Goal: Task Accomplishment & Management: Manage account settings

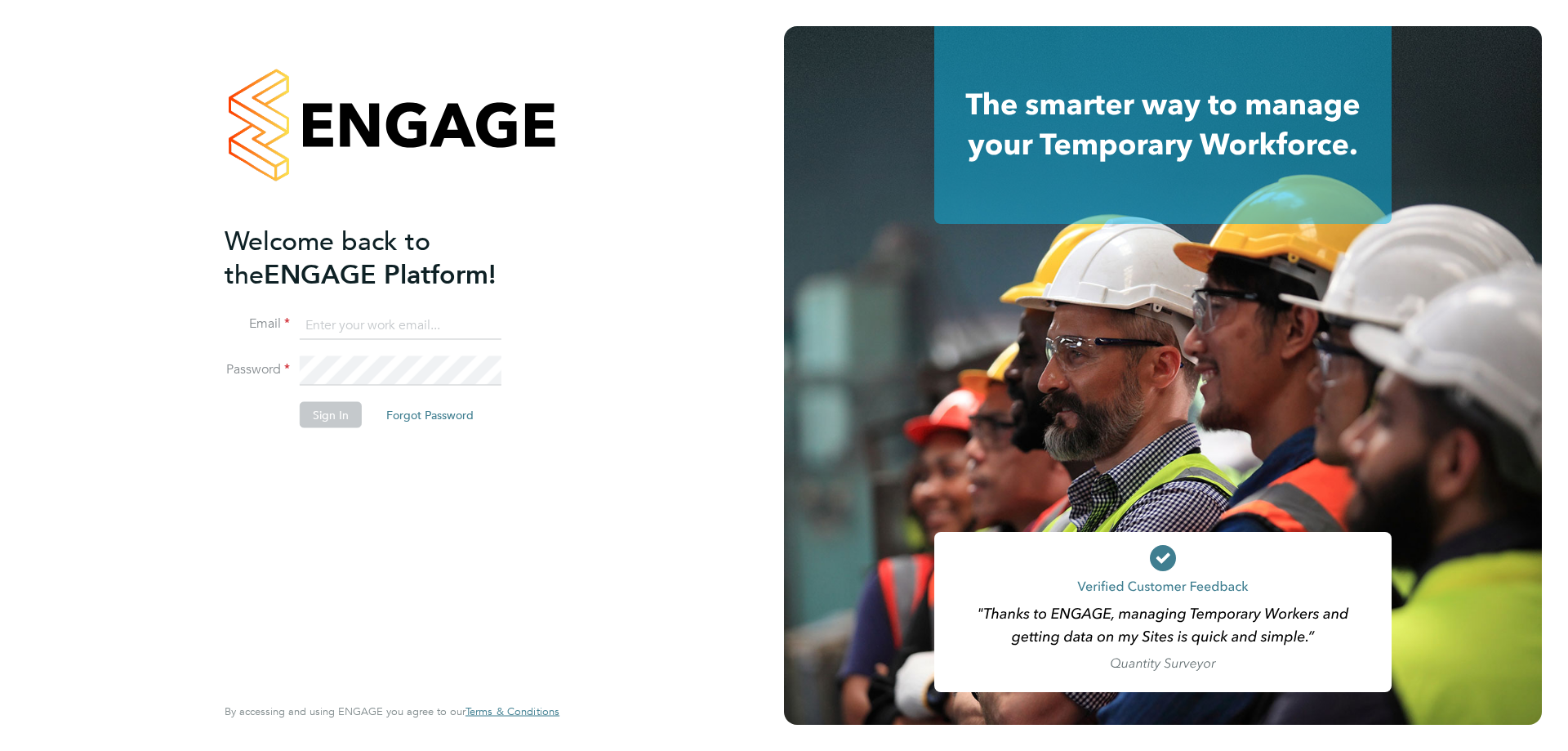
type input "[PERSON_NAME][EMAIL_ADDRESS][PERSON_NAME][DOMAIN_NAME]"
click at [311, 411] on button "Sign In" at bounding box center [330, 414] width 62 height 26
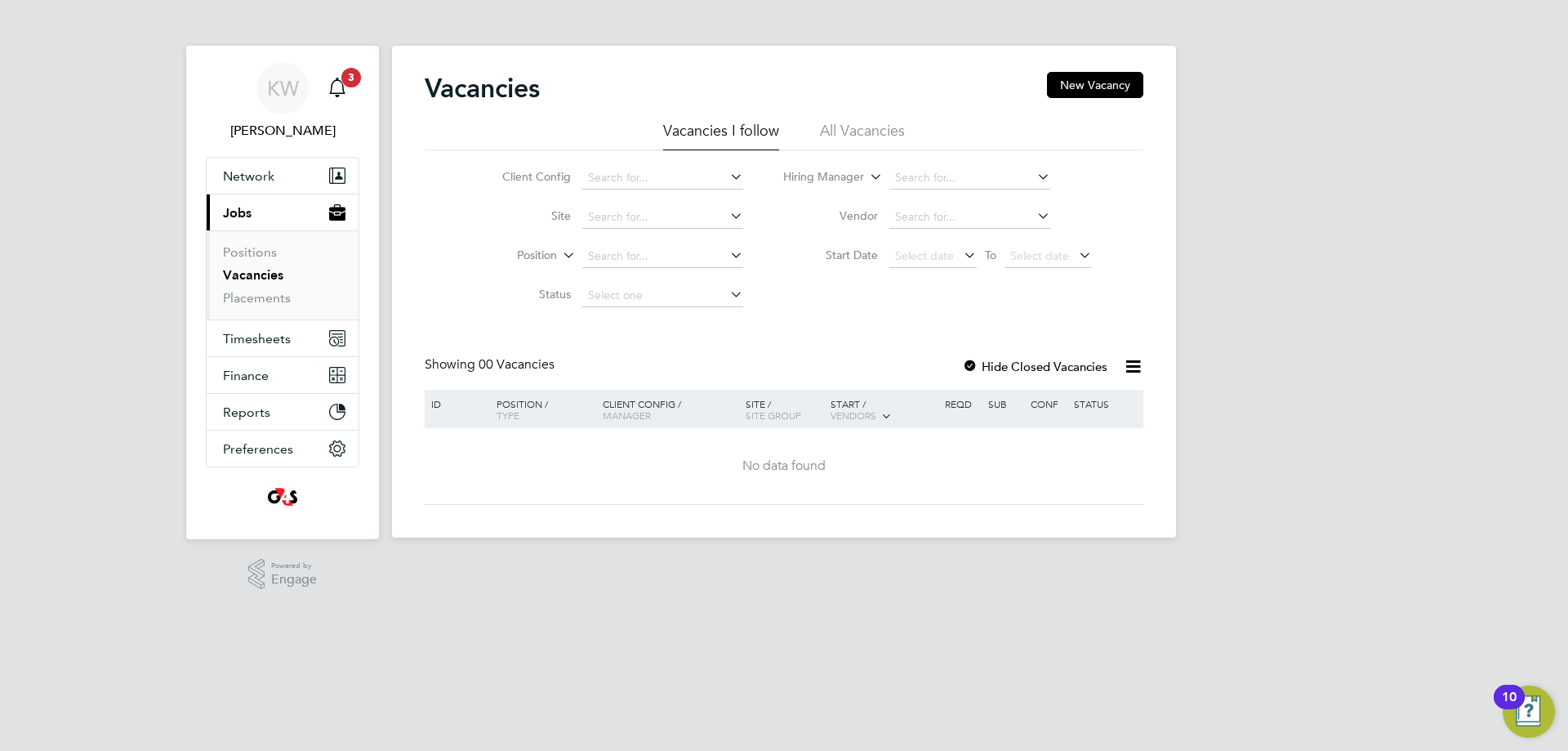
click at [347, 91] on div "Main navigation" at bounding box center [337, 89] width 33 height 33
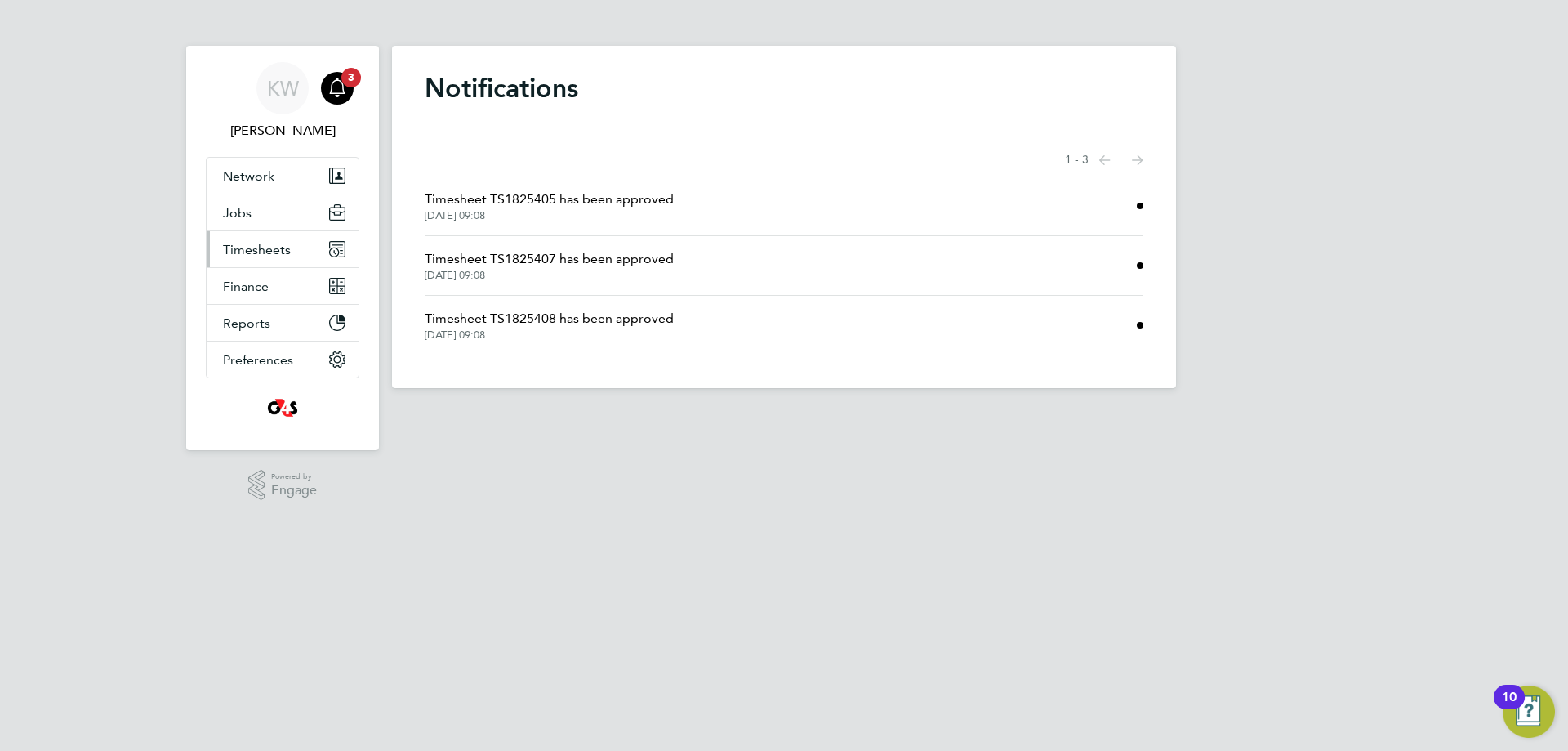
click at [266, 261] on button "Timesheets" at bounding box center [283, 248] width 152 height 36
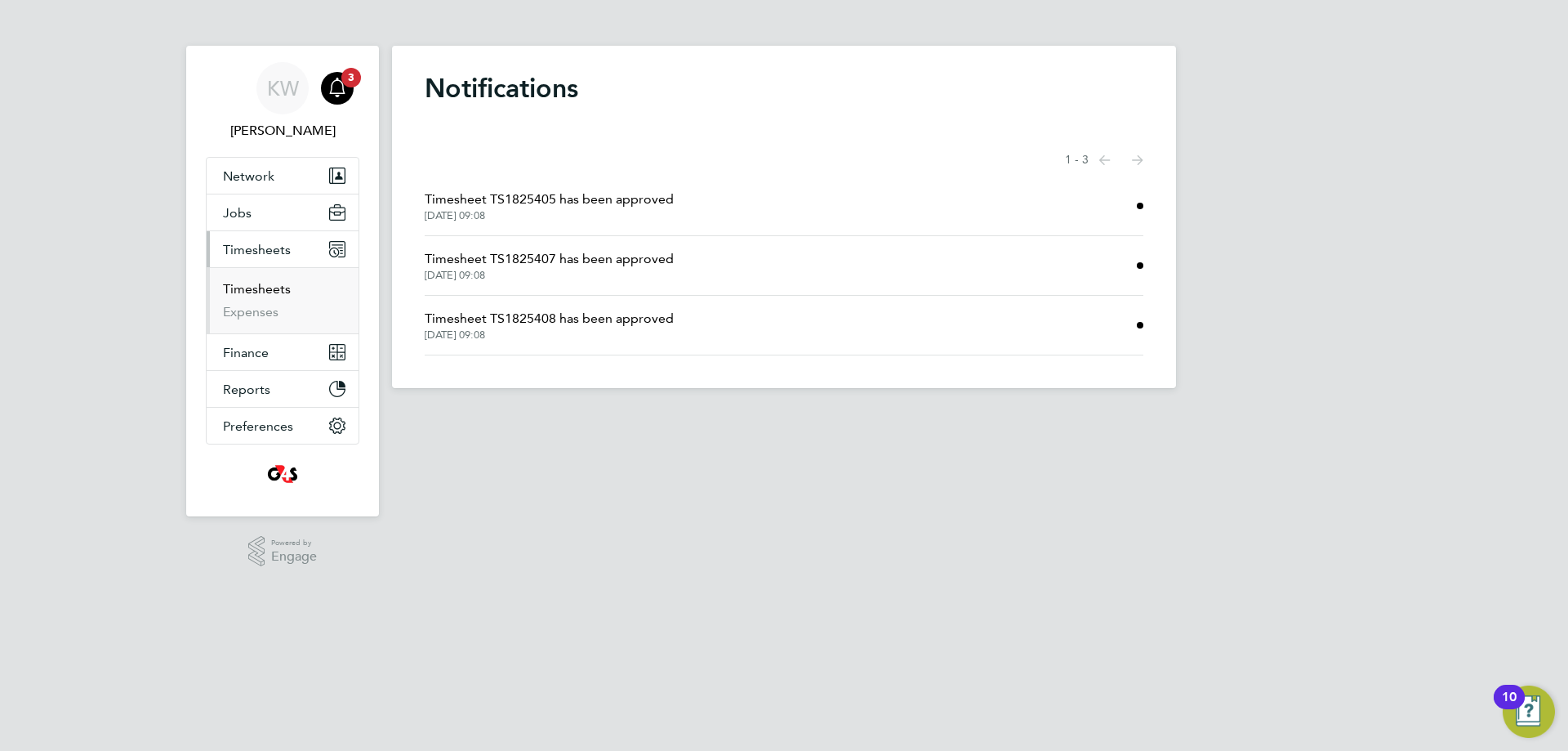
click at [258, 289] on link "Timesheets" at bounding box center [257, 289] width 67 height 15
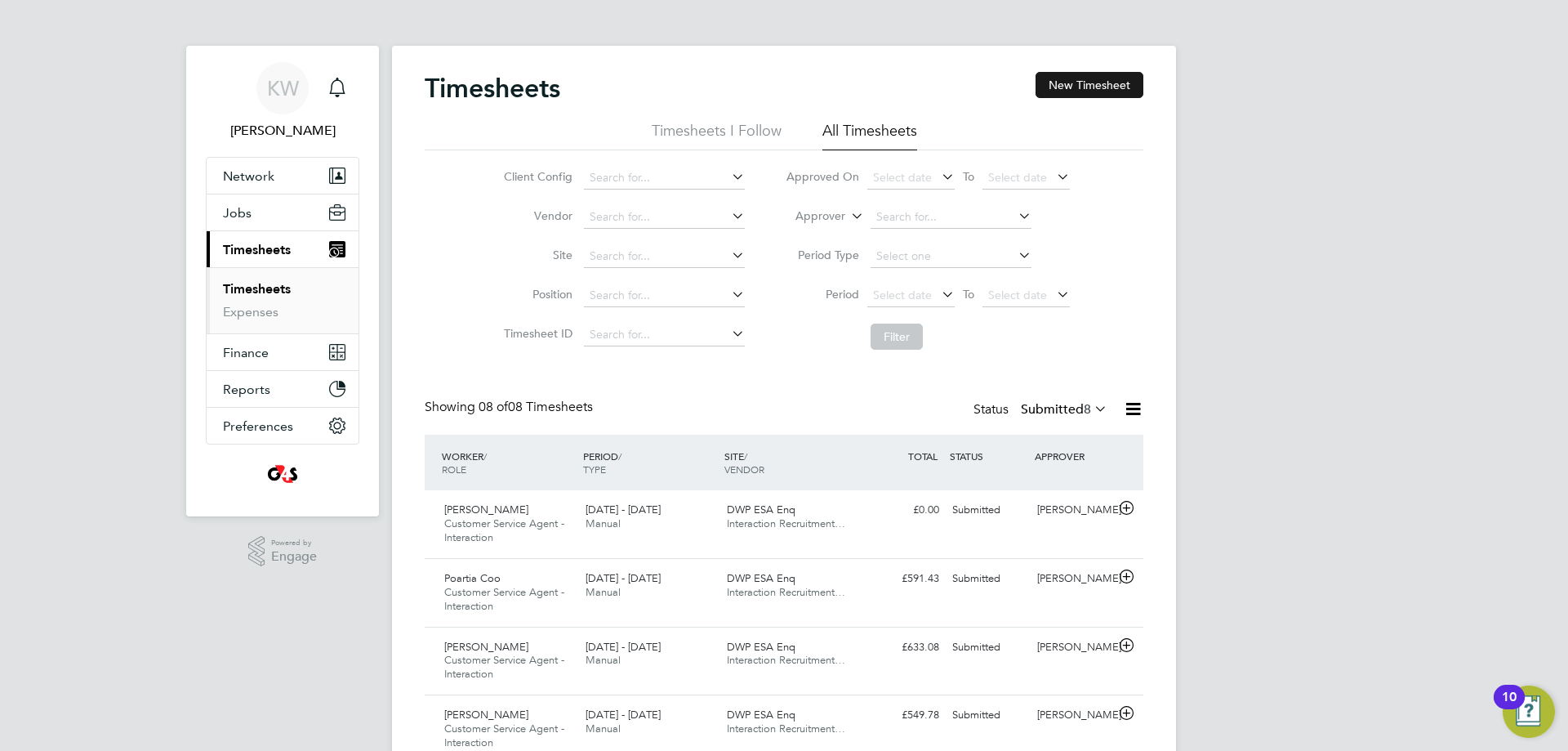
click at [1064, 93] on button "New Timesheet" at bounding box center [1090, 85] width 108 height 26
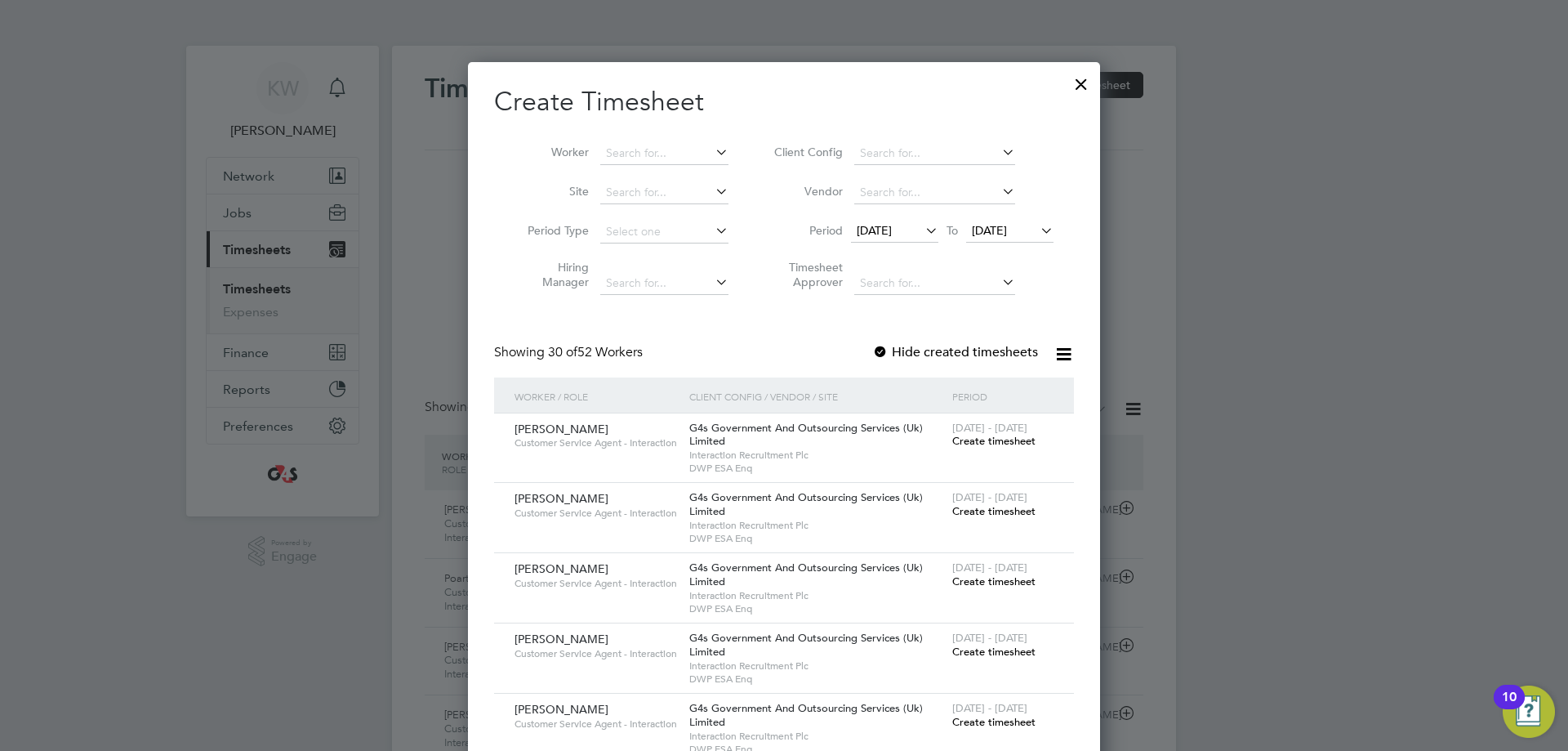
click at [712, 148] on icon at bounding box center [712, 152] width 0 height 23
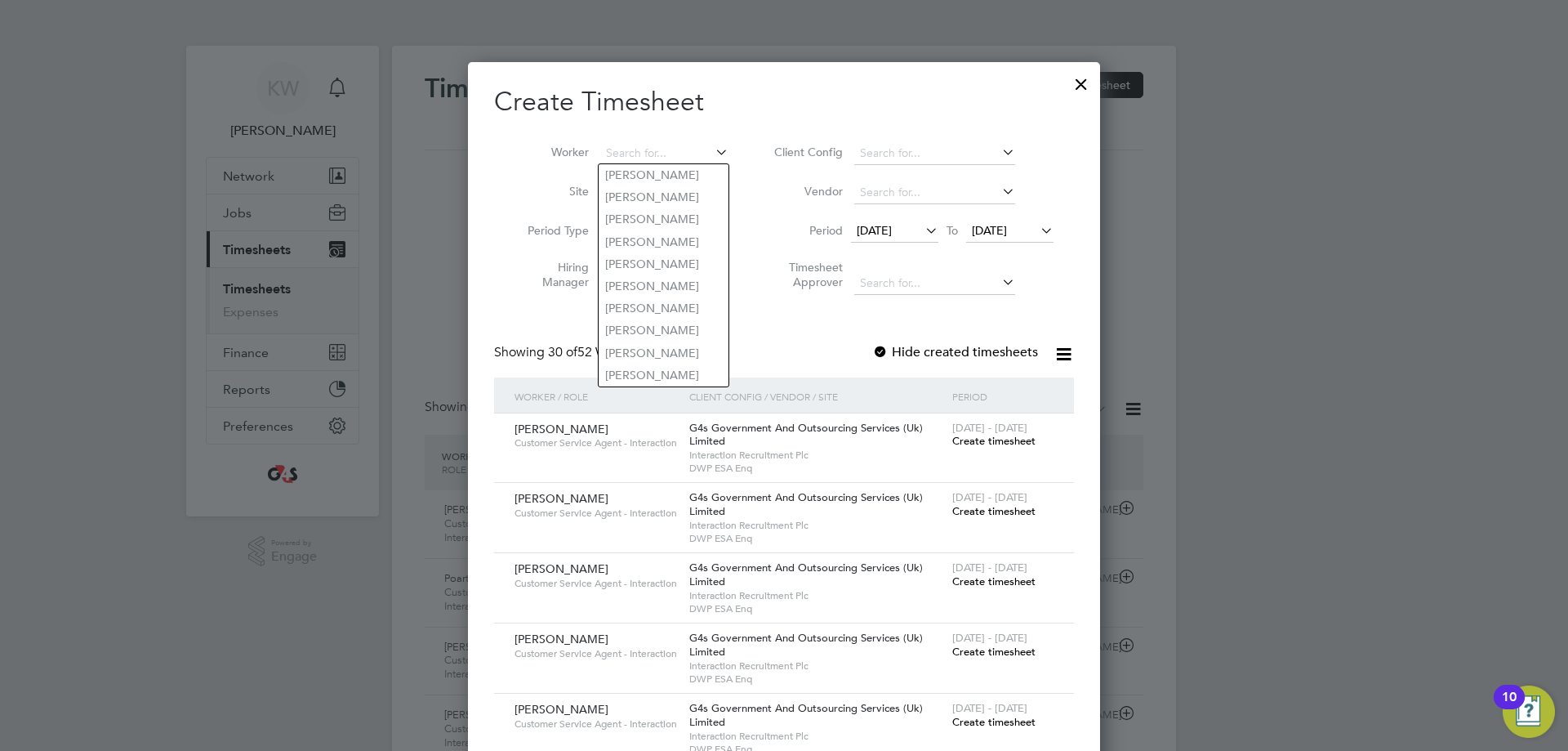
click at [792, 294] on li "Timesheet Approver" at bounding box center [912, 276] width 325 height 51
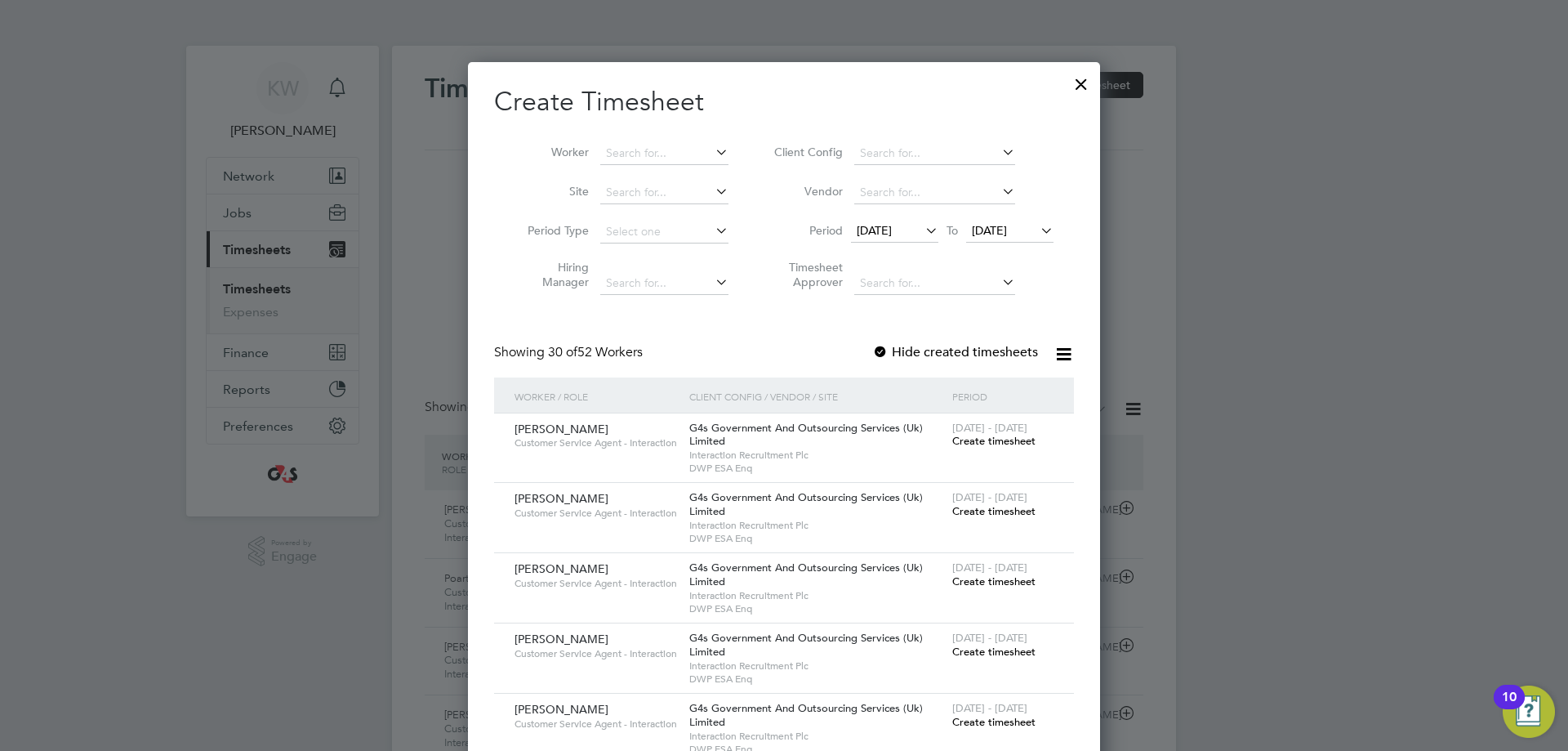
click at [891, 225] on span "[DATE]" at bounding box center [874, 230] width 35 height 14
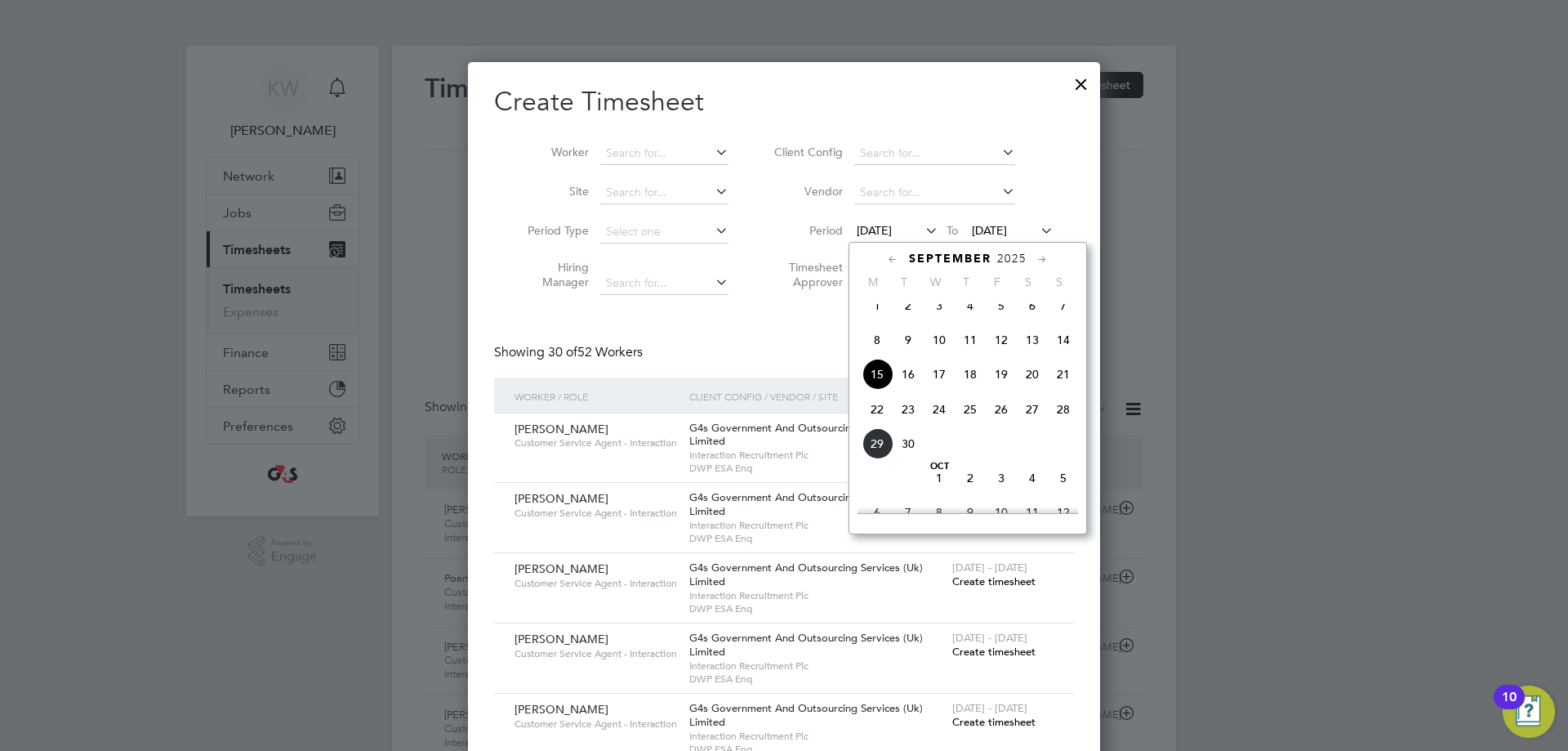
click at [871, 423] on span "22" at bounding box center [877, 409] width 31 height 31
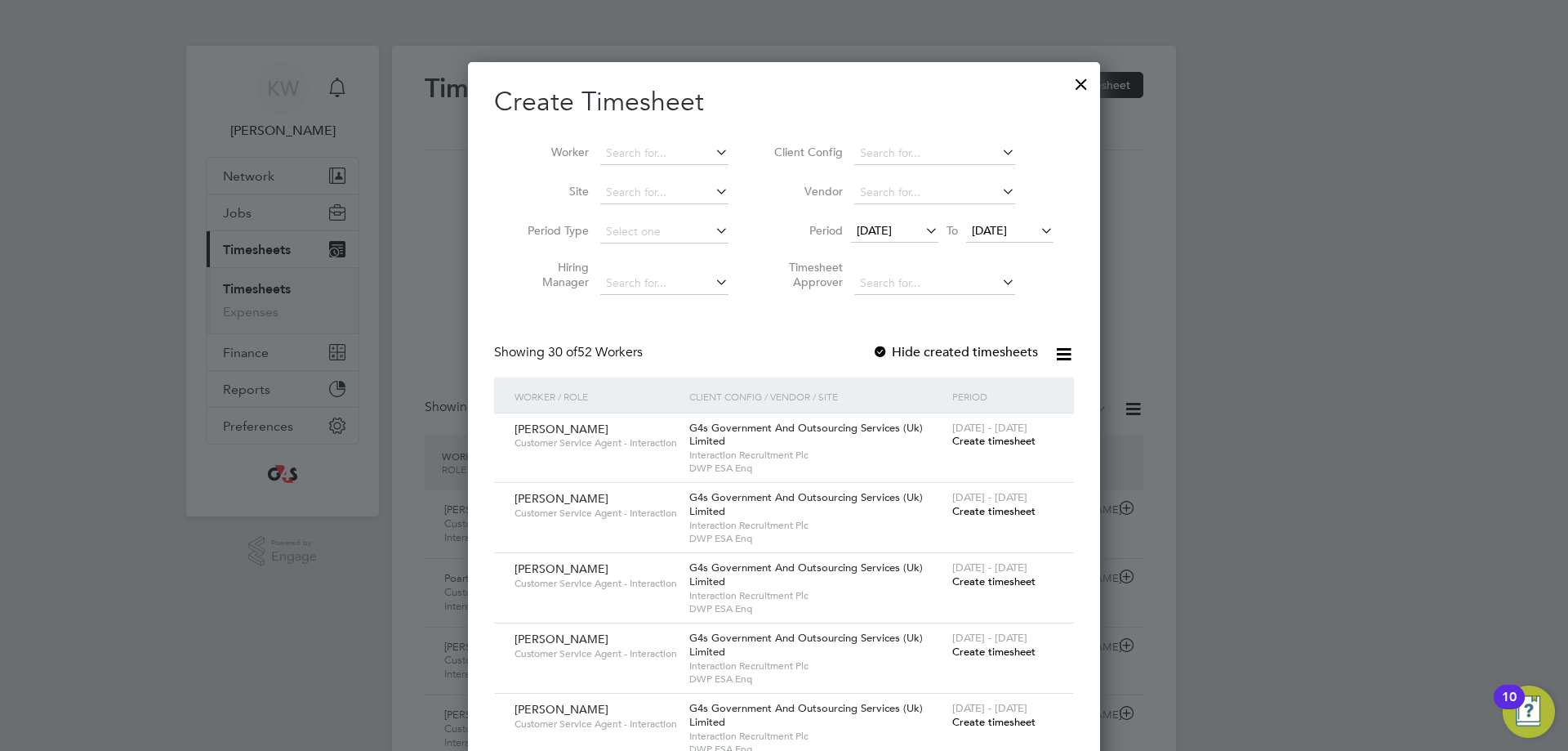
click at [1037, 229] on icon at bounding box center [1037, 230] width 0 height 23
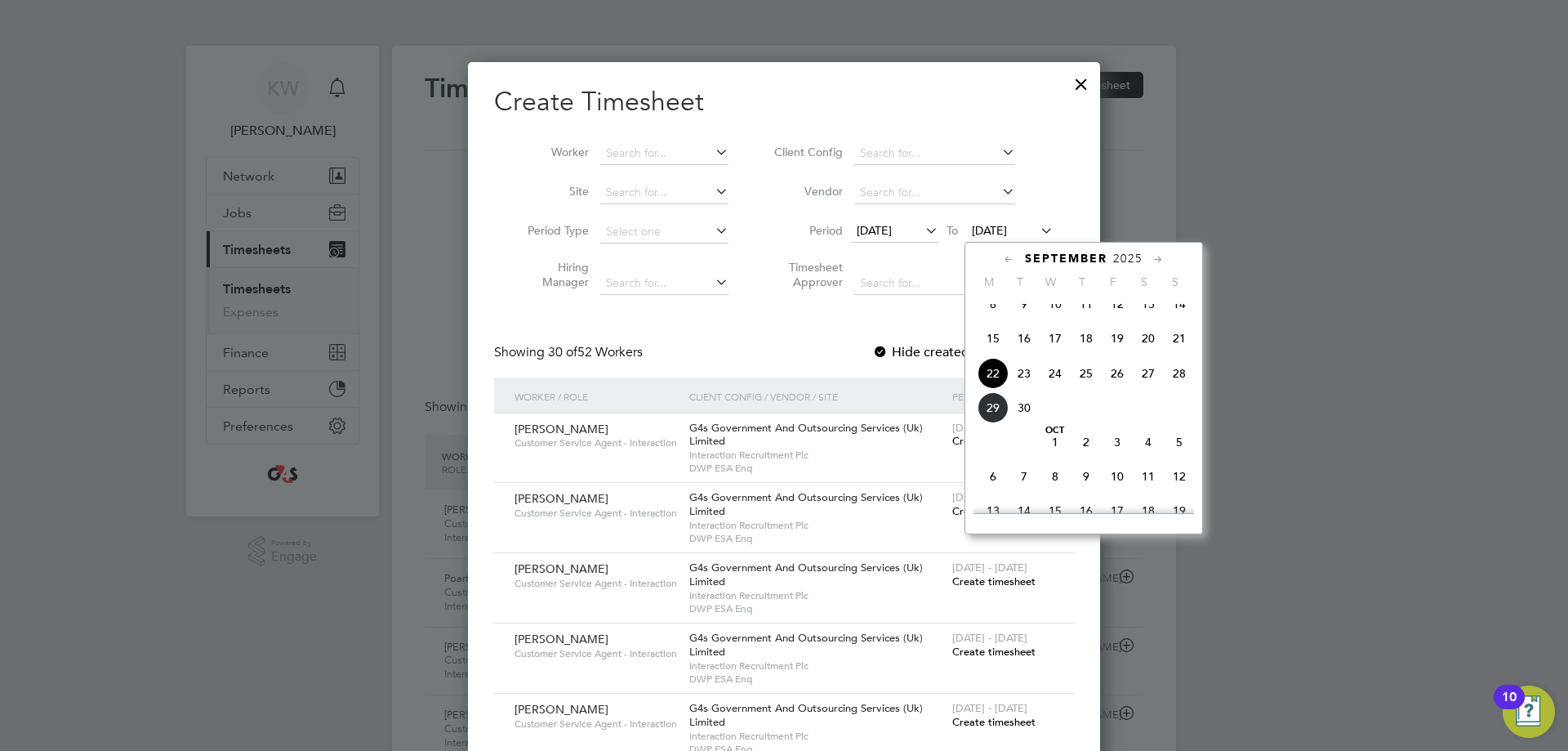
click at [1176, 389] on span "28" at bounding box center [1179, 374] width 31 height 31
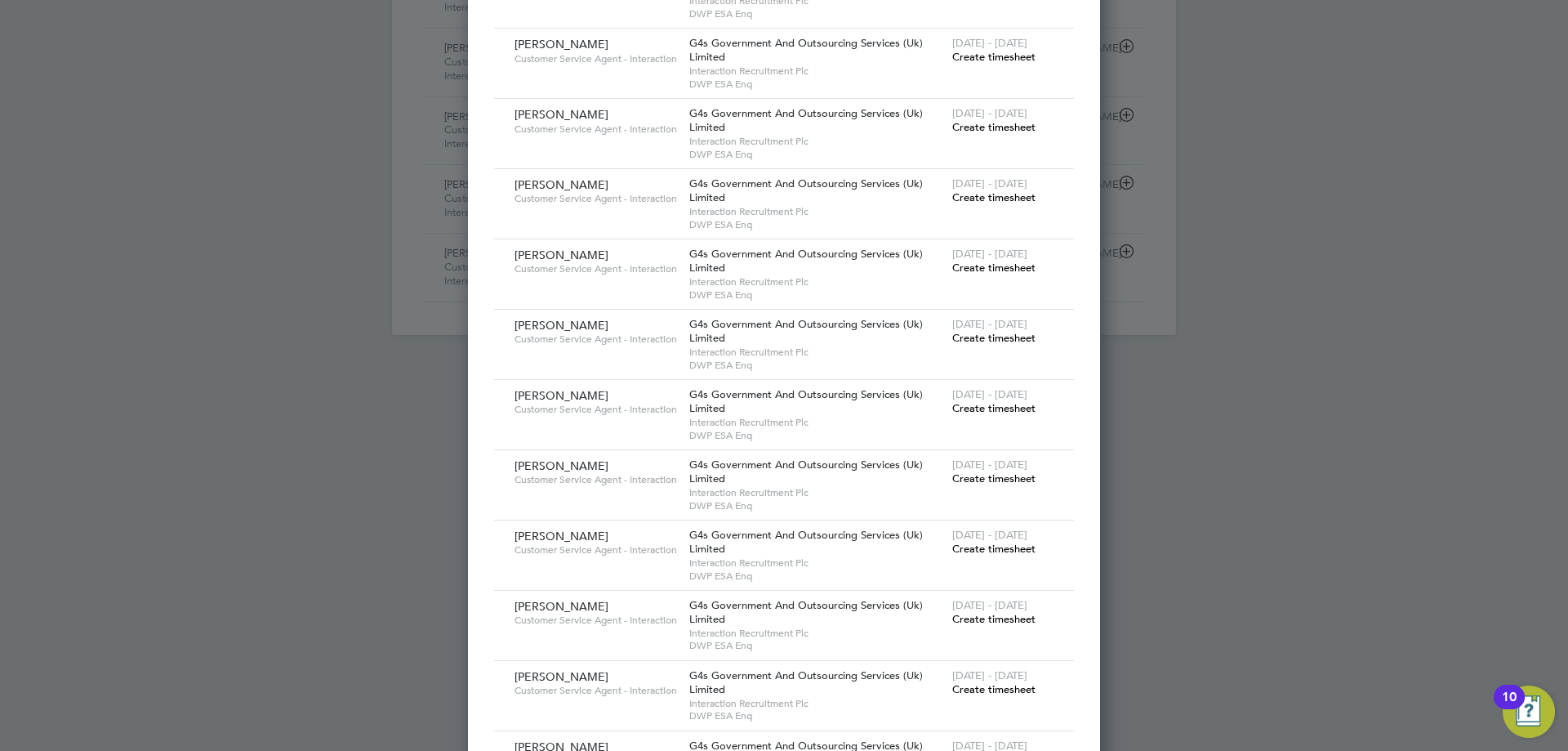
click at [978, 411] on span "Create timesheet" at bounding box center [993, 408] width 84 height 13
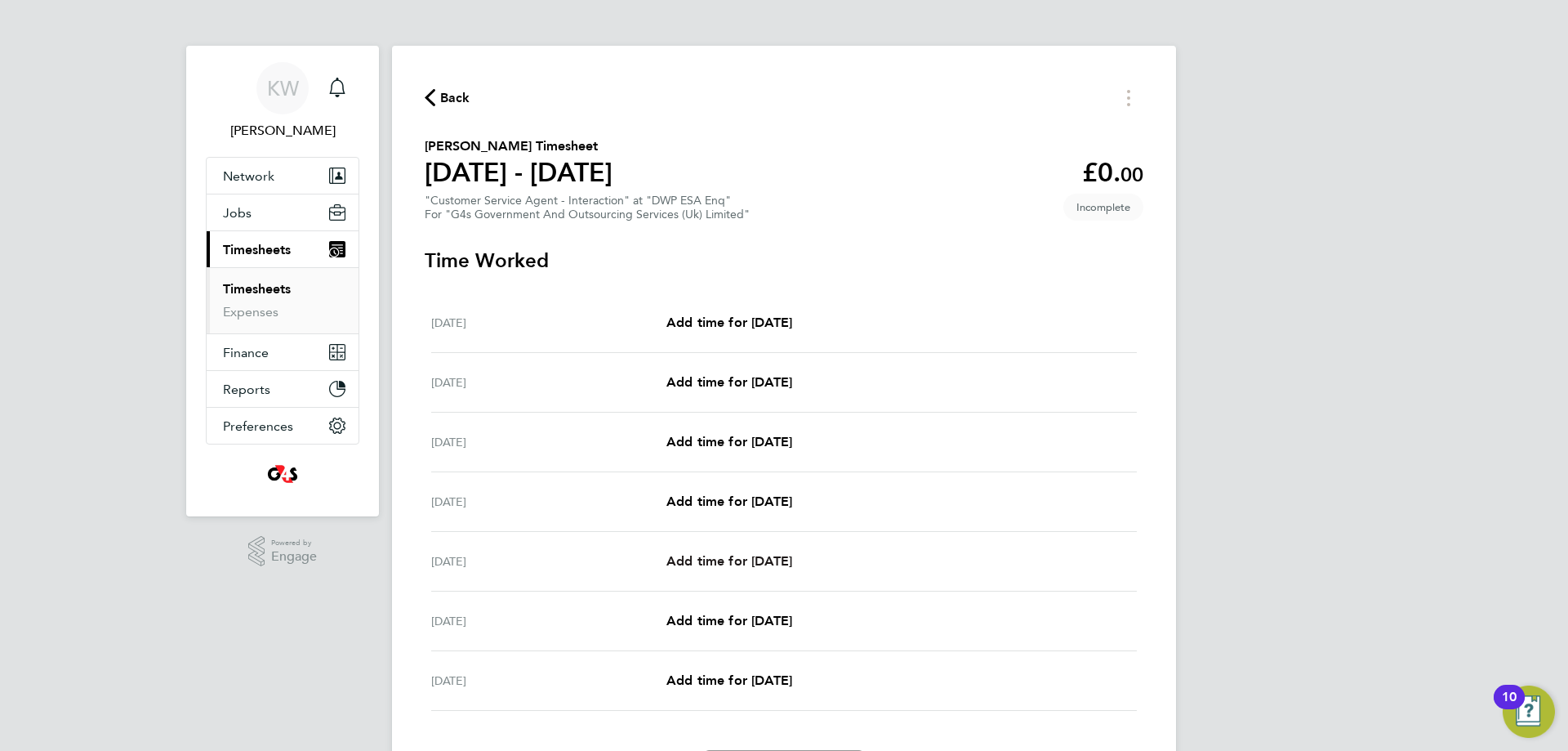
click at [792, 560] on span "Add time for [DATE]" at bounding box center [729, 560] width 126 height 15
select select "30"
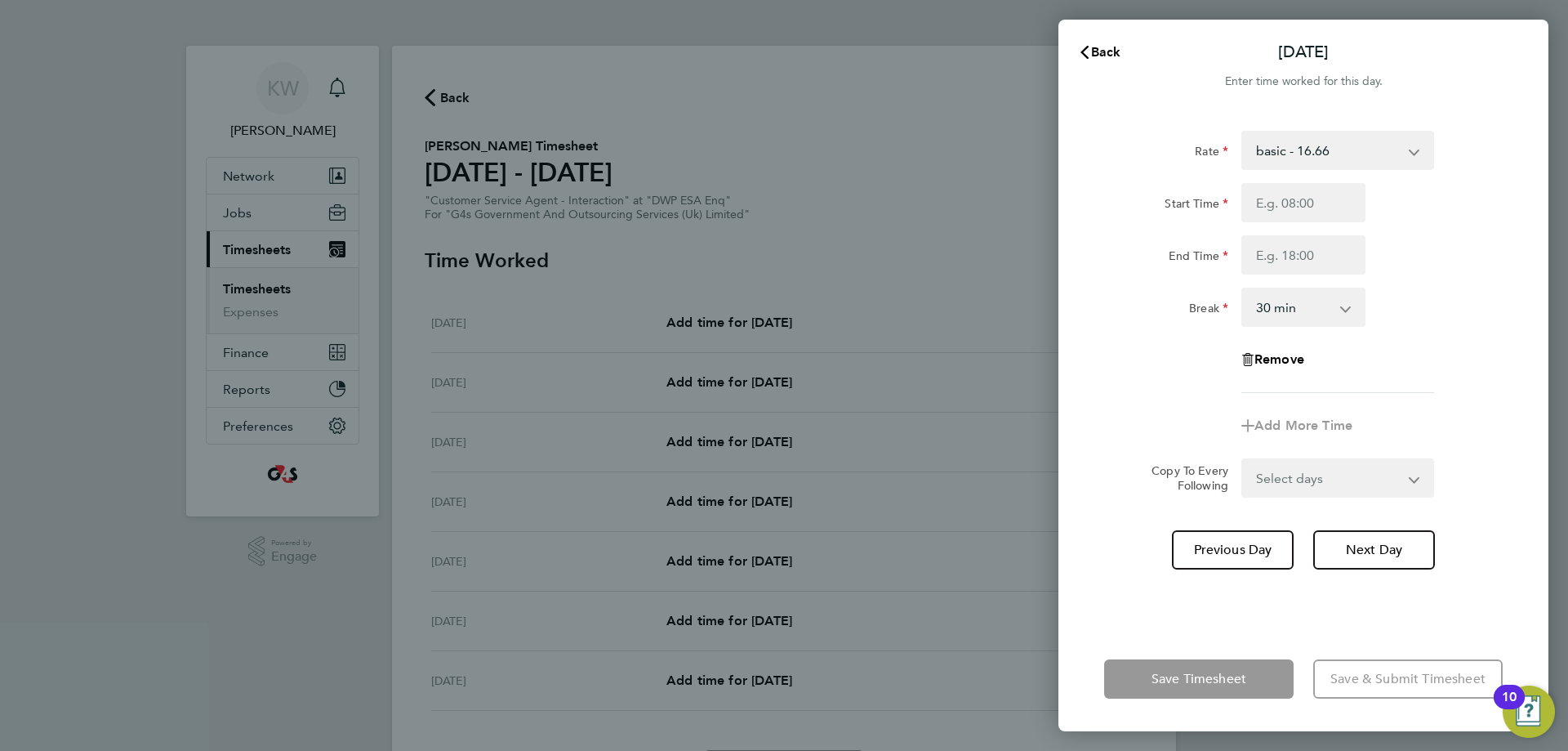
click at [1394, 147] on select "basic - 16.66 System Issue Not Paid x1.5 - 24.73 Sick System Issue Paid - 16.66…" at bounding box center [1327, 149] width 169 height 36
select select "30"
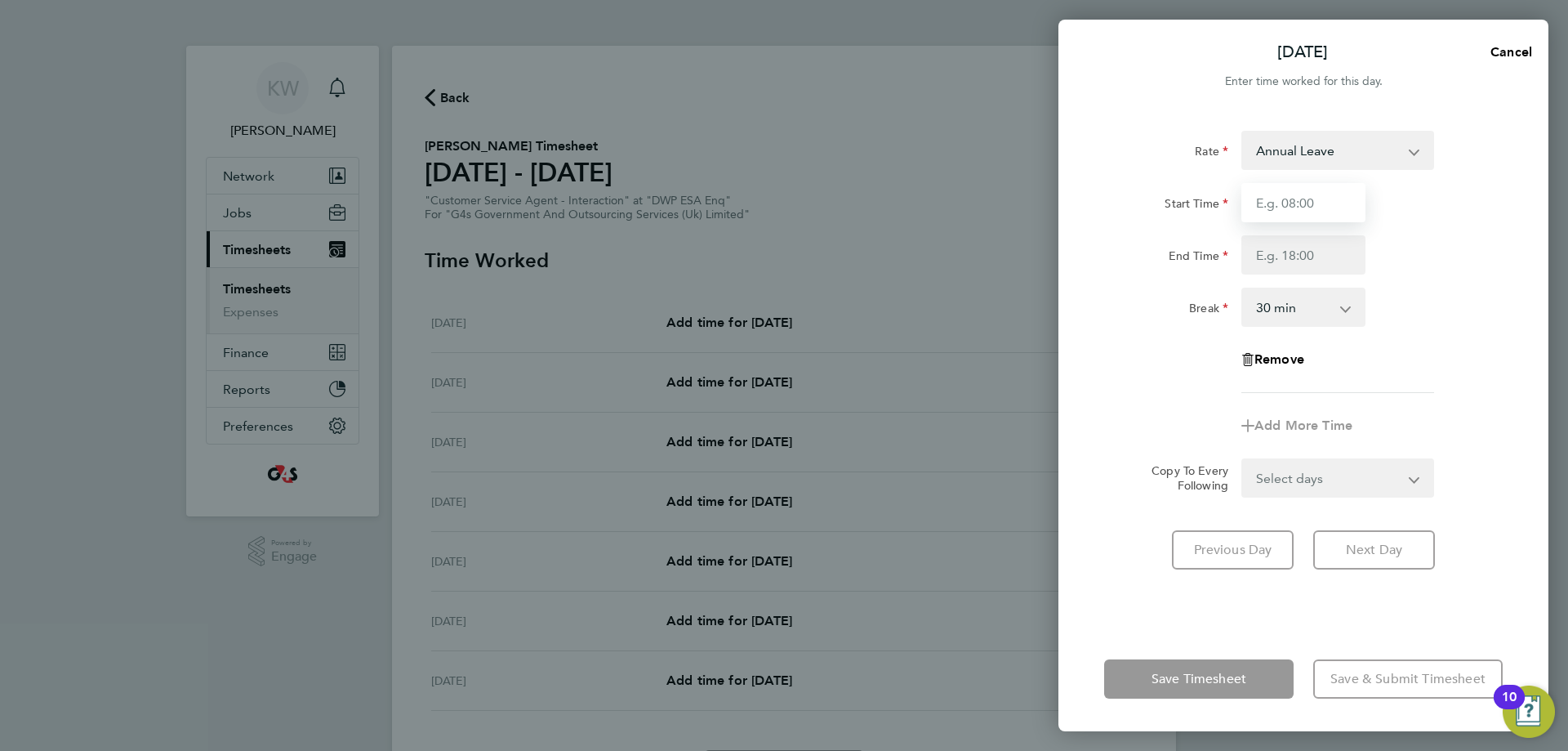
click at [1325, 212] on input "Start Time" at bounding box center [1302, 202] width 124 height 39
type input "09:00"
click at [1320, 268] on input "End Time" at bounding box center [1302, 254] width 124 height 39
type input "17:00"
click at [1422, 306] on div "Break 0 min 15 min 30 min 45 min 60 min 75 min 90 min" at bounding box center [1303, 307] width 412 height 39
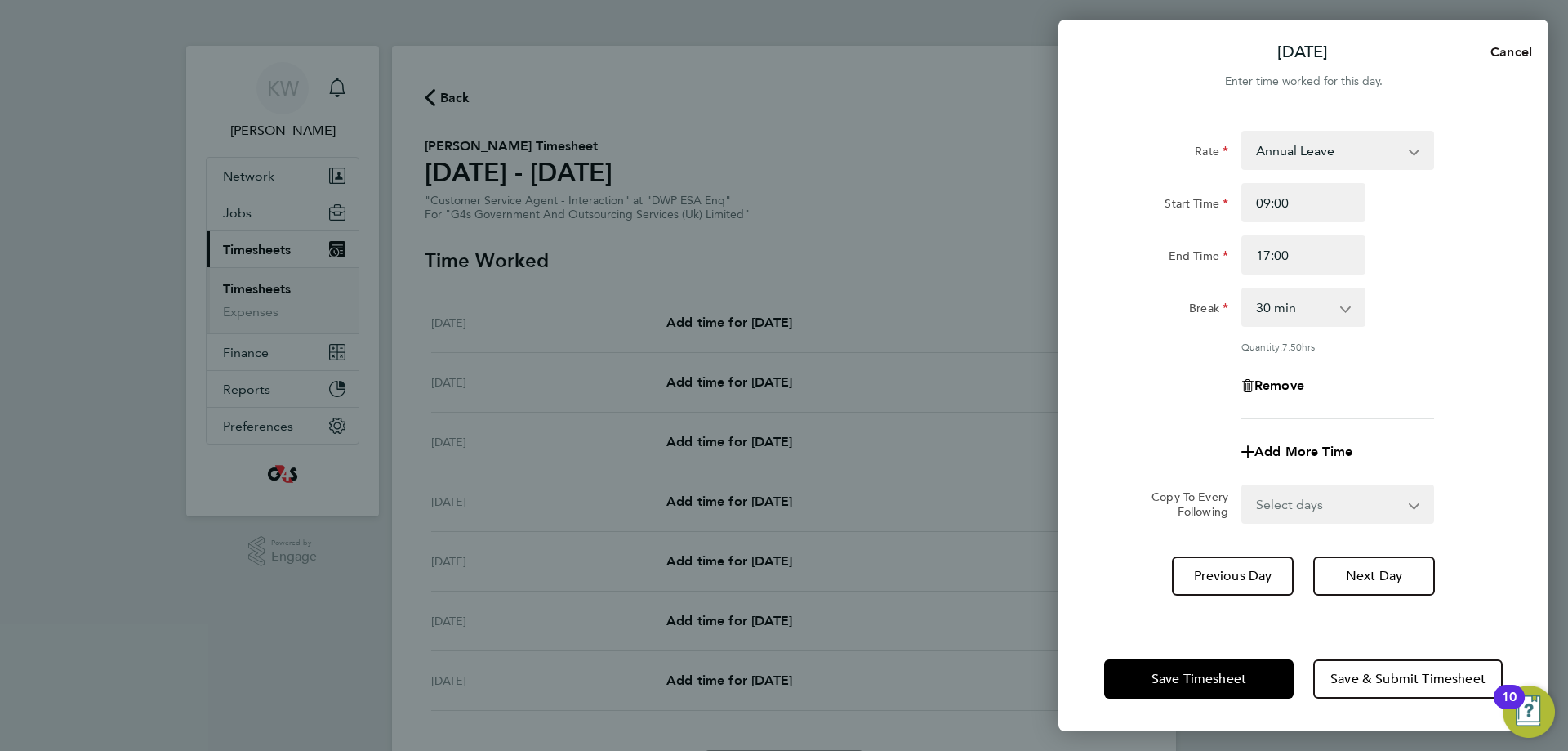
click at [1504, 57] on span "Cancel" at bounding box center [1508, 52] width 46 height 15
select select "30"
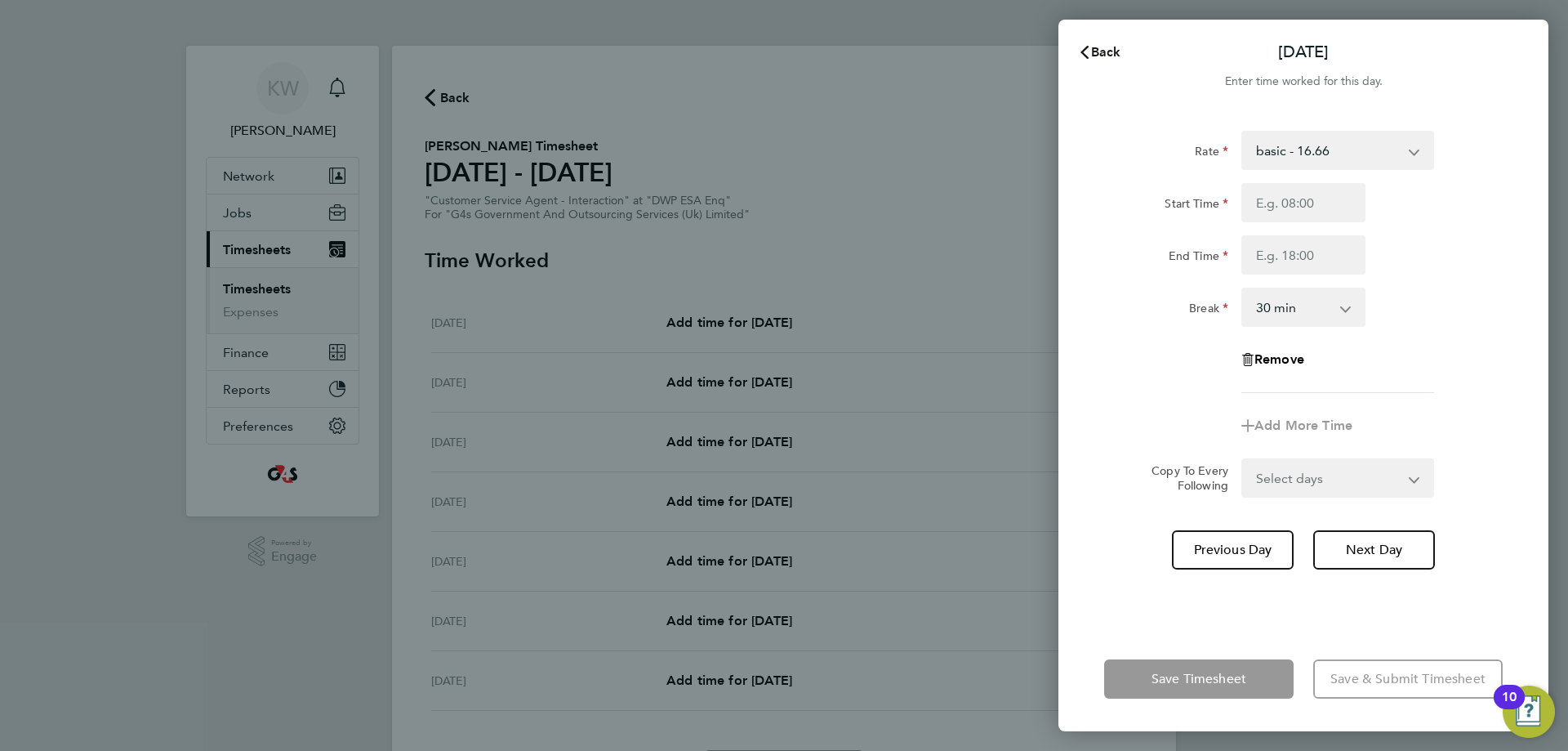
click at [1118, 46] on span "Back" at bounding box center [1105, 52] width 30 height 15
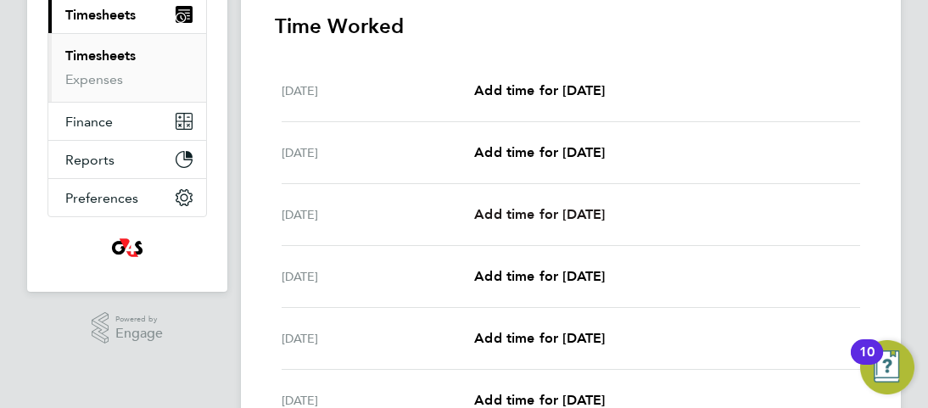
scroll to position [254, 0]
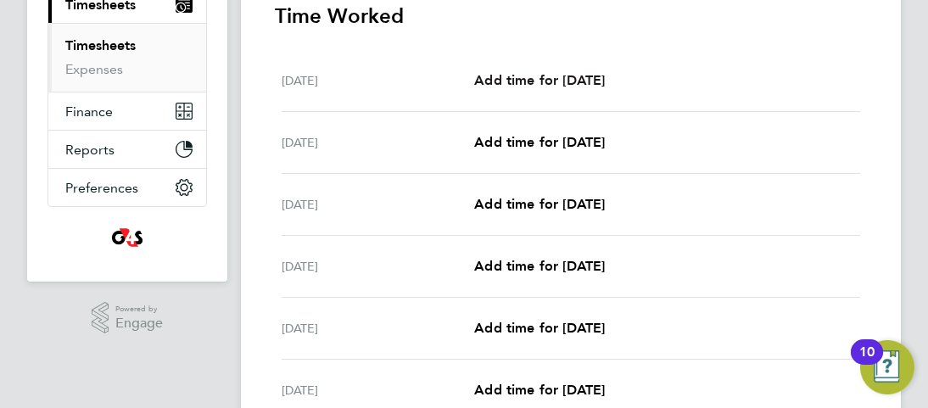
click at [598, 88] on link "Add time for [DATE]" at bounding box center [539, 80] width 131 height 20
select select "30"
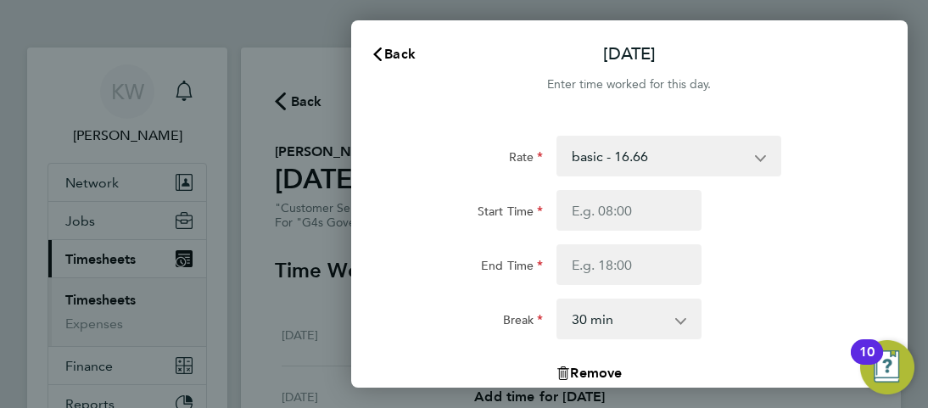
click at [646, 201] on div "Rate basic - 16.66 System Issue Not Paid x1.5 - 24.73 Sick System Issue Paid - …" at bounding box center [629, 272] width 461 height 272
click at [636, 221] on input "Start Time" at bounding box center [629, 210] width 145 height 41
type input "09:00"
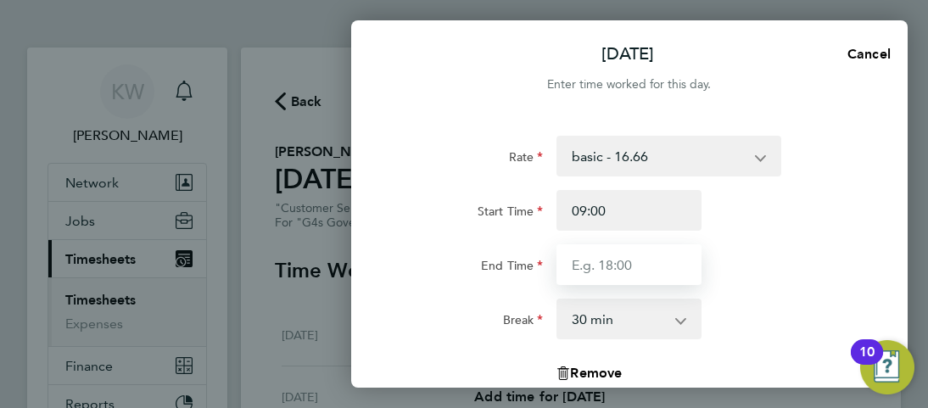
click at [652, 272] on input "End Time" at bounding box center [629, 264] width 145 height 41
type input "17:00"
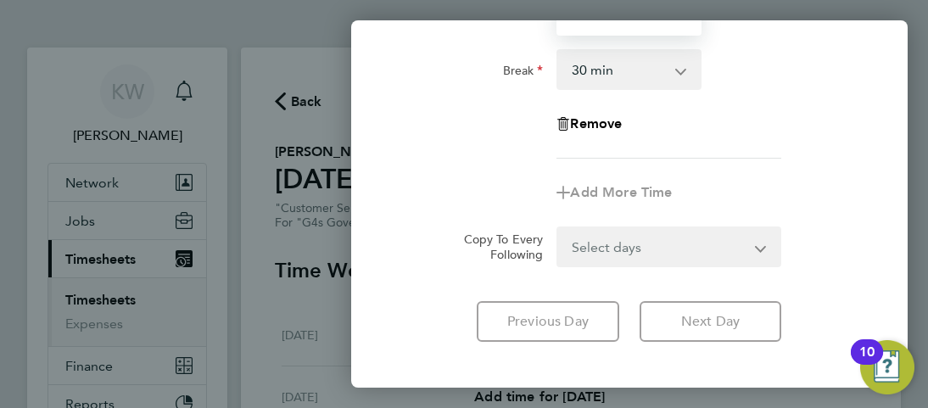
scroll to position [254, 0]
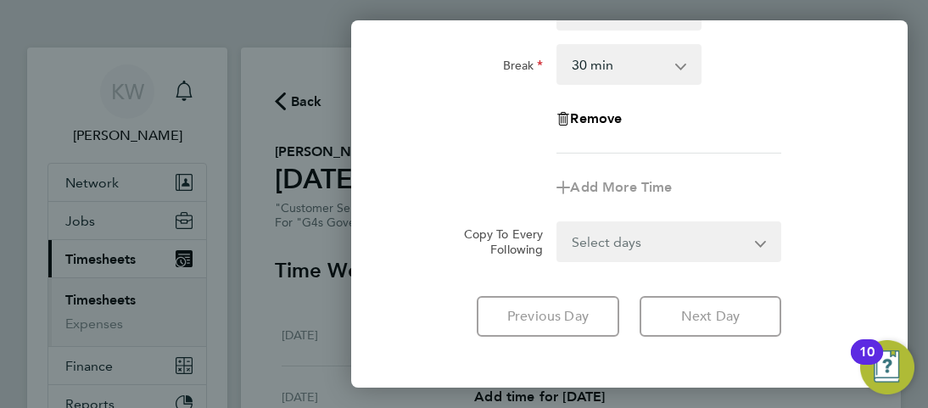
click at [817, 120] on div "Rate basic - 16.66 System Issue Not Paid x1.5 - 24.73 Sick System Issue Paid - …" at bounding box center [629, 17] width 461 height 272
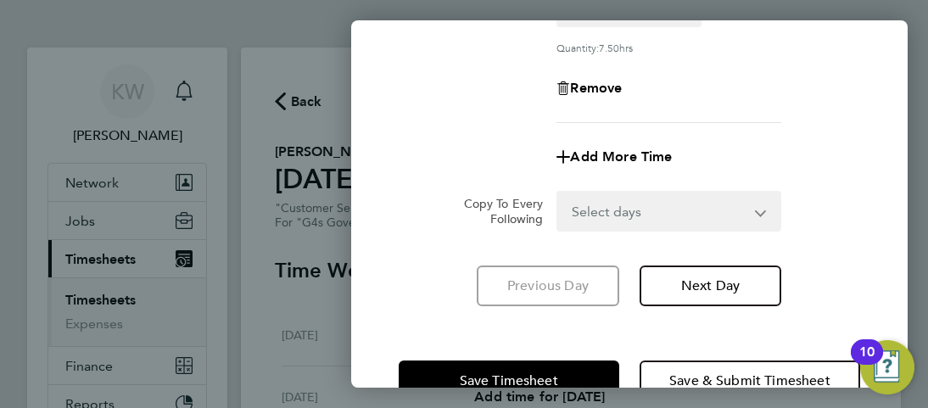
scroll to position [339, 0]
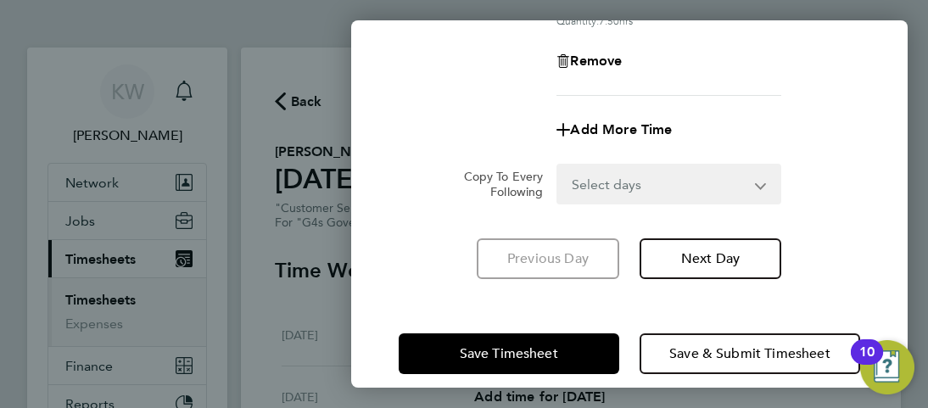
click at [767, 191] on app-icon-cross-button at bounding box center [771, 183] width 20 height 37
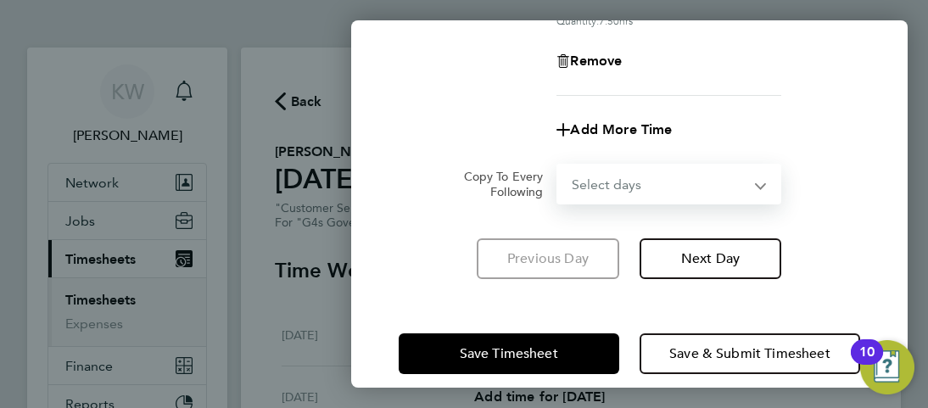
click at [758, 182] on select "Select days Day Weekday (Mon-Fri) Weekend (Sat-Sun) [DATE] [DATE] [DATE] [DATE]…" at bounding box center [659, 183] width 202 height 37
select select "TUE"
click at [558, 165] on select "Select days Day Weekday (Mon-Fri) Weekend (Sat-Sun) [DATE] [DATE] [DATE] [DATE]…" at bounding box center [659, 183] width 202 height 37
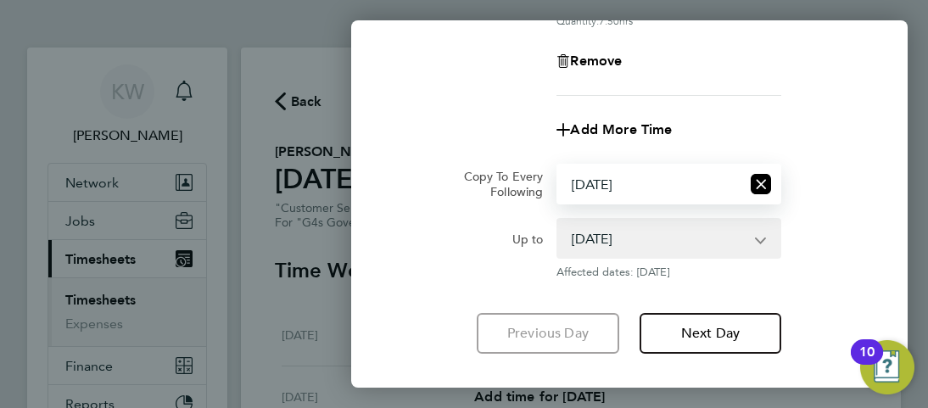
click at [743, 241] on select "[DATE] [DATE] [DATE] [DATE] [DATE] [DATE]" at bounding box center [658, 238] width 200 height 37
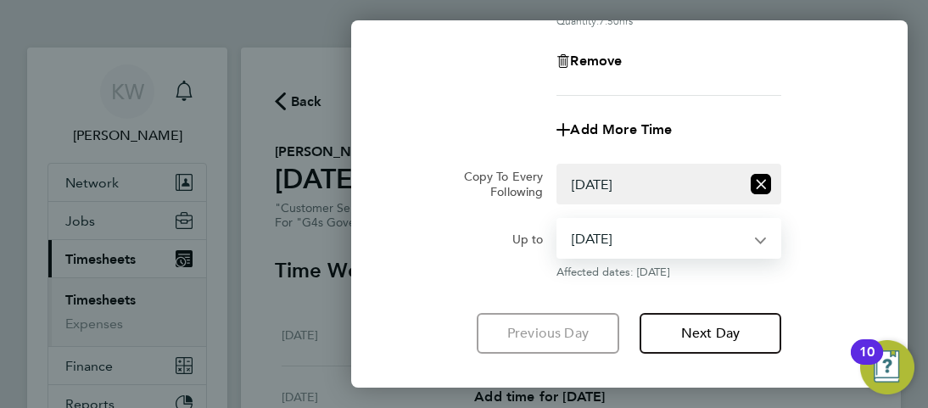
select select "[DATE]"
click at [558, 220] on select "[DATE] [DATE] [DATE] [DATE] [DATE] [DATE]" at bounding box center [658, 238] width 200 height 37
click at [824, 227] on div "Up to [DATE] [DATE] [DATE] [DATE] [DATE] [DATE] Affected dates: [DATE]" at bounding box center [629, 248] width 475 height 61
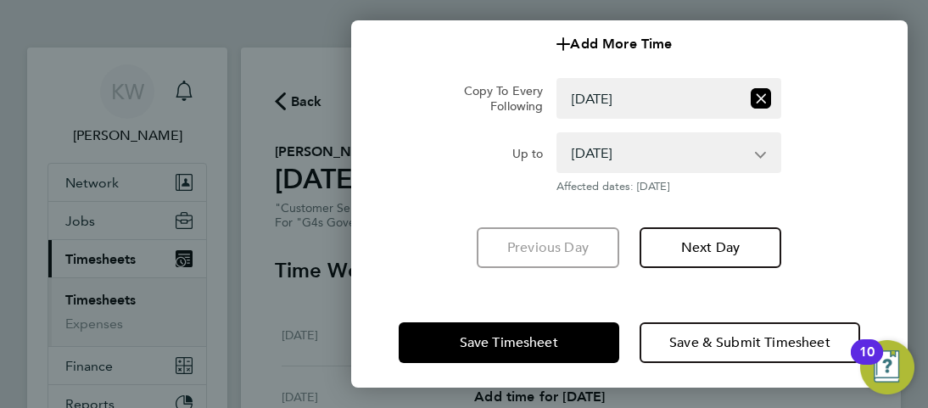
scroll to position [433, 0]
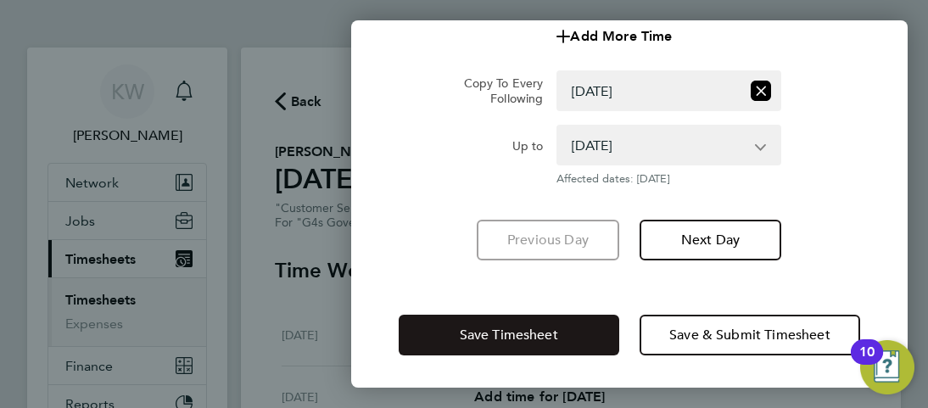
click at [497, 341] on span "Save Timesheet" at bounding box center [509, 335] width 98 height 17
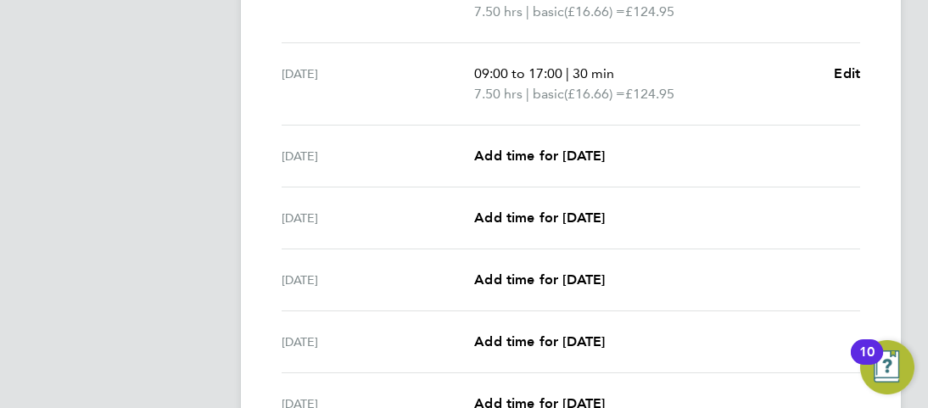
scroll to position [509, 0]
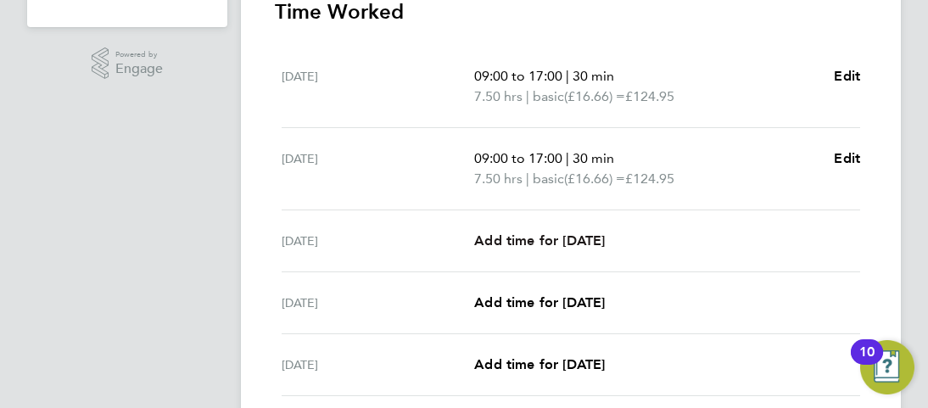
click at [576, 245] on span "Add time for [DATE]" at bounding box center [539, 240] width 131 height 16
select select "30"
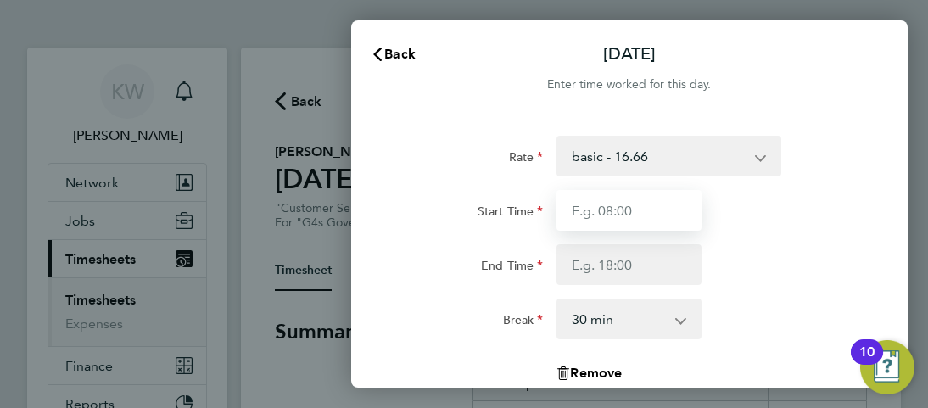
click at [630, 201] on input "Start Time" at bounding box center [629, 210] width 145 height 41
type input "09:00"
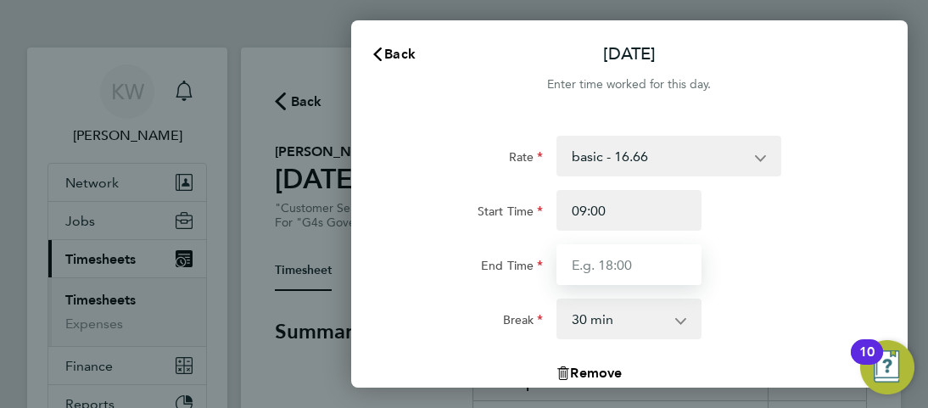
click at [627, 270] on input "End Time" at bounding box center [629, 264] width 145 height 41
type input "17:00"
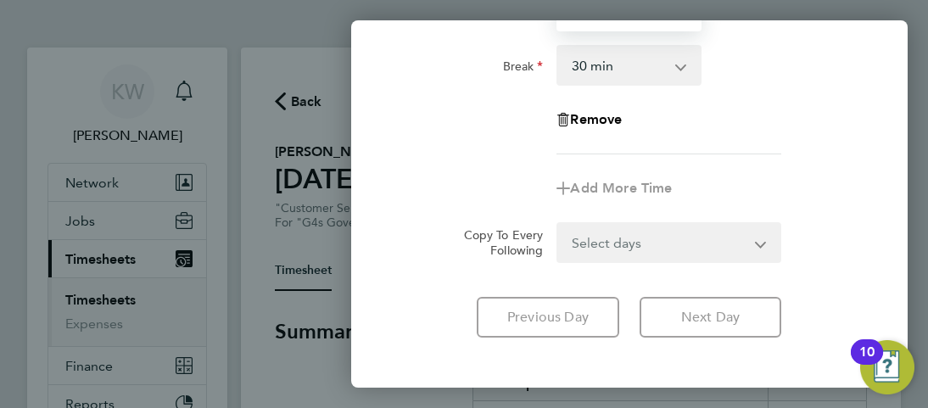
scroll to position [254, 0]
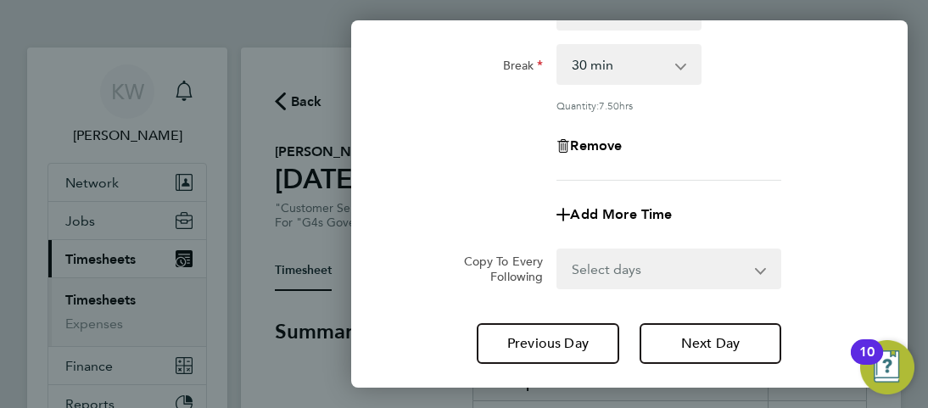
click at [789, 138] on div "Remove" at bounding box center [629, 146] width 475 height 41
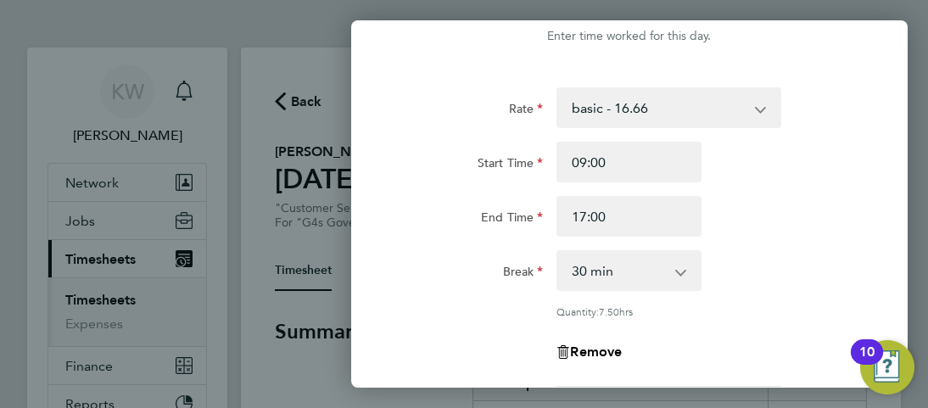
scroll to position [0, 0]
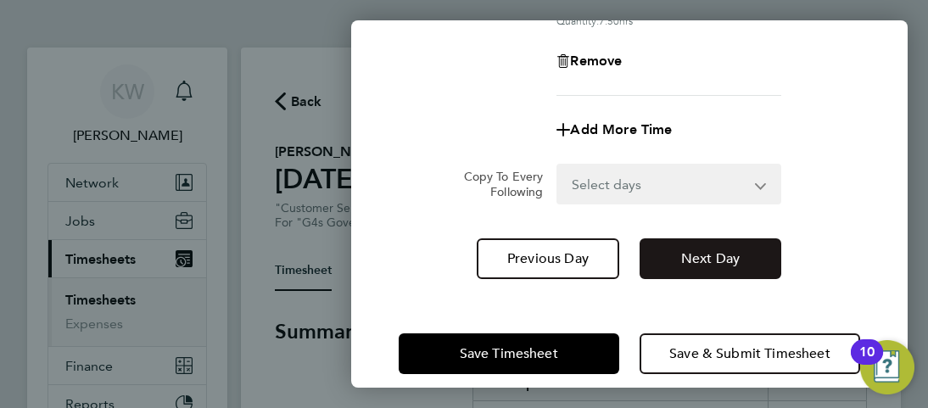
click at [739, 253] on span "Next Day" at bounding box center [710, 258] width 59 height 17
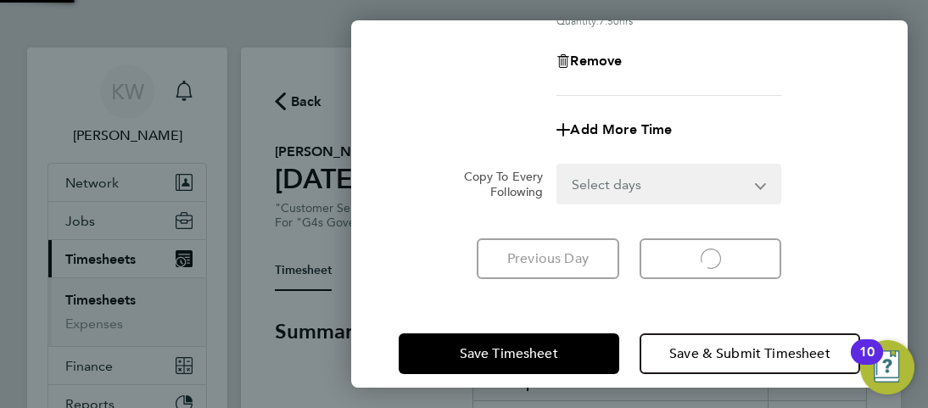
select select "30"
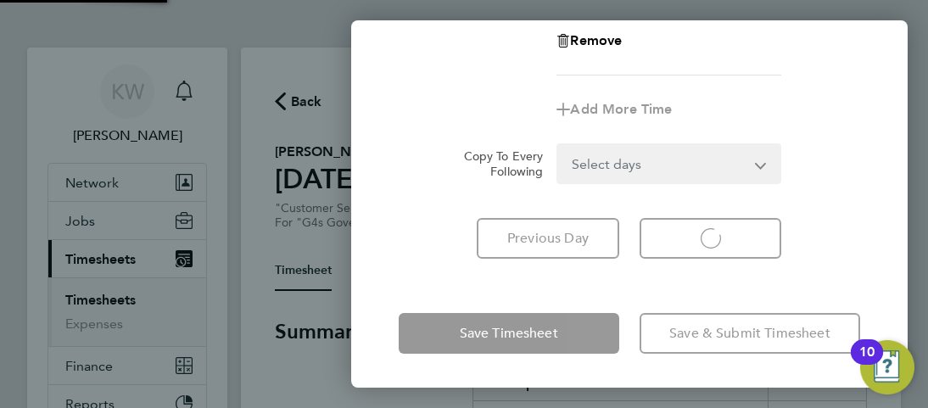
select select "30"
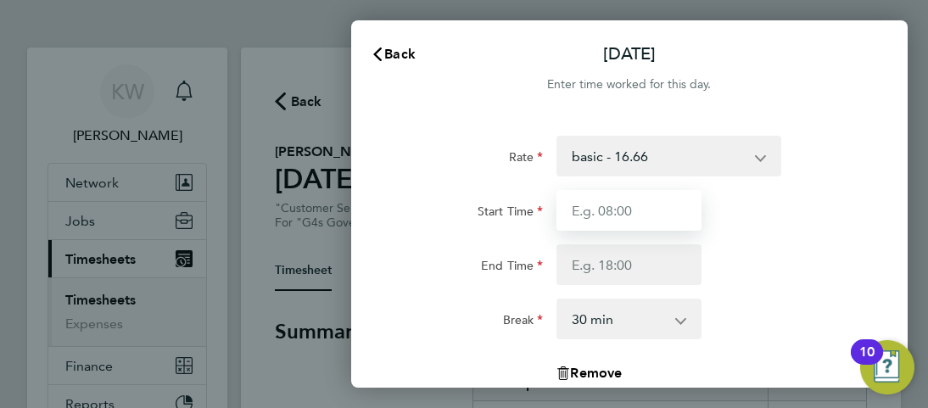
click at [653, 218] on input "Start Time" at bounding box center [629, 210] width 145 height 41
type input "09:00"
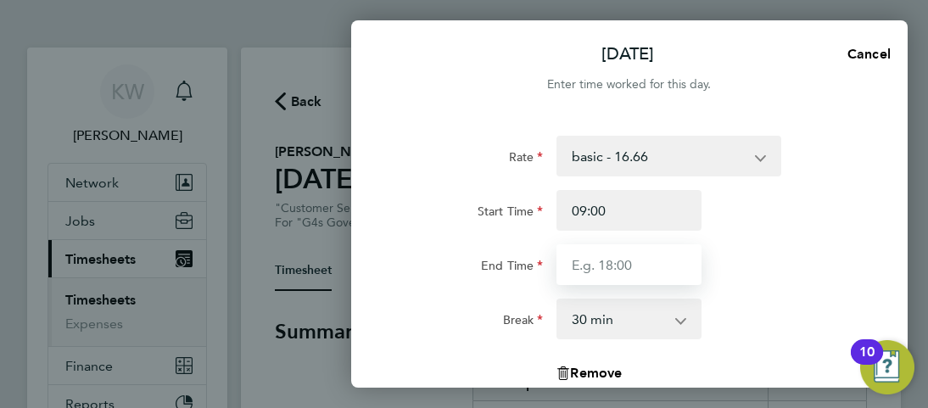
click at [650, 275] on input "End Time" at bounding box center [629, 264] width 145 height 41
type input "17:00"
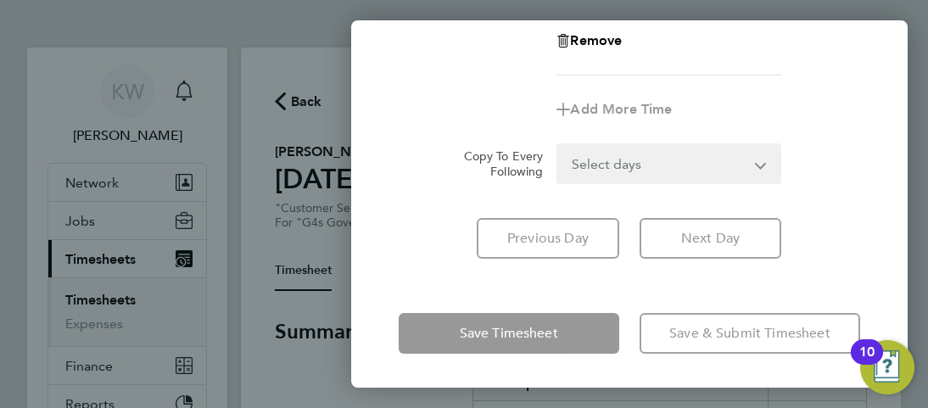
click at [841, 169] on div "Copy To Every Following Select days Day Weekend (Sat-Sun) [DATE] [DATE] [DATE]" at bounding box center [629, 163] width 475 height 41
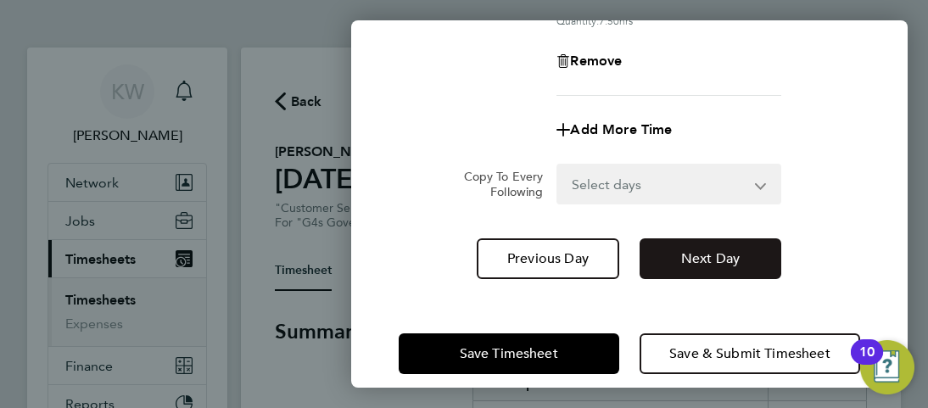
click at [723, 257] on span "Next Day" at bounding box center [710, 258] width 59 height 17
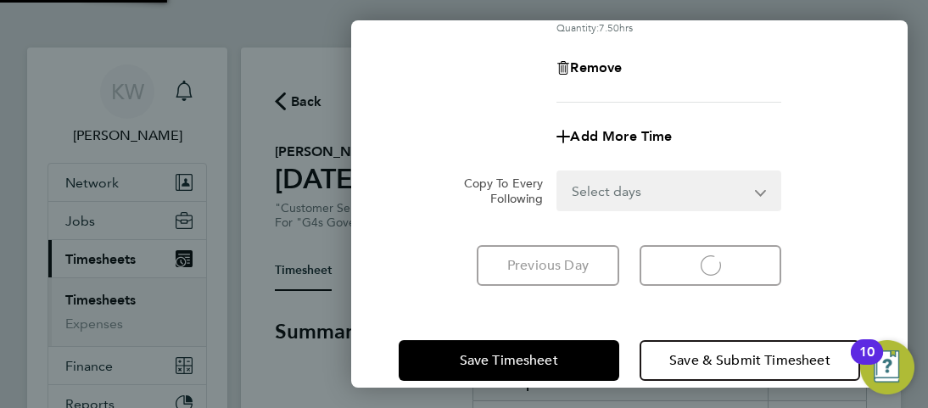
select select "30"
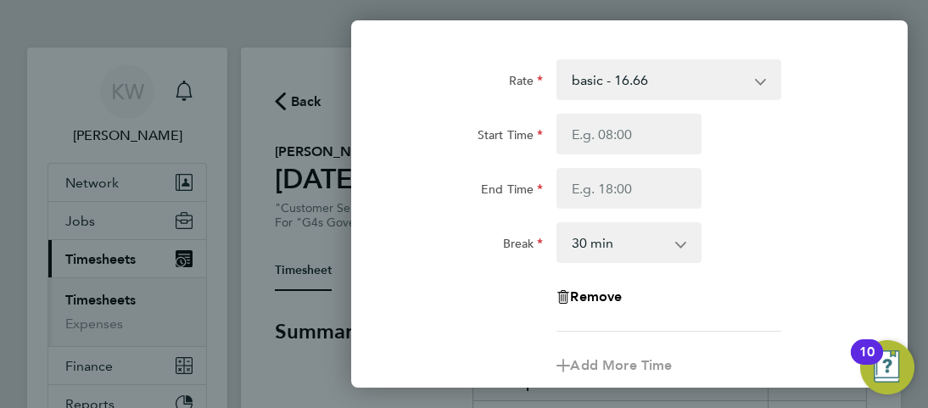
scroll to position [85, 0]
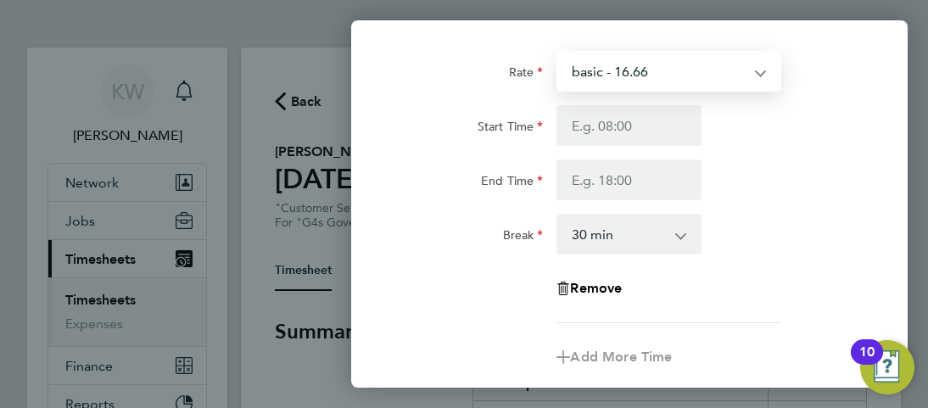
click at [721, 74] on select "basic - 16.66 System Issue Not Paid x1.5 - 24.73 Sick System Issue Paid - 16.66…" at bounding box center [658, 71] width 200 height 37
select select "30"
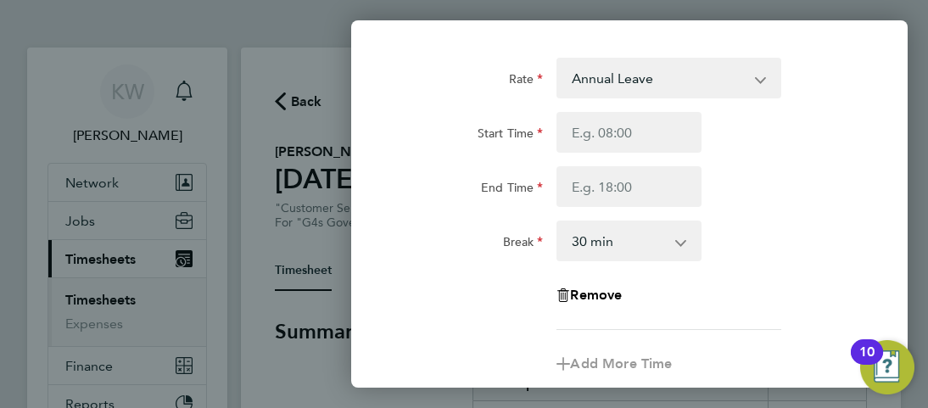
scroll to position [0, 0]
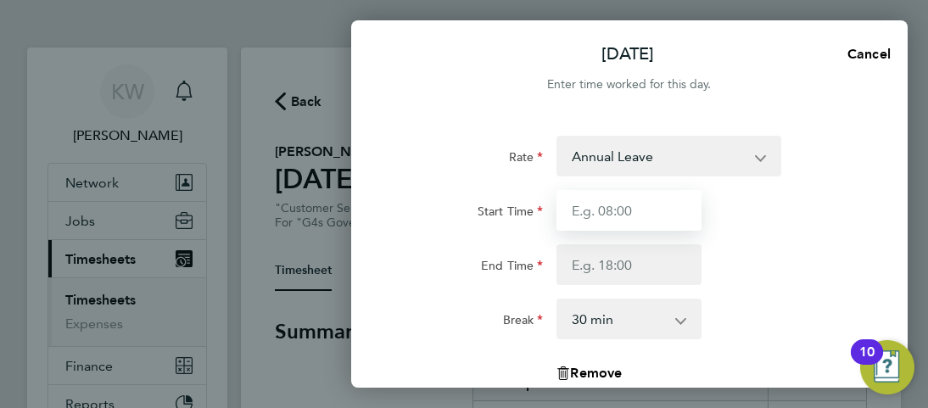
click at [650, 211] on input "Start Time" at bounding box center [629, 210] width 145 height 41
type input "09:00"
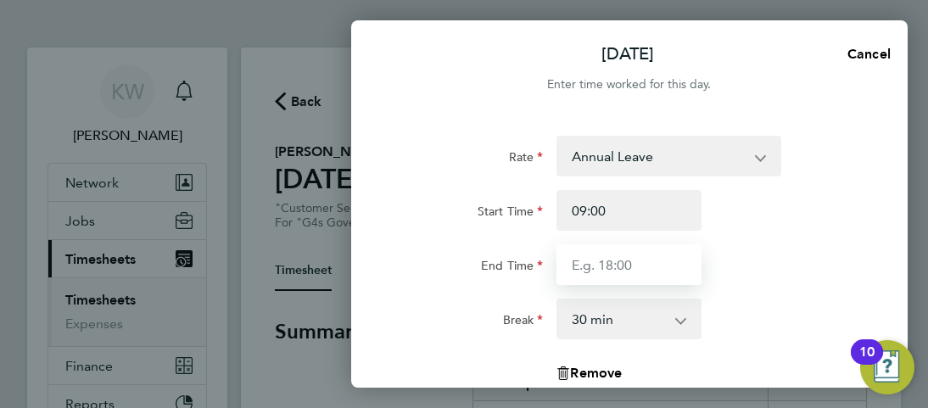
click at [640, 267] on input "End Time" at bounding box center [629, 264] width 145 height 41
type input "17:00"
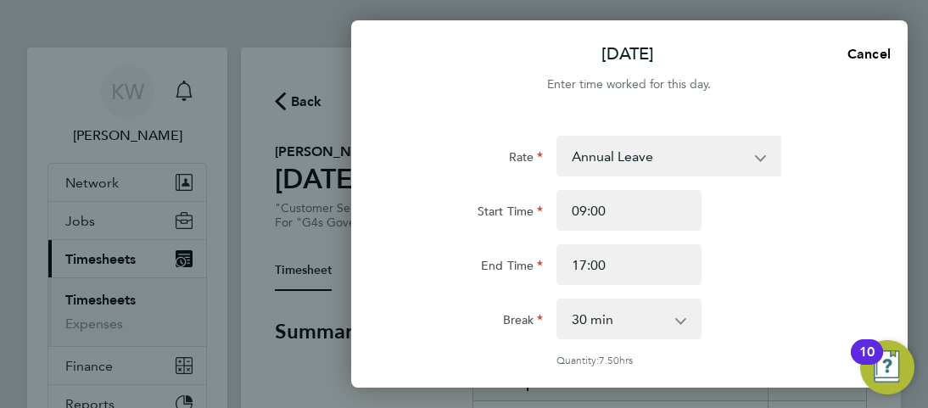
click at [784, 224] on div "Start Time 09:00" at bounding box center [629, 210] width 475 height 41
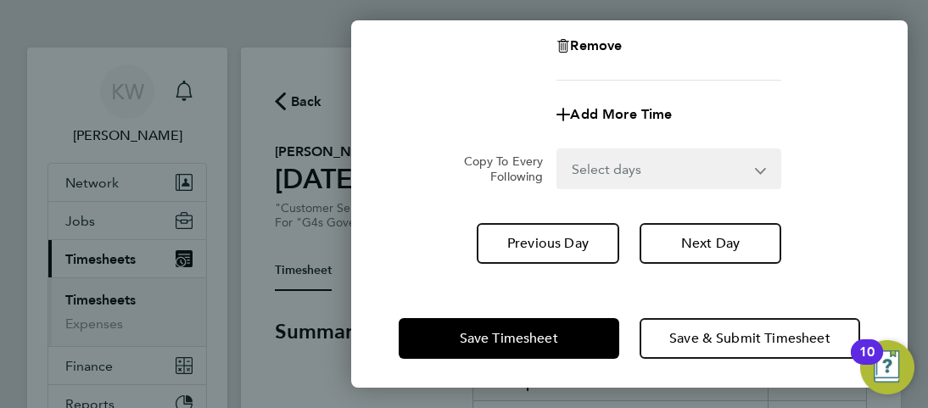
scroll to position [358, 0]
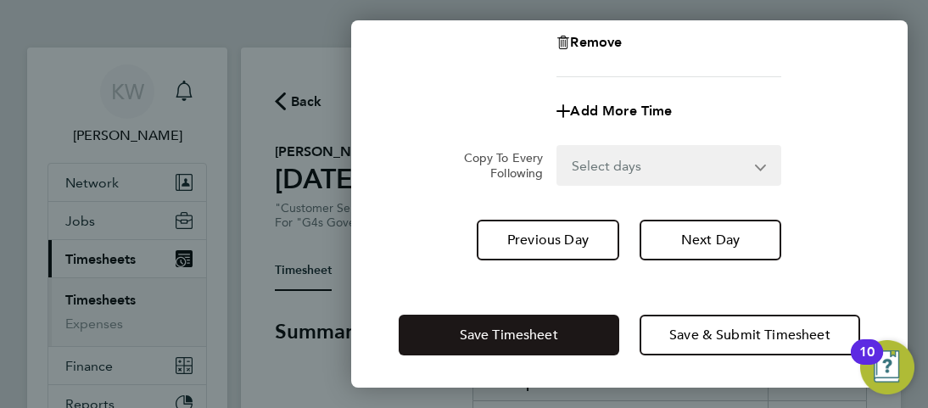
click at [557, 324] on button "Save Timesheet" at bounding box center [509, 335] width 221 height 41
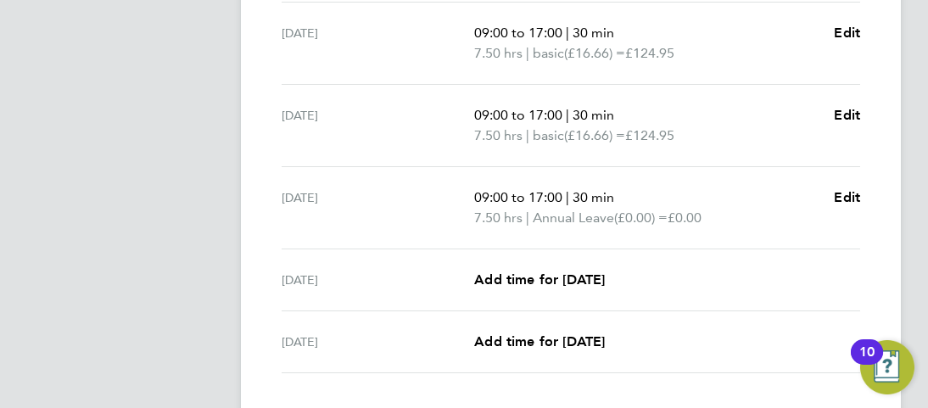
scroll to position [763, 0]
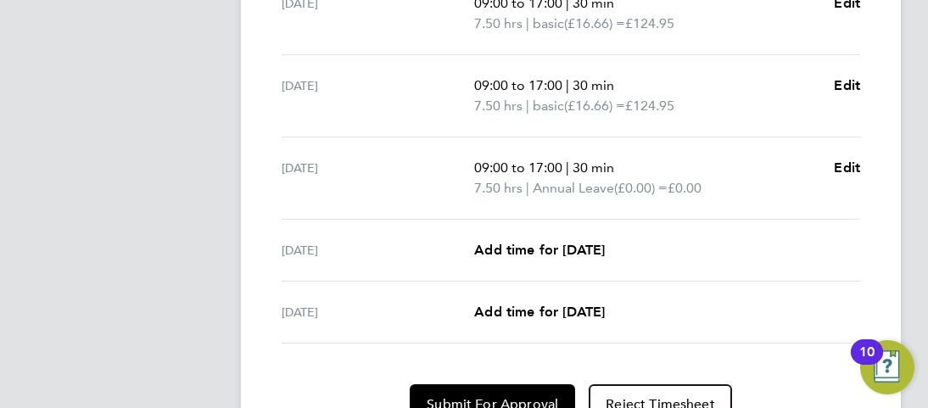
click at [641, 173] on p "09:00 to 17:00 | 30 min" at bounding box center [647, 168] width 346 height 20
click at [841, 170] on span "Edit" at bounding box center [847, 167] width 26 height 16
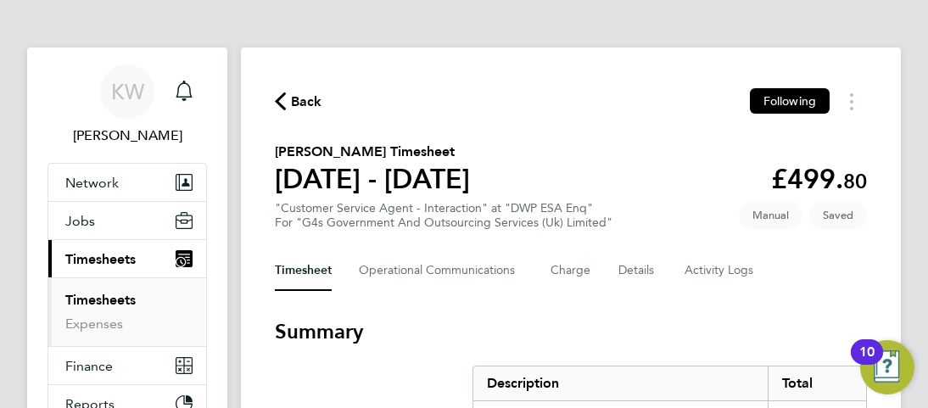
select select "30"
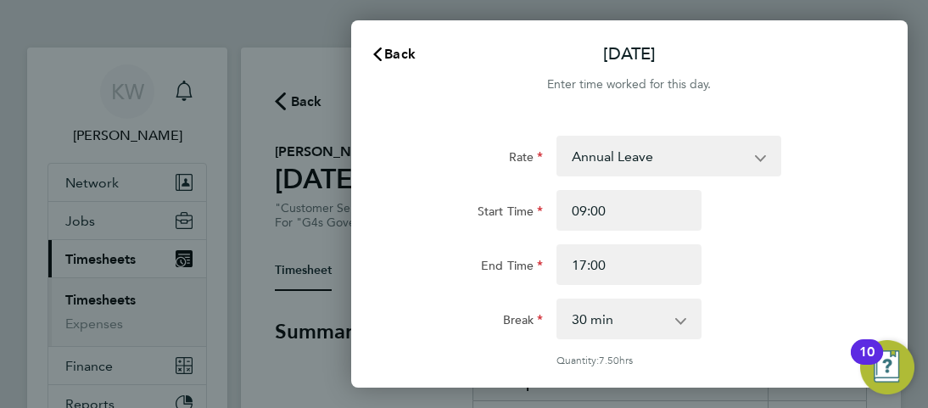
click at [751, 165] on select "Annual Leave System Issue Not Paid basic - 16.66 x1.5 - 24.73 Sick System Issue…" at bounding box center [658, 155] width 200 height 37
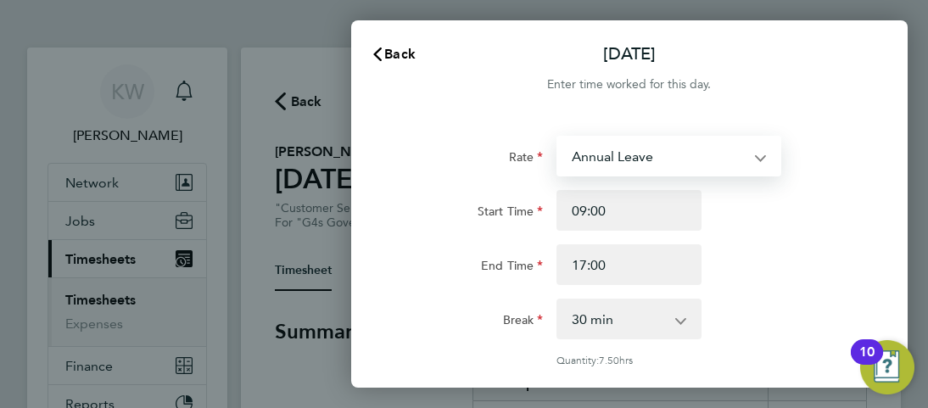
click at [751, 165] on select "Annual Leave System Issue Not Paid basic - 16.66 x1.5 - 24.73 Sick System Issue…" at bounding box center [658, 155] width 200 height 37
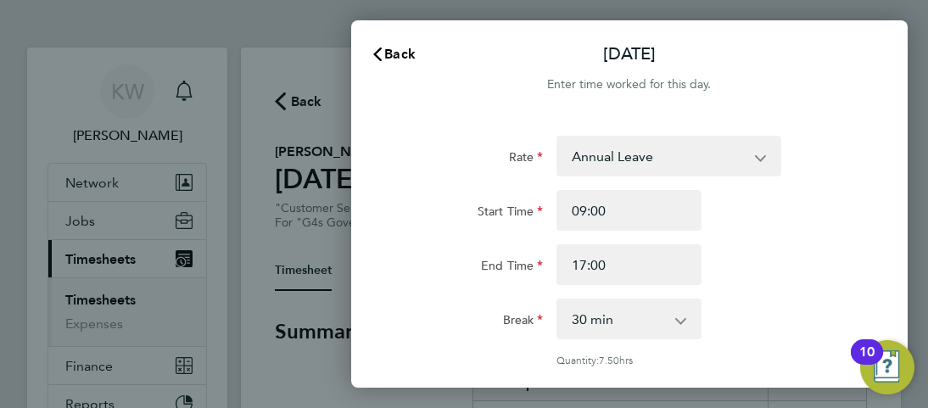
click at [889, 179] on div "Rate Annual Leave System Issue Not Paid basic - 16.66 x1.5 - 24.73 Sick System …" at bounding box center [629, 376] width 557 height 523
click at [327, 379] on div "Back [DATE] Enter time worked for this day. Rate Annual Leave System Issue Not …" at bounding box center [464, 204] width 928 height 408
click at [394, 51] on span "Back" at bounding box center [399, 54] width 31 height 16
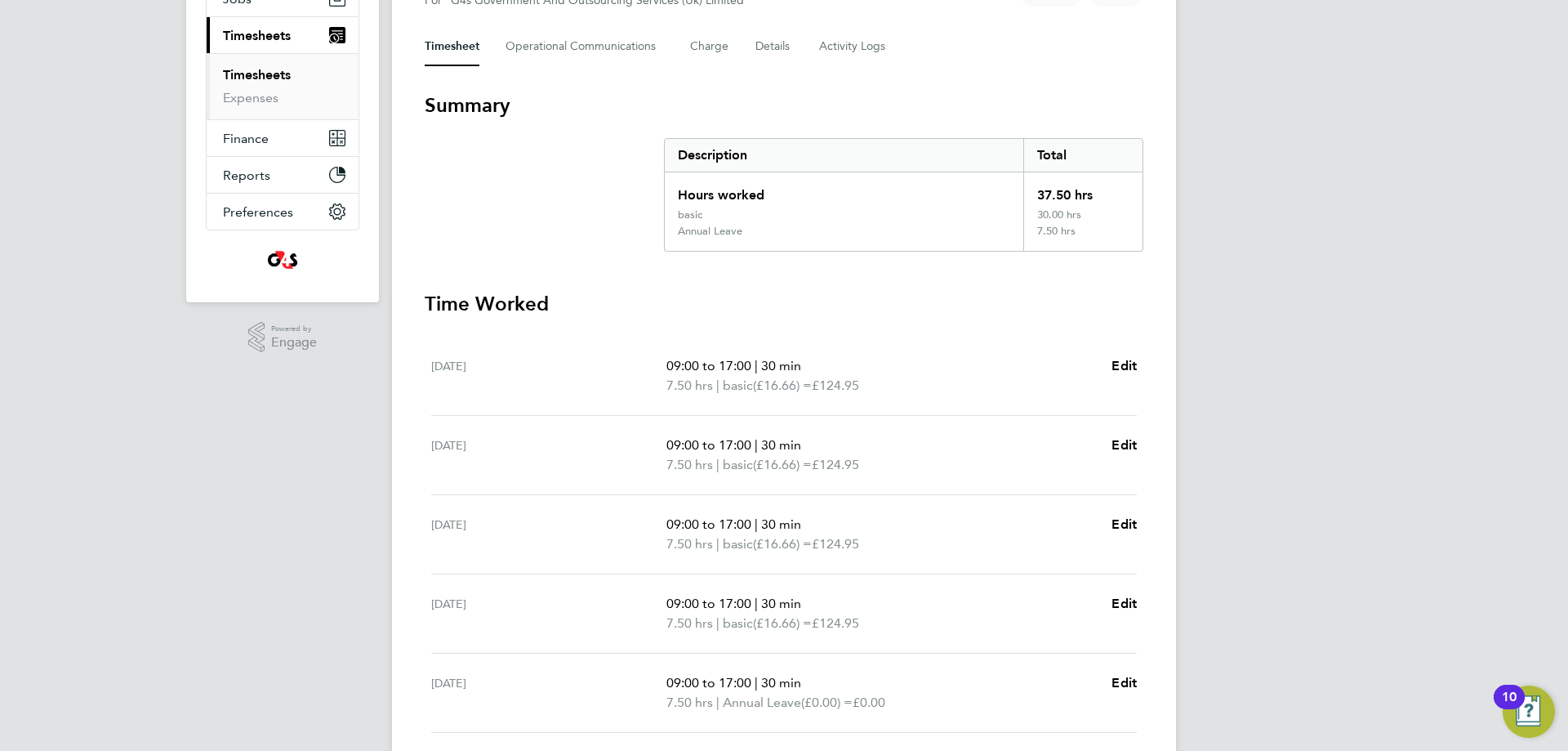
scroll to position [459, 0]
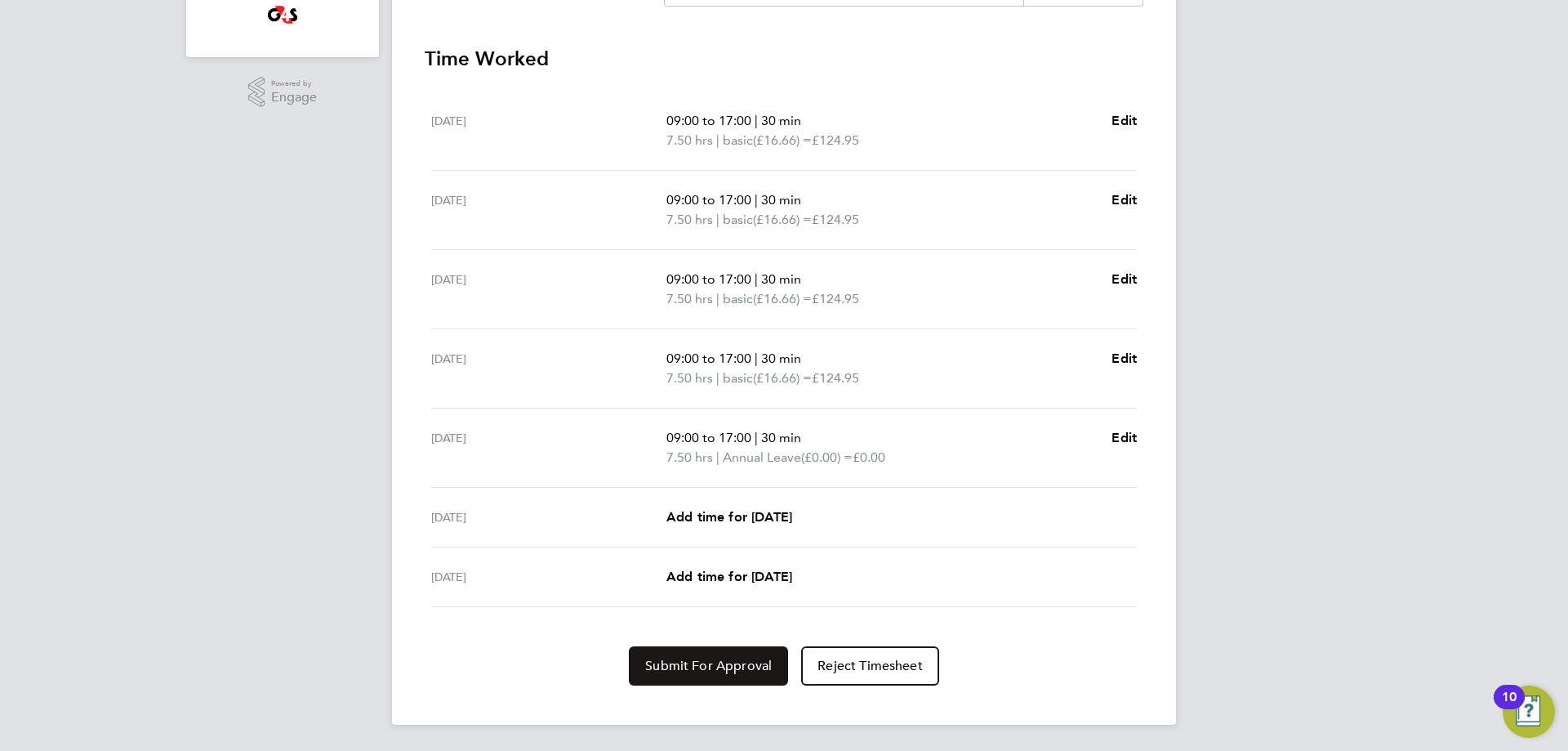
click at [717, 673] on span "Submit For Approval" at bounding box center [707, 665] width 126 height 16
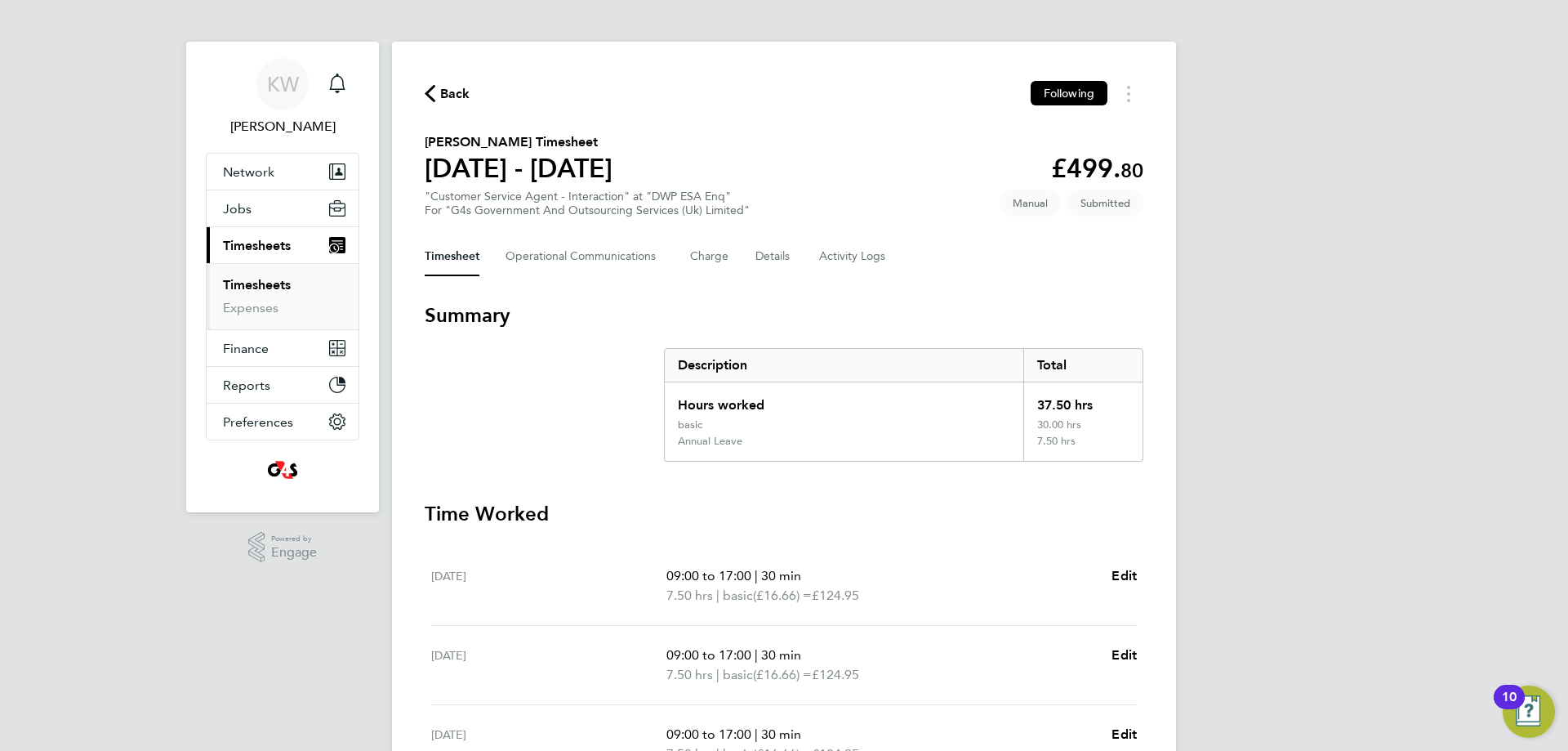
scroll to position [0, 0]
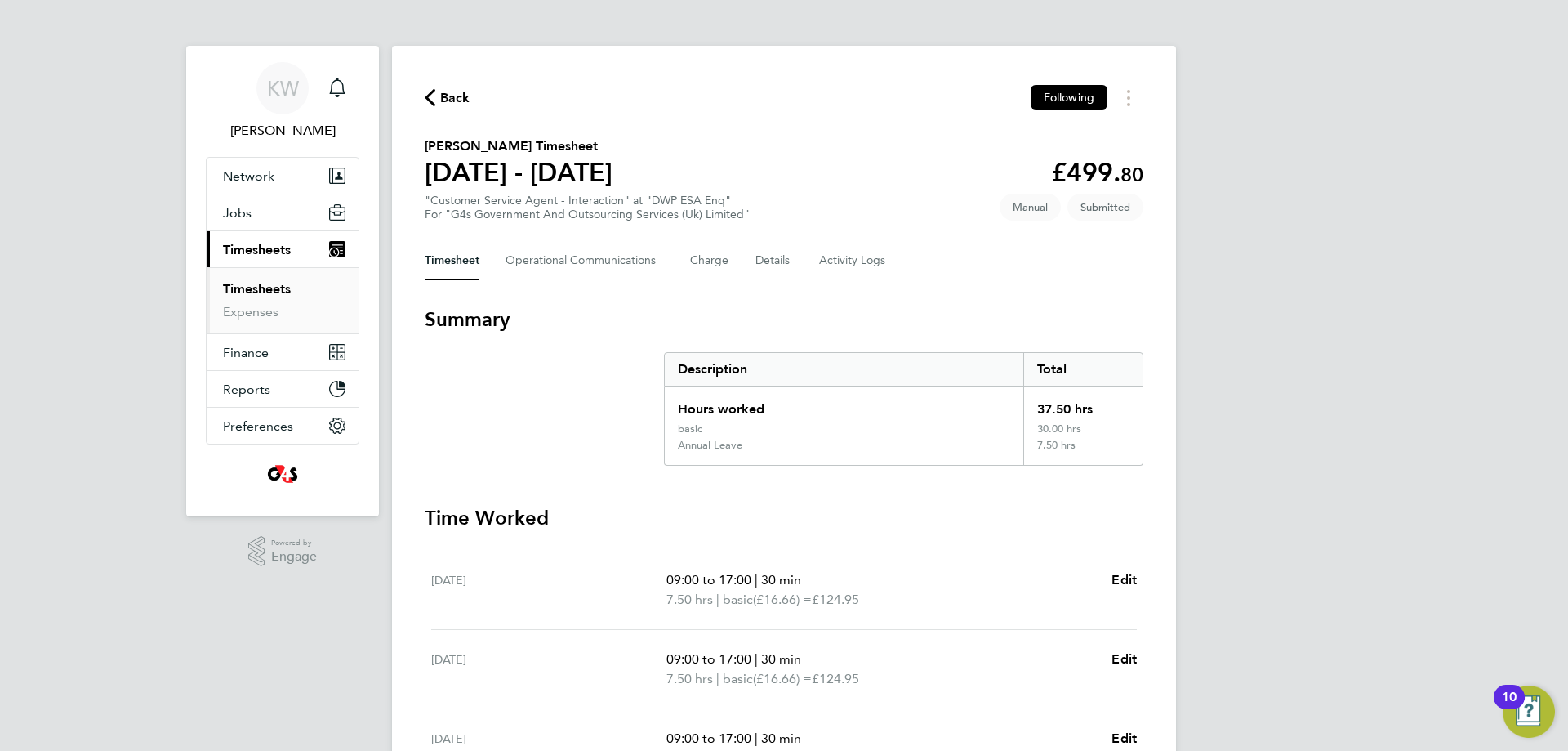
click at [251, 292] on link "Timesheets" at bounding box center [257, 289] width 67 height 15
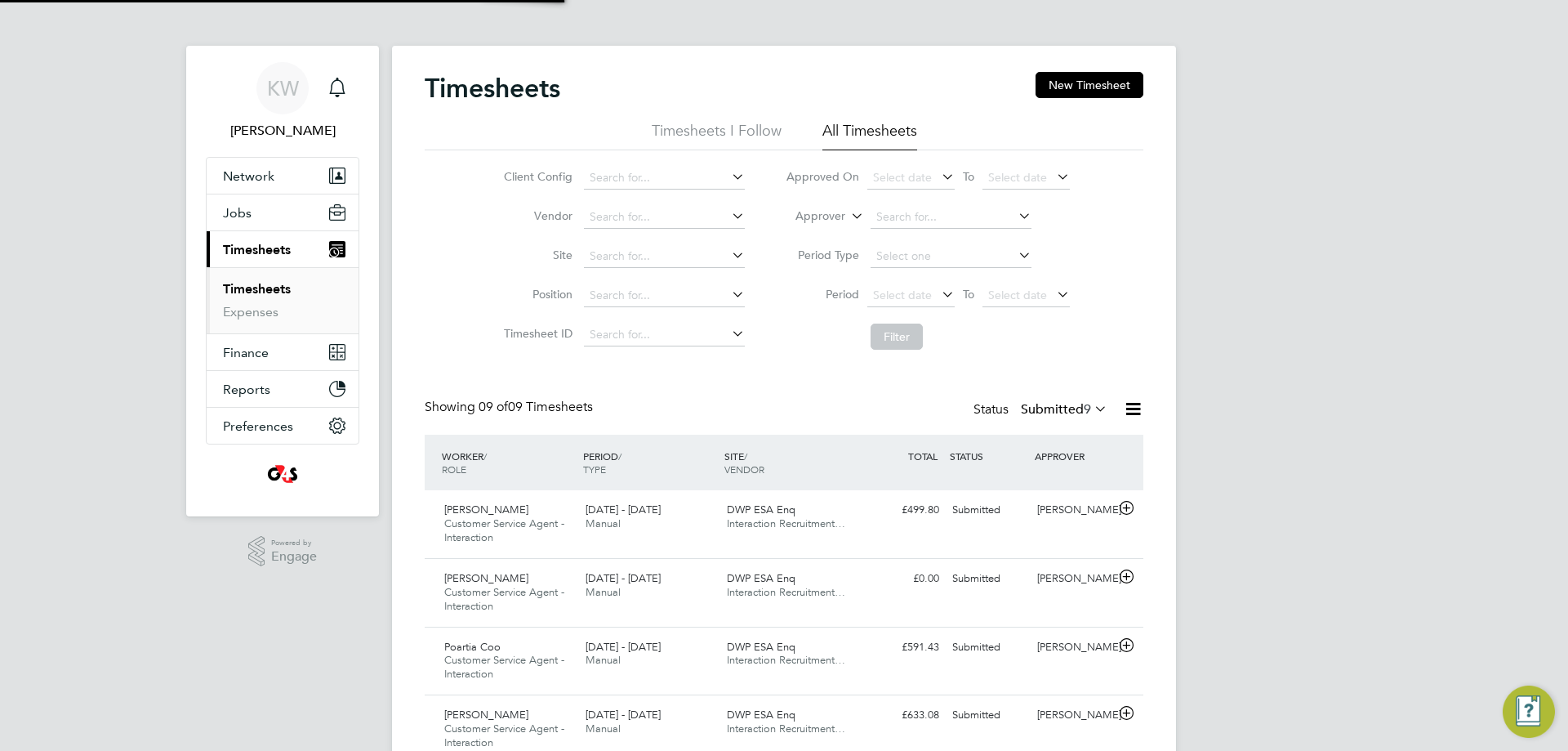
scroll to position [55, 142]
click at [1088, 74] on button "New Timesheet" at bounding box center [1090, 85] width 108 height 26
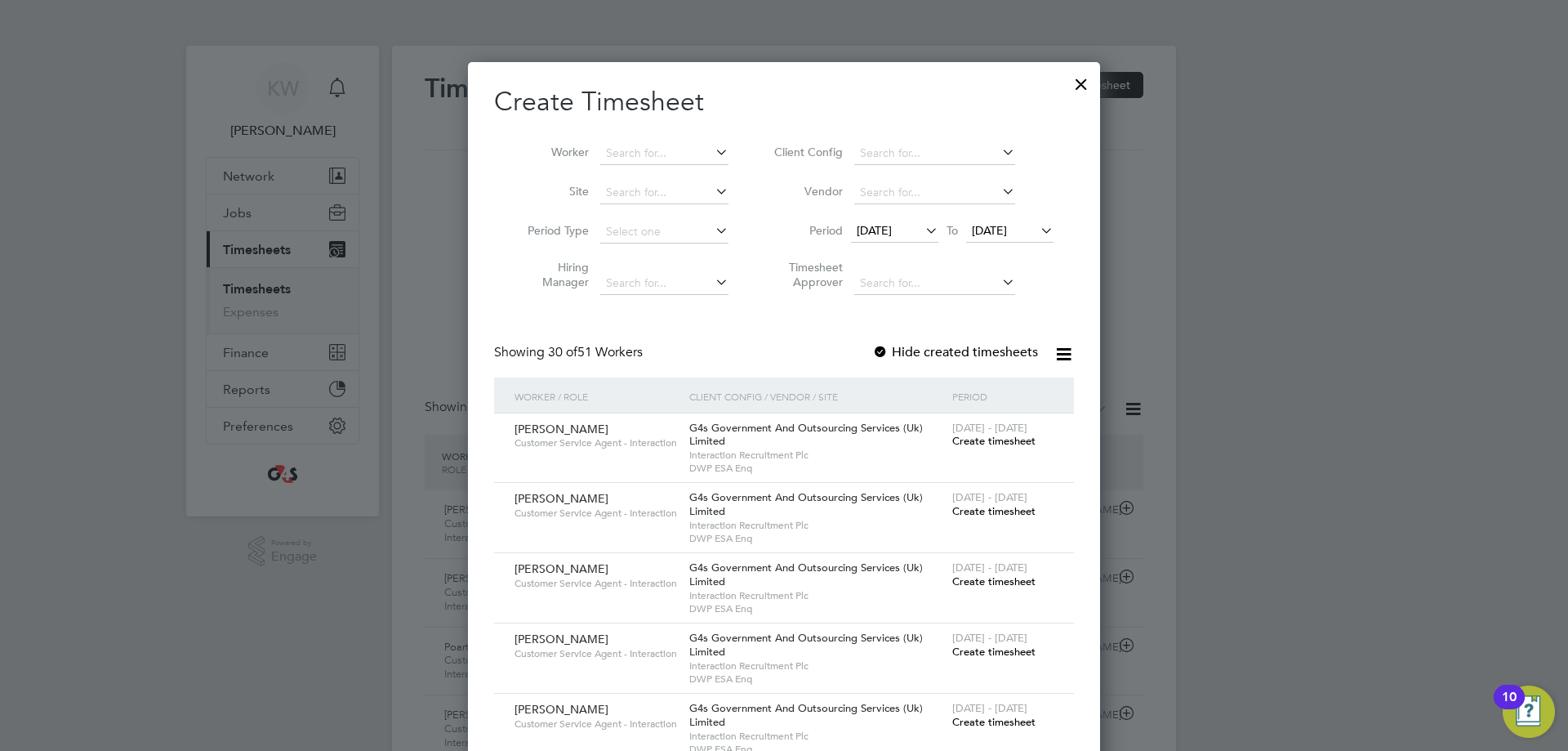
click at [891, 224] on span "[DATE]" at bounding box center [874, 230] width 35 height 14
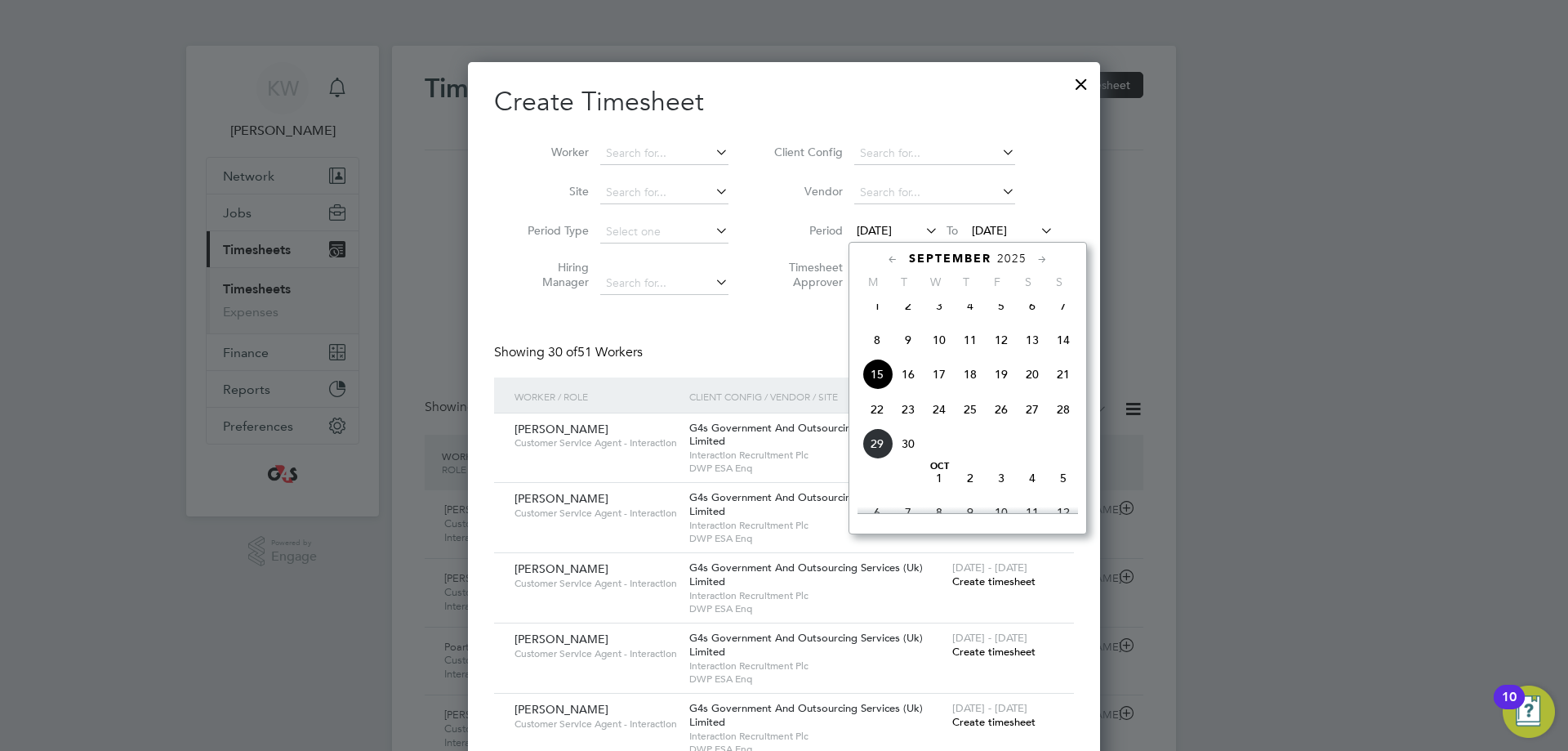
click at [877, 423] on span "22" at bounding box center [877, 409] width 31 height 31
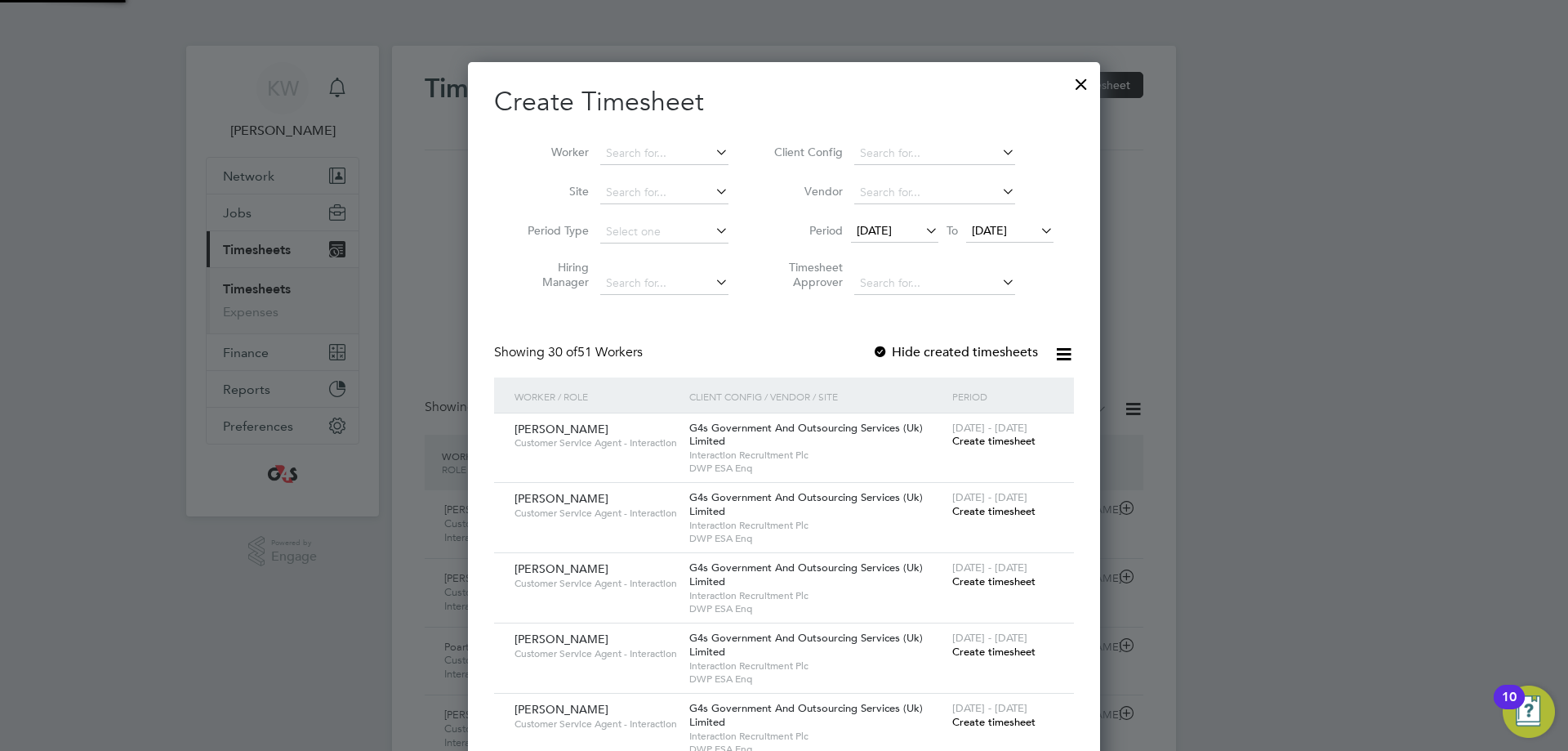
click at [1034, 239] on span "[DATE]" at bounding box center [1010, 231] width 88 height 22
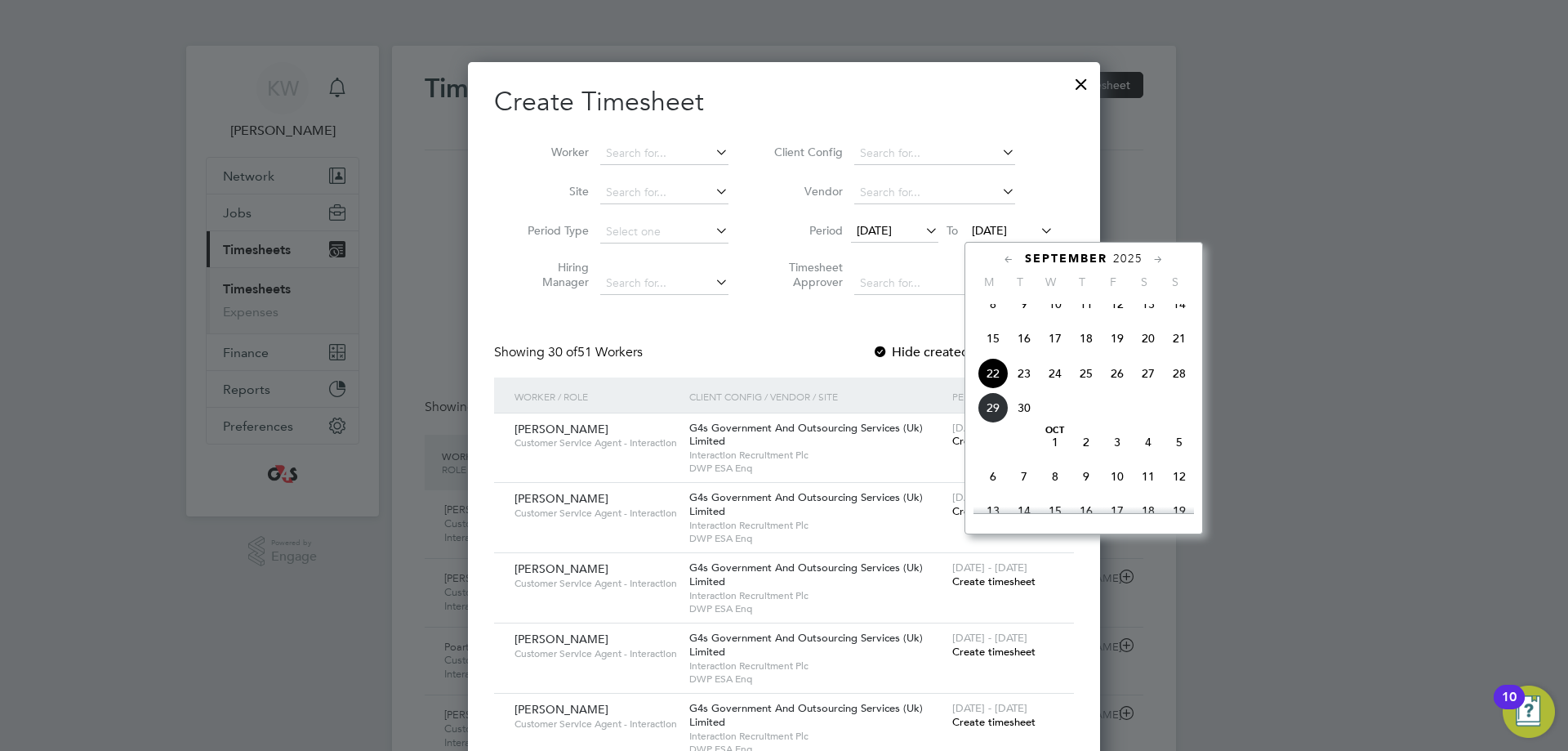
click at [1173, 389] on span "28" at bounding box center [1179, 374] width 31 height 31
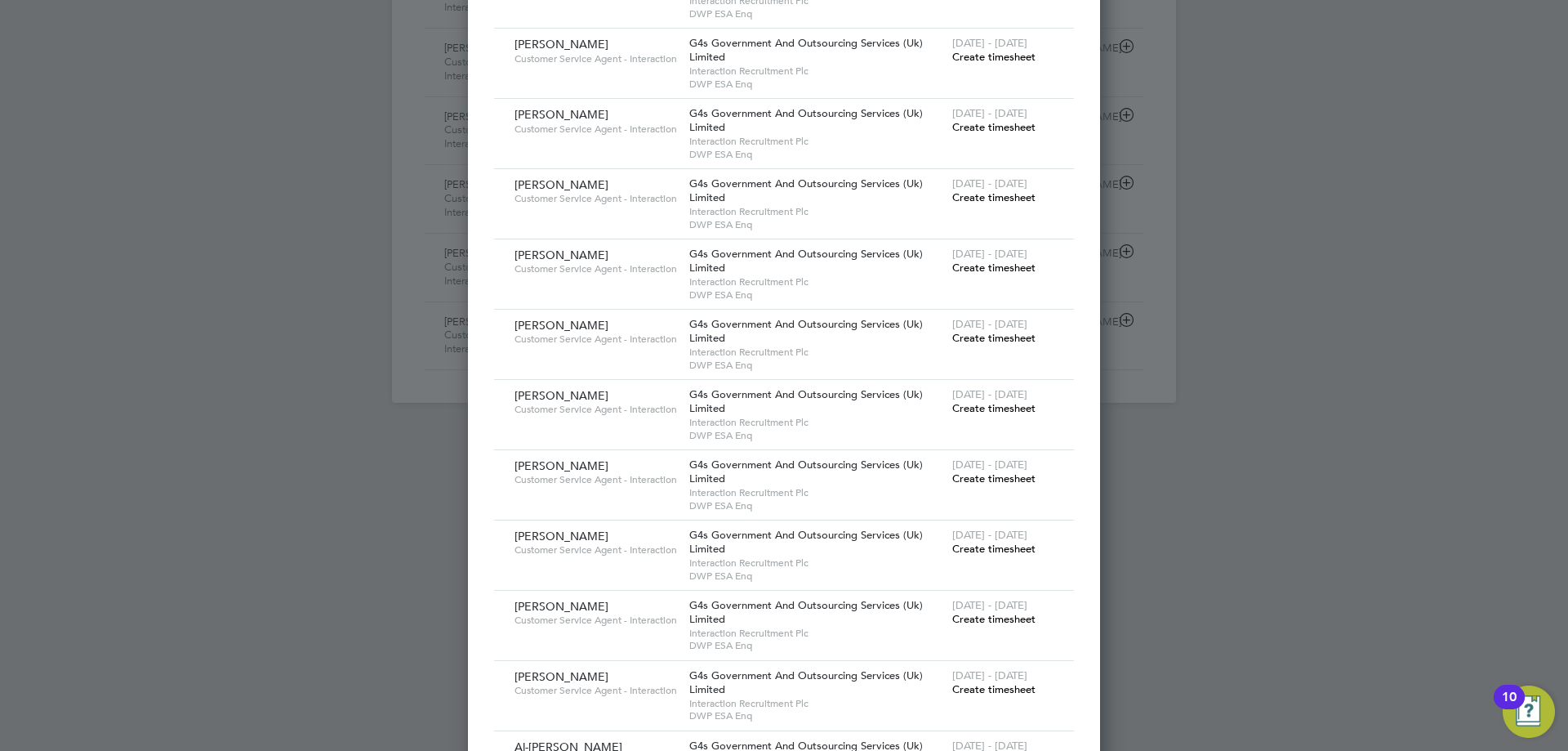
click at [1002, 470] on span "[DATE] - [DATE]" at bounding box center [990, 464] width 75 height 13
click at [1001, 482] on span "Create timesheet" at bounding box center [993, 478] width 84 height 13
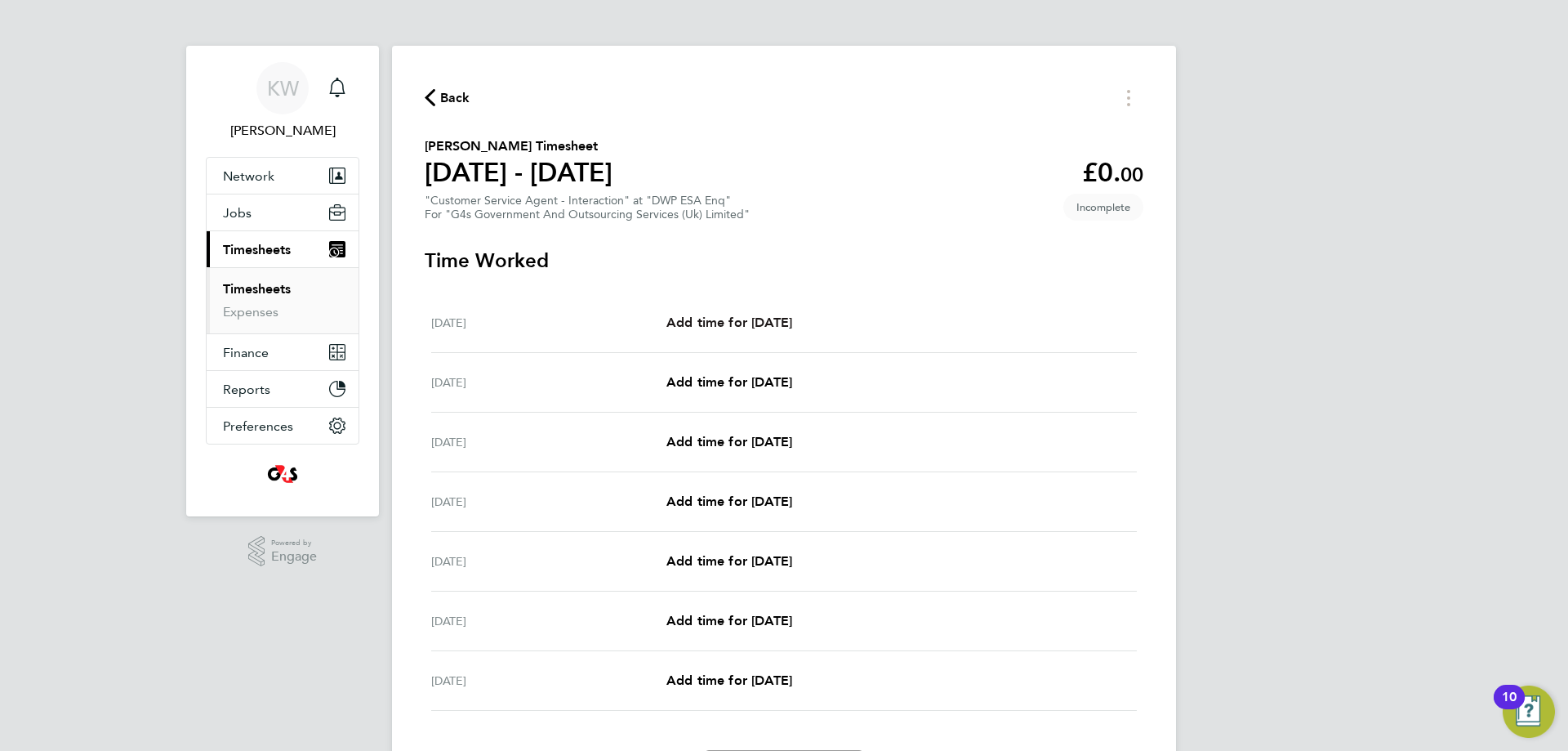
click at [758, 329] on span "Add time for [DATE]" at bounding box center [729, 323] width 126 height 15
select select "30"
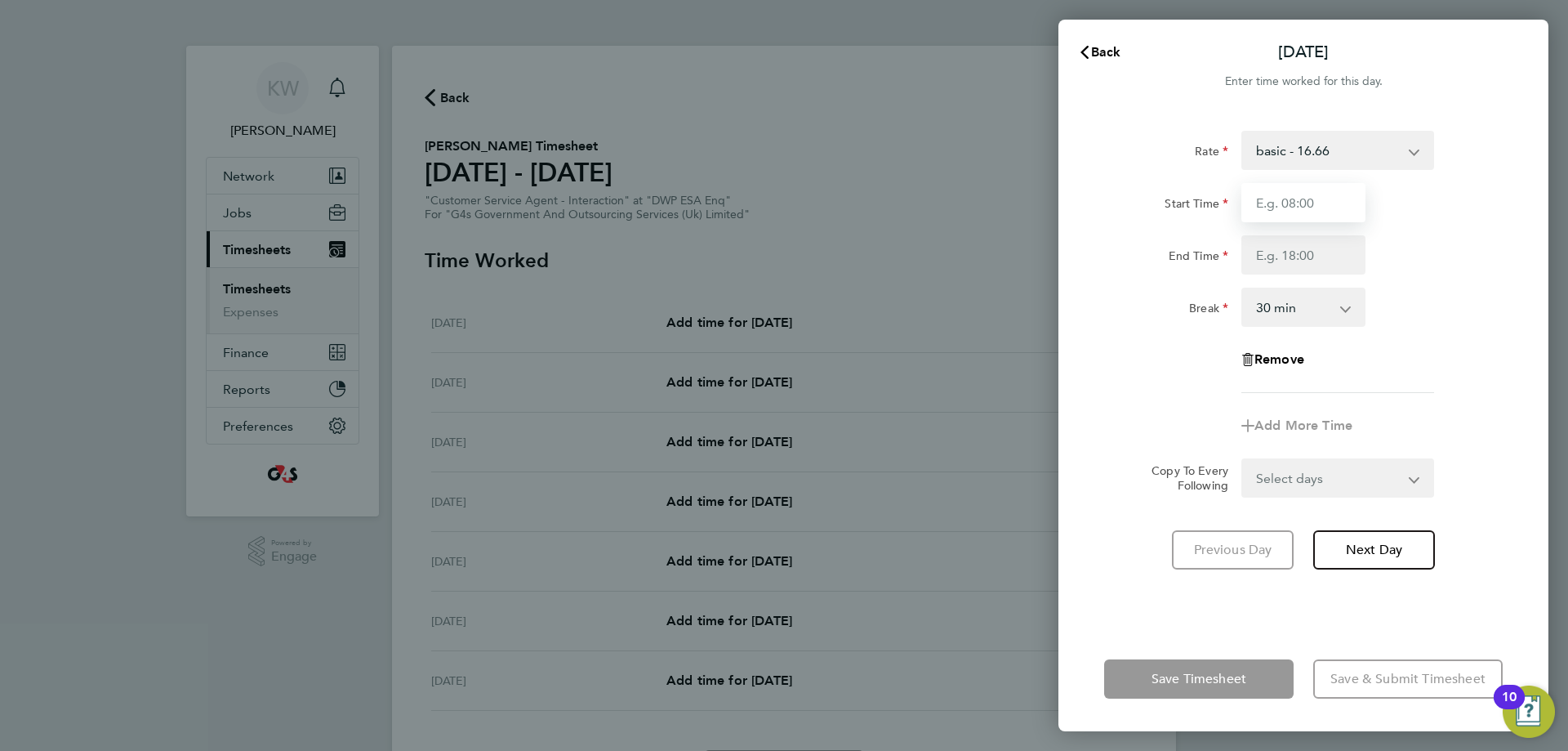
click at [1332, 196] on input "Start Time" at bounding box center [1302, 202] width 124 height 39
type input "09:00"
click at [1296, 260] on input "End Time" at bounding box center [1302, 254] width 124 height 39
type input "17:00"
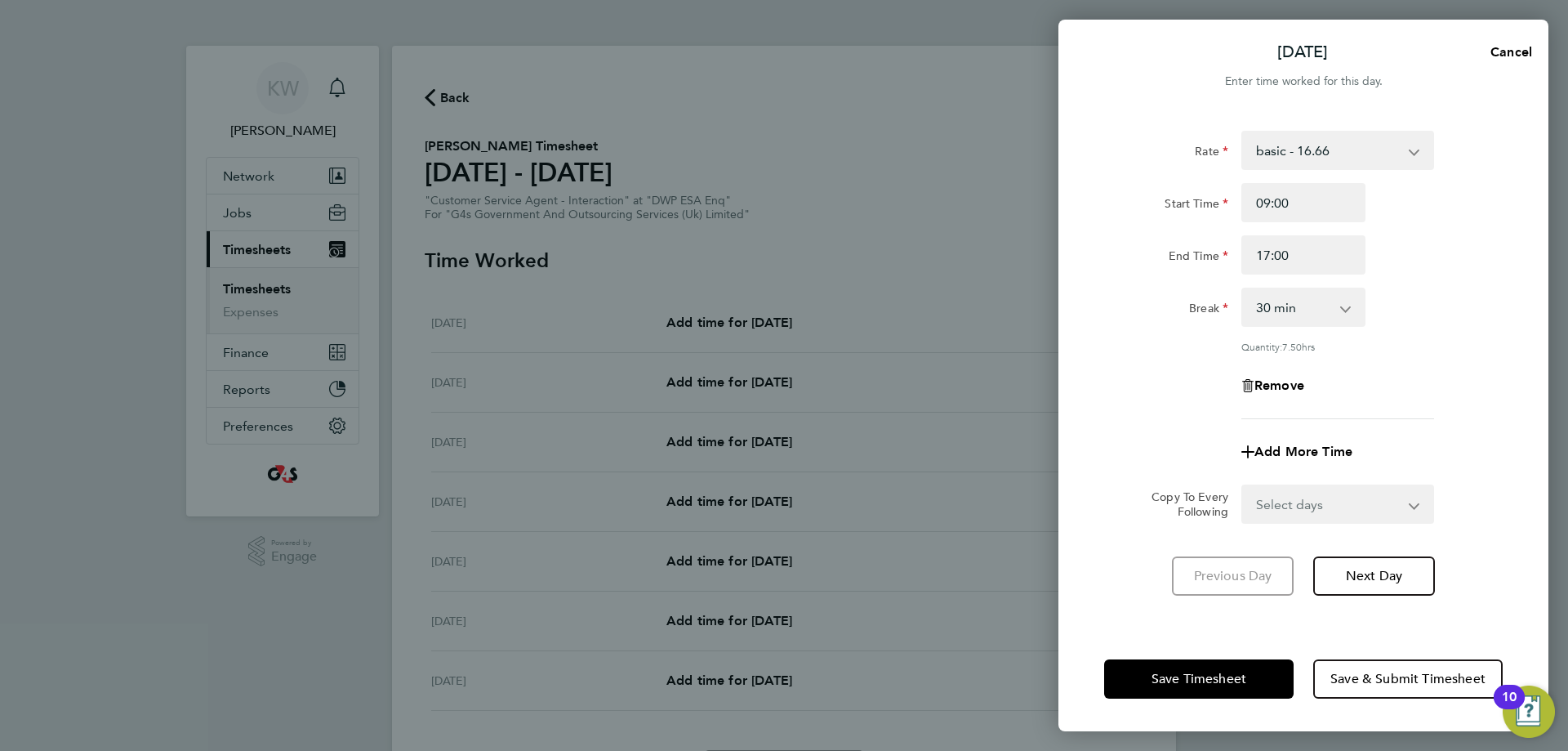
click at [1450, 369] on div "Remove" at bounding box center [1303, 385] width 412 height 39
click at [1373, 583] on button "Next Day" at bounding box center [1374, 576] width 121 height 39
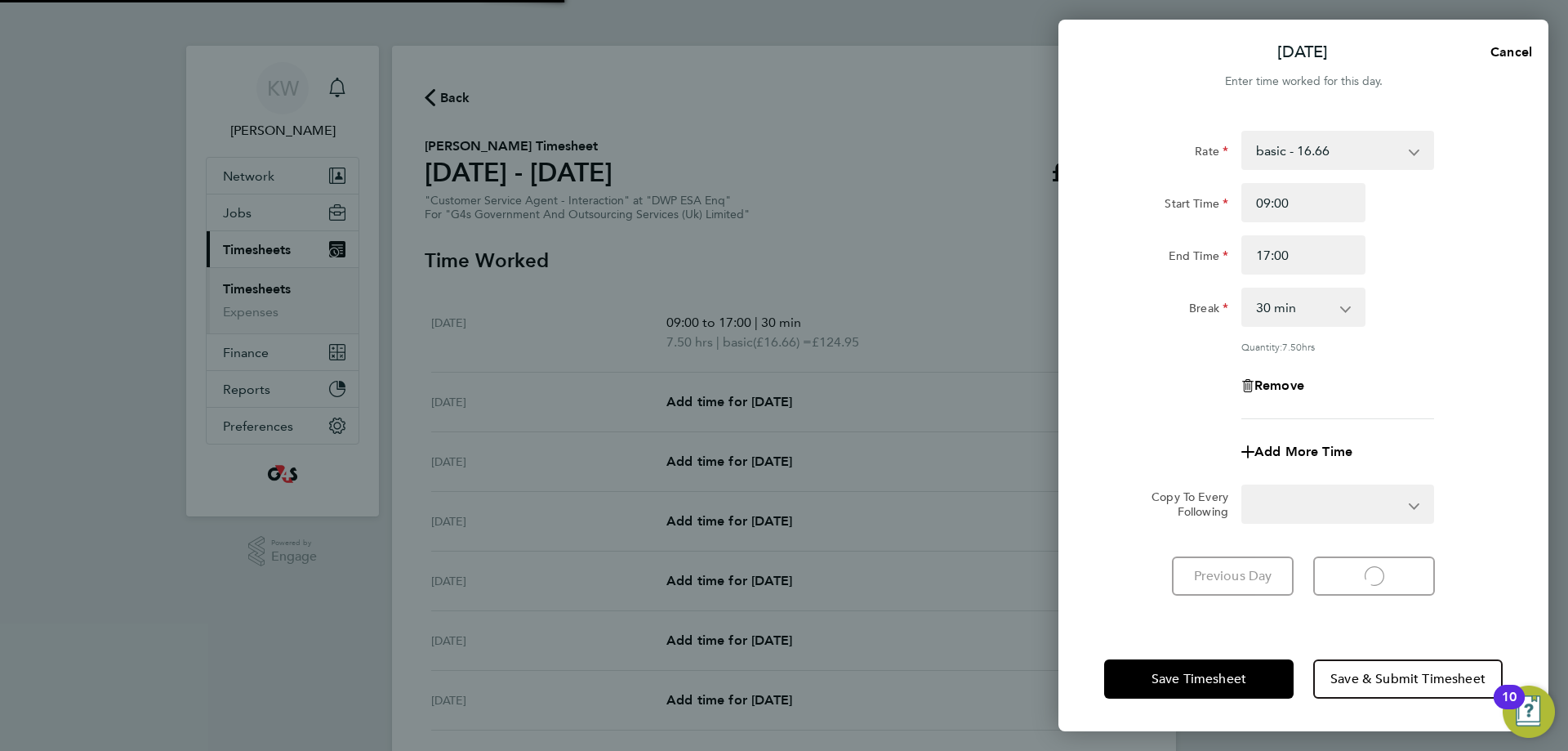
select select "30"
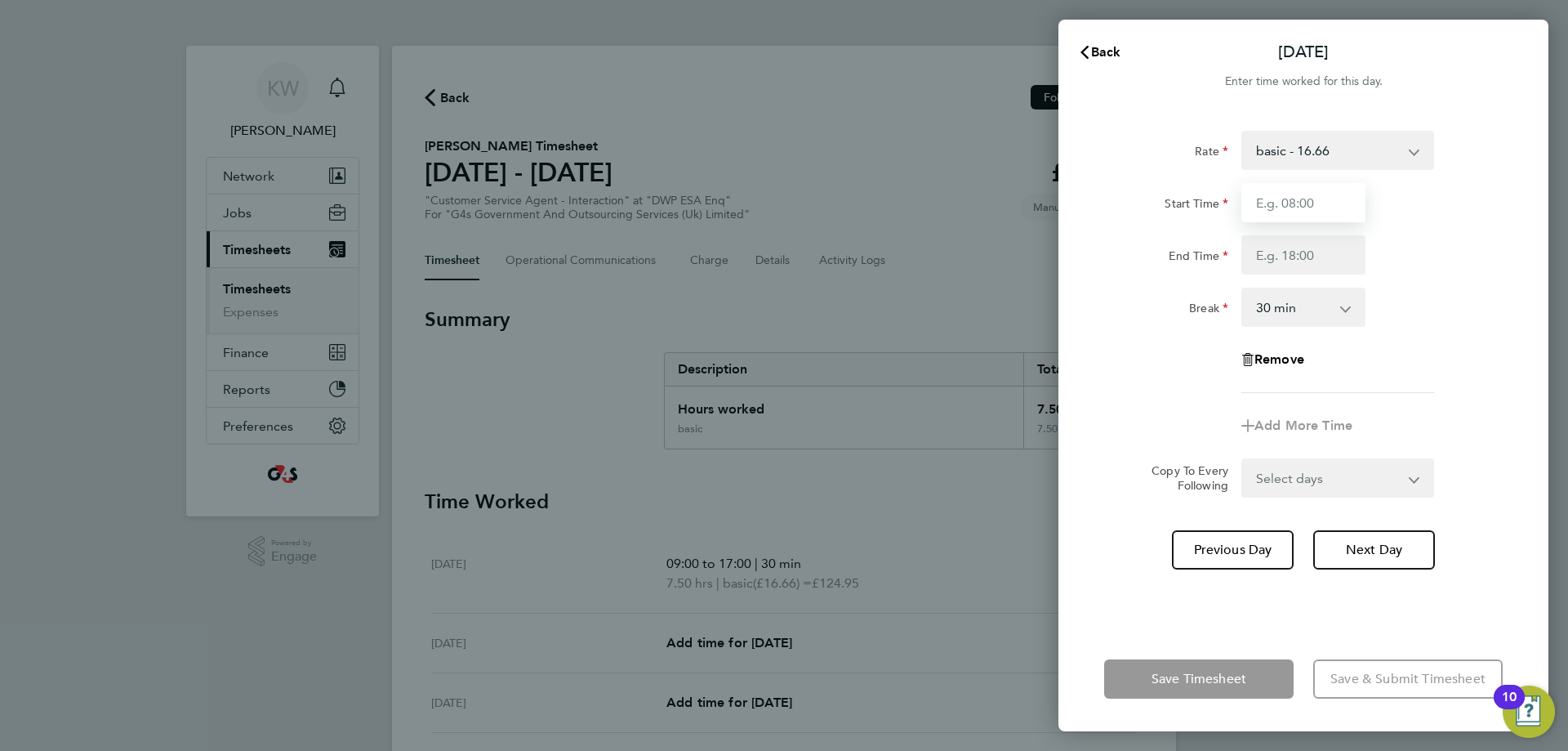
click at [1327, 204] on input "Start Time" at bounding box center [1302, 202] width 124 height 39
type input "09:00"
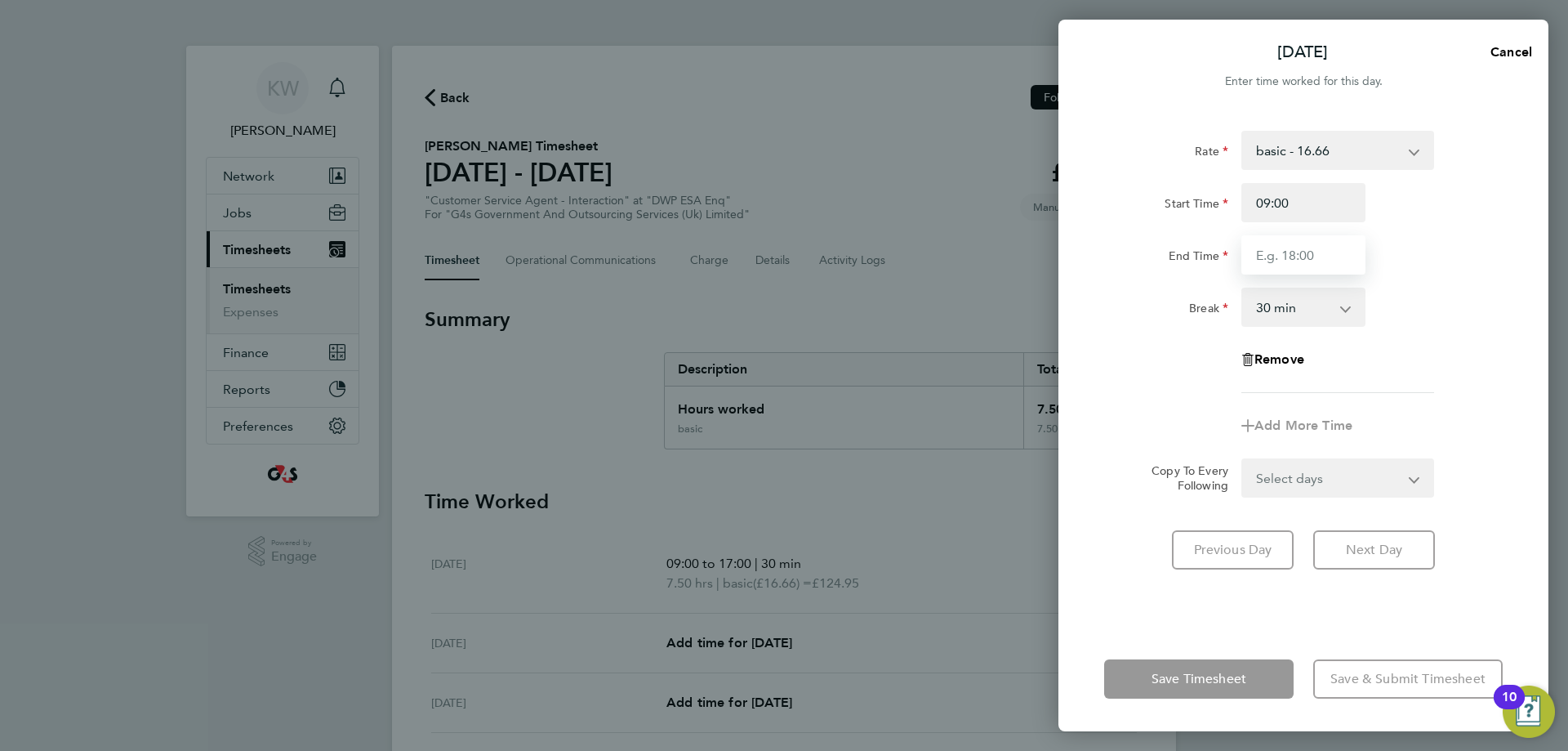
drag, startPoint x: 1327, startPoint y: 258, endPoint x: 1327, endPoint y: 274, distance: 16.0
click at [1327, 258] on input "End Time" at bounding box center [1302, 254] width 124 height 39
type input "17:00"
click at [1461, 398] on app-timesheet-line-form-group "Rate basic - 16.66 System Issue Not Paid Annual Leave System Issue Paid - 16.66…" at bounding box center [1303, 288] width 398 height 315
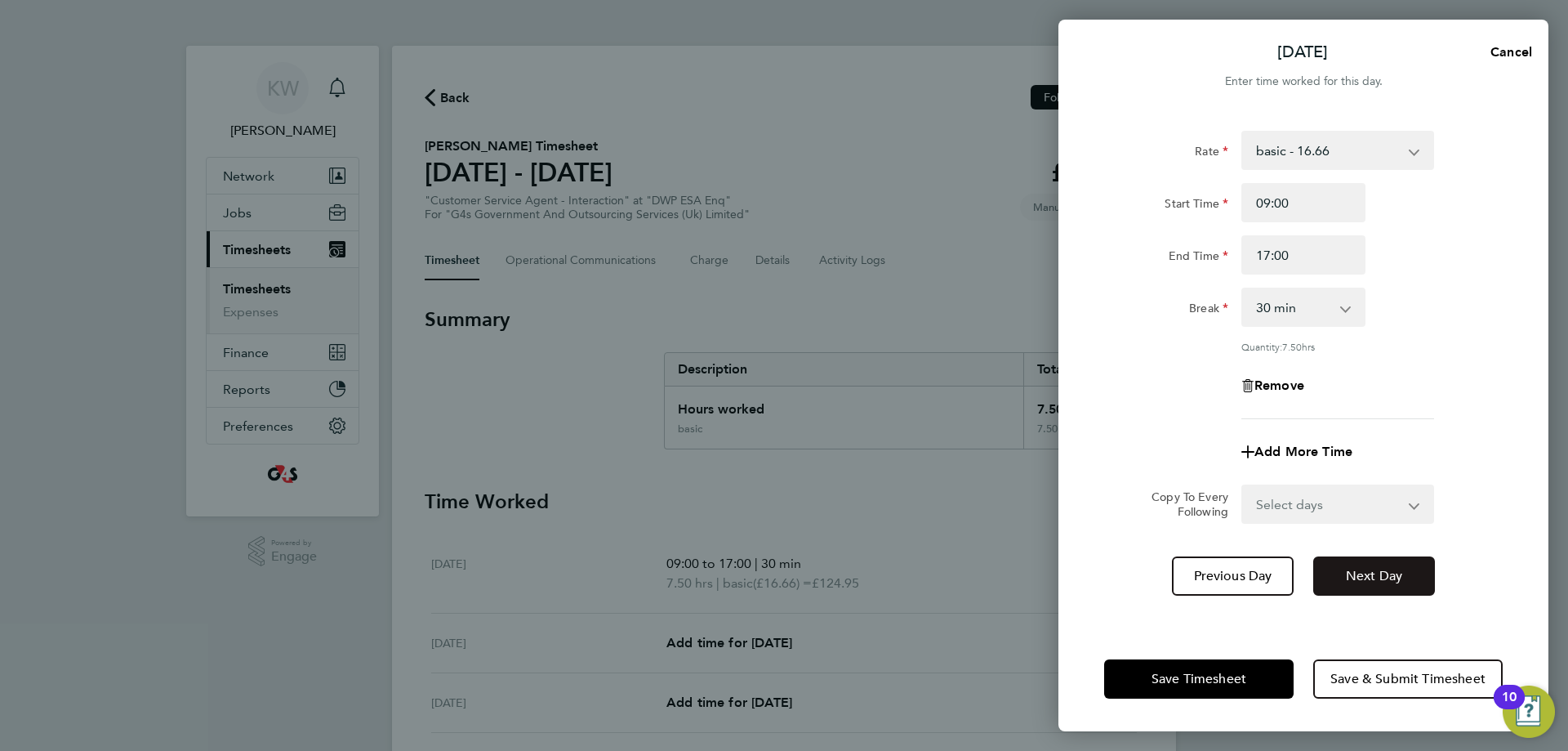
click at [1346, 574] on span "Next Day" at bounding box center [1374, 576] width 57 height 16
select select "30"
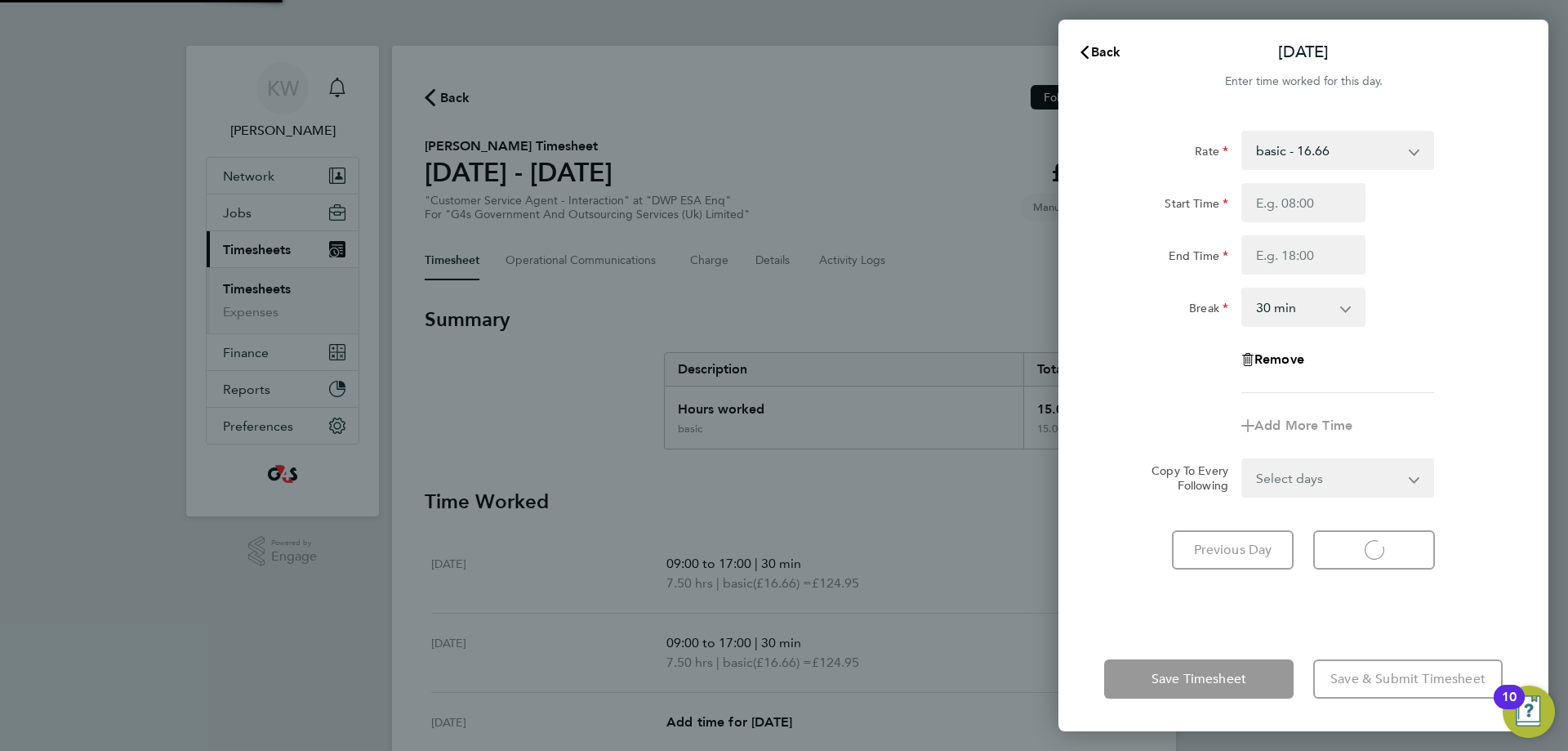
select select "30"
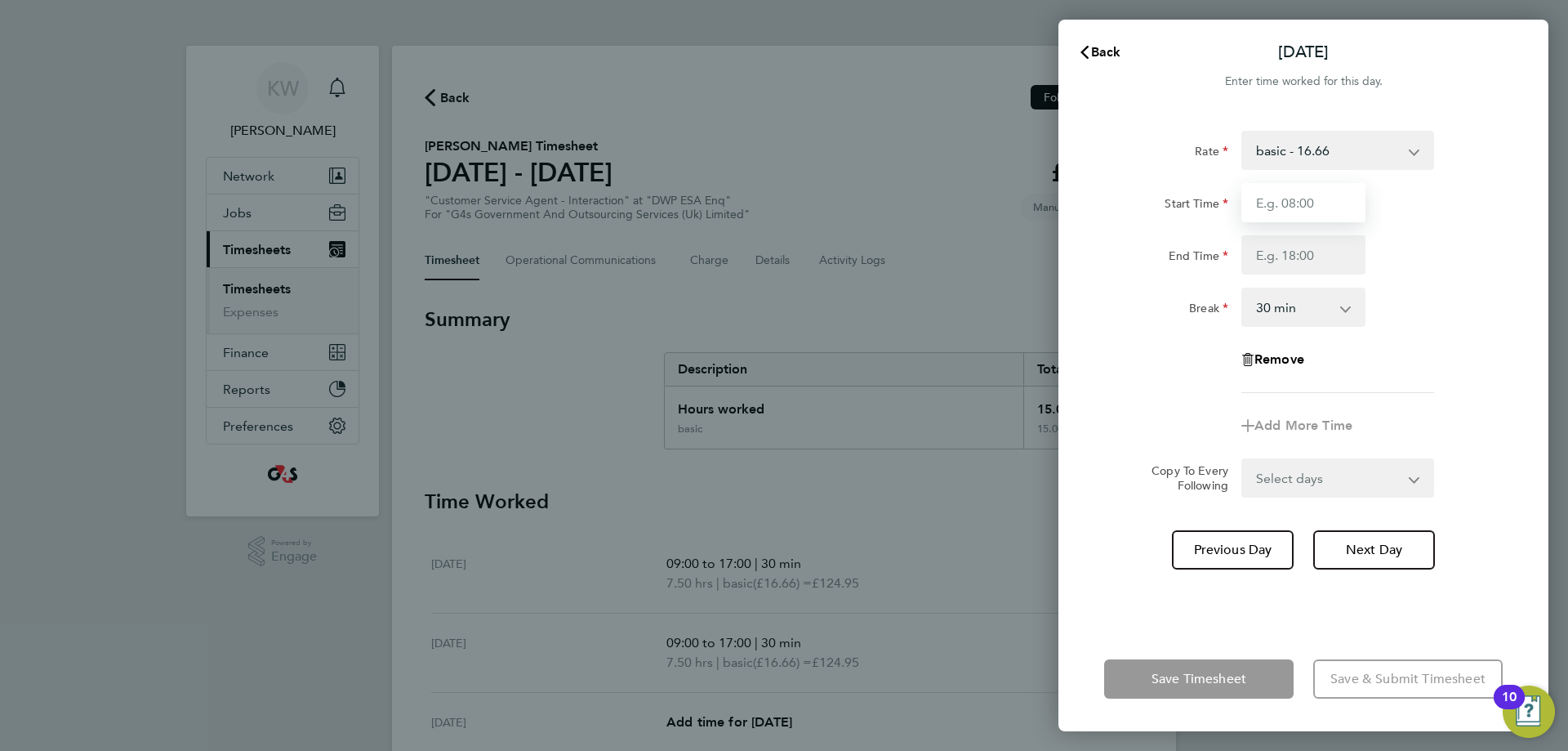
click at [1309, 193] on input "Start Time" at bounding box center [1302, 202] width 124 height 39
type input "09:00"
click at [1302, 267] on input "End Time" at bounding box center [1302, 254] width 124 height 39
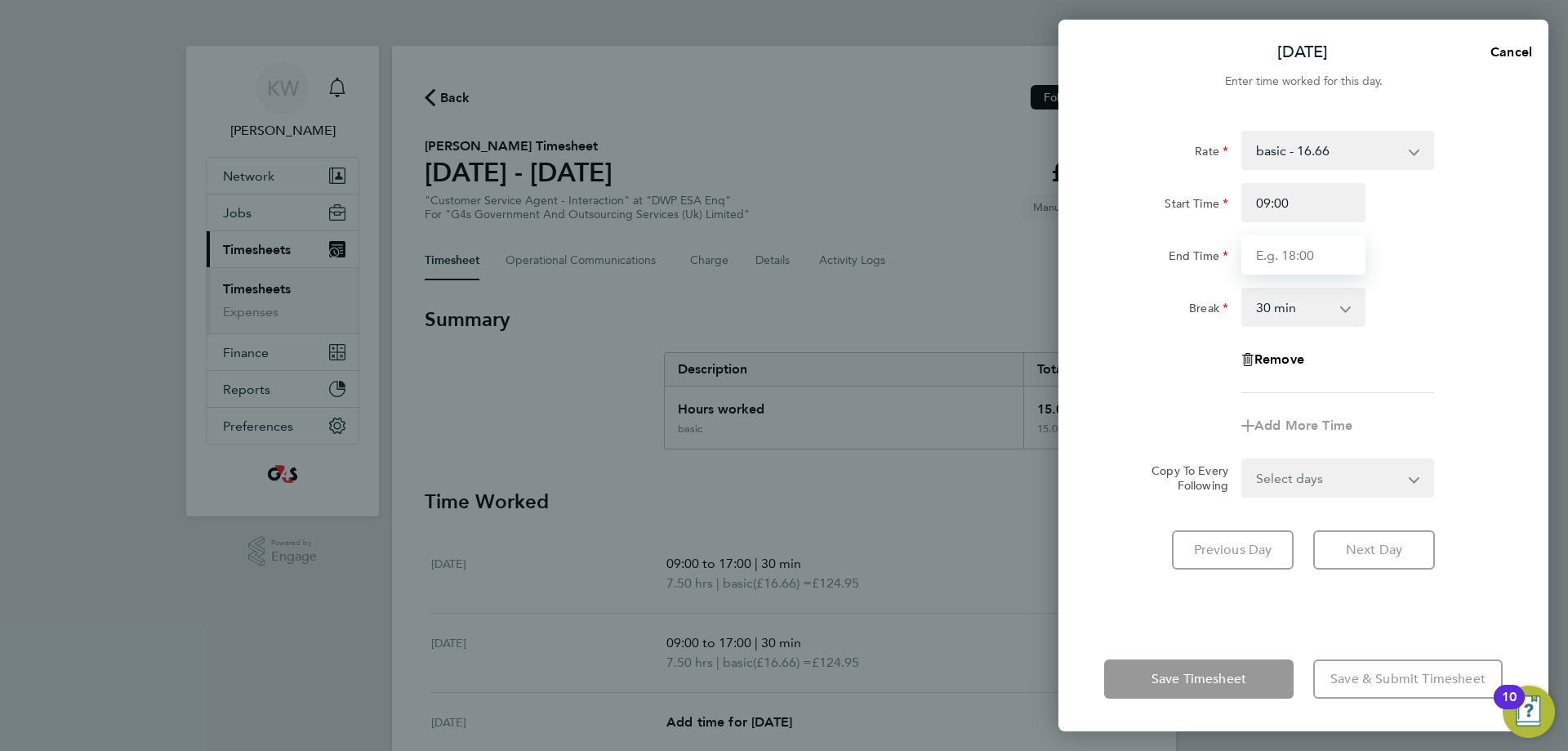
type input "17:00"
click at [1484, 470] on form "Rate basic - 16.66 System Issue Not Paid Annual Leave System Issue Paid - 16.66…" at bounding box center [1303, 314] width 398 height 367
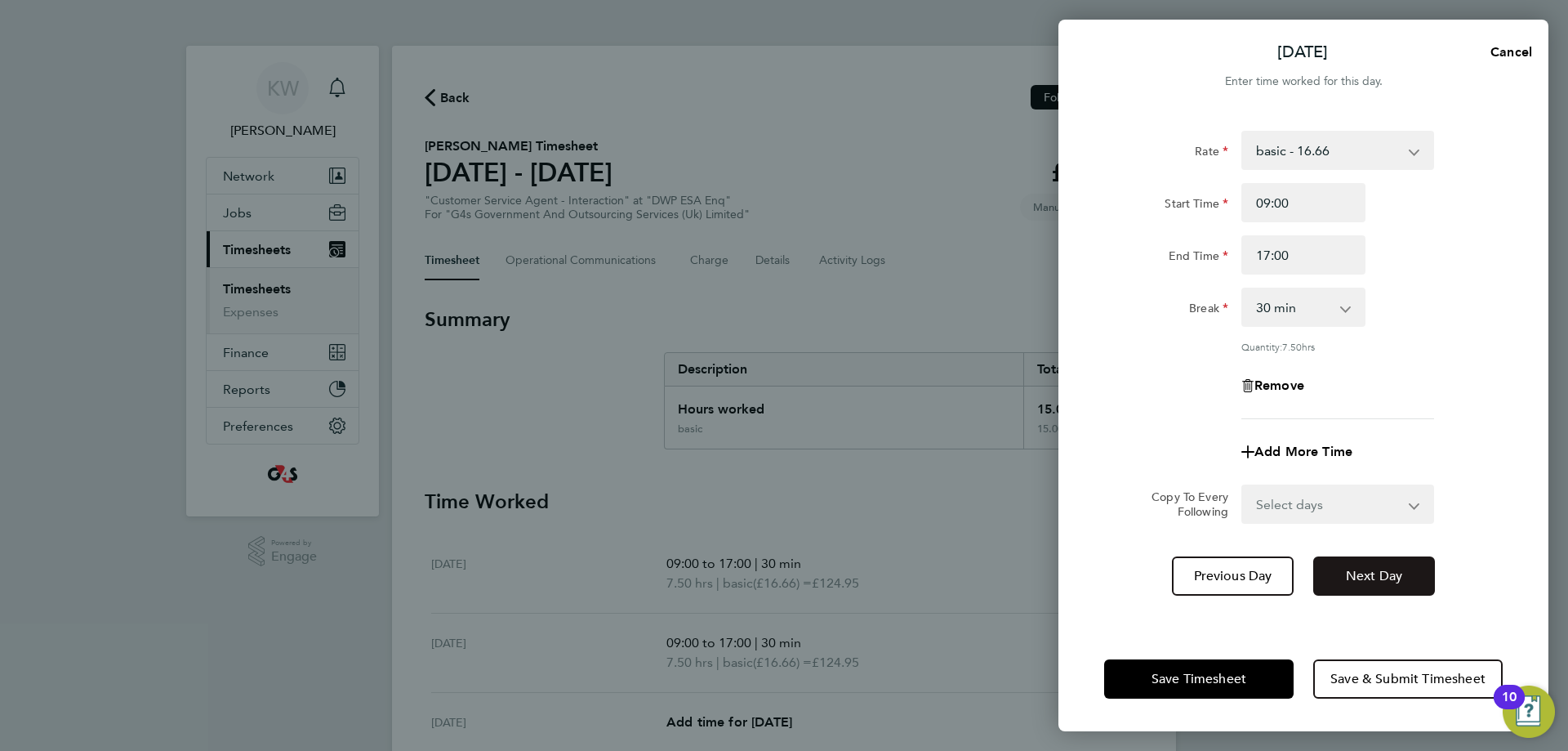
click at [1397, 559] on button "Next Day" at bounding box center [1374, 576] width 121 height 39
select select "30"
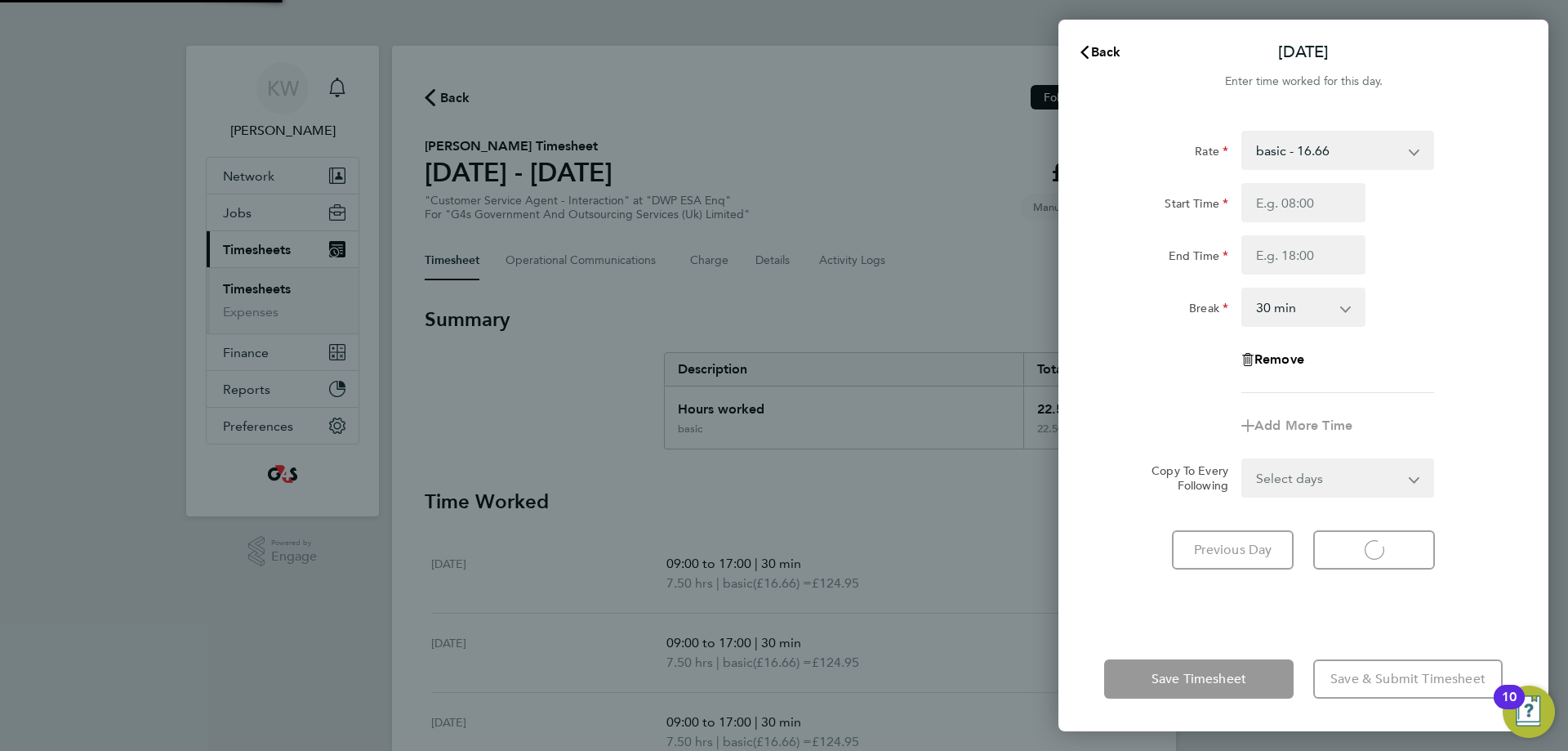
select select "30"
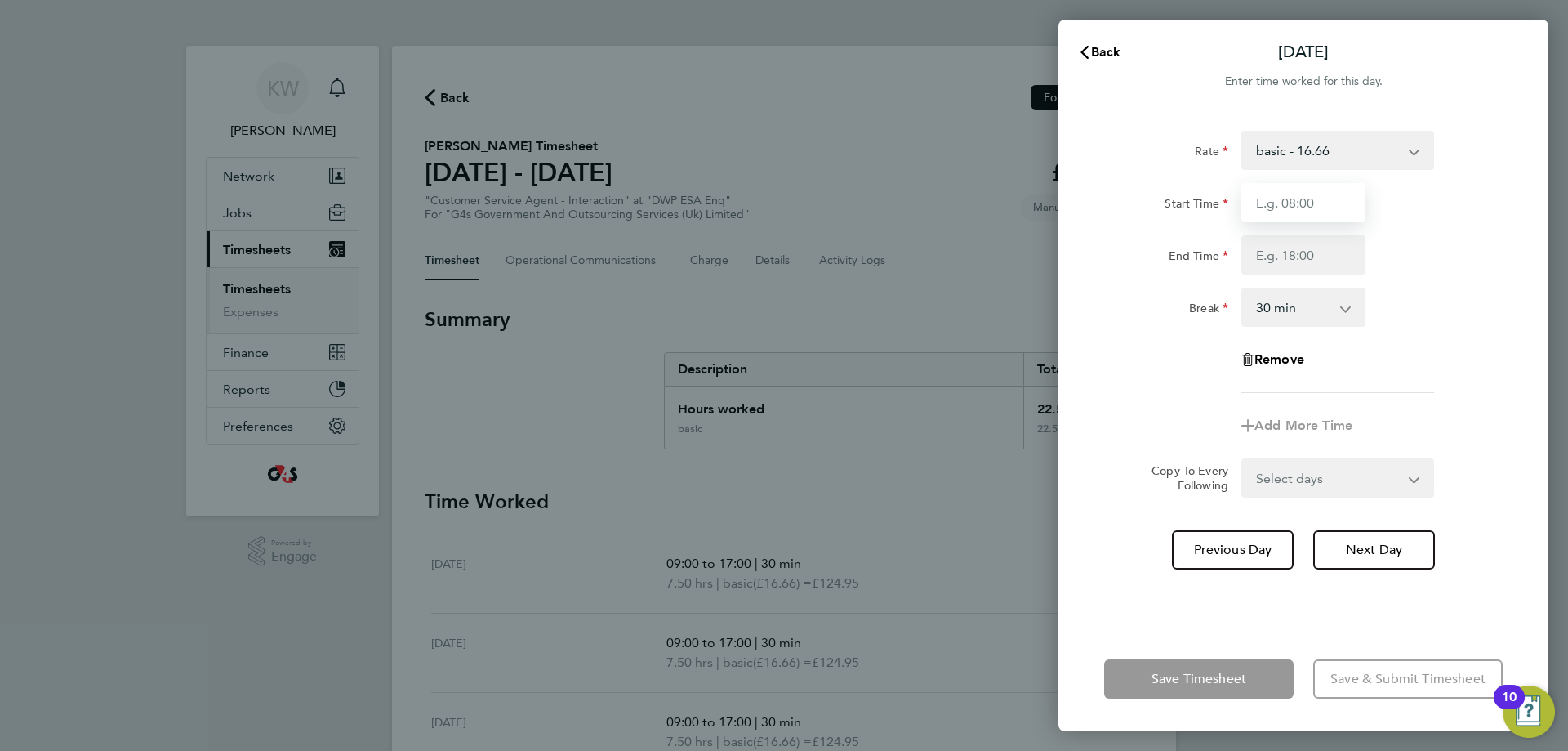
click at [1347, 214] on input "Start Time" at bounding box center [1302, 202] width 124 height 39
type input "09:00"
click at [1323, 263] on input "End Time" at bounding box center [1302, 254] width 124 height 39
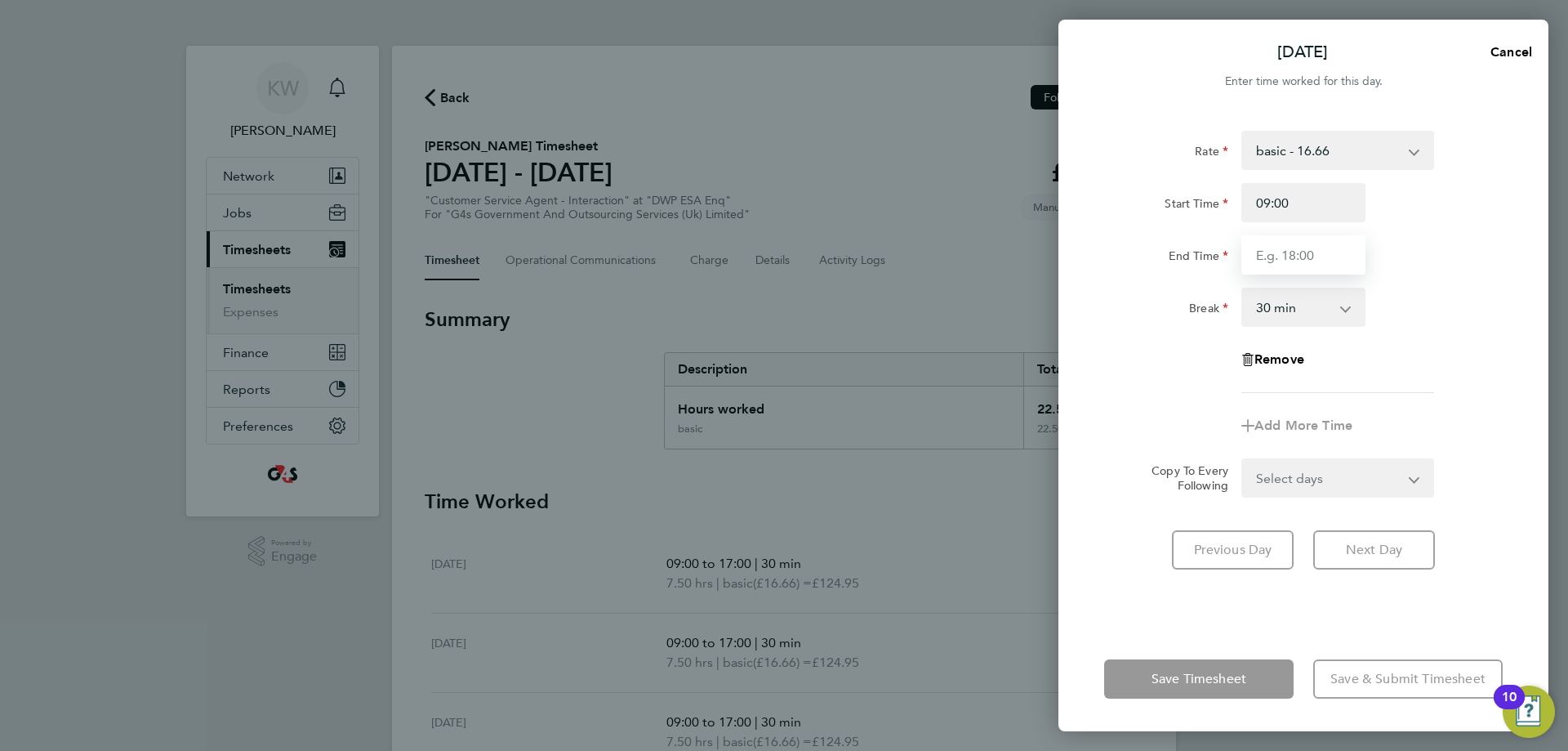
type input "17:00"
click at [1465, 480] on form "Rate basic - 16.66 System Issue Not Paid Annual Leave System Issue Paid - 16.66…" at bounding box center [1303, 314] width 398 height 367
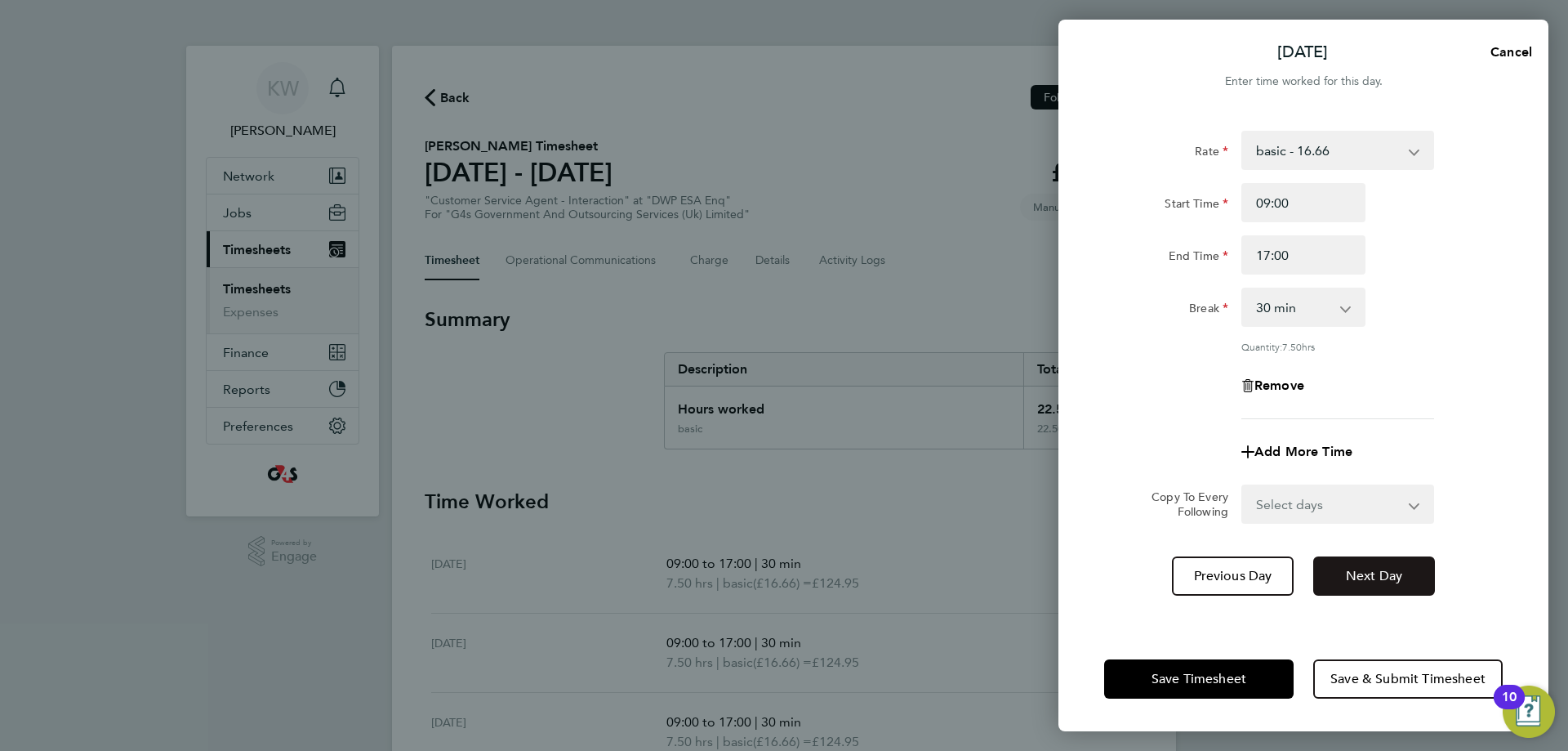
click at [1356, 583] on button "Next Day" at bounding box center [1374, 576] width 121 height 39
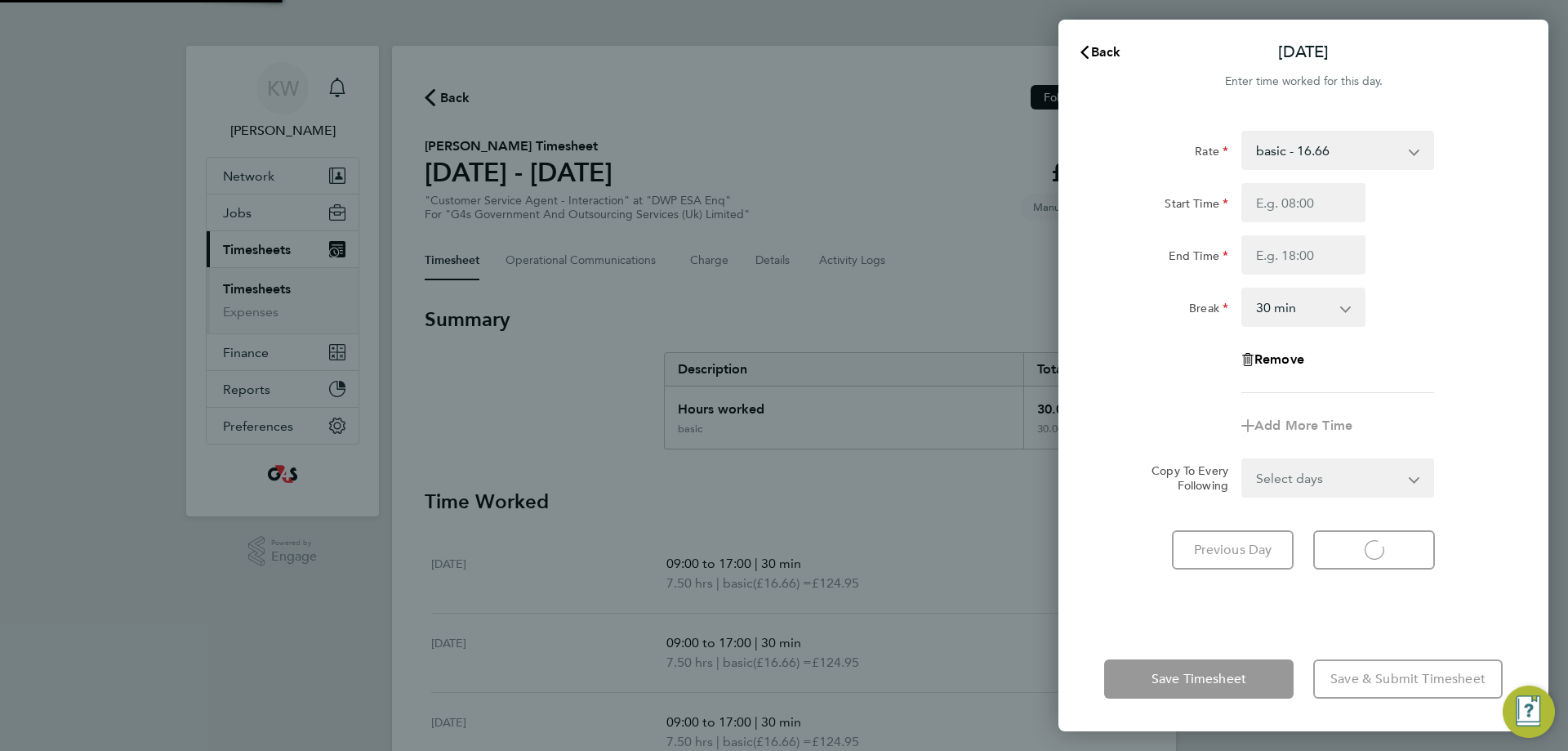
select select "30"
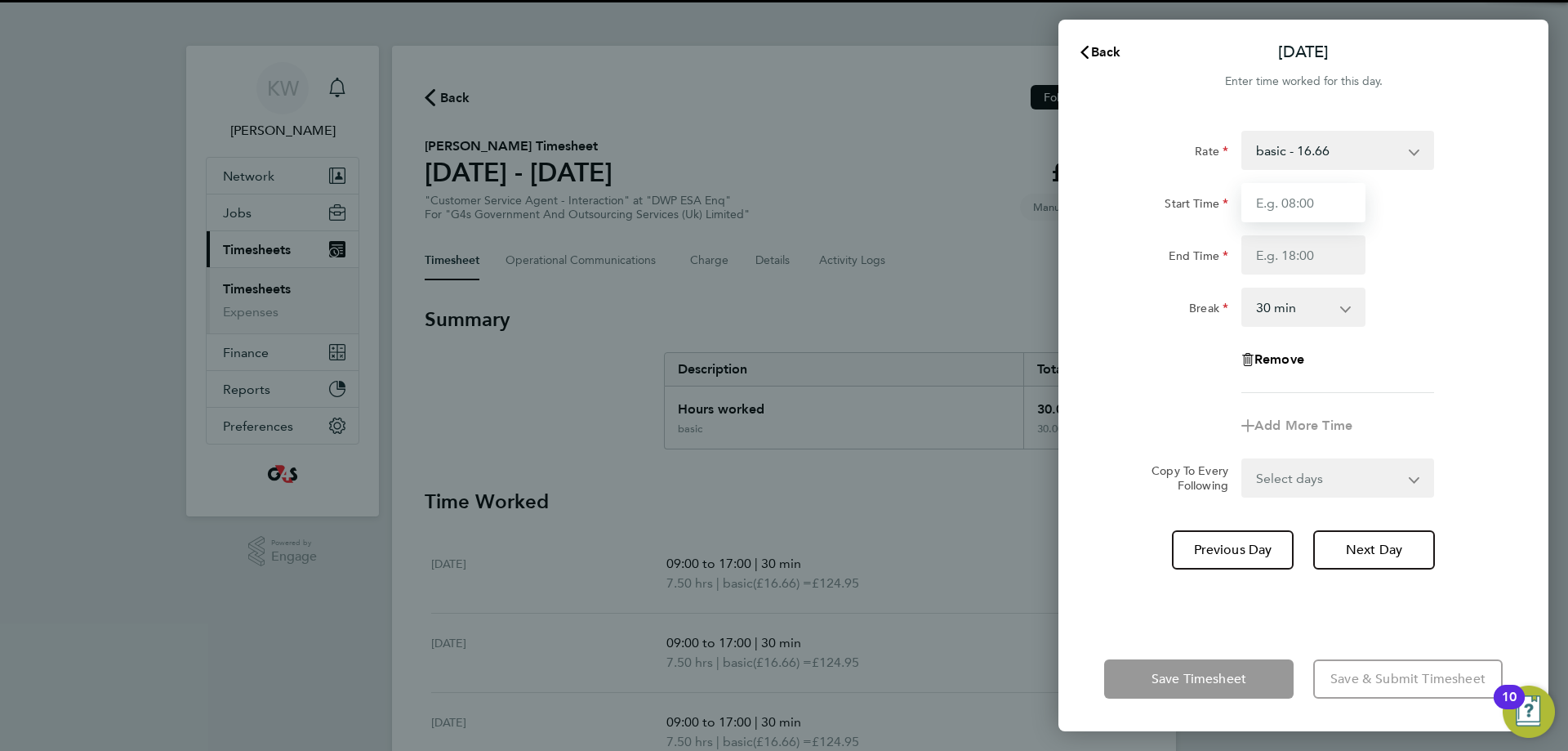
click at [1327, 197] on input "Start Time" at bounding box center [1302, 202] width 124 height 39
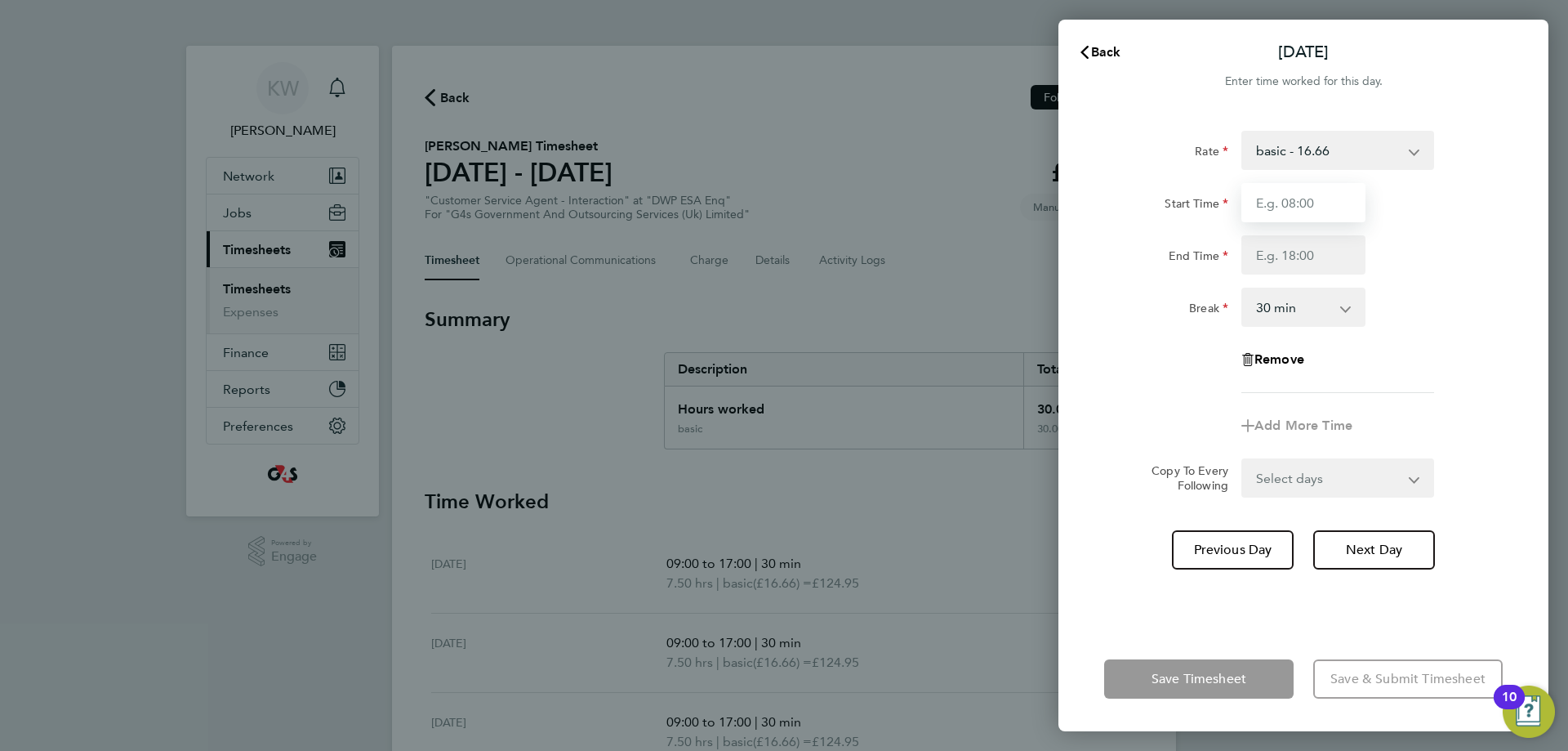
type input "09:00"
click at [1284, 272] on input "End Time" at bounding box center [1302, 254] width 124 height 39
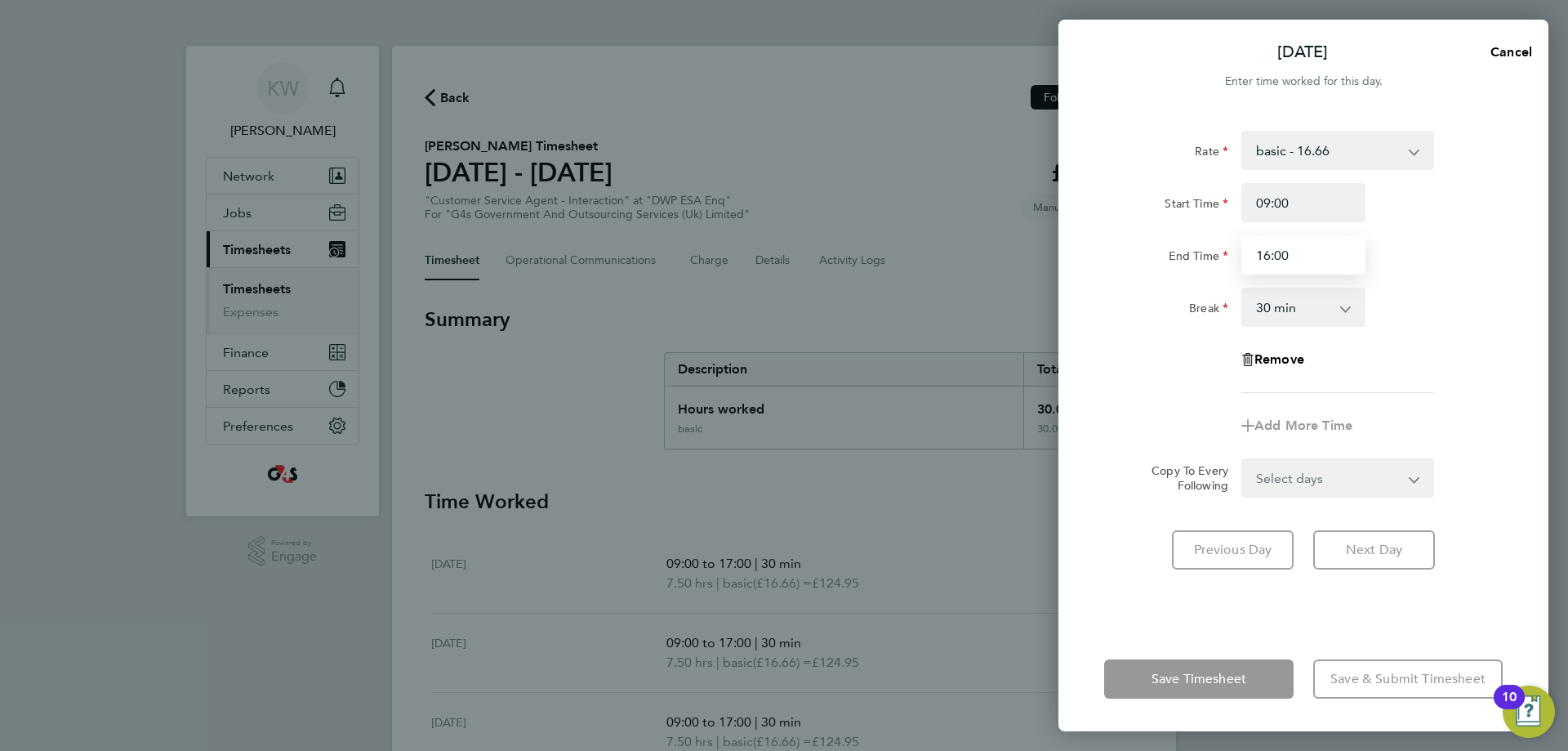
type input "16:00"
click at [1473, 219] on div "Start Time 09:00" at bounding box center [1303, 202] width 412 height 39
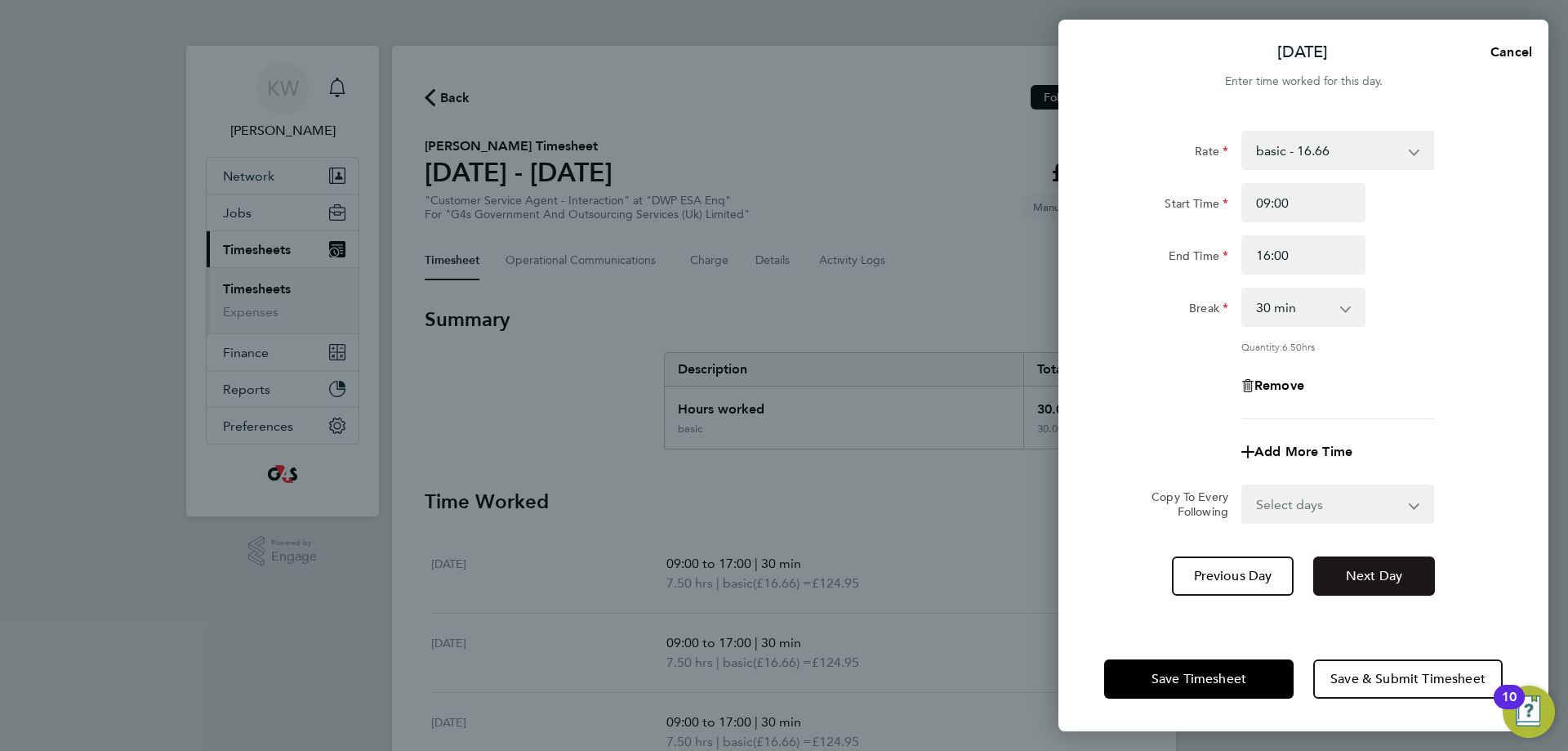
click at [1381, 587] on button "Next Day" at bounding box center [1374, 576] width 121 height 39
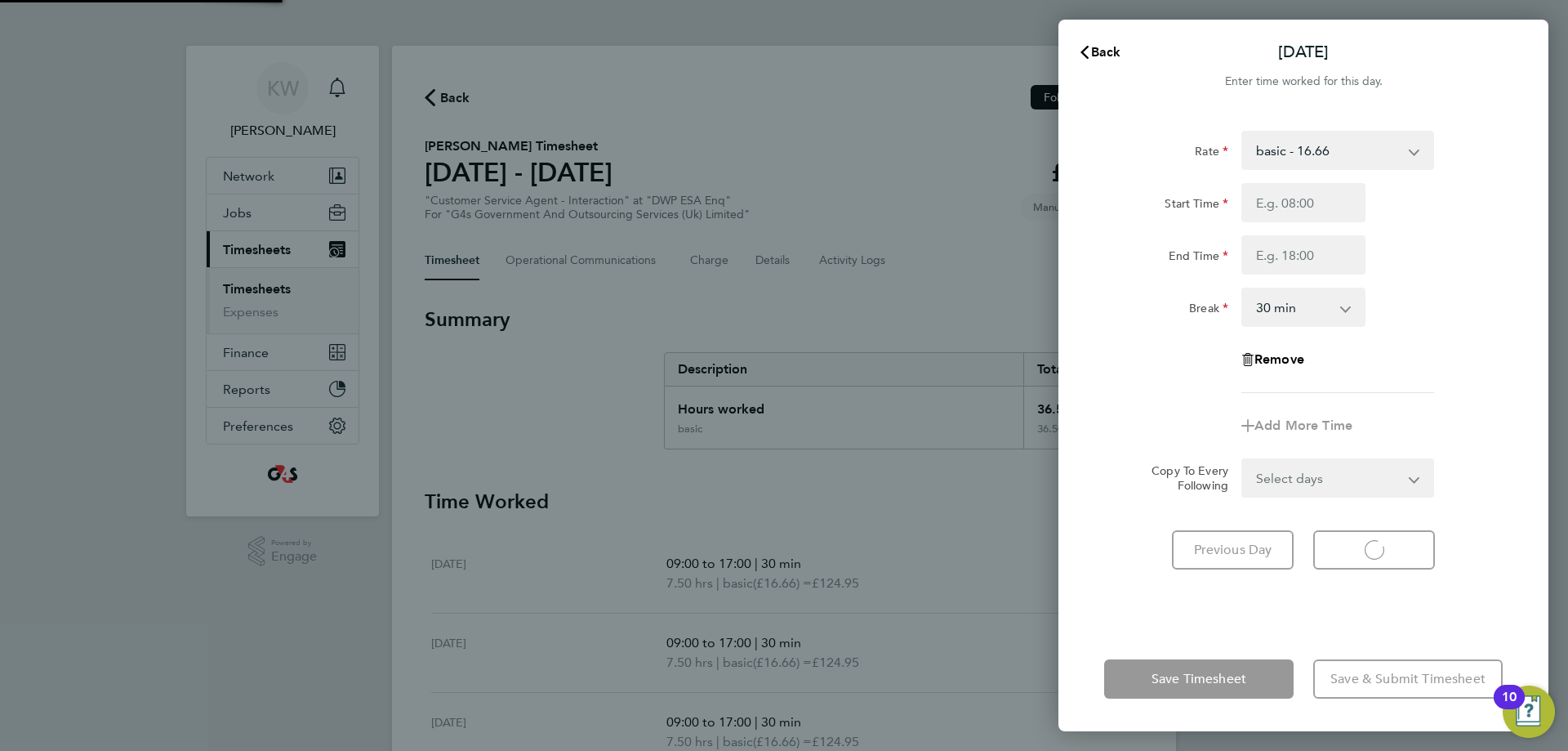
select select "30"
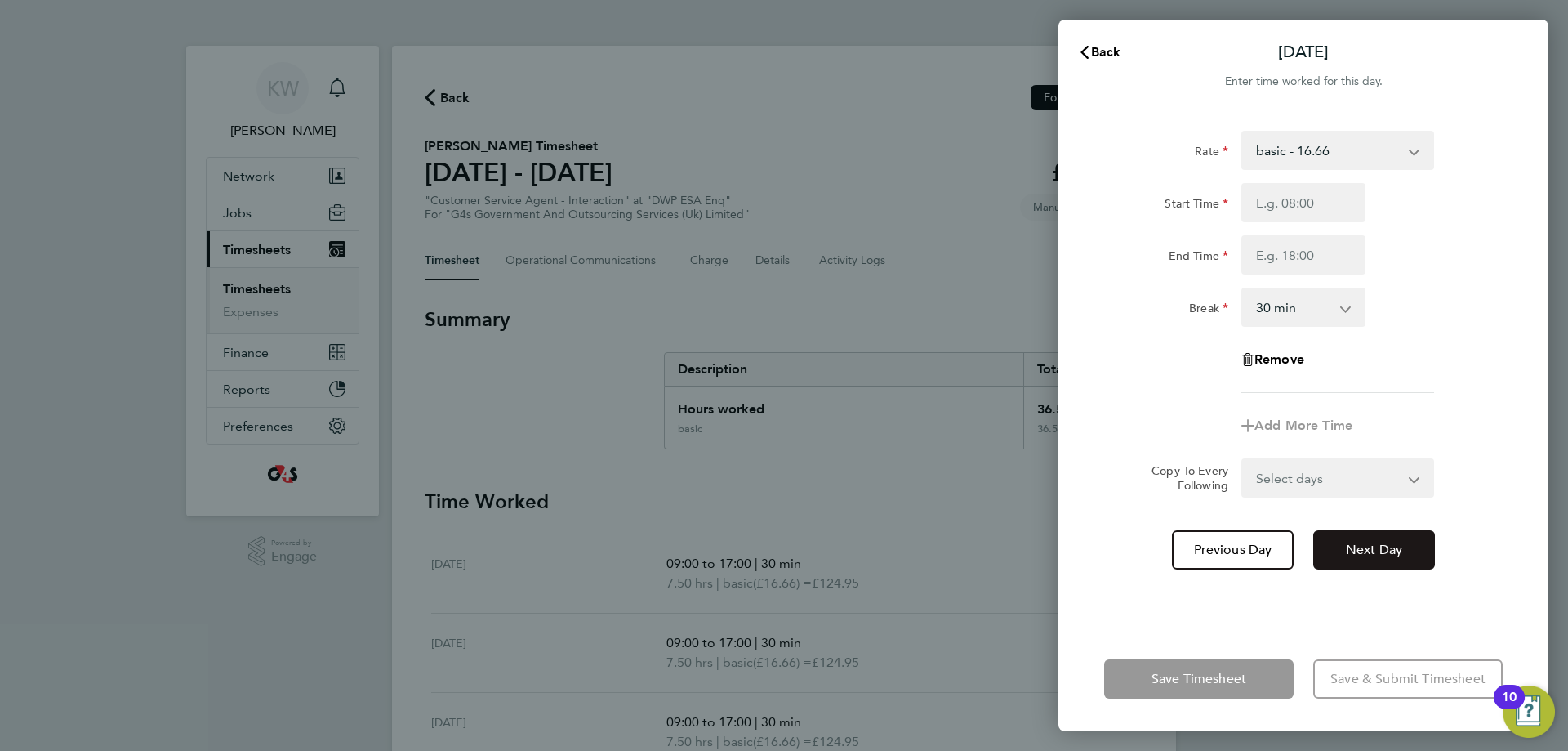
click at [1380, 568] on button "Next Day" at bounding box center [1374, 550] width 121 height 39
select select "30"
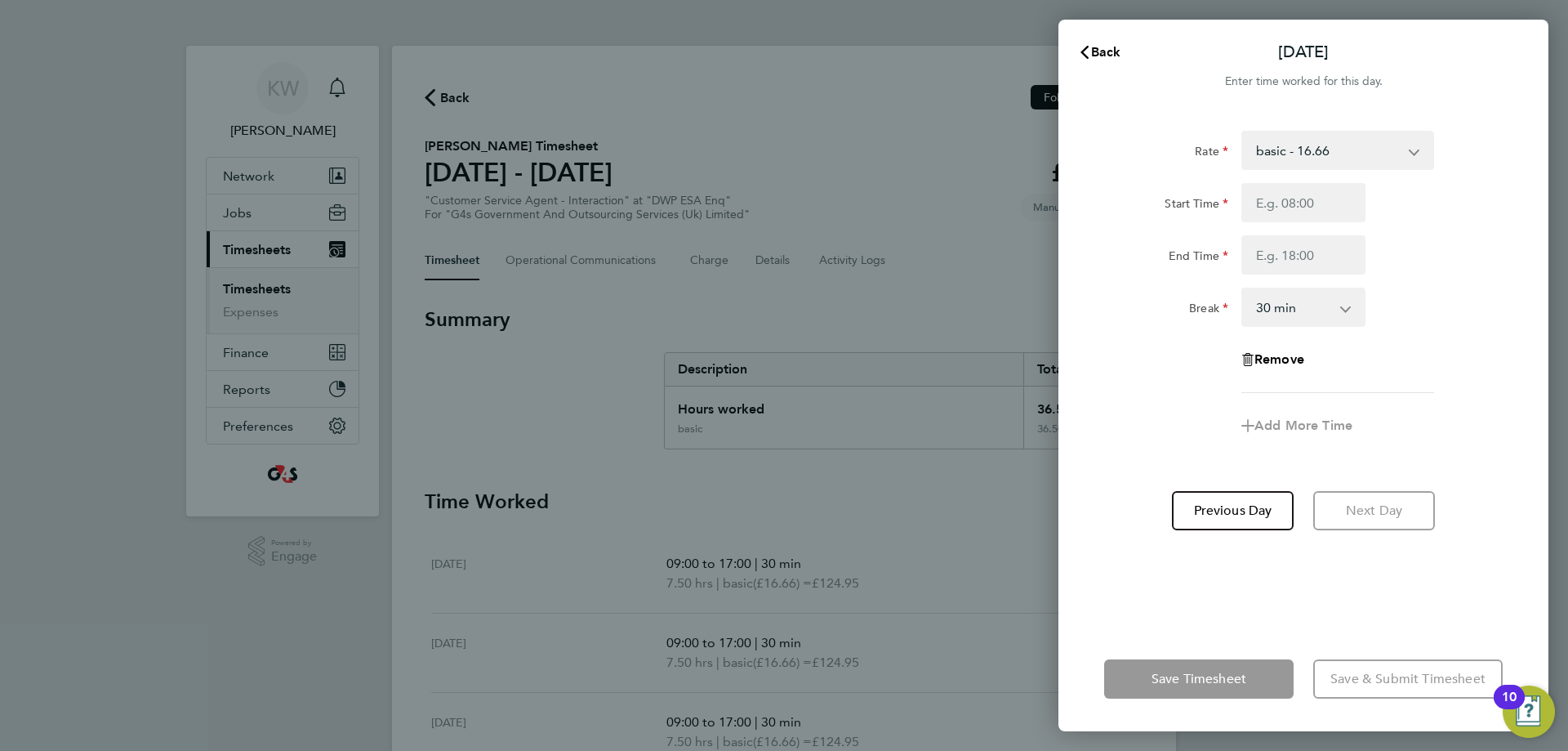
click at [1366, 141] on select "basic - 16.66 System Issue Not Paid Annual Leave System Issue Paid - 16.66 x2 -…" at bounding box center [1327, 149] width 169 height 36
select select "30"
click at [1310, 206] on input "Start Time" at bounding box center [1302, 202] width 124 height 39
click at [1312, 209] on input "Start Time" at bounding box center [1302, 202] width 124 height 39
type input "09:00"
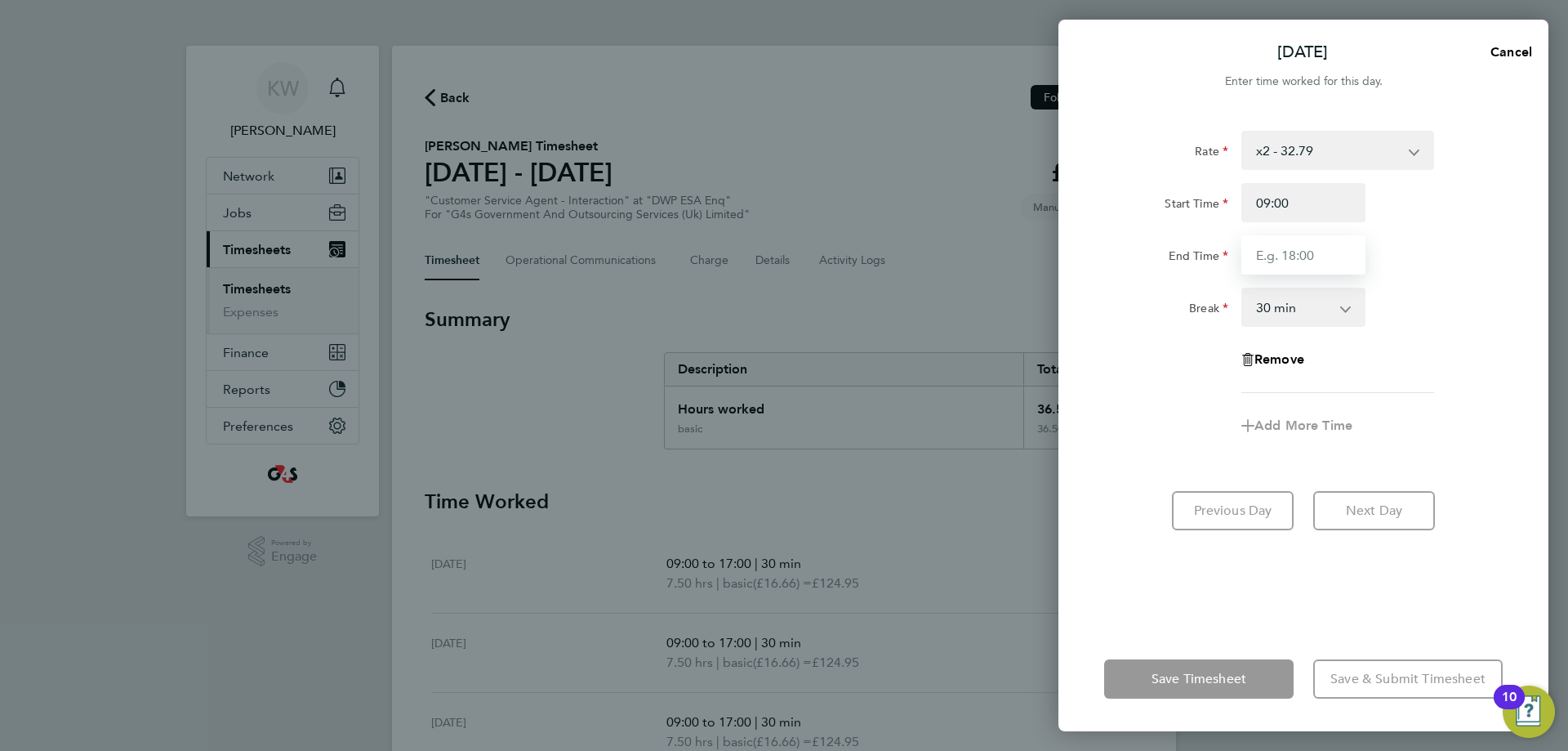
click at [1306, 261] on input "End Time" at bounding box center [1302, 254] width 124 height 39
click at [1330, 306] on select "0 min 15 min 30 min 45 min 60 min 75 min 90 min" at bounding box center [1293, 306] width 101 height 36
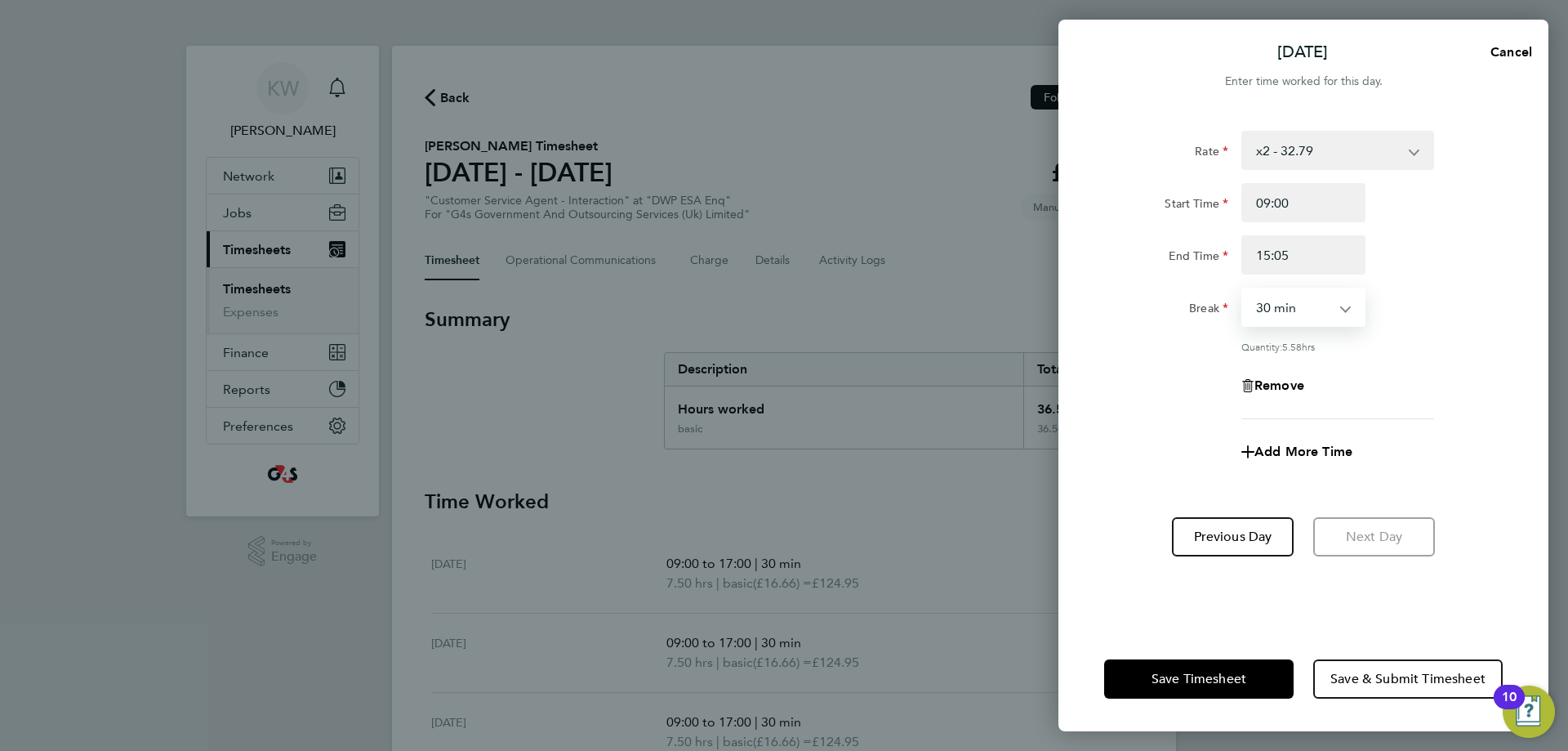
click at [1243, 289] on select "0 min 15 min 30 min 45 min 60 min 75 min 90 min" at bounding box center [1293, 306] width 101 height 36
click at [1401, 304] on div "Break 0 min 15 min 30 min 45 min 60 min 75 min 90 min" at bounding box center [1303, 307] width 412 height 39
click at [1460, 454] on div "Add More Time" at bounding box center [1303, 452] width 412 height 39
click at [1375, 589] on div "Rate x2 - 32.79 System Issue Not Paid Annual Leave basic - 16.66 System Issue P…" at bounding box center [1302, 368] width 490 height 515
click at [1433, 287] on div "Rate x2 - 32.79 System Issue Not Paid Annual Leave basic - 16.66 System Issue P…" at bounding box center [1303, 274] width 398 height 288
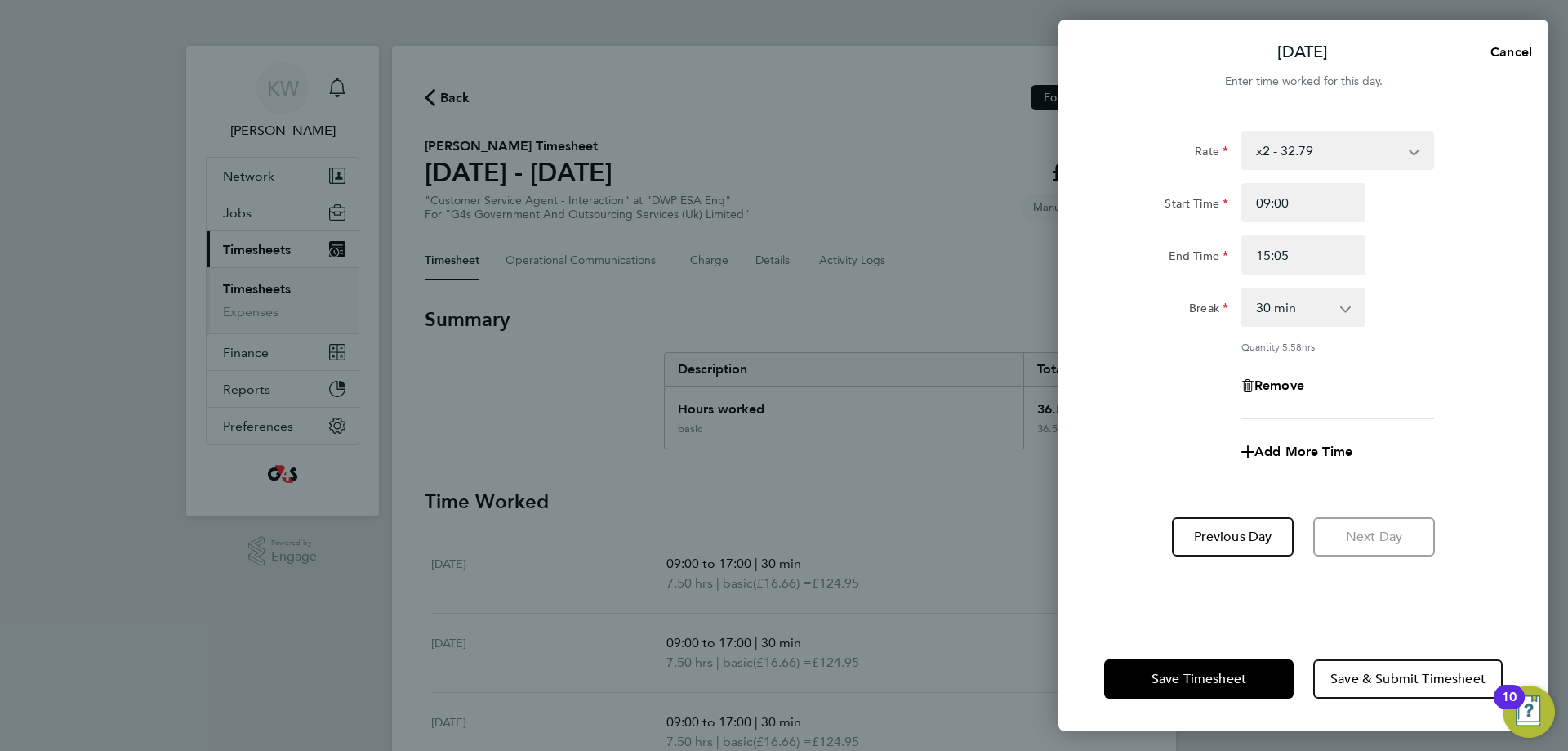
click at [1430, 223] on div "Start Time 09:00 End Time 15:05" at bounding box center [1303, 228] width 412 height 91
click at [1349, 246] on input "15:05" at bounding box center [1302, 254] width 124 height 39
type input "15:00"
click at [1401, 226] on div "Start Time 09:00 End Time 15:00" at bounding box center [1303, 228] width 412 height 91
click at [1336, 312] on select "0 min 15 min 30 min 45 min 60 min 75 min 90 min" at bounding box center [1293, 306] width 101 height 36
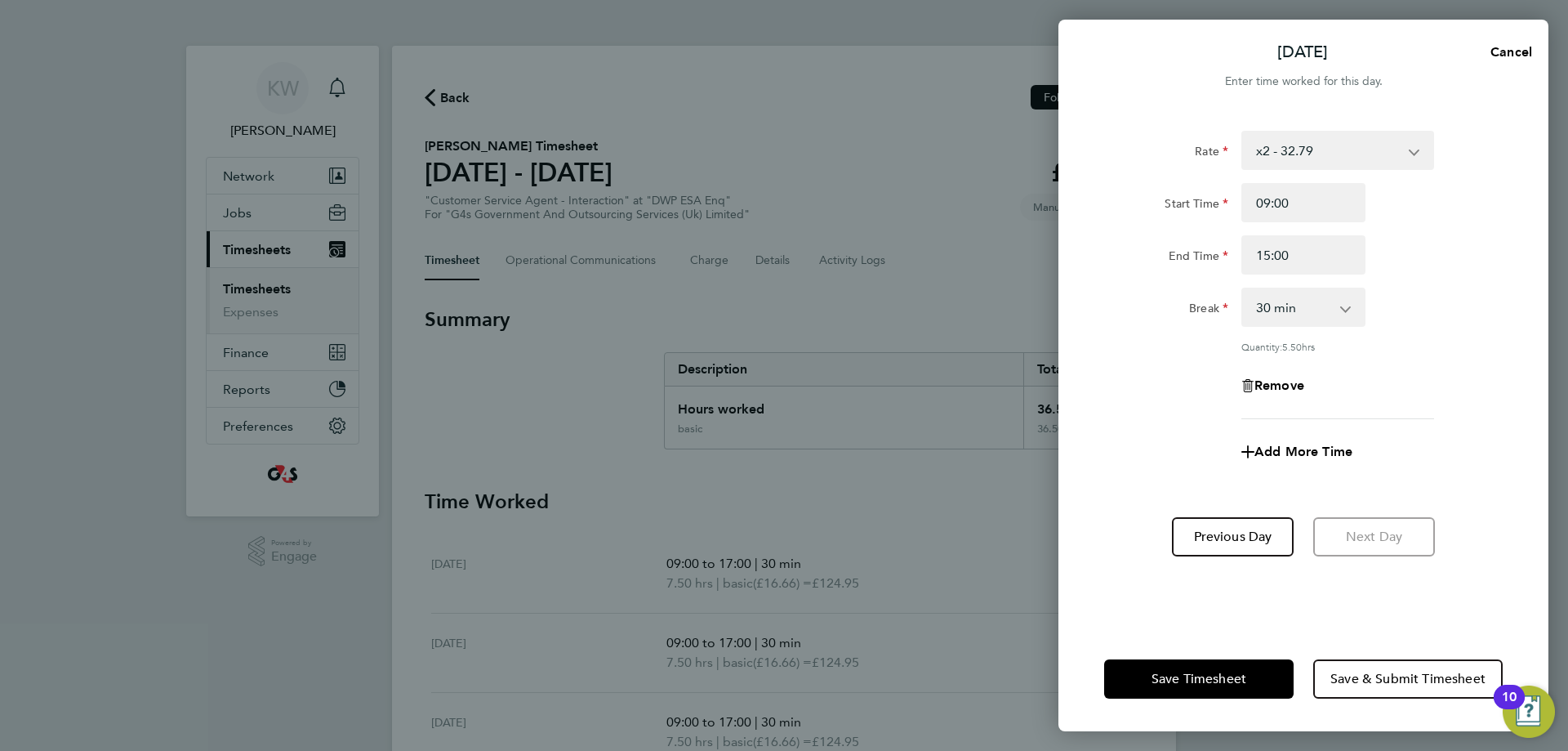
click at [1472, 261] on div "End Time 15:00" at bounding box center [1303, 254] width 412 height 39
click at [1477, 484] on div "Rate x2 - 32.79 System Issue Not Paid Annual Leave basic - 16.66 System Issue P…" at bounding box center [1302, 368] width 490 height 515
click at [1300, 264] on input "15:00" at bounding box center [1302, 254] width 124 height 39
click at [1303, 254] on input "15:00" at bounding box center [1302, 254] width 124 height 39
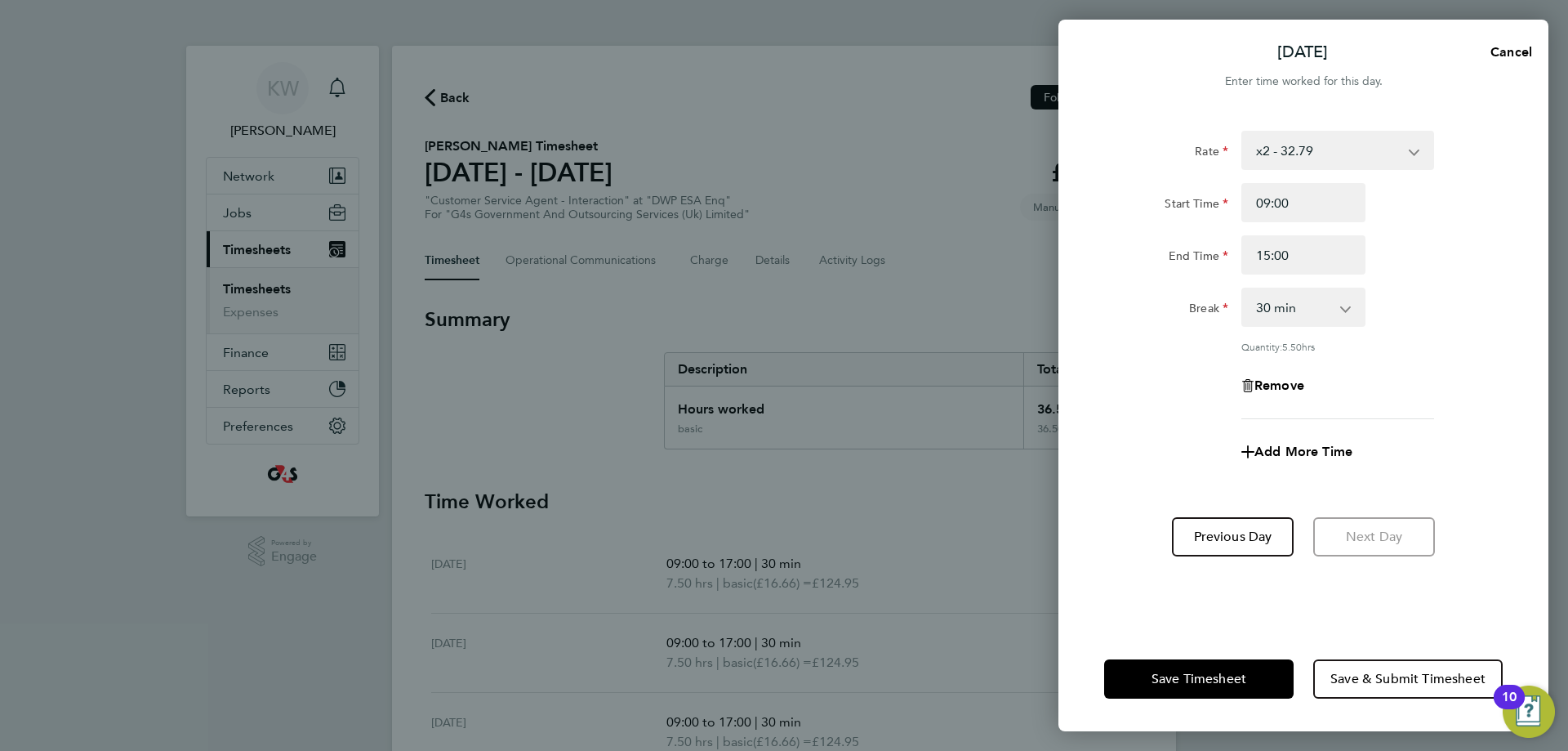
click at [1259, 585] on div "Rate x2 - 32.79 System Issue Not Paid Annual Leave basic - 16.66 System Issue P…" at bounding box center [1302, 368] width 490 height 515
click at [1327, 304] on select "0 min 15 min 30 min 45 min 60 min 75 min 90 min" at bounding box center [1293, 306] width 101 height 36
select select "0"
click at [1243, 289] on select "0 min 15 min 30 min 45 min 60 min 75 min 90 min" at bounding box center [1293, 306] width 101 height 36
click at [1490, 338] on div "Rate x2 - 32.79 System Issue Not Paid Annual Leave basic - 16.66 System Issue P…" at bounding box center [1303, 274] width 398 height 288
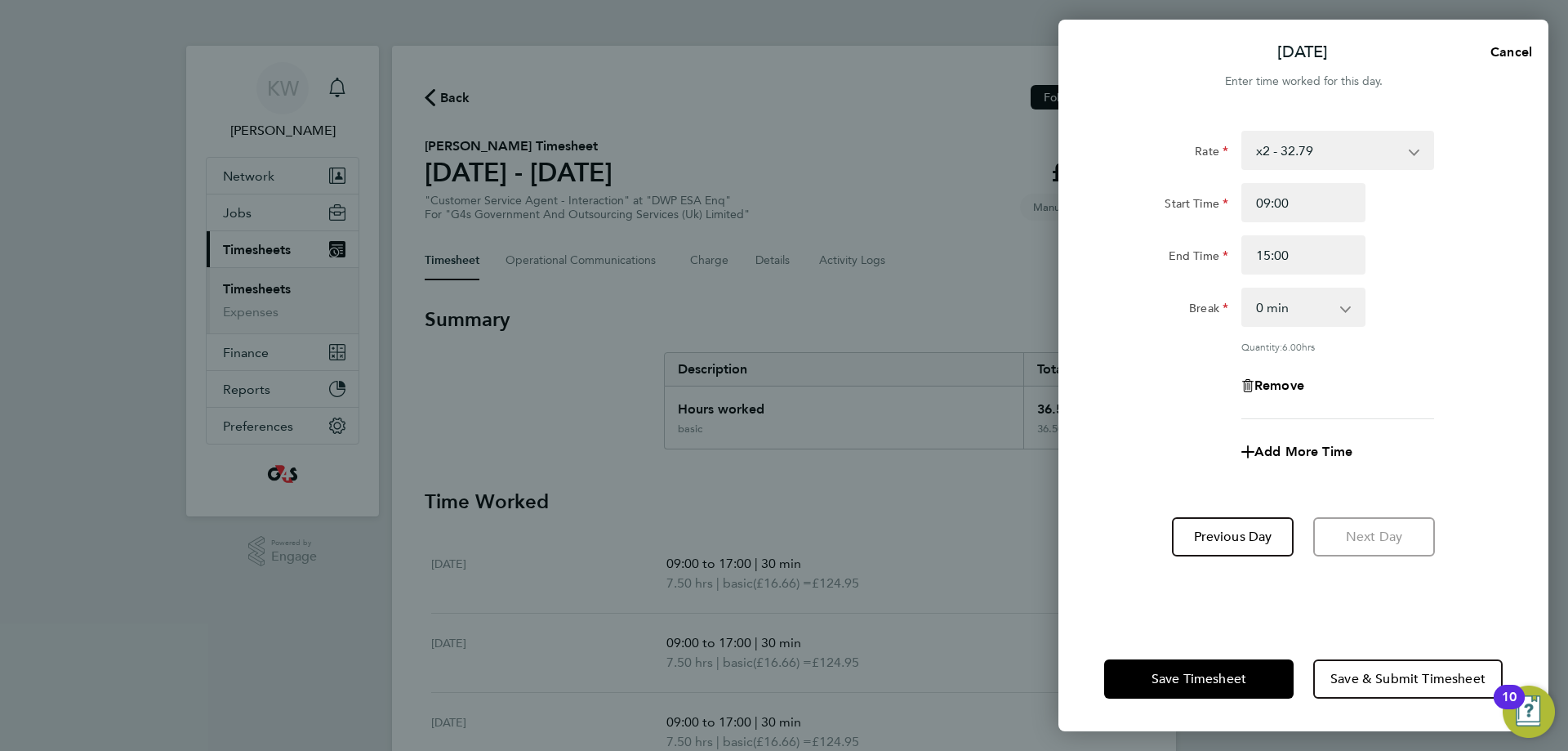
click at [1447, 505] on div "Rate x2 - 32.79 System Issue Not Paid Annual Leave basic - 16.66 System Issue P…" at bounding box center [1302, 368] width 490 height 515
click at [1346, 453] on span "Add More Time" at bounding box center [1303, 452] width 98 height 15
select select "null"
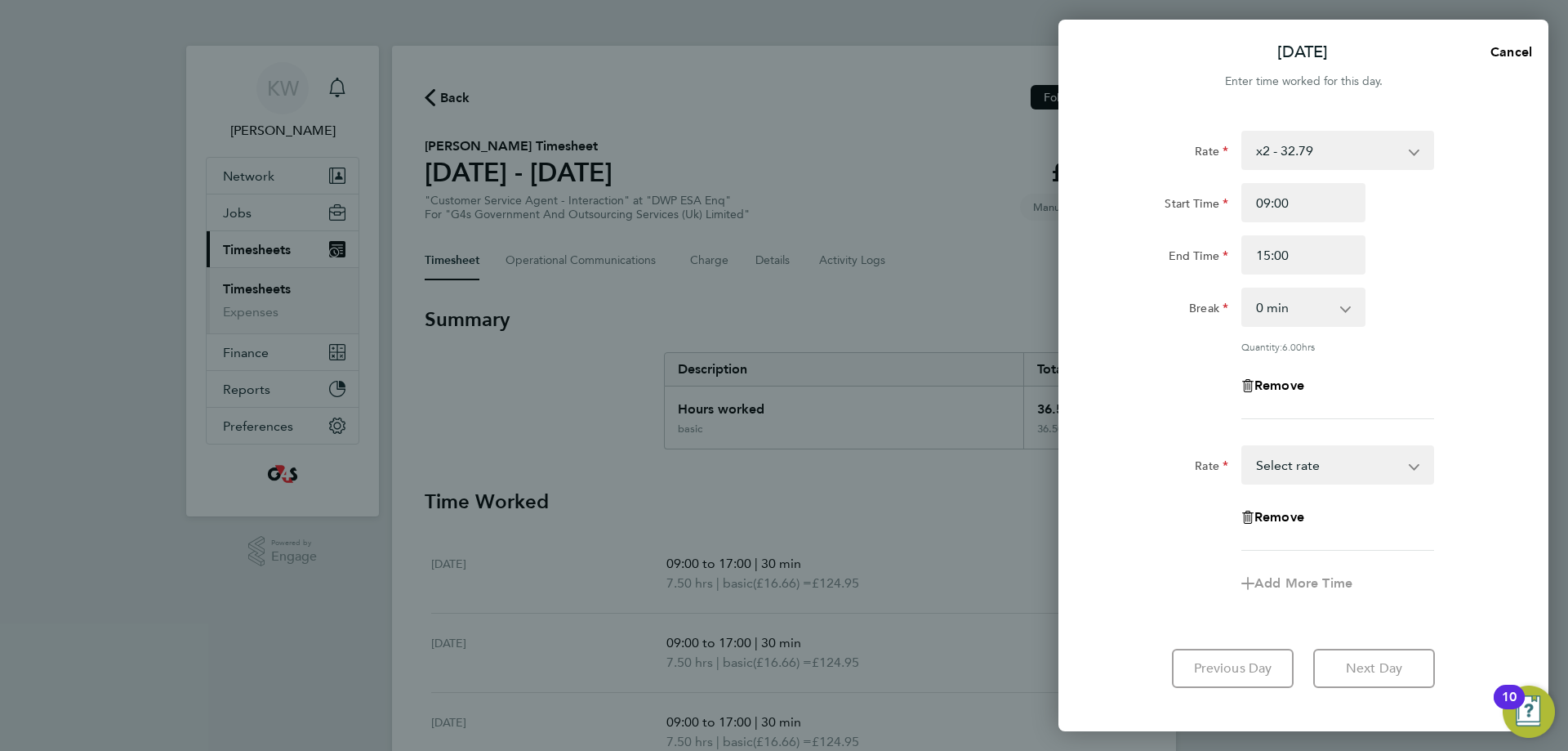
click at [1339, 476] on select "System Issue Not Paid Annual Leave basic - 16.66 System Issue Paid - 16.66 x2 -…" at bounding box center [1327, 464] width 169 height 36
click at [1367, 154] on select "x2 - 32.79 System Issue Not Paid Annual Leave basic - 16.66 System Issue Paid -…" at bounding box center [1327, 149] width 169 height 36
select select "30"
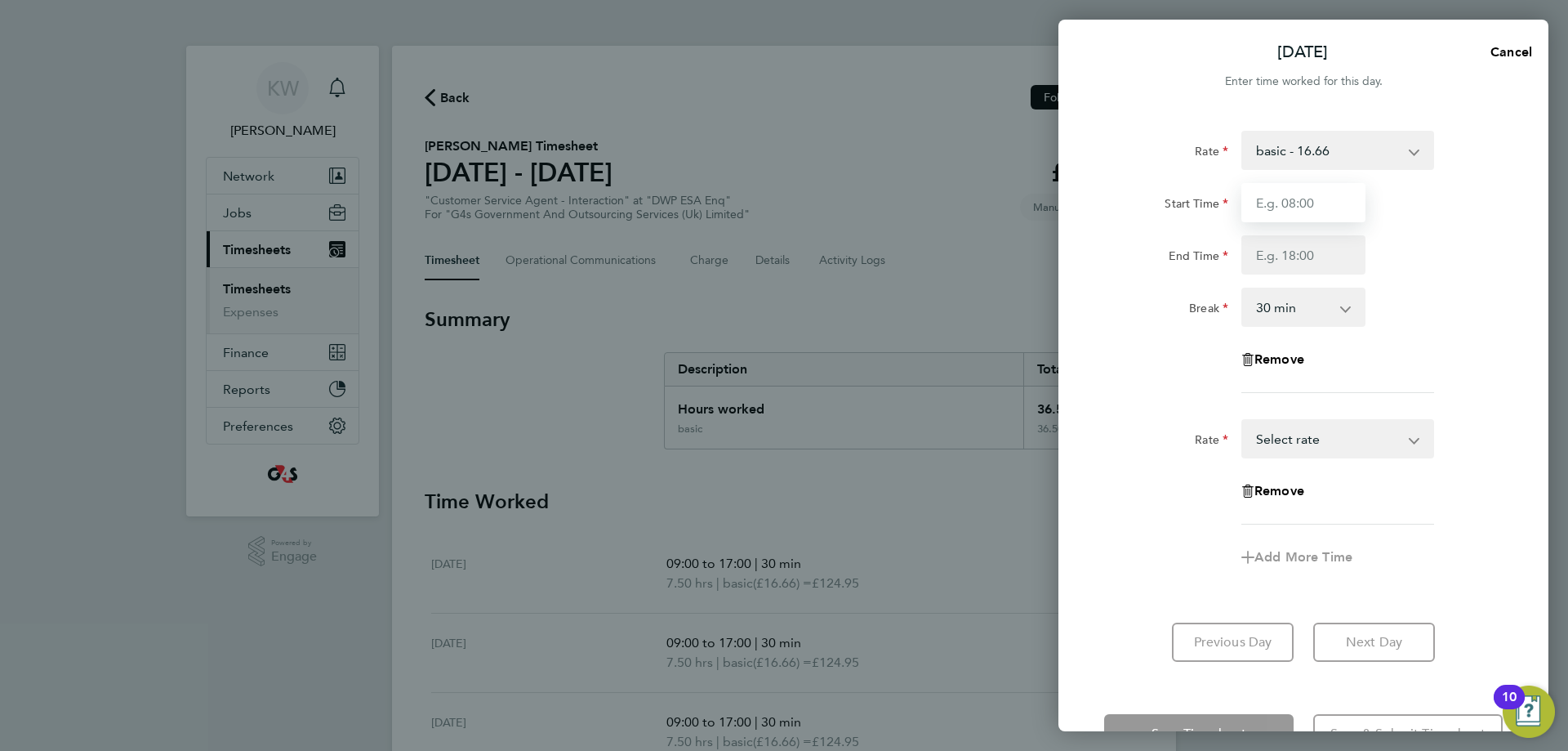
click at [1311, 189] on input "Start Time" at bounding box center [1302, 202] width 124 height 39
type input "09:00"
click at [1309, 264] on input "End Time" at bounding box center [1302, 254] width 124 height 39
type input "15:00"
click at [1430, 246] on div "End Time 15:00" at bounding box center [1303, 254] width 412 height 39
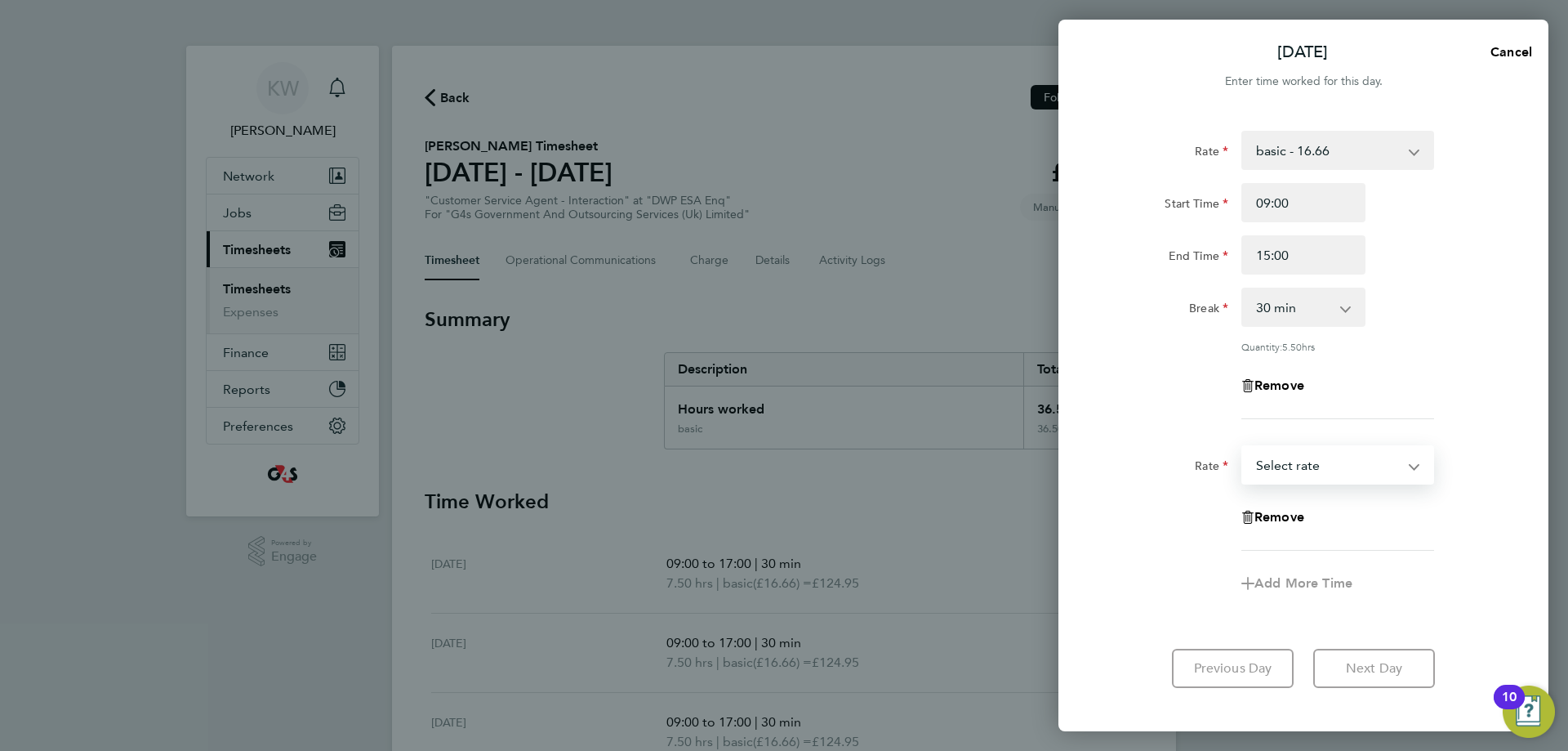
click at [1401, 460] on select "System Issue Not Paid Annual Leave basic - 16.66 System Issue Paid - 16.66 x2 -…" at bounding box center [1327, 464] width 169 height 36
select select "30"
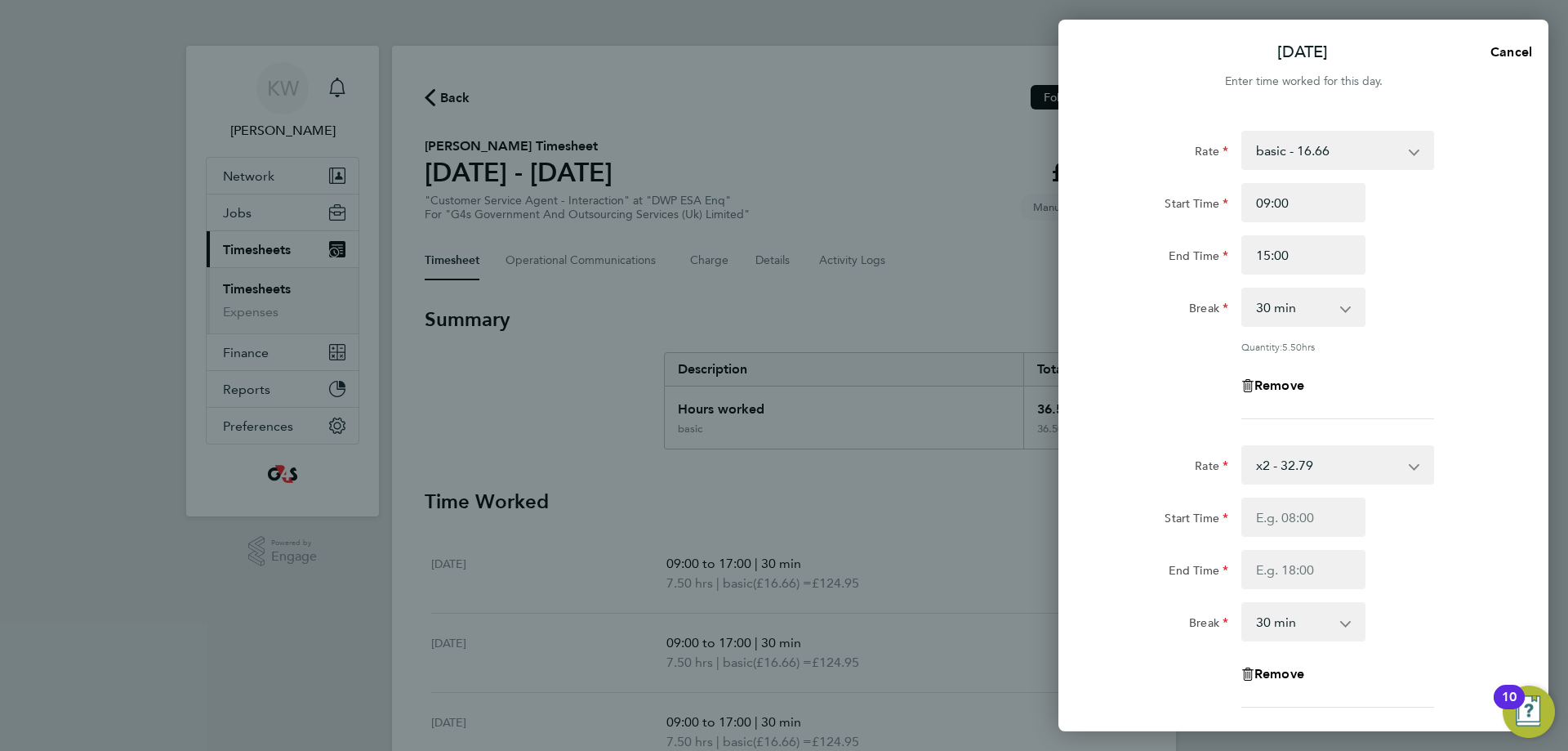
click at [1459, 509] on div "Start Time" at bounding box center [1303, 517] width 412 height 39
click at [1278, 681] on div "Remove" at bounding box center [1303, 674] width 138 height 39
click at [1284, 672] on span "Remove" at bounding box center [1279, 673] width 50 height 15
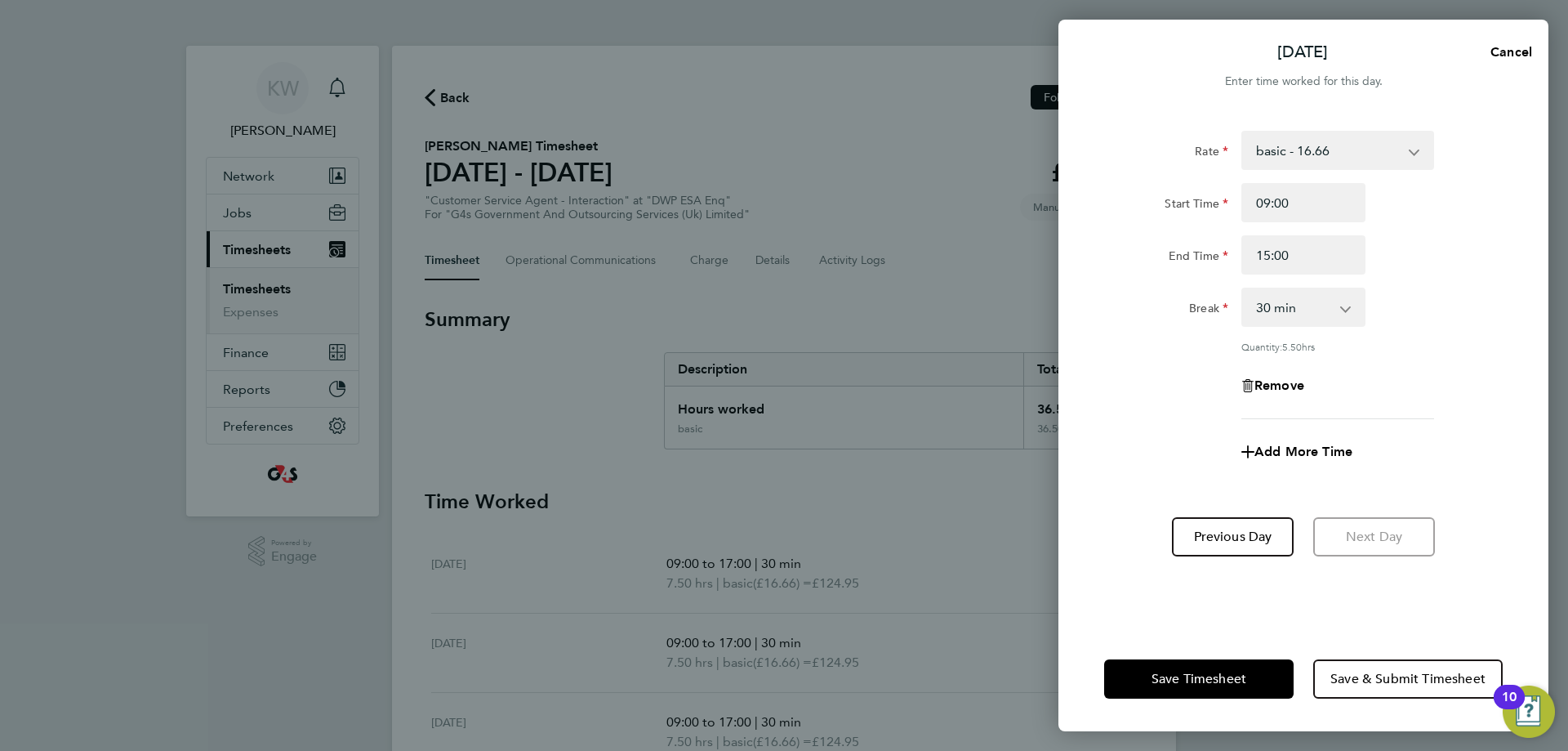
click at [1348, 160] on select "basic - 16.66 System Issue Not Paid Annual Leave System Issue Paid - 16.66 x2 -…" at bounding box center [1327, 149] width 169 height 36
select select "30"
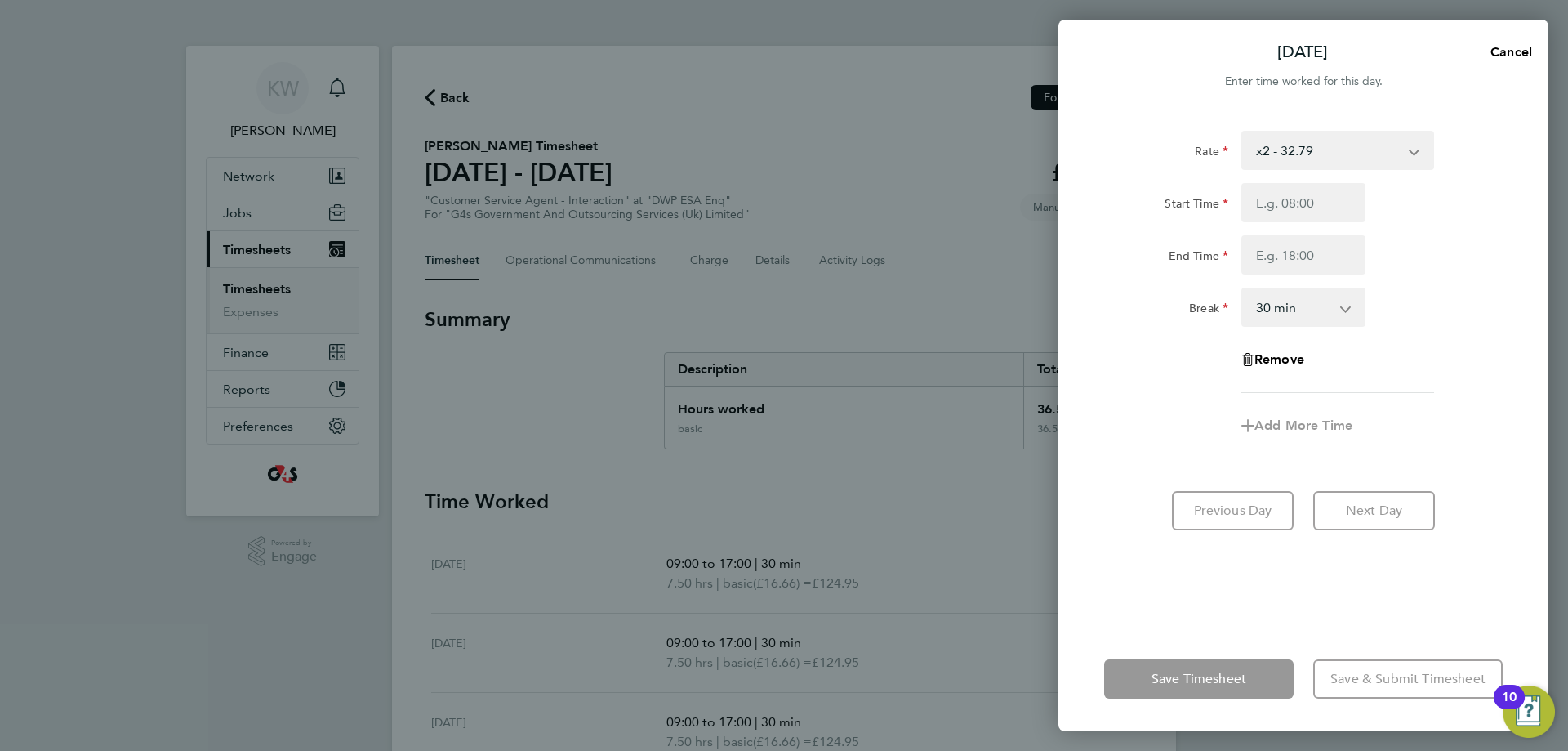
click at [1446, 265] on div "End Time" at bounding box center [1303, 254] width 412 height 39
click at [1336, 205] on input "Start Time" at bounding box center [1302, 202] width 124 height 39
type input "09:00"
click at [1311, 258] on input "End Time" at bounding box center [1302, 254] width 124 height 39
type input "15:00"
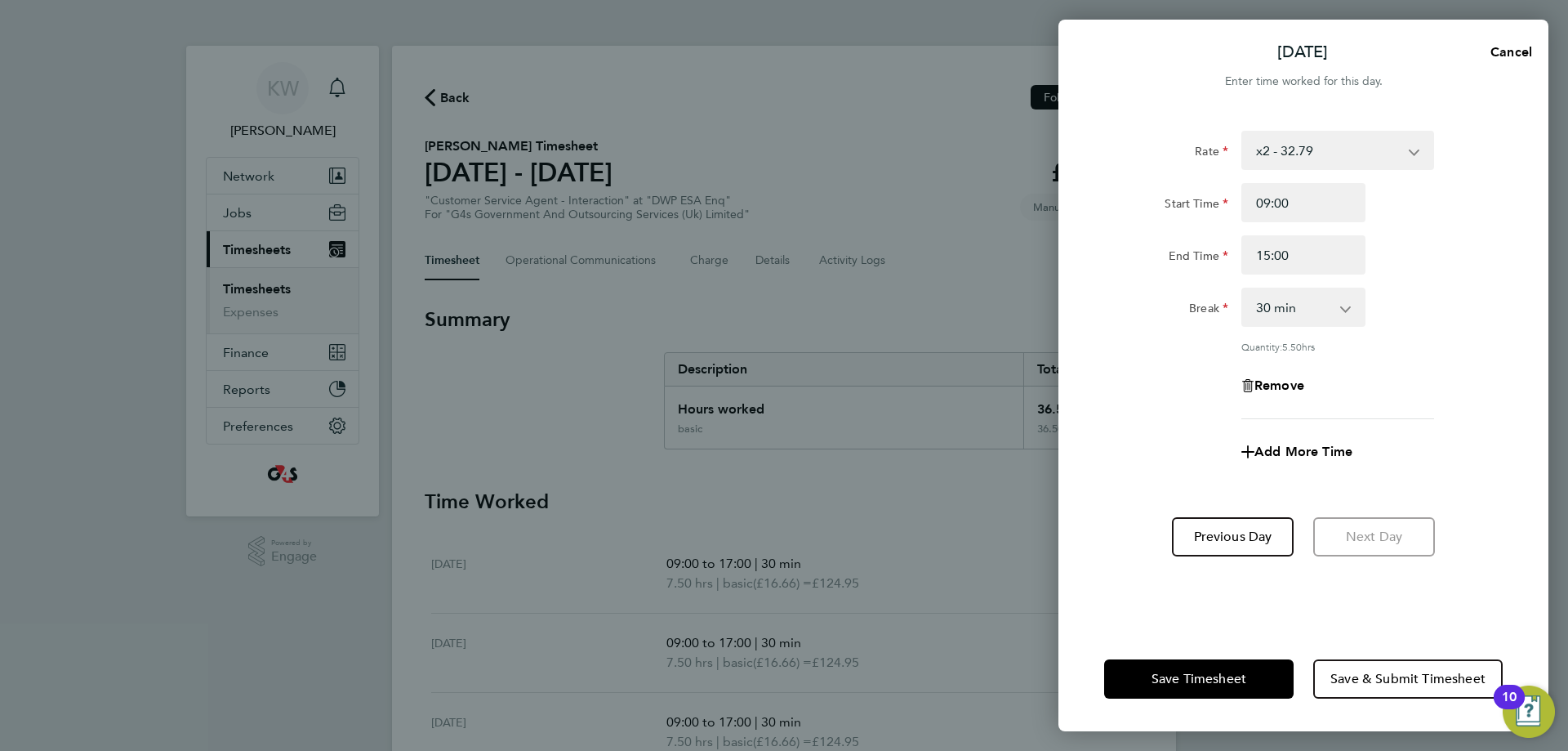
click at [1461, 257] on div "End Time 15:00" at bounding box center [1303, 254] width 412 height 39
click at [1439, 444] on div "Add More Time" at bounding box center [1303, 452] width 412 height 39
click at [1198, 650] on div "Save Timesheet Save & Submit Timesheet" at bounding box center [1302, 679] width 490 height 105
click at [1201, 684] on span "Save Timesheet" at bounding box center [1198, 678] width 94 height 16
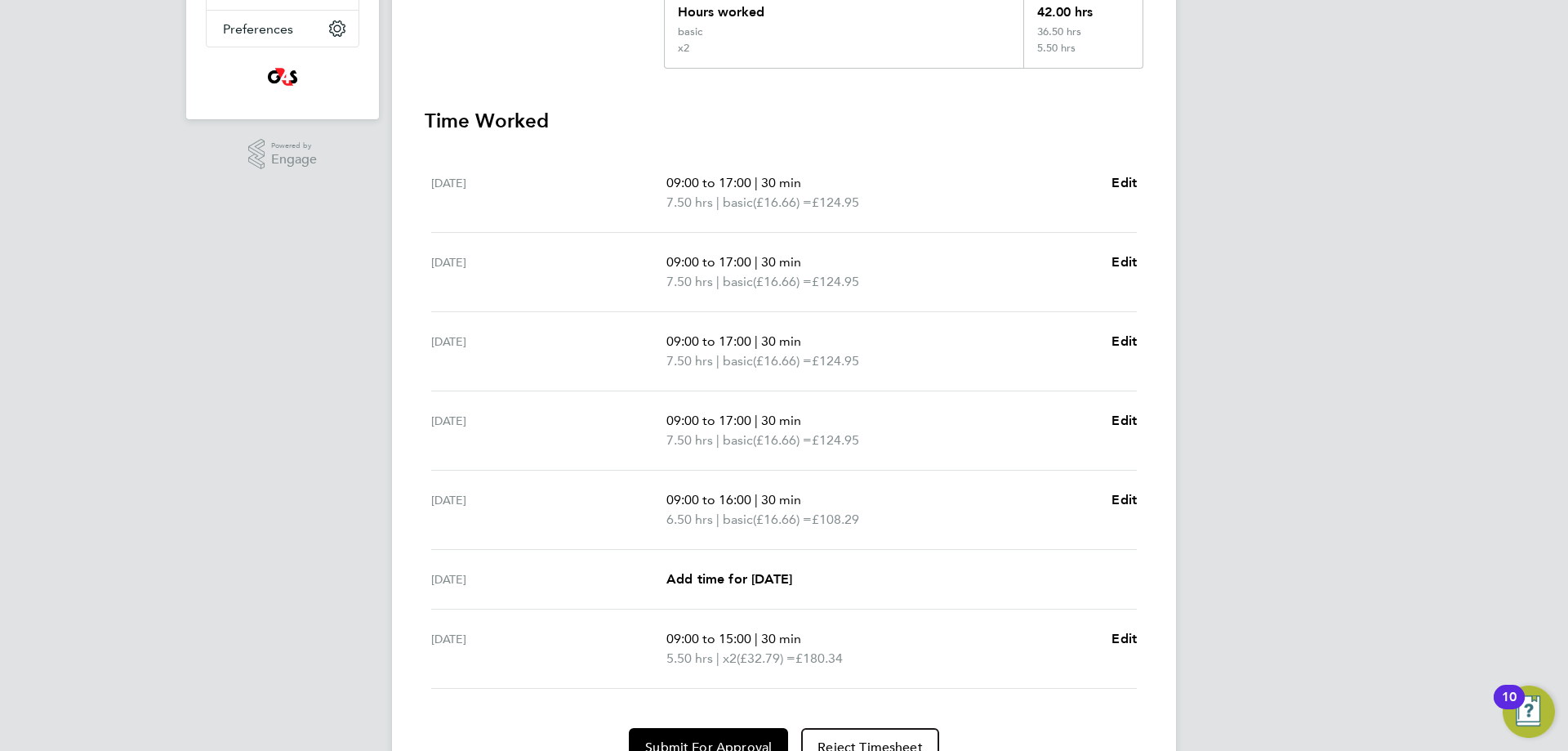
scroll to position [479, 0]
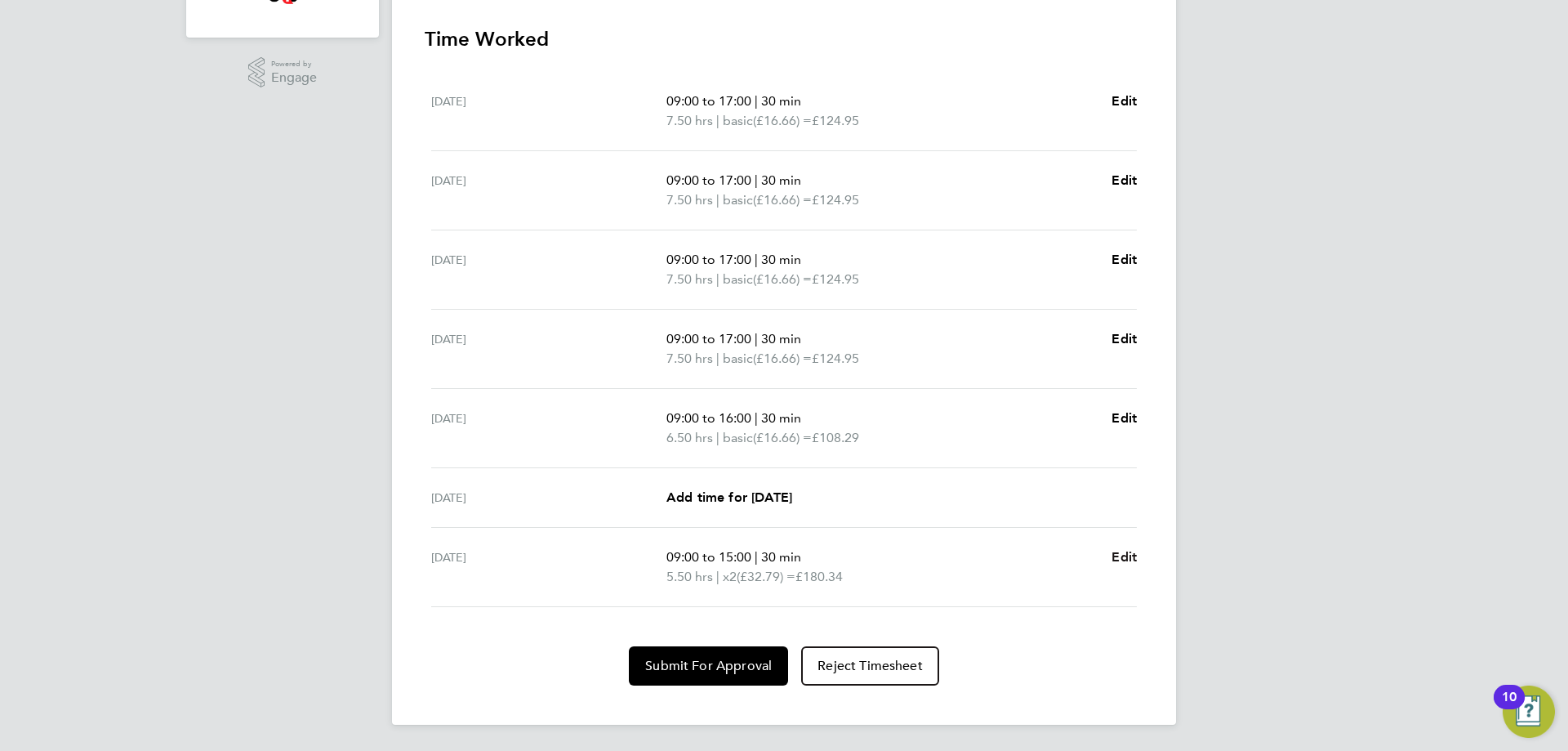
click at [1129, 558] on span "Edit" at bounding box center [1124, 557] width 25 height 15
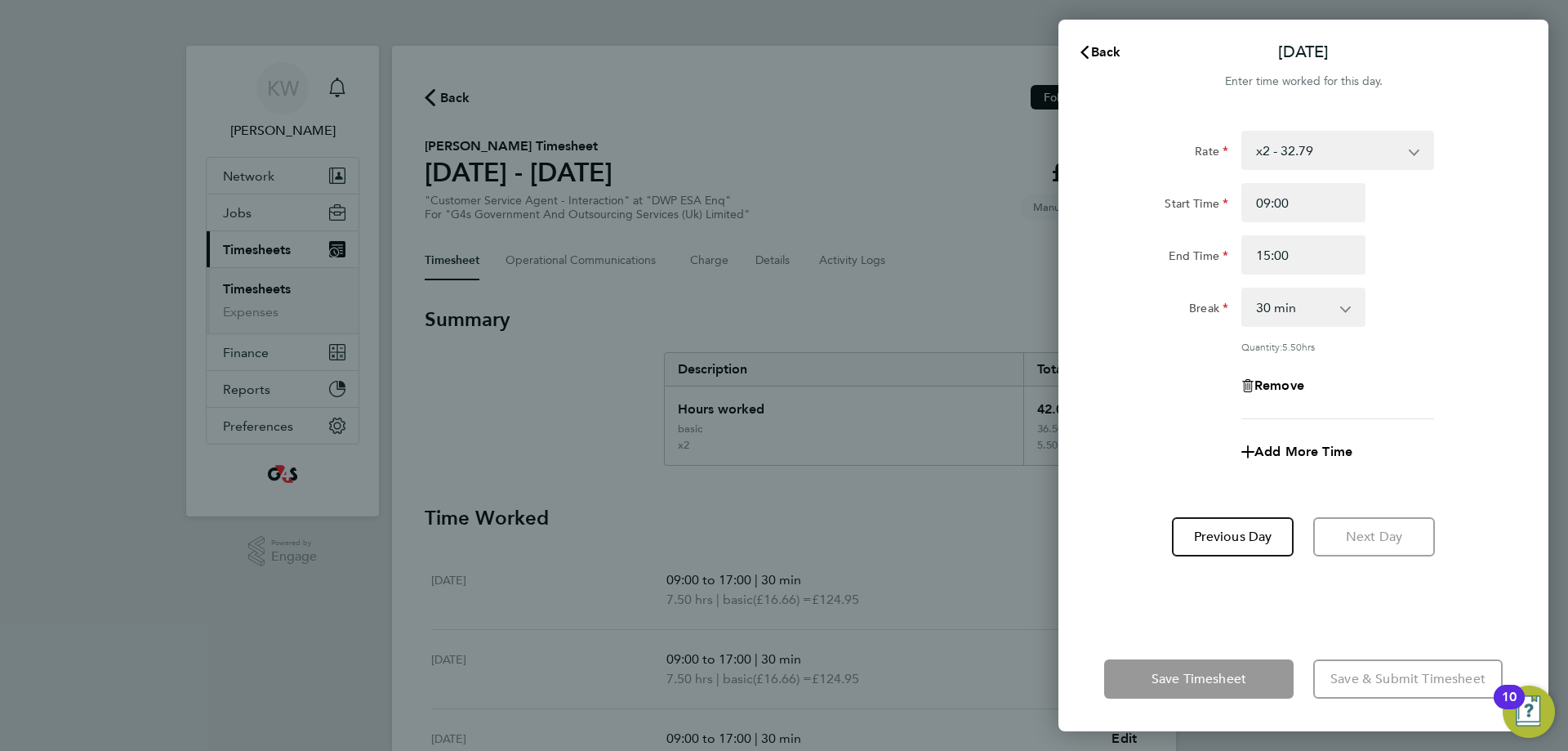
click at [1329, 321] on select "0 min 15 min 30 min 45 min 60 min 75 min 90 min" at bounding box center [1293, 306] width 101 height 36
select select "0"
click at [1243, 289] on select "0 min 15 min 30 min 45 min 60 min 75 min 90 min" at bounding box center [1293, 306] width 101 height 36
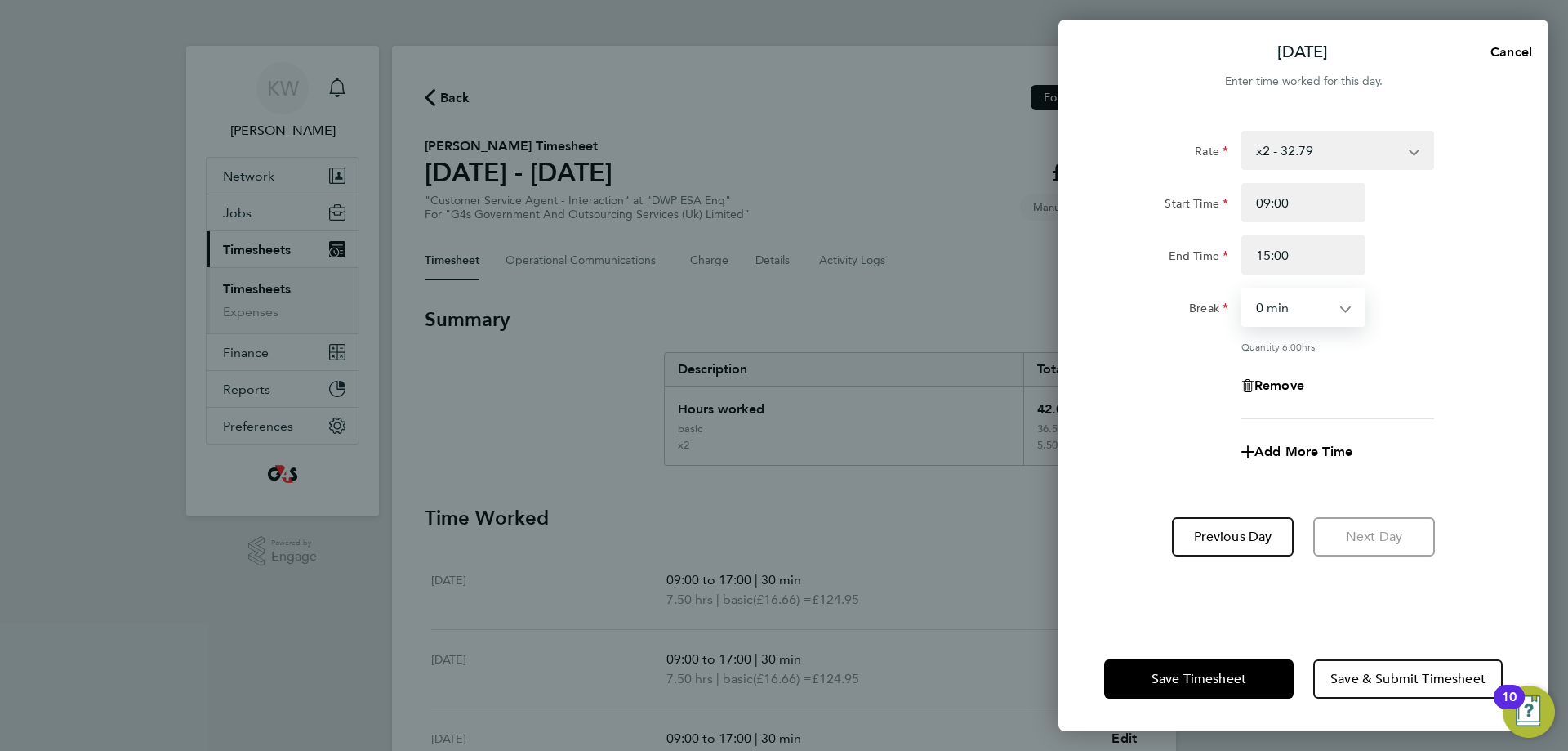
click at [1400, 346] on div "Quantity: 6.00 hrs" at bounding box center [1337, 347] width 193 height 13
click at [1234, 683] on span "Save Timesheet" at bounding box center [1198, 678] width 94 height 16
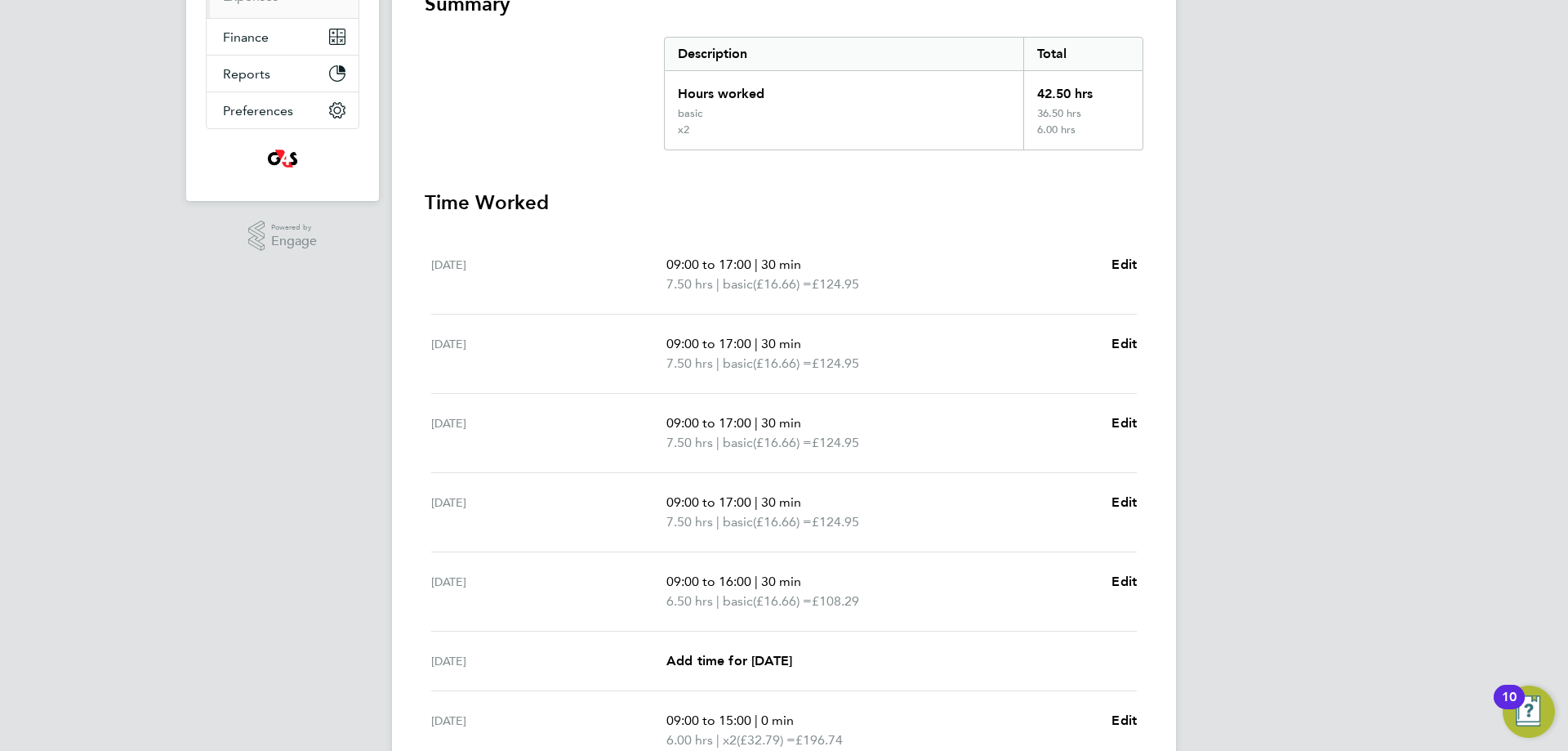
scroll to position [479, 0]
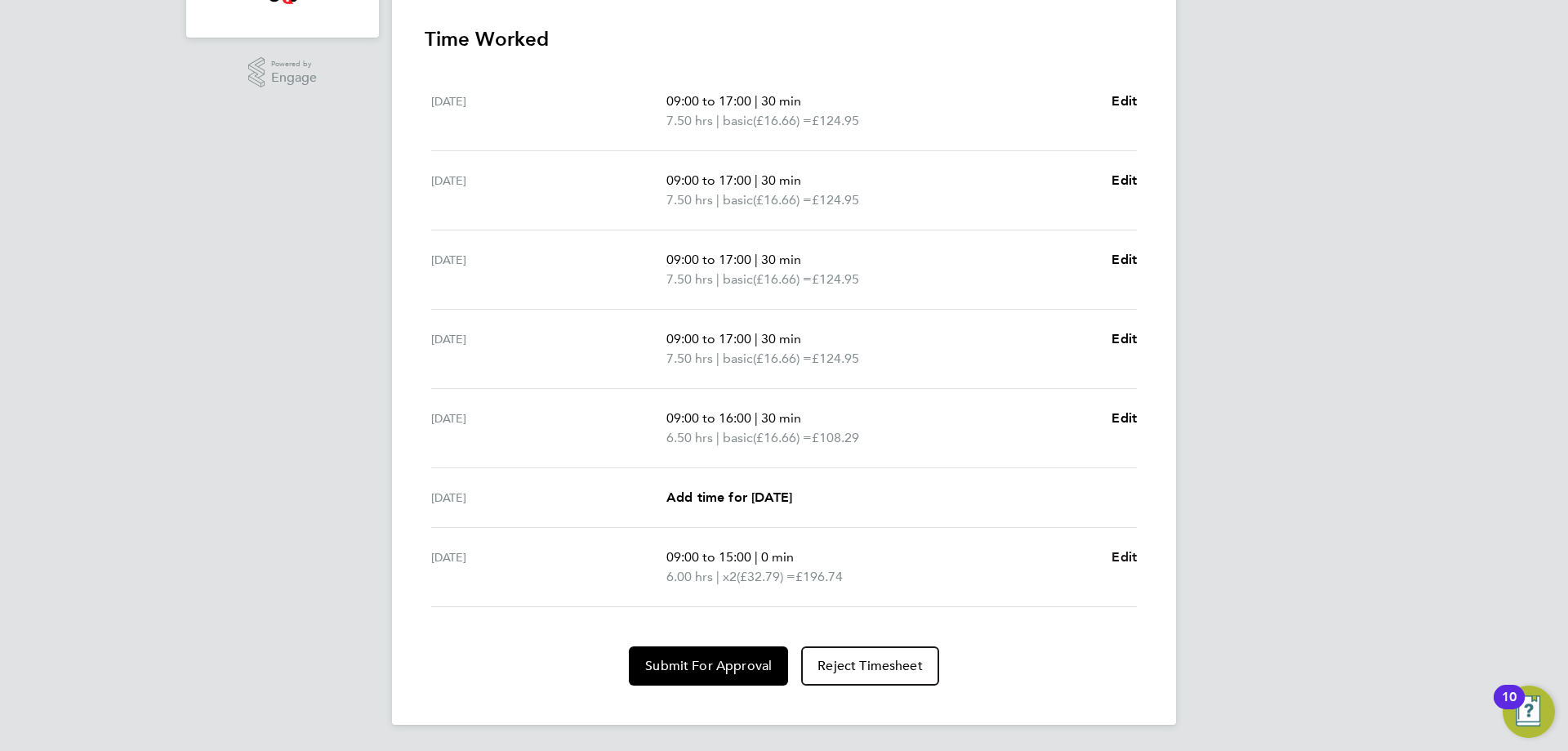
click at [1136, 557] on span "Edit" at bounding box center [1124, 557] width 25 height 15
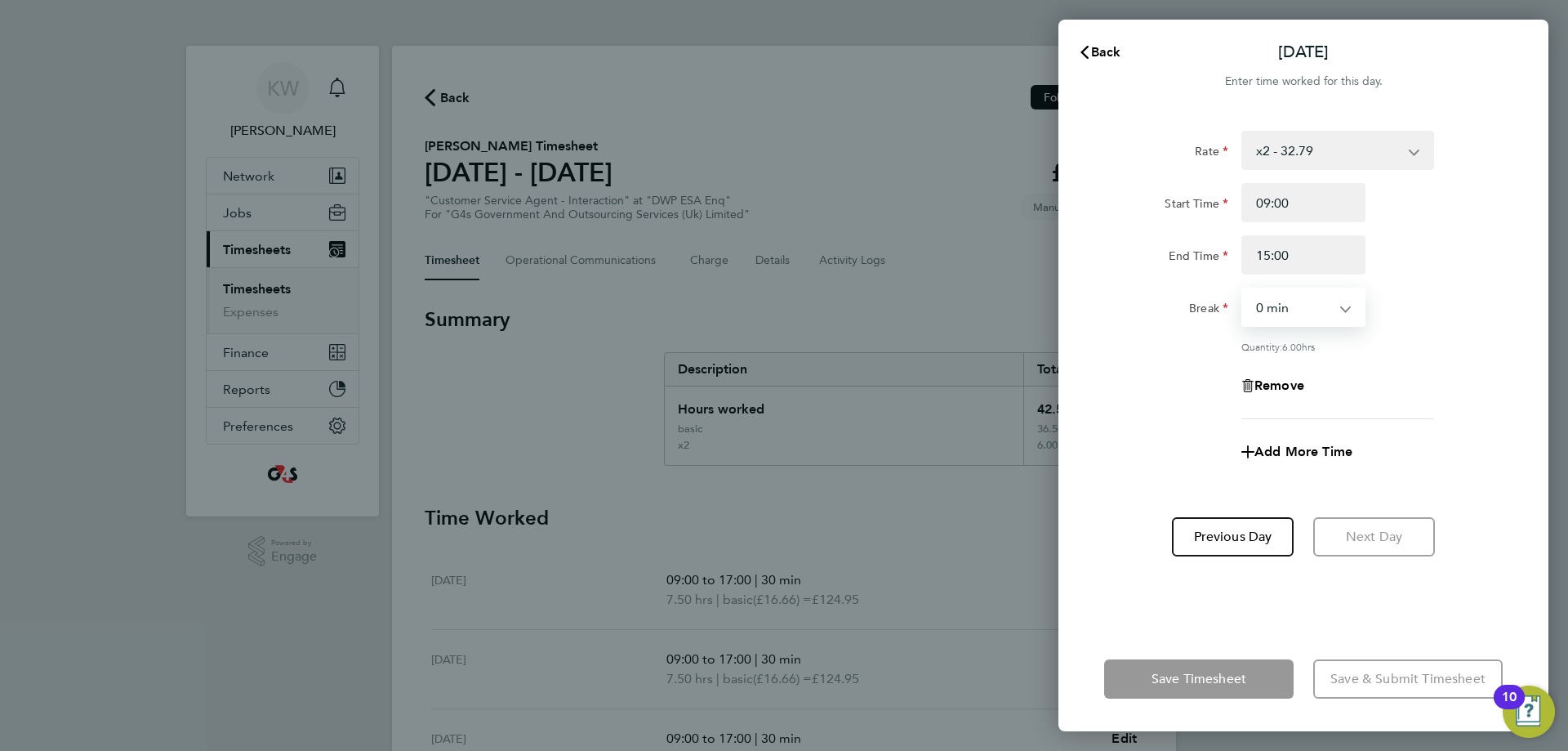
click at [1317, 301] on select "0 min 15 min 30 min 45 min 60 min 75 min 90 min" at bounding box center [1293, 306] width 101 height 36
select select "15"
click at [1243, 289] on select "0 min 15 min 30 min 45 min 60 min 75 min 90 min" at bounding box center [1293, 306] width 101 height 36
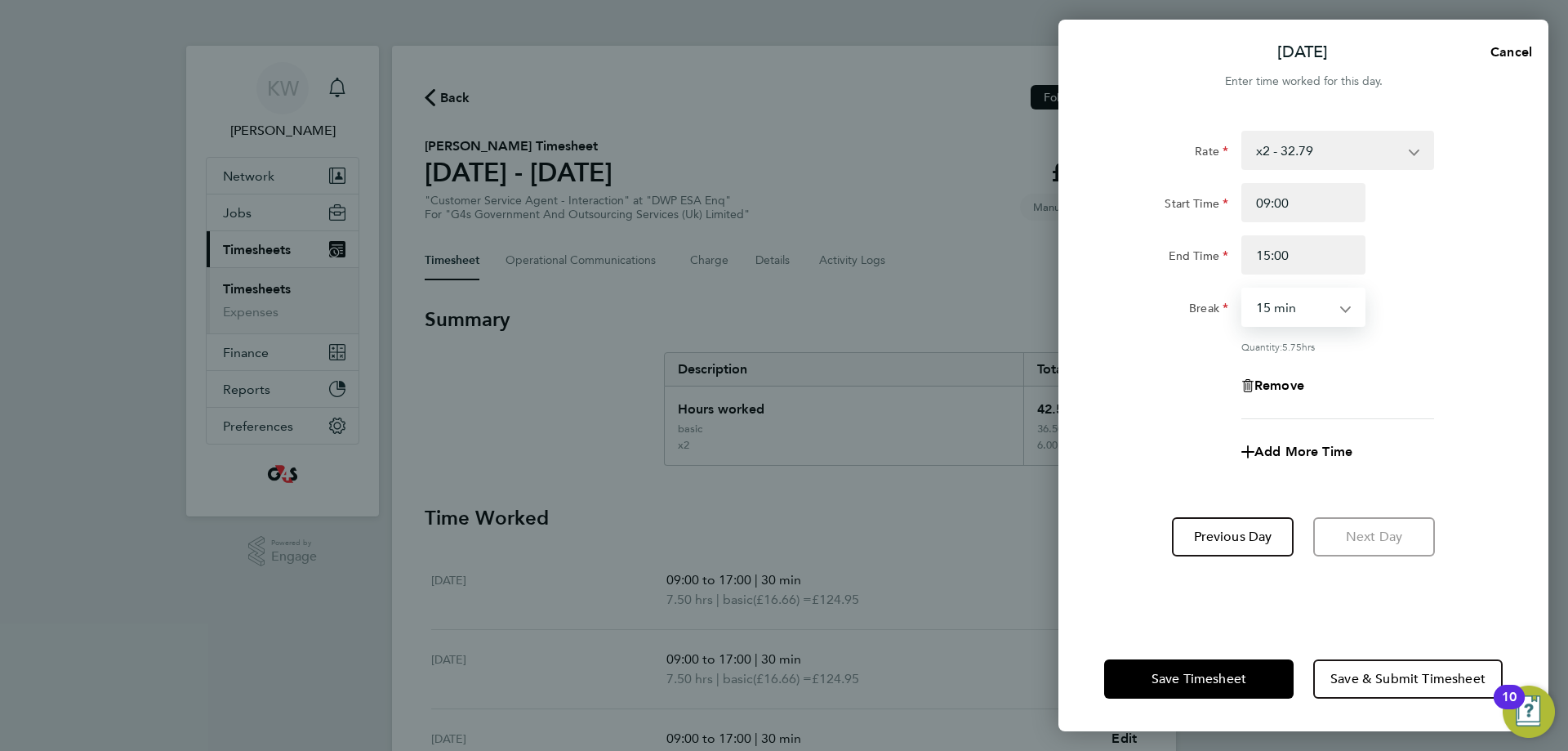
click at [1423, 322] on div "Break 0 min 15 min 30 min 45 min 60 min 75 min 90 min" at bounding box center [1303, 307] width 412 height 39
click at [1251, 679] on button "Save Timesheet" at bounding box center [1198, 679] width 190 height 39
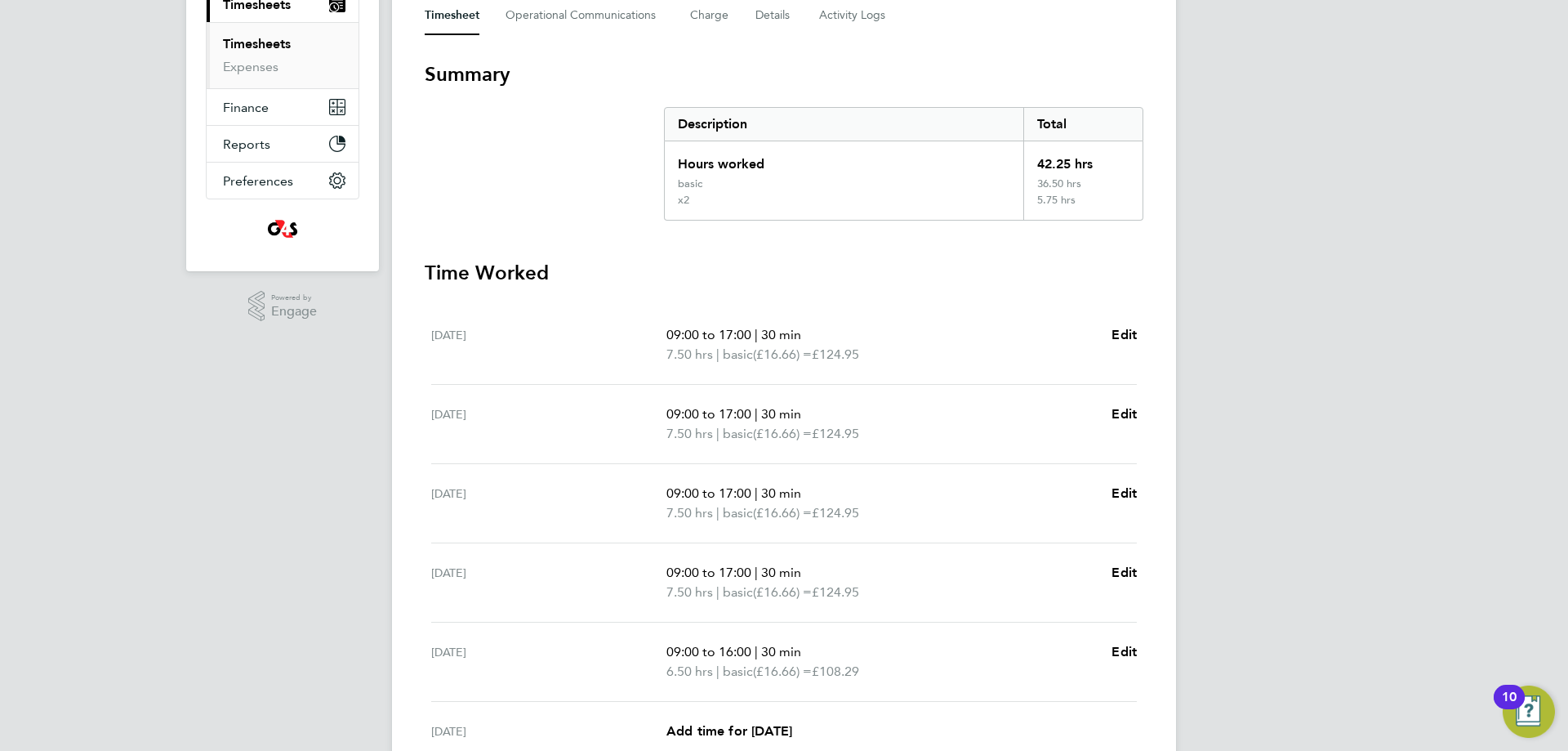
scroll to position [479, 0]
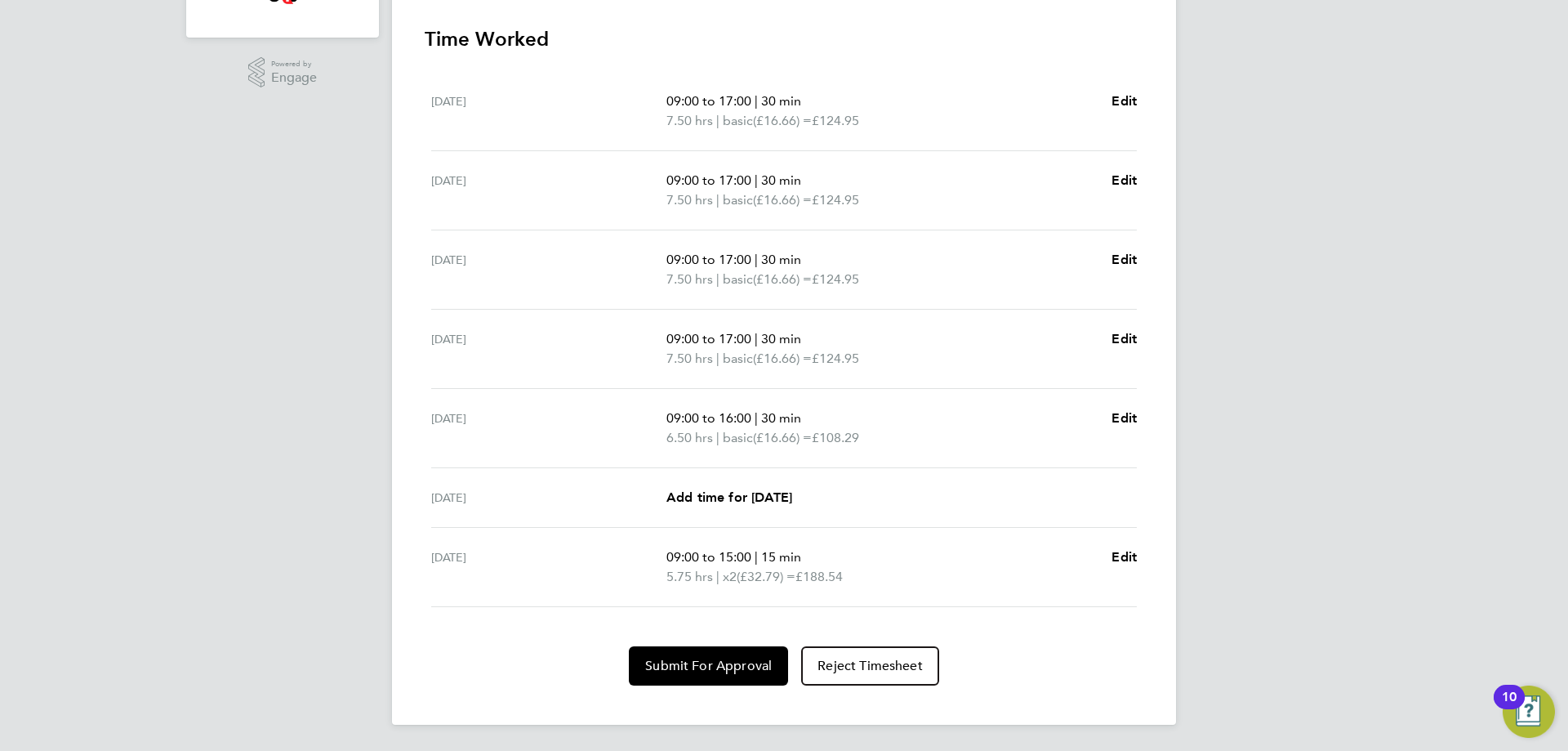
click at [1249, 484] on div "KW [PERSON_NAME] Notifications Applications: Network Sites Workers Jobs Positio…" at bounding box center [784, 136] width 1568 height 1230
click at [696, 676] on button "Submit For Approval" at bounding box center [707, 665] width 159 height 39
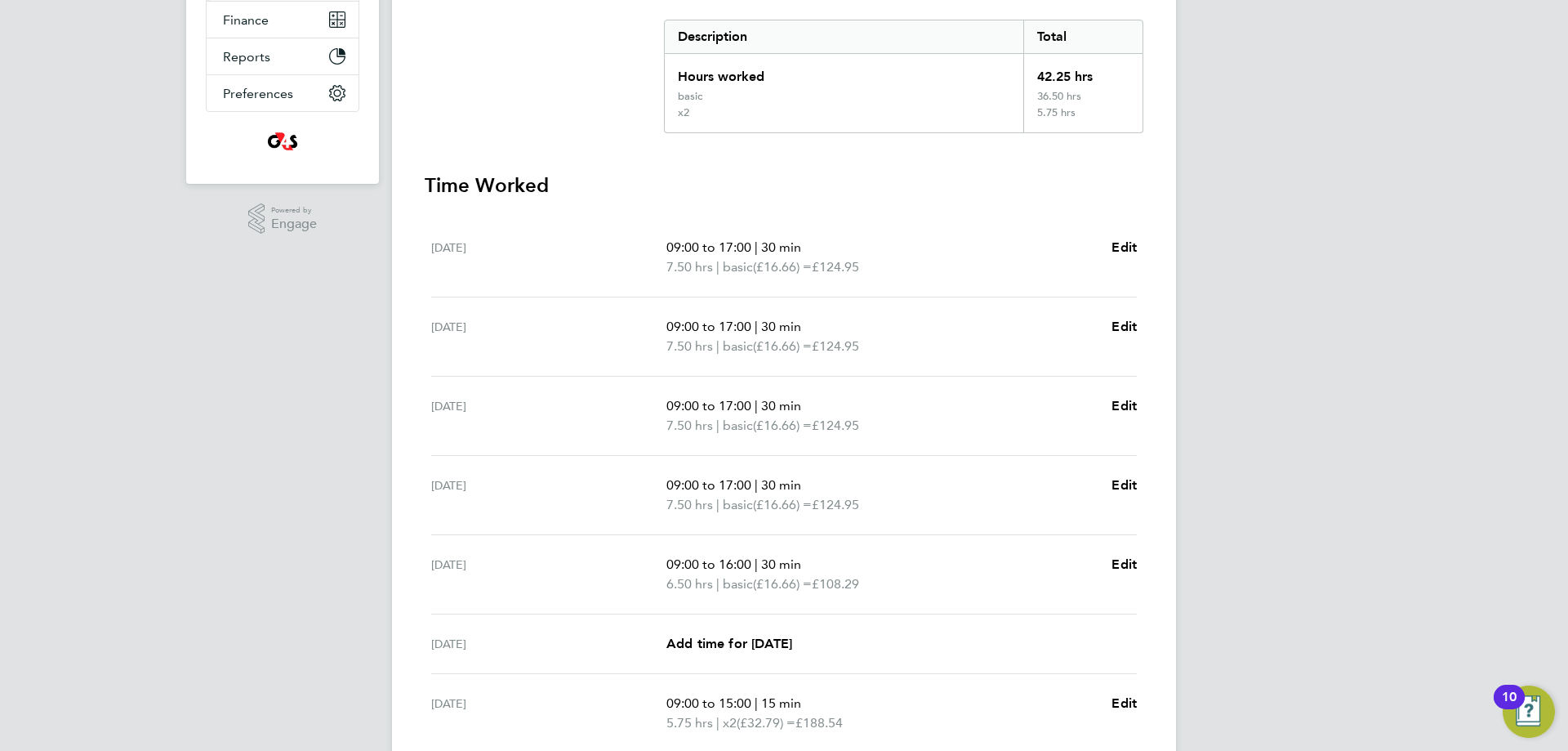
scroll to position [0, 0]
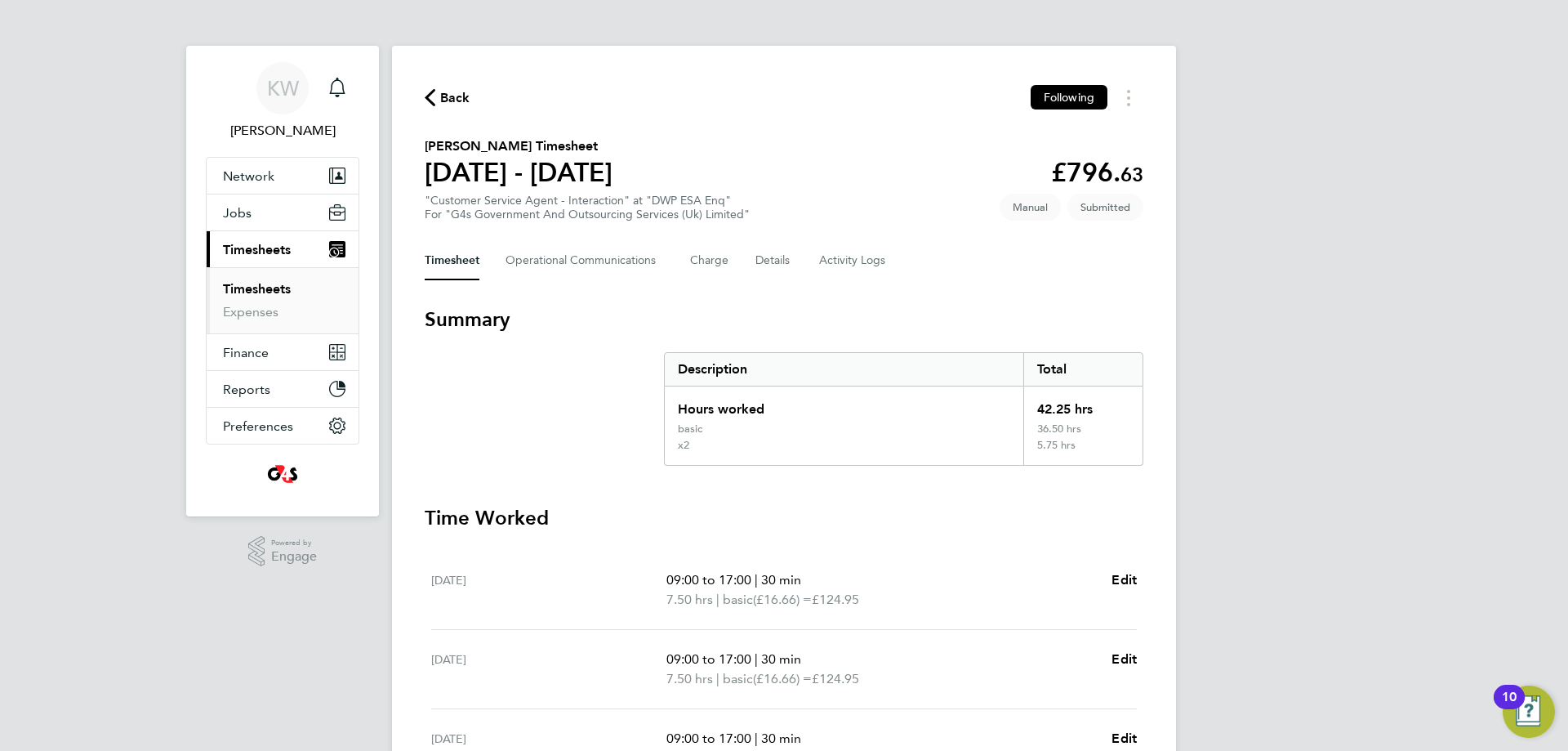
click at [275, 291] on link "Timesheets" at bounding box center [257, 289] width 67 height 15
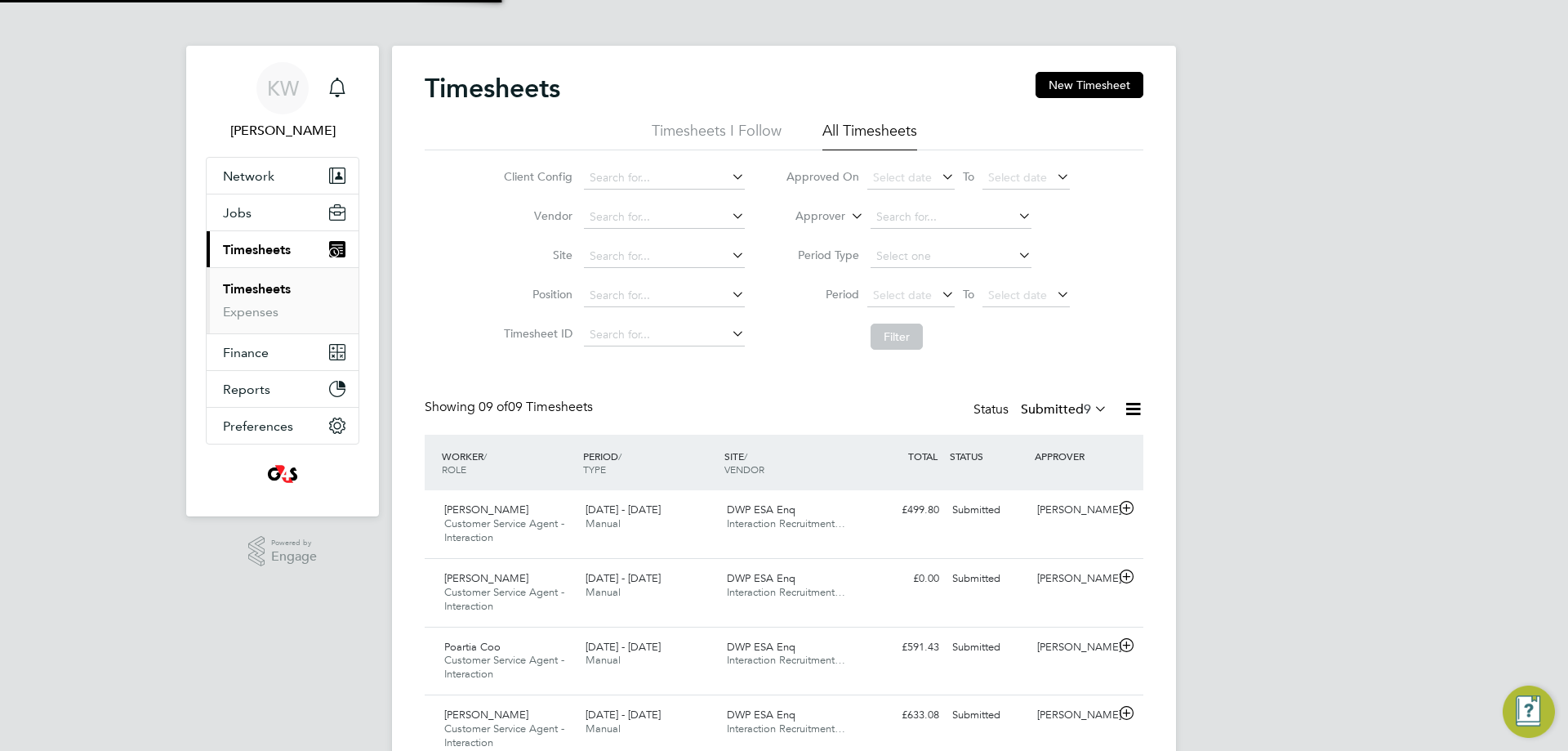
scroll to position [55, 142]
click at [1088, 78] on button "New Timesheet" at bounding box center [1090, 85] width 108 height 26
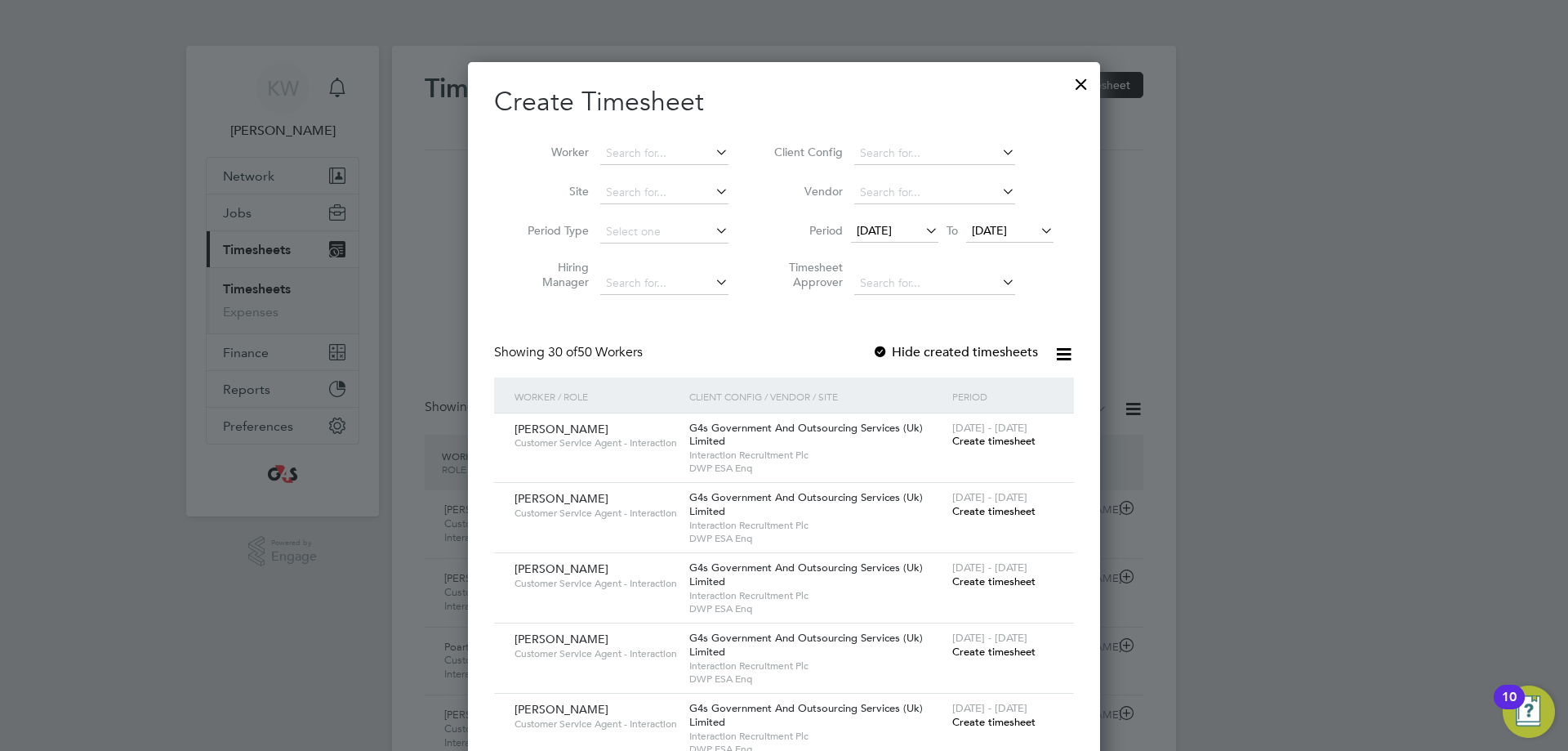
click at [922, 232] on icon at bounding box center [922, 230] width 0 height 23
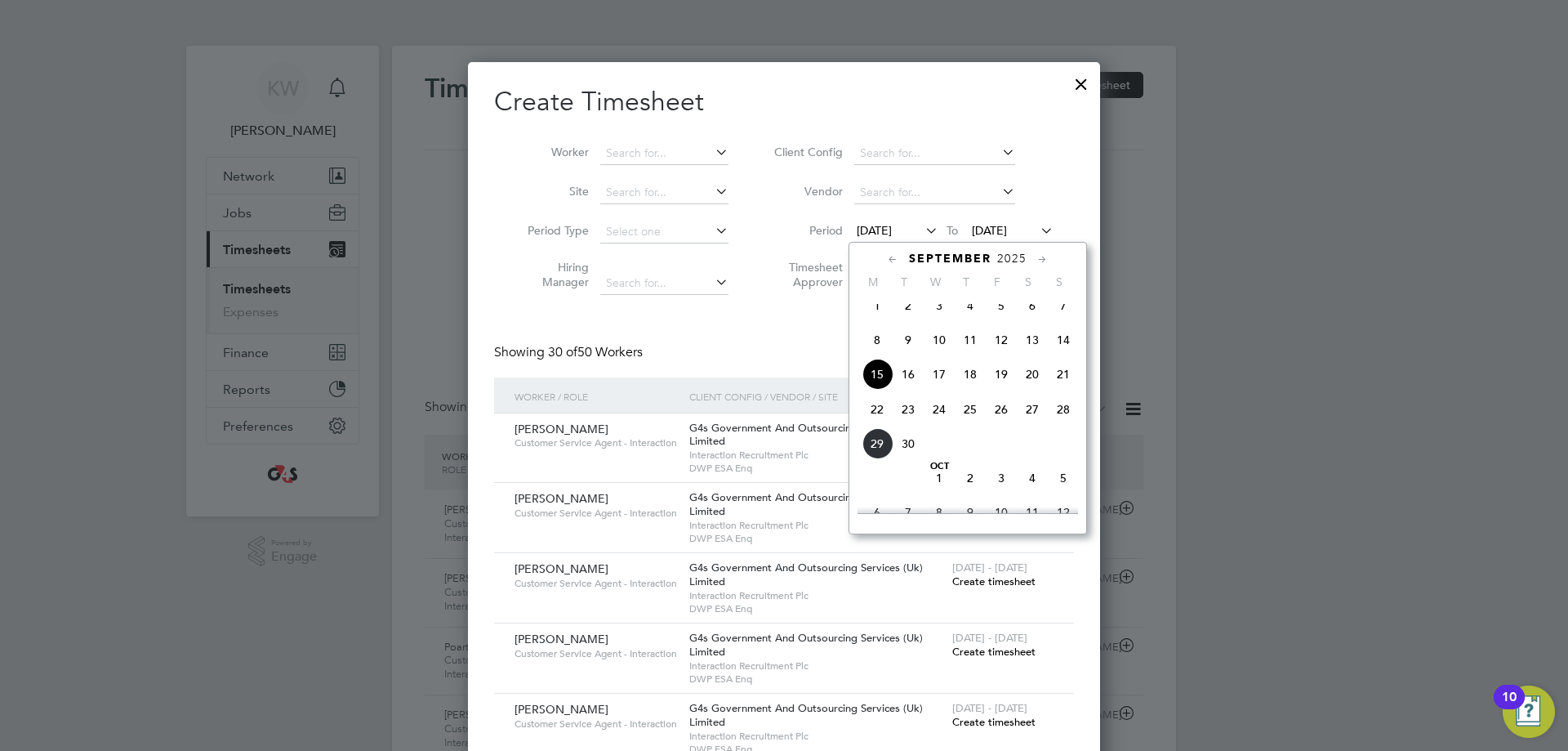
click at [879, 418] on span "22" at bounding box center [877, 409] width 31 height 31
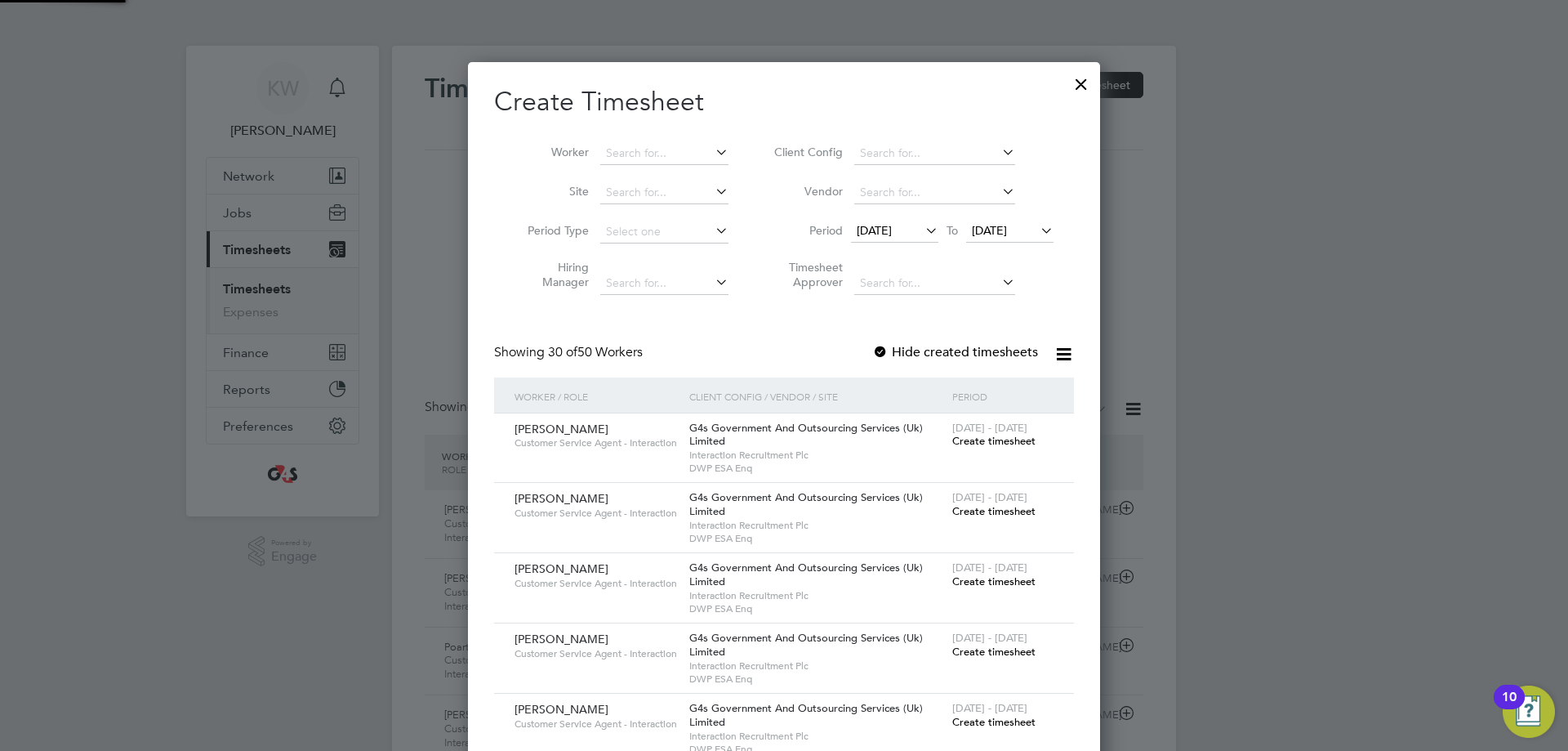
click at [1007, 229] on span "[DATE]" at bounding box center [990, 230] width 35 height 14
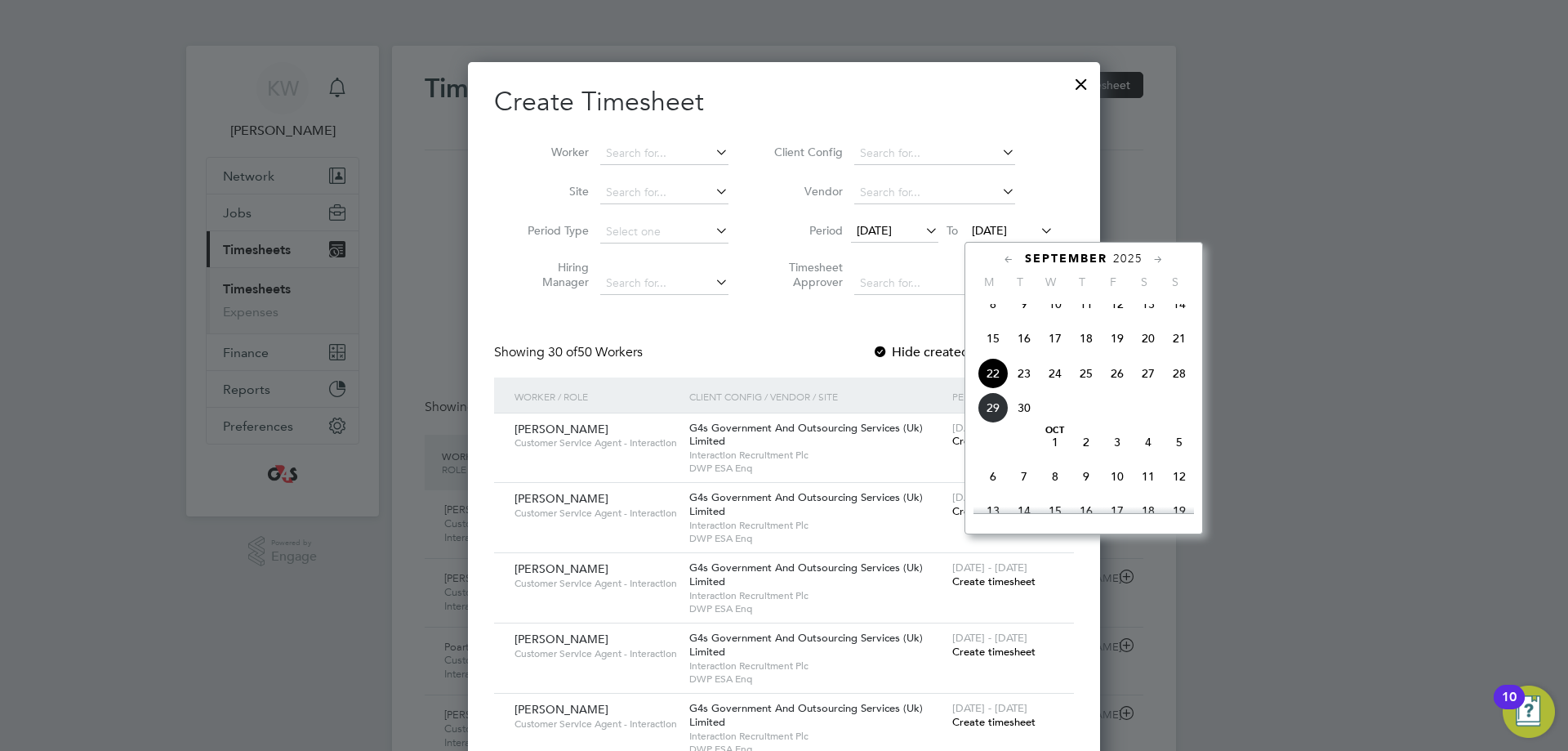
click at [1184, 389] on span "28" at bounding box center [1179, 374] width 31 height 31
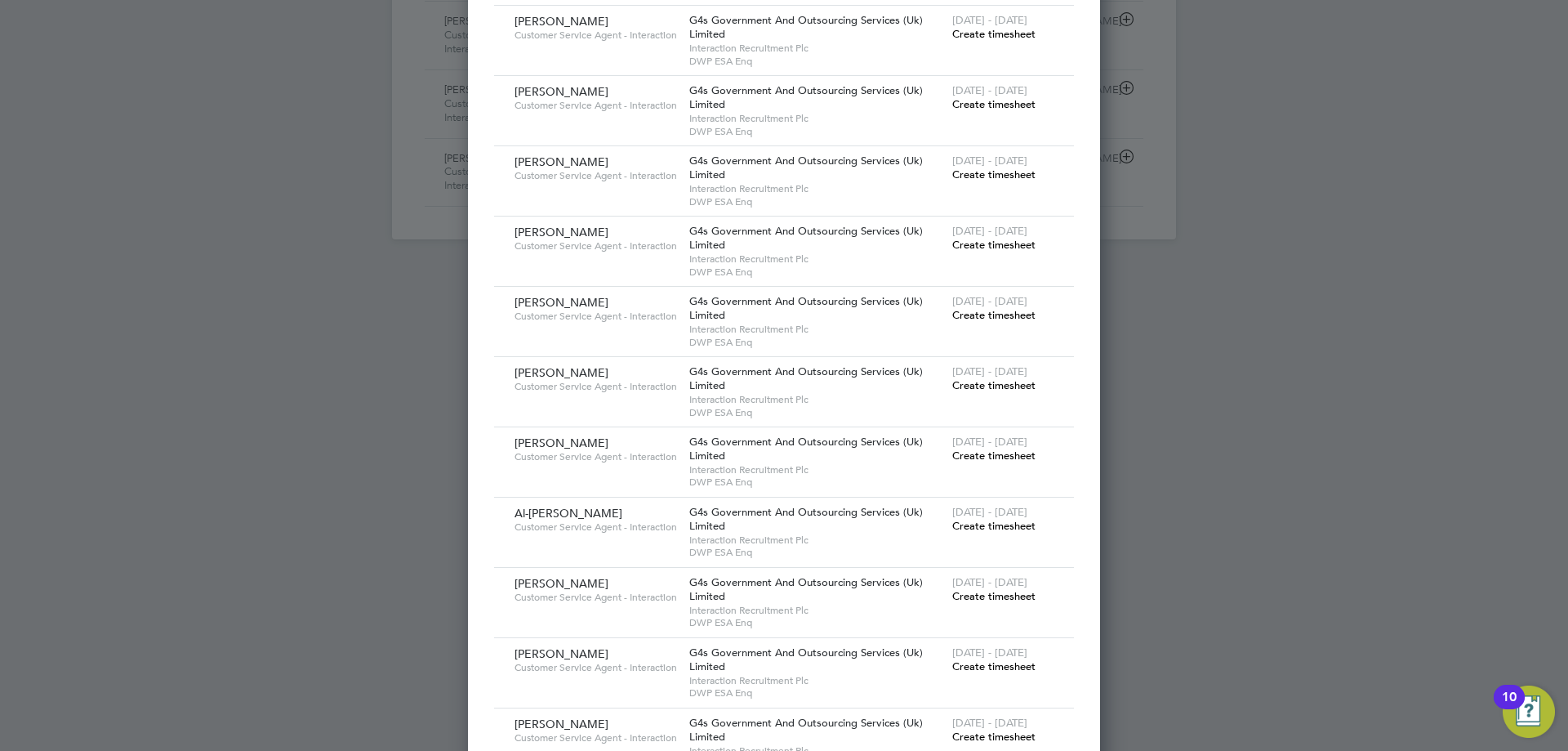
click at [990, 318] on span "Create timesheet" at bounding box center [993, 315] width 84 height 13
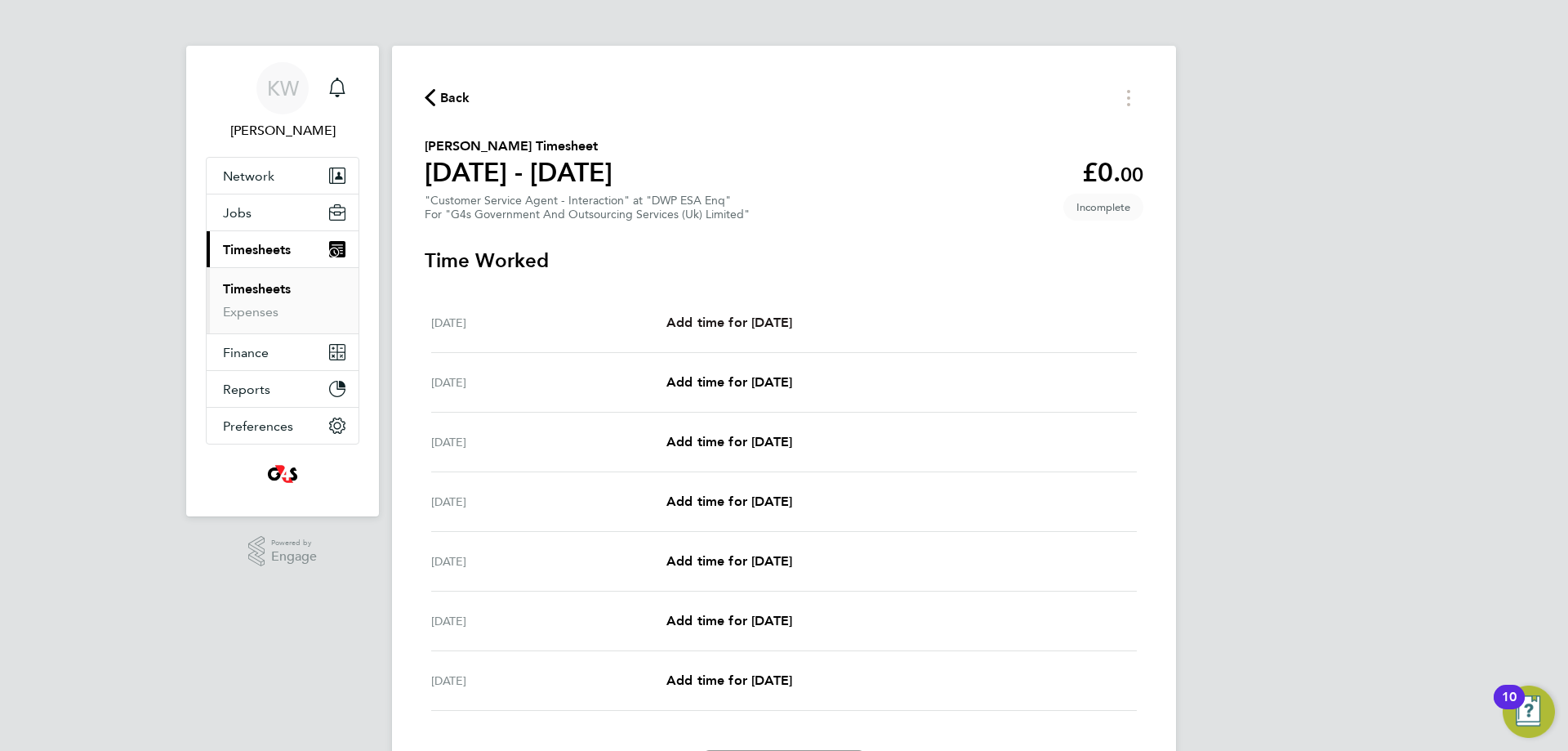
click at [773, 321] on span "Add time for [DATE]" at bounding box center [729, 323] width 126 height 15
select select "30"
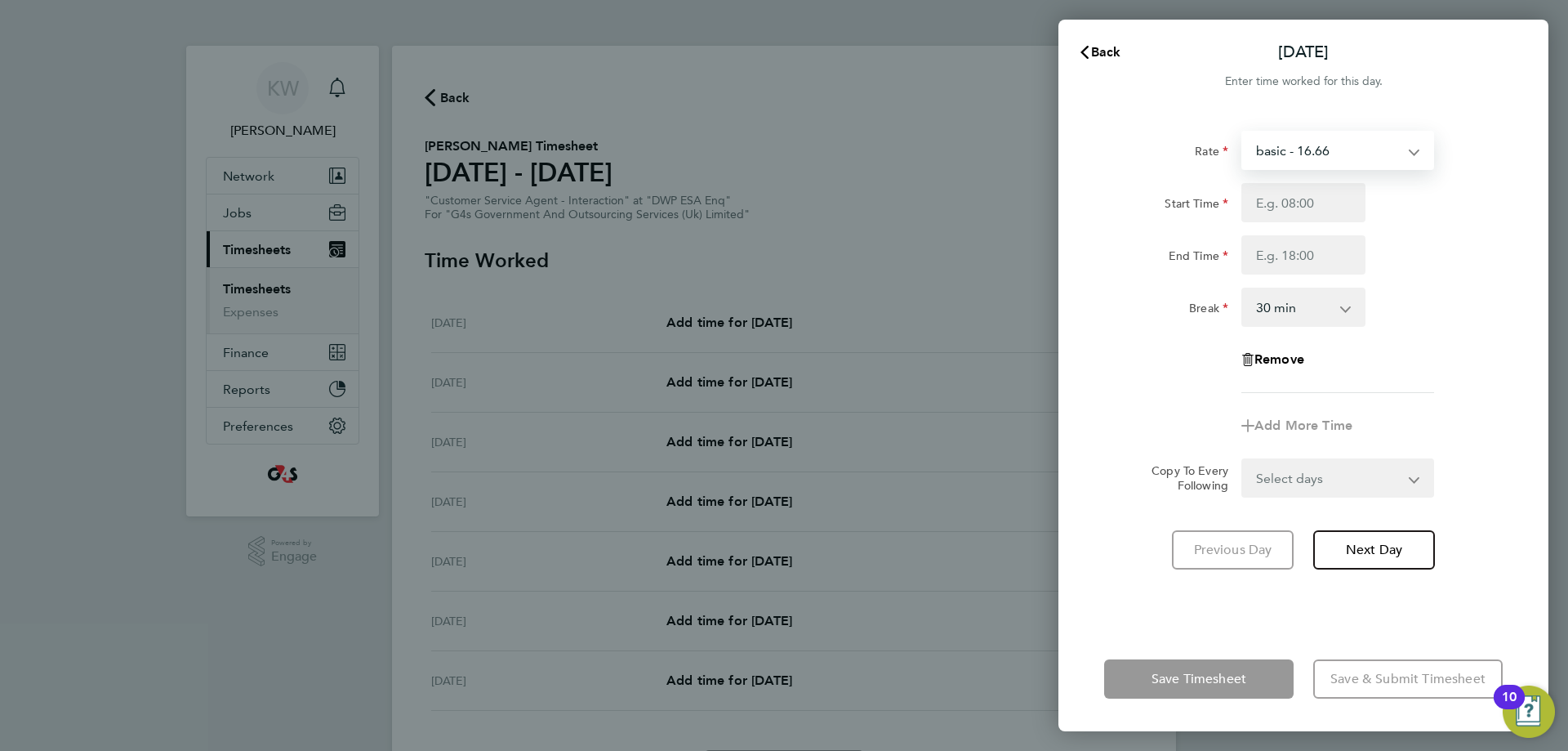
click at [1377, 151] on select "basic - 16.66 Annual Leave Bank Holiday System Issue Paid - 16.66 System Issue …" at bounding box center [1327, 149] width 169 height 36
click at [1518, 183] on div "Rate basic - 16.66 Annual Leave Bank Holiday System Issue Paid - 16.66 System I…" at bounding box center [1302, 368] width 490 height 515
click at [1288, 190] on input "Start Time" at bounding box center [1302, 202] width 124 height 39
type input "09:00"
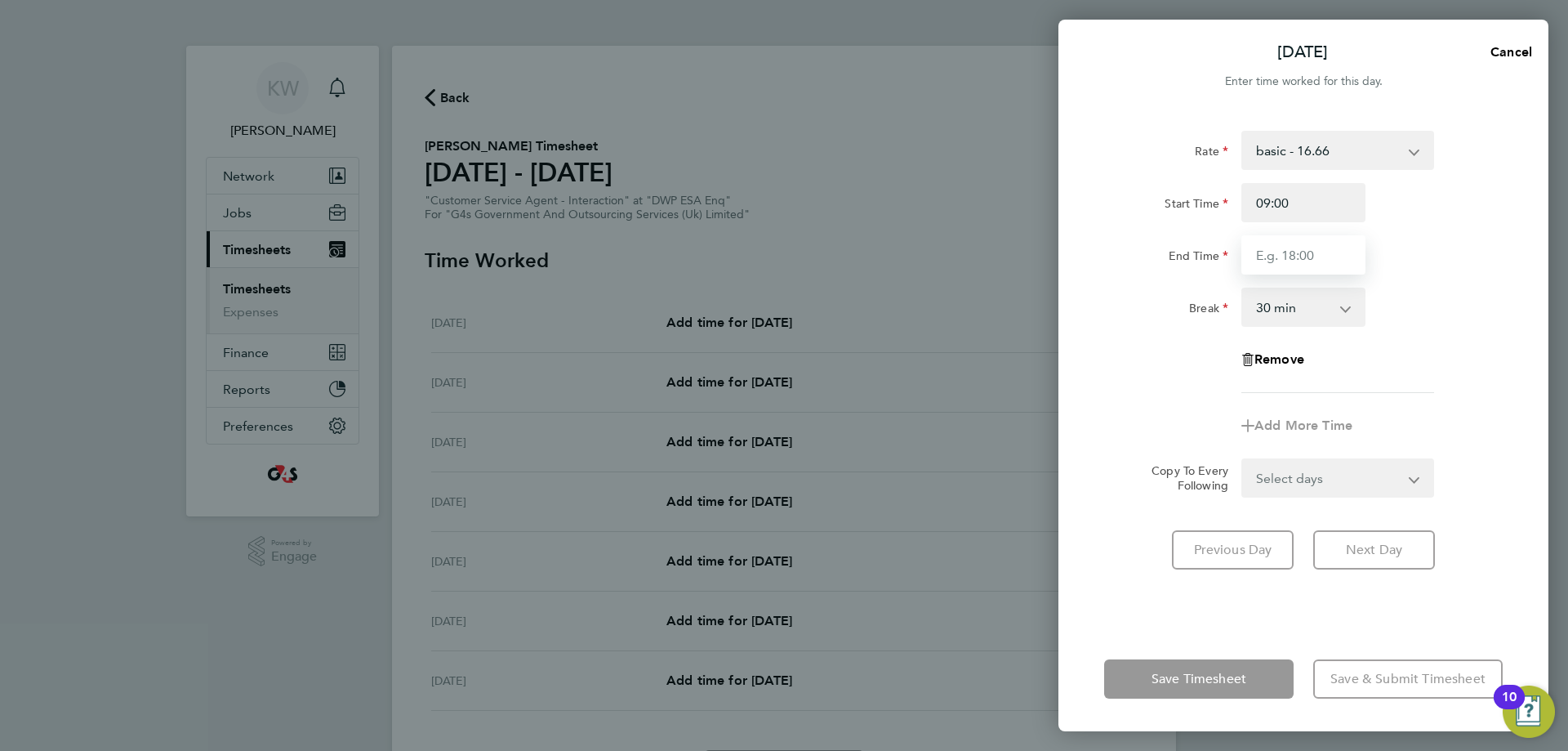
click at [1309, 269] on input "End Time" at bounding box center [1302, 254] width 124 height 39
type input "17:00"
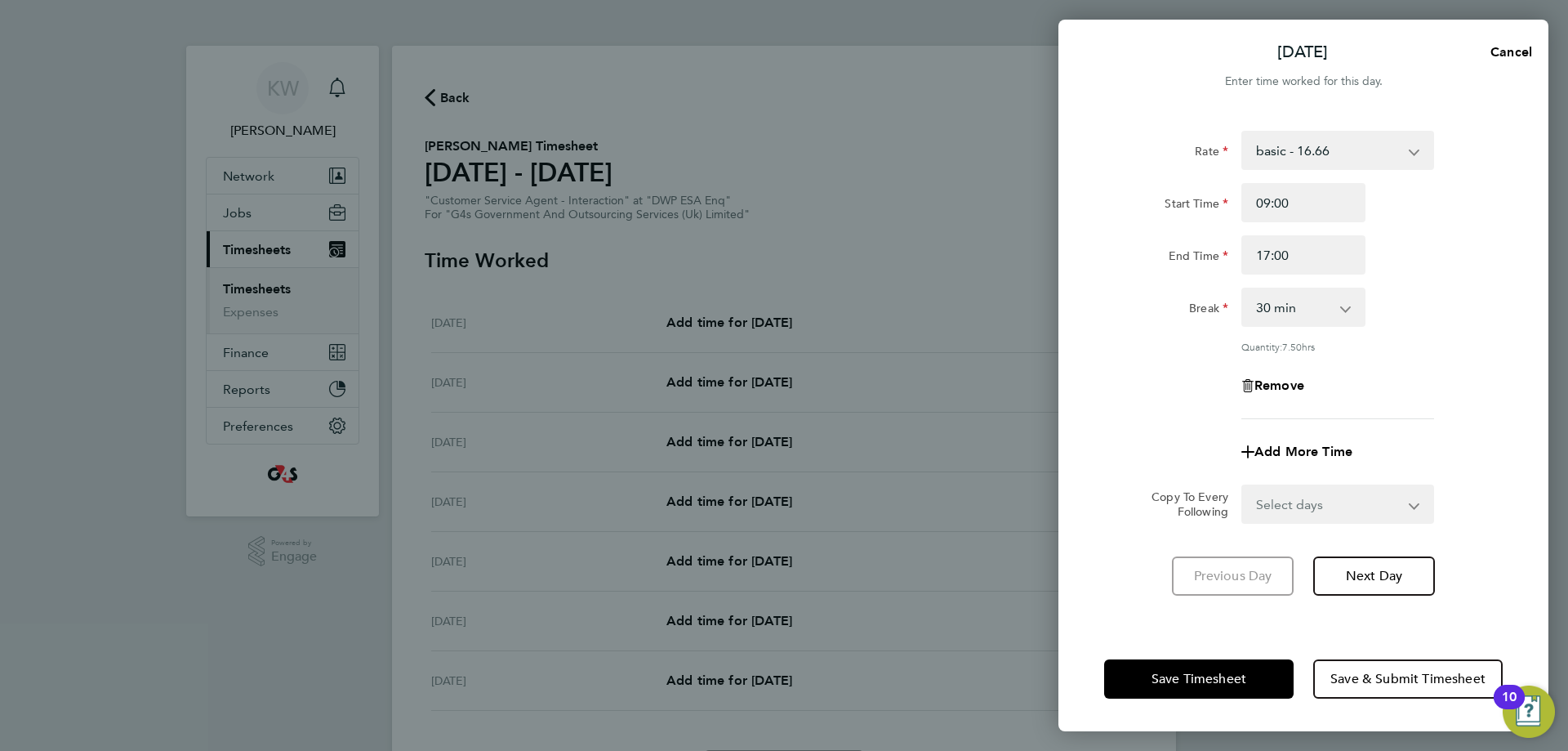
click at [1399, 253] on div "End Time 17:00" at bounding box center [1303, 254] width 412 height 39
click at [1315, 507] on select "Select days Day Weekday (Mon-Fri) Weekend (Sat-Sun) [DATE] [DATE] [DATE] [DATE]…" at bounding box center [1328, 504] width 171 height 36
select select "WEEKDAY"
click at [1243, 486] on select "Select days Day Weekday (Mon-Fri) Weekend (Sat-Sun) [DATE] [DATE] [DATE] [DATE]…" at bounding box center [1328, 504] width 171 height 36
select select "[DATE]"
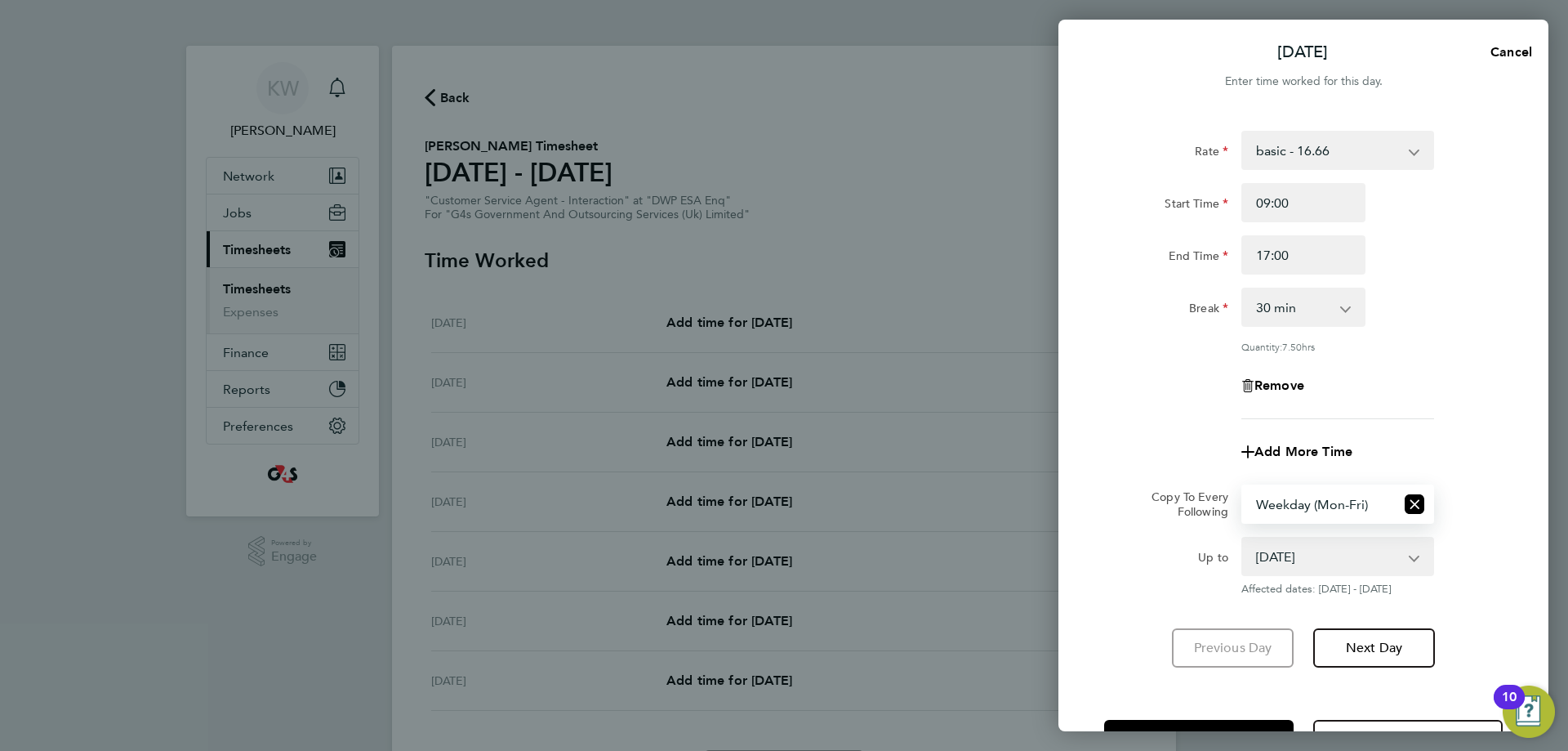
click at [1435, 408] on div "Rate basic - 16.66 Annual Leave Bank Holiday System Issue Paid - 16.66 System I…" at bounding box center [1303, 274] width 398 height 288
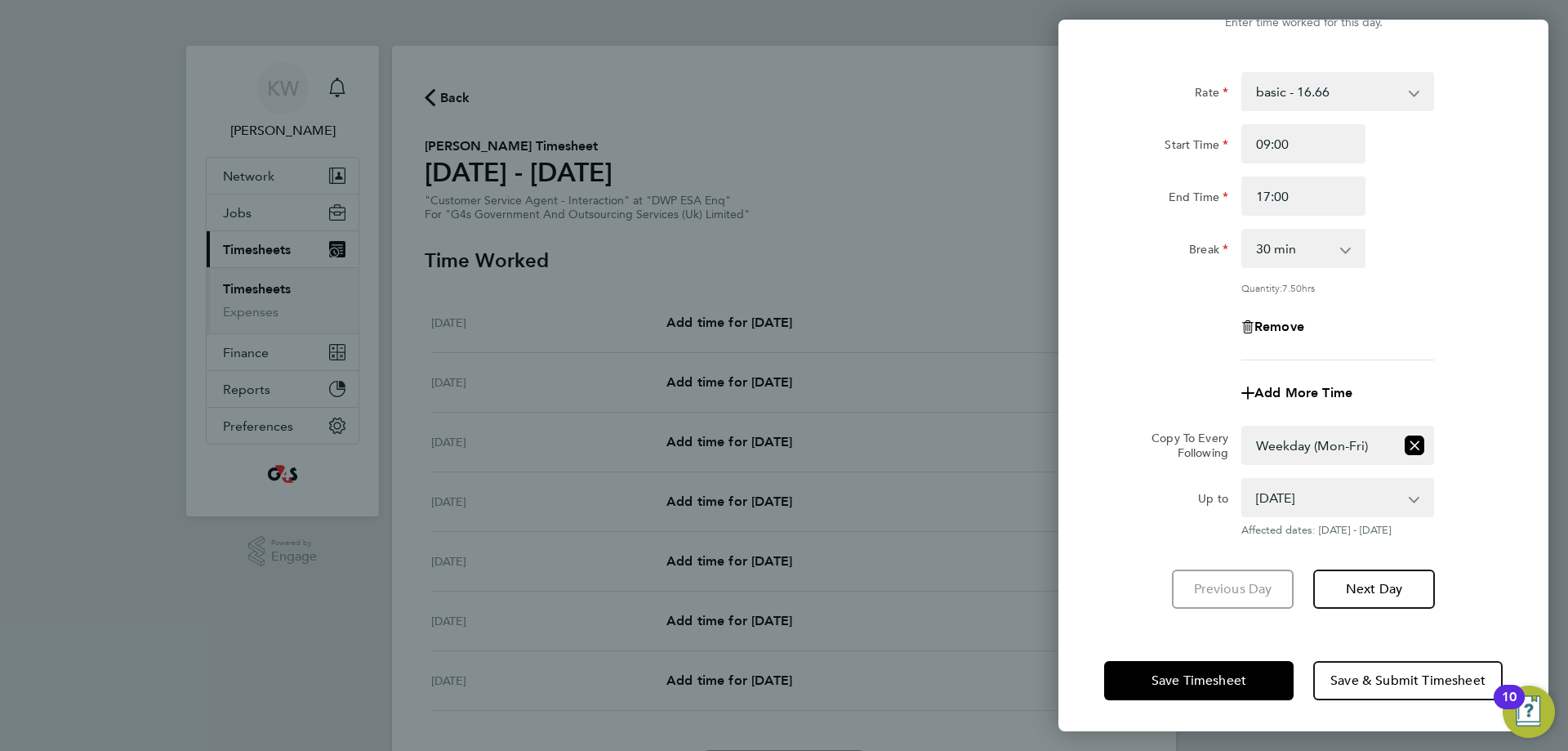
click at [1326, 494] on select "[DATE] [DATE] [DATE] [DATE] [DATE] [DATE]" at bounding box center [1327, 497] width 169 height 36
click at [1470, 486] on div "Up to [DATE] [DATE] [DATE] [DATE] [DATE] [DATE] Affected dates: [DATE] - [DATE]" at bounding box center [1303, 506] width 412 height 59
click at [1225, 687] on button "Save Timesheet" at bounding box center [1198, 680] width 190 height 39
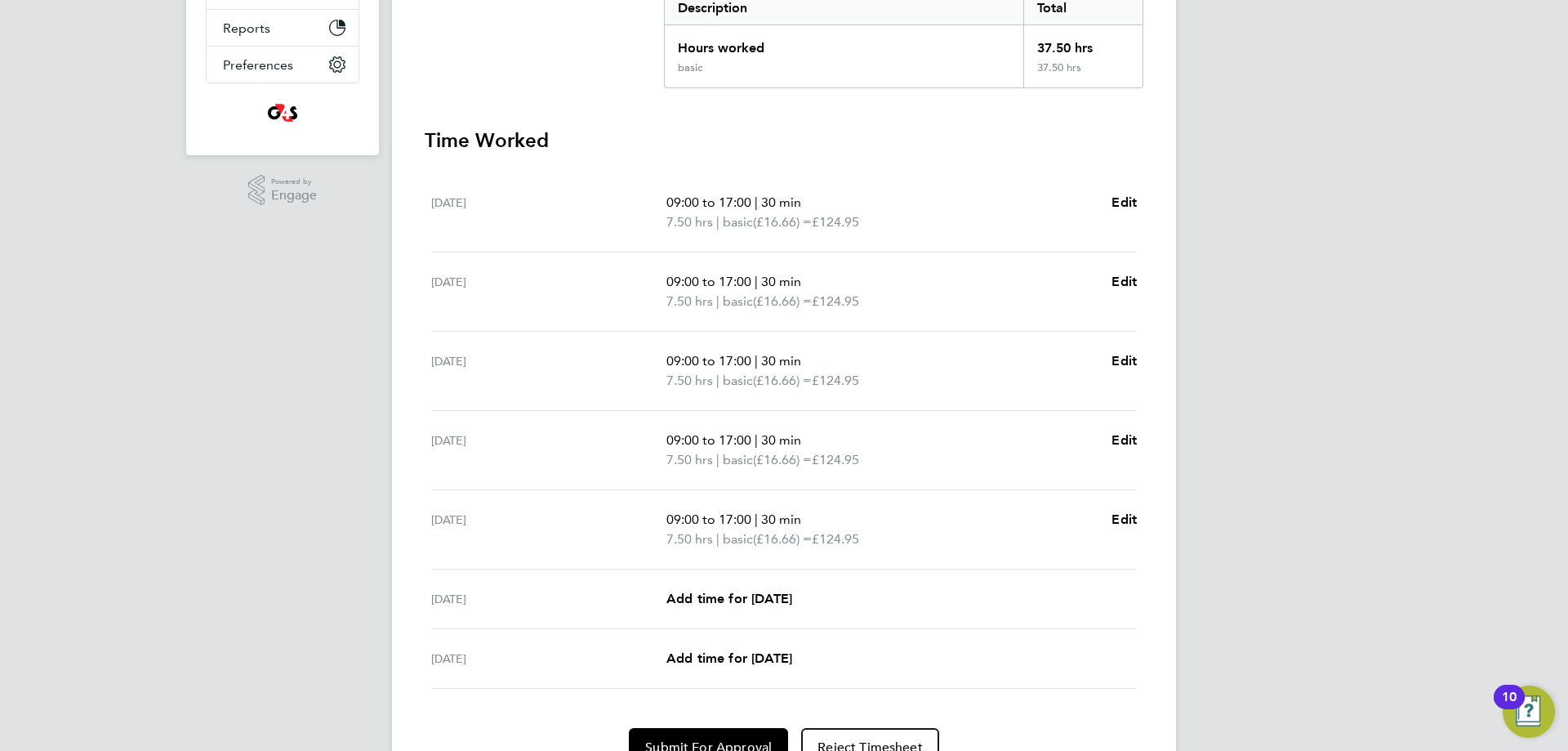
scroll to position [443, 0]
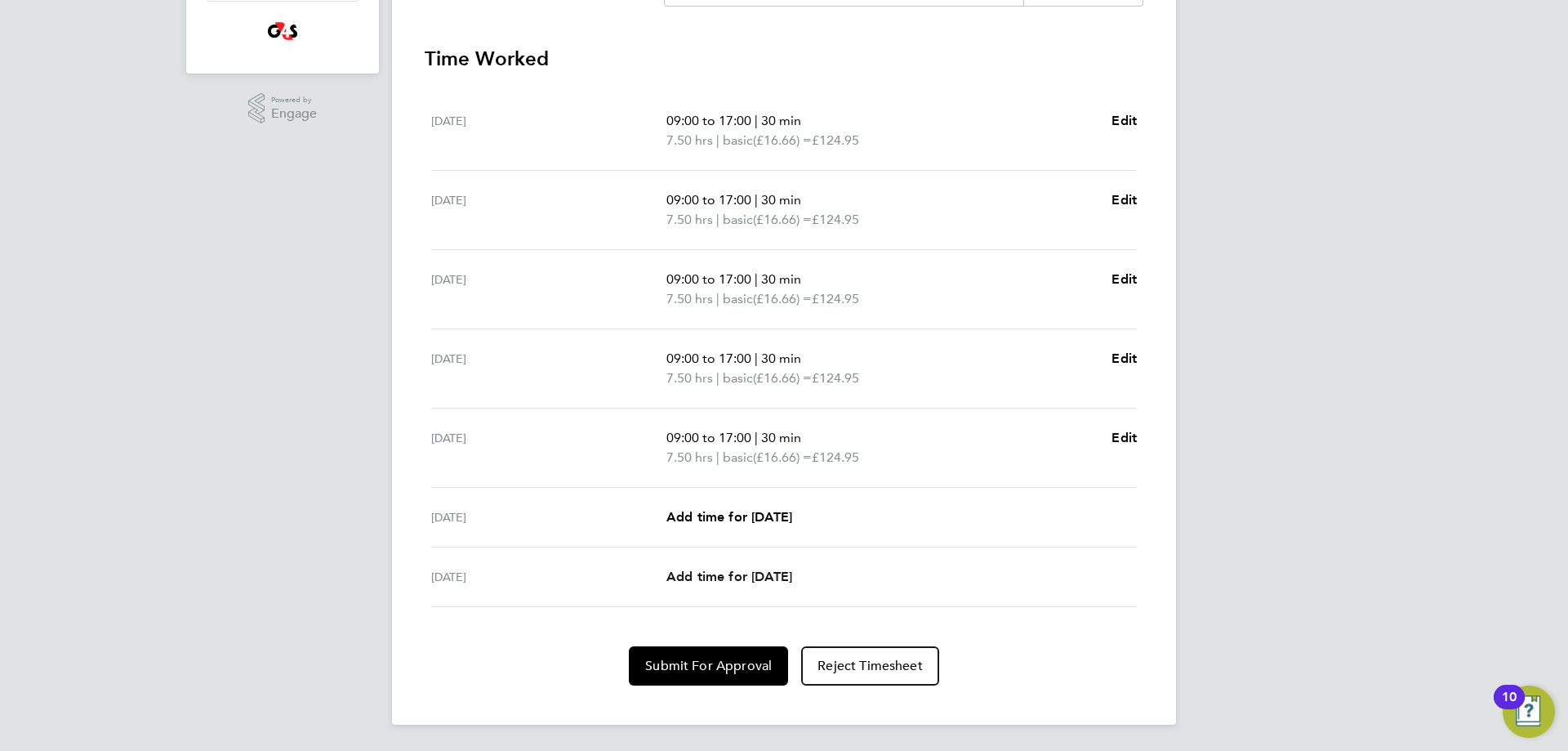
click at [761, 583] on span "Add time for [DATE]" at bounding box center [729, 576] width 126 height 15
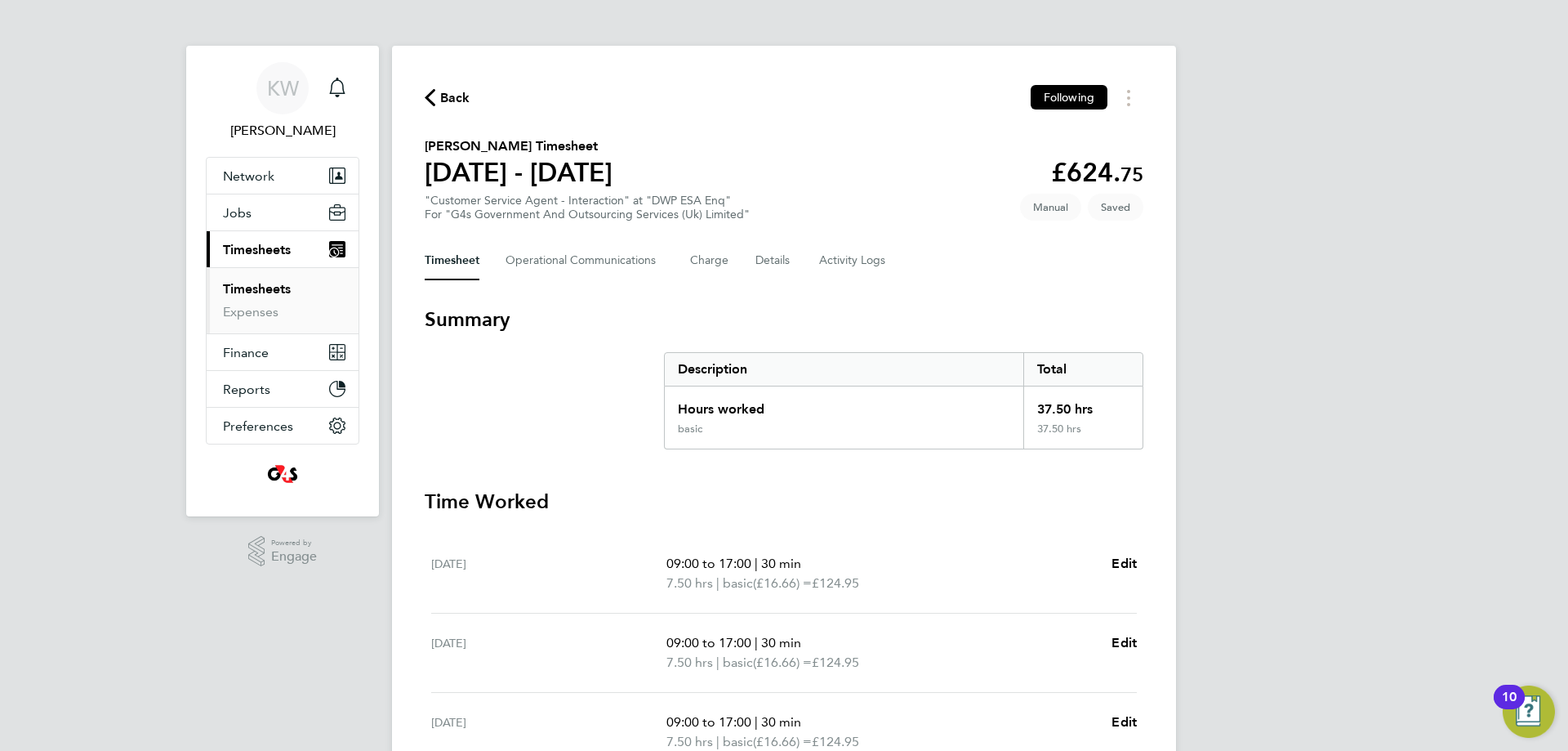
select select "30"
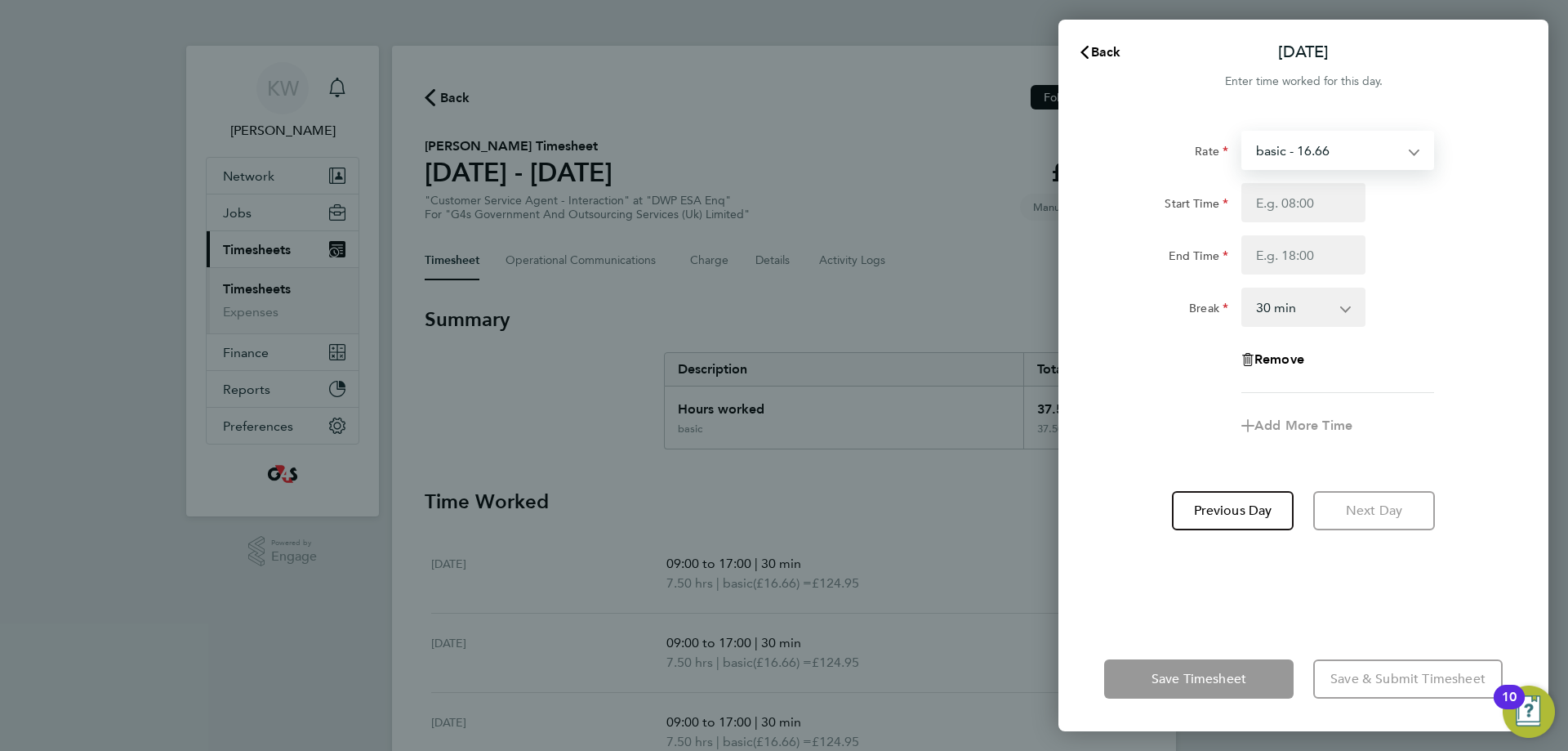
click at [1373, 150] on select "basic - 16.66 Annual Leave Bank Holiday System Issue Paid - 16.66 System Issue …" at bounding box center [1327, 149] width 169 height 36
select select "30"
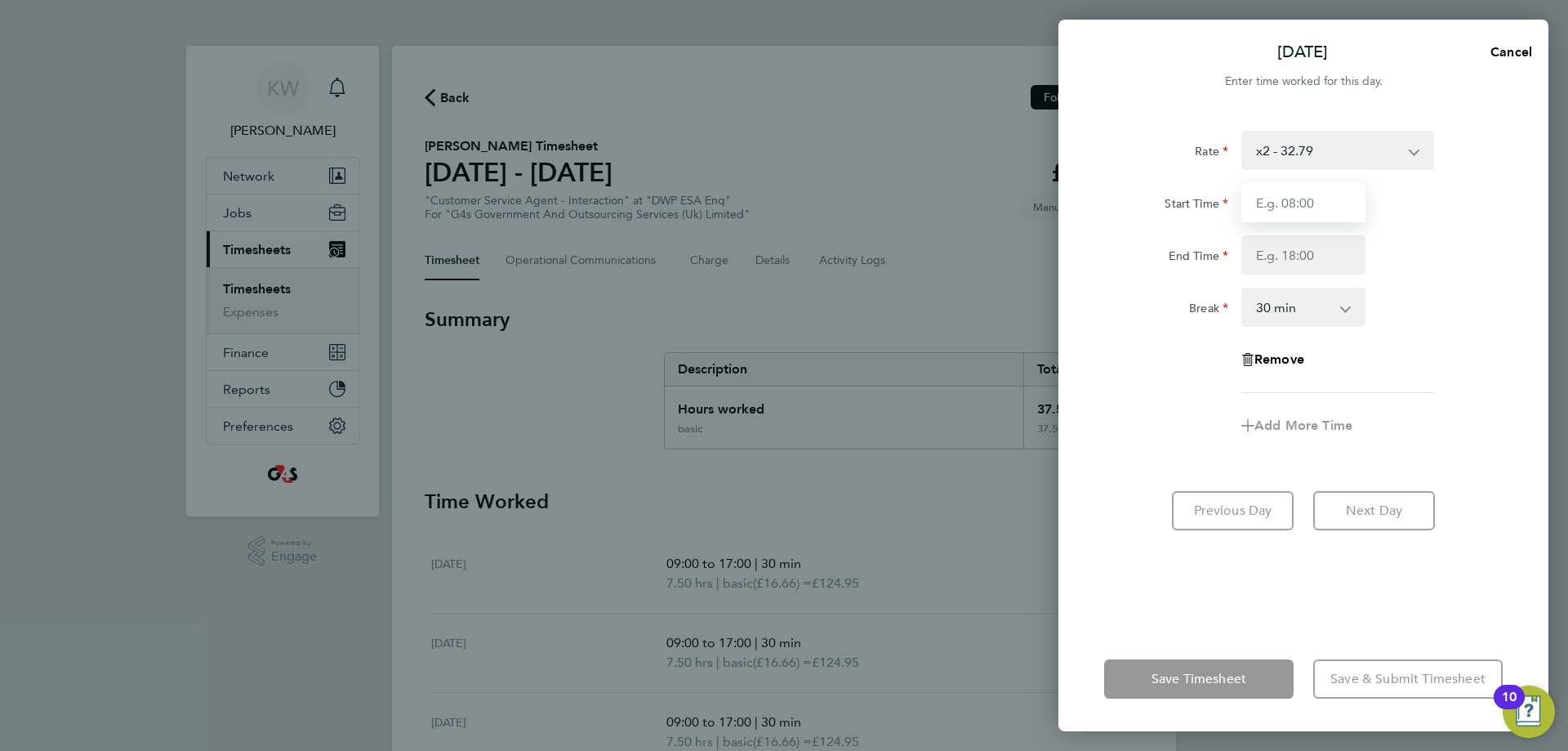
click at [1311, 192] on input "Start Time" at bounding box center [1302, 202] width 124 height 39
type input "09:00"
click at [1291, 256] on input "End Time" at bounding box center [1302, 254] width 124 height 39
type input "15:00"
click at [1429, 222] on div "Start Time 09:00 End Time 15:00" at bounding box center [1303, 228] width 412 height 91
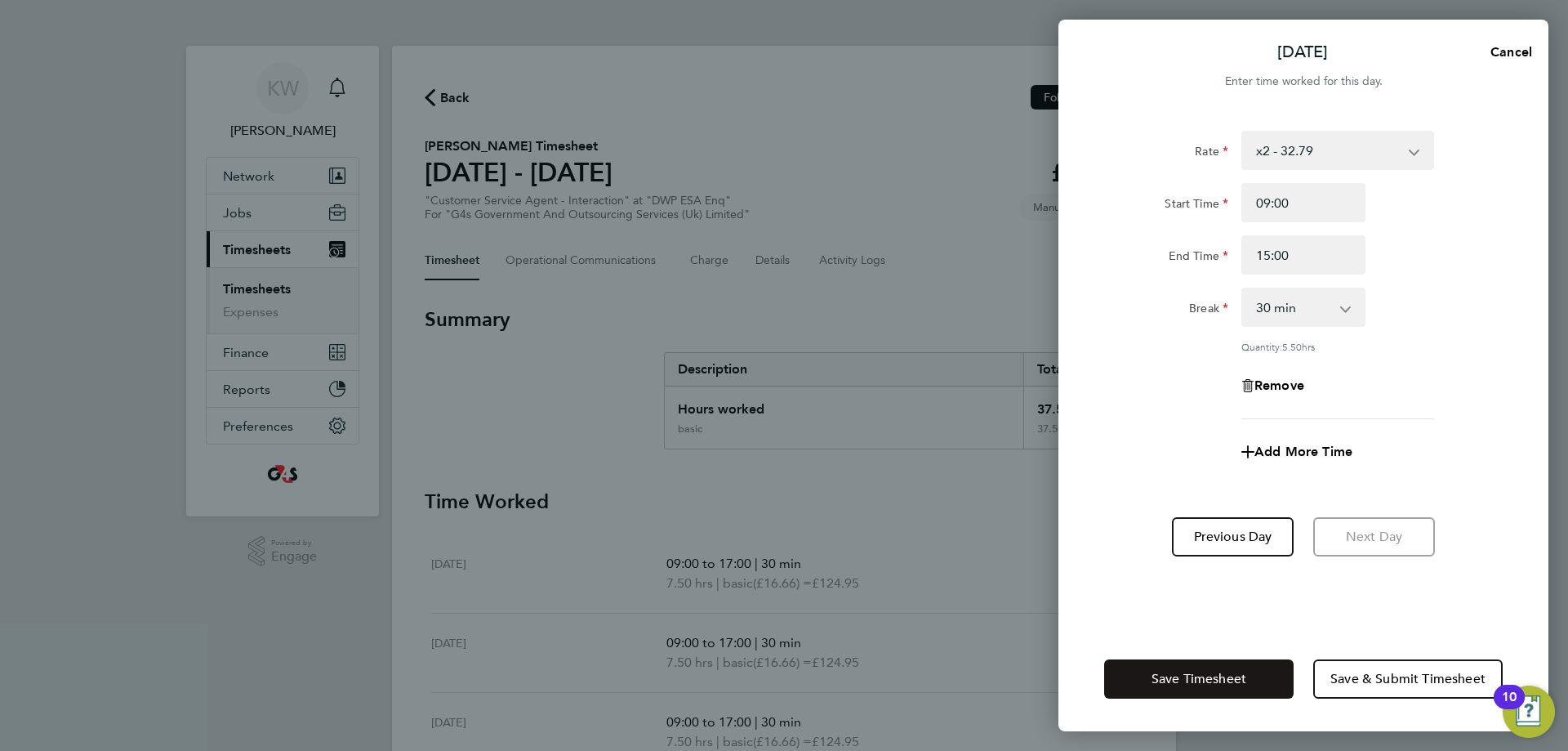
click at [1182, 677] on span "Save Timesheet" at bounding box center [1198, 678] width 94 height 16
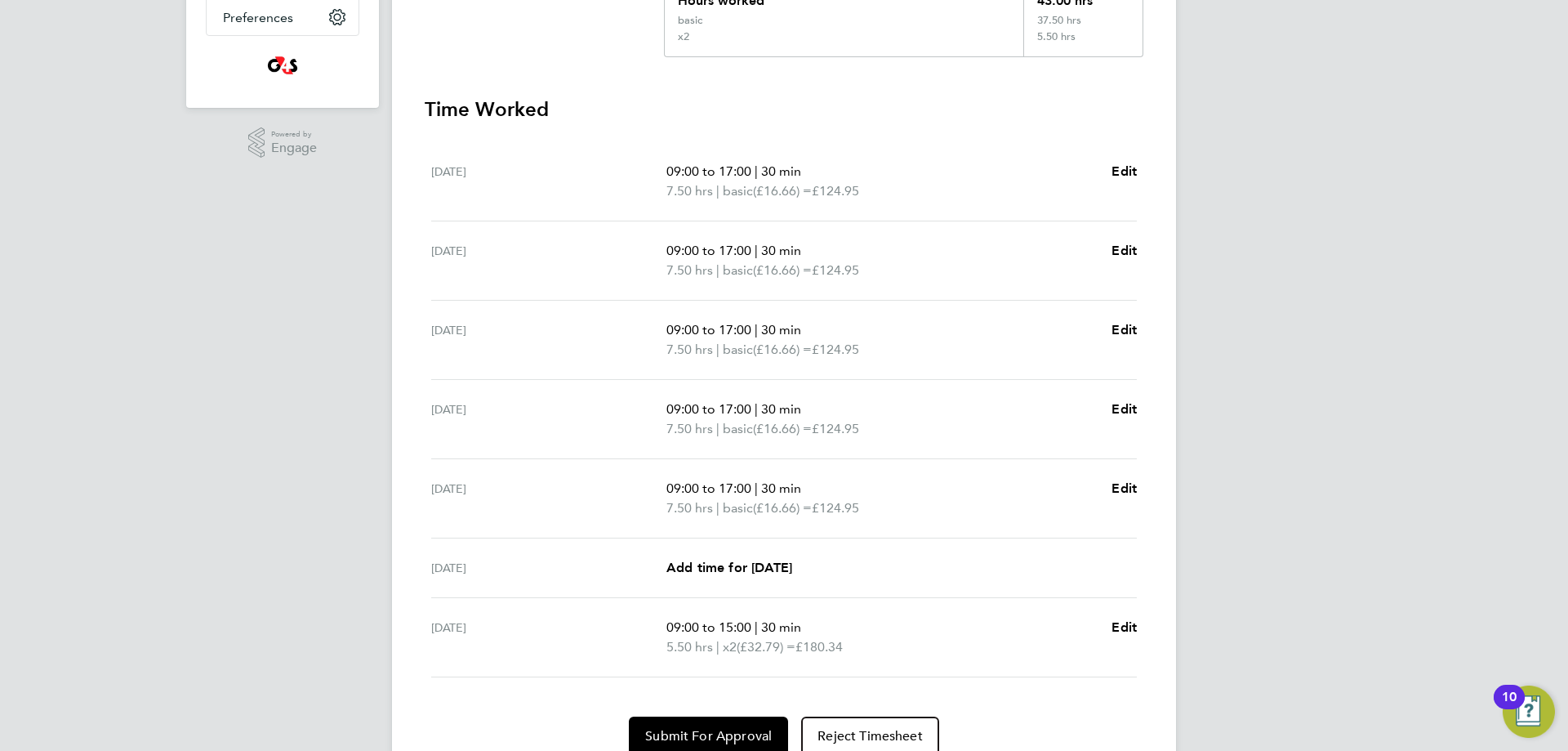
scroll to position [479, 0]
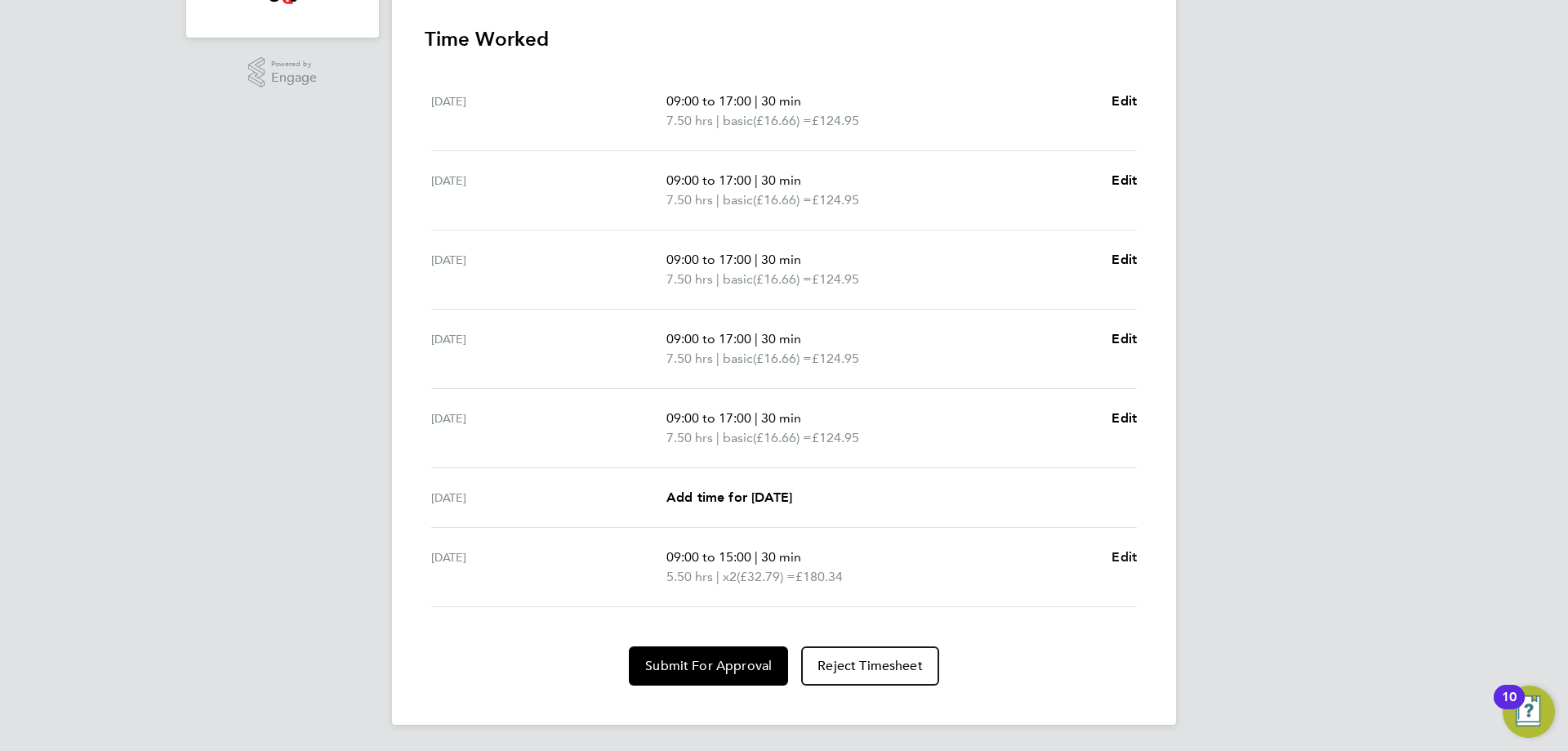
click at [1133, 559] on span "Edit" at bounding box center [1124, 557] width 25 height 15
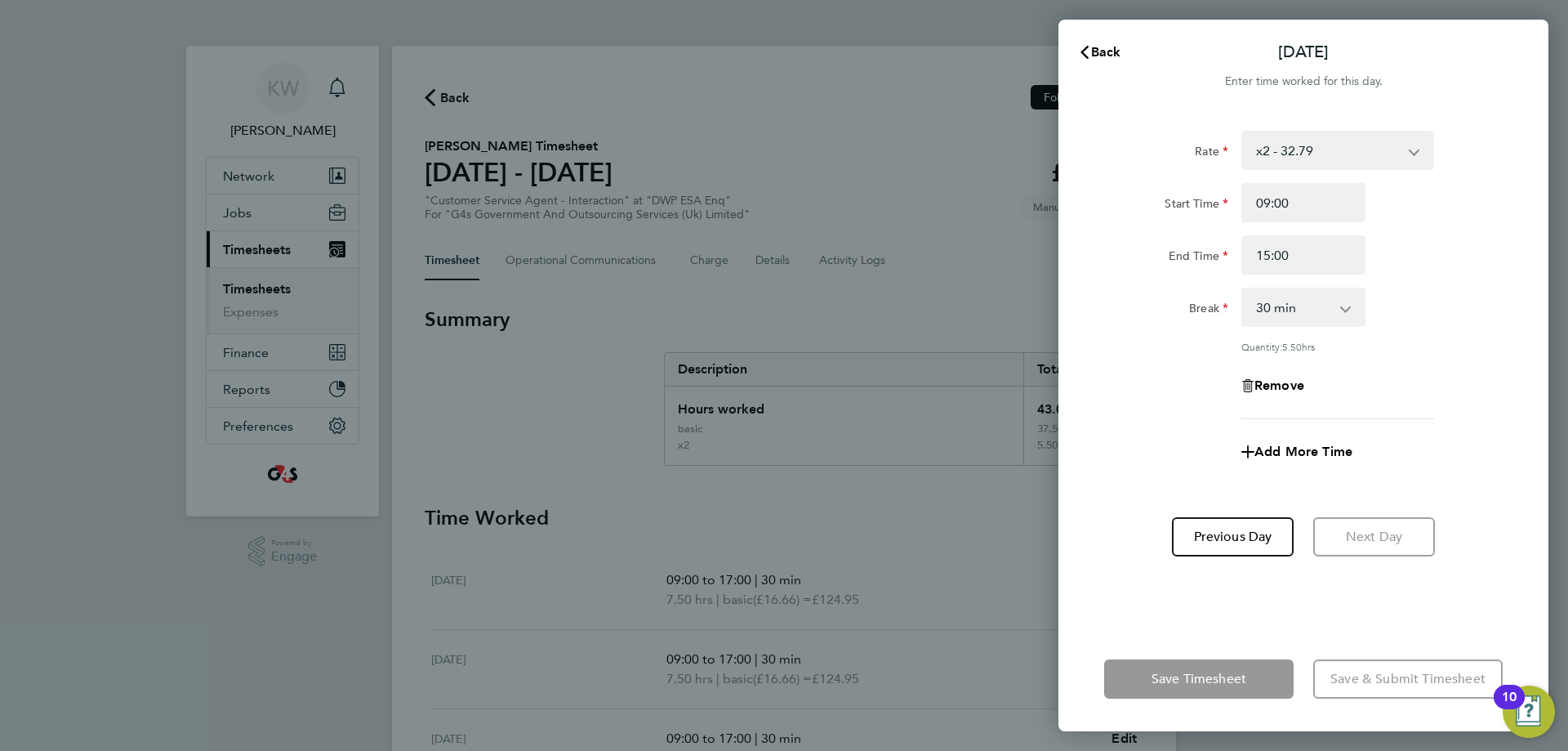
click at [1284, 313] on select "0 min 15 min 30 min 45 min 60 min 75 min 90 min" at bounding box center [1293, 306] width 101 height 36
select select "15"
click at [1243, 289] on select "0 min 15 min 30 min 45 min 60 min 75 min 90 min" at bounding box center [1293, 306] width 101 height 36
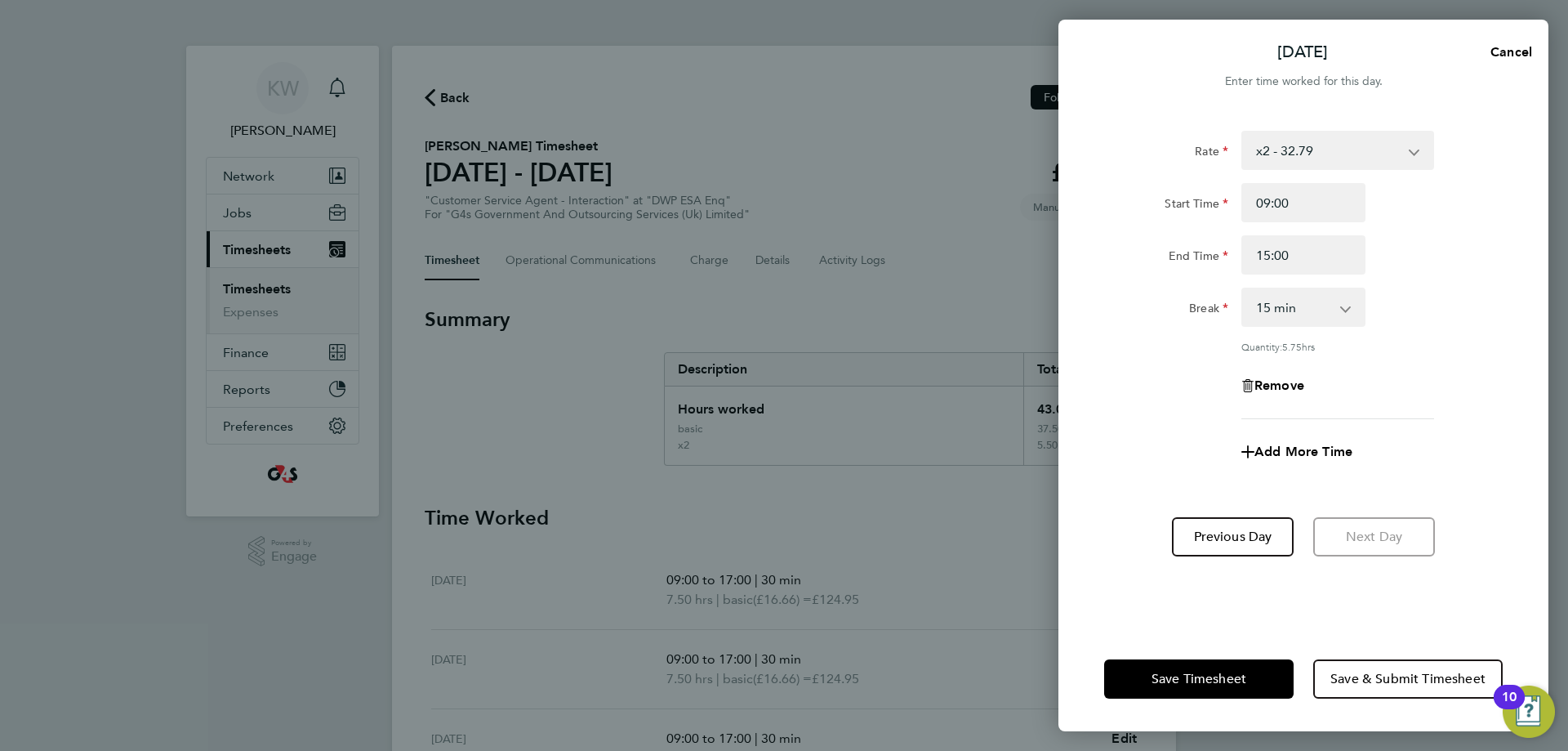
click at [1402, 325] on div "Break 0 min 15 min 30 min 45 min 60 min 75 min 90 min" at bounding box center [1303, 307] width 412 height 39
click at [1230, 692] on button "Save Timesheet" at bounding box center [1198, 679] width 190 height 39
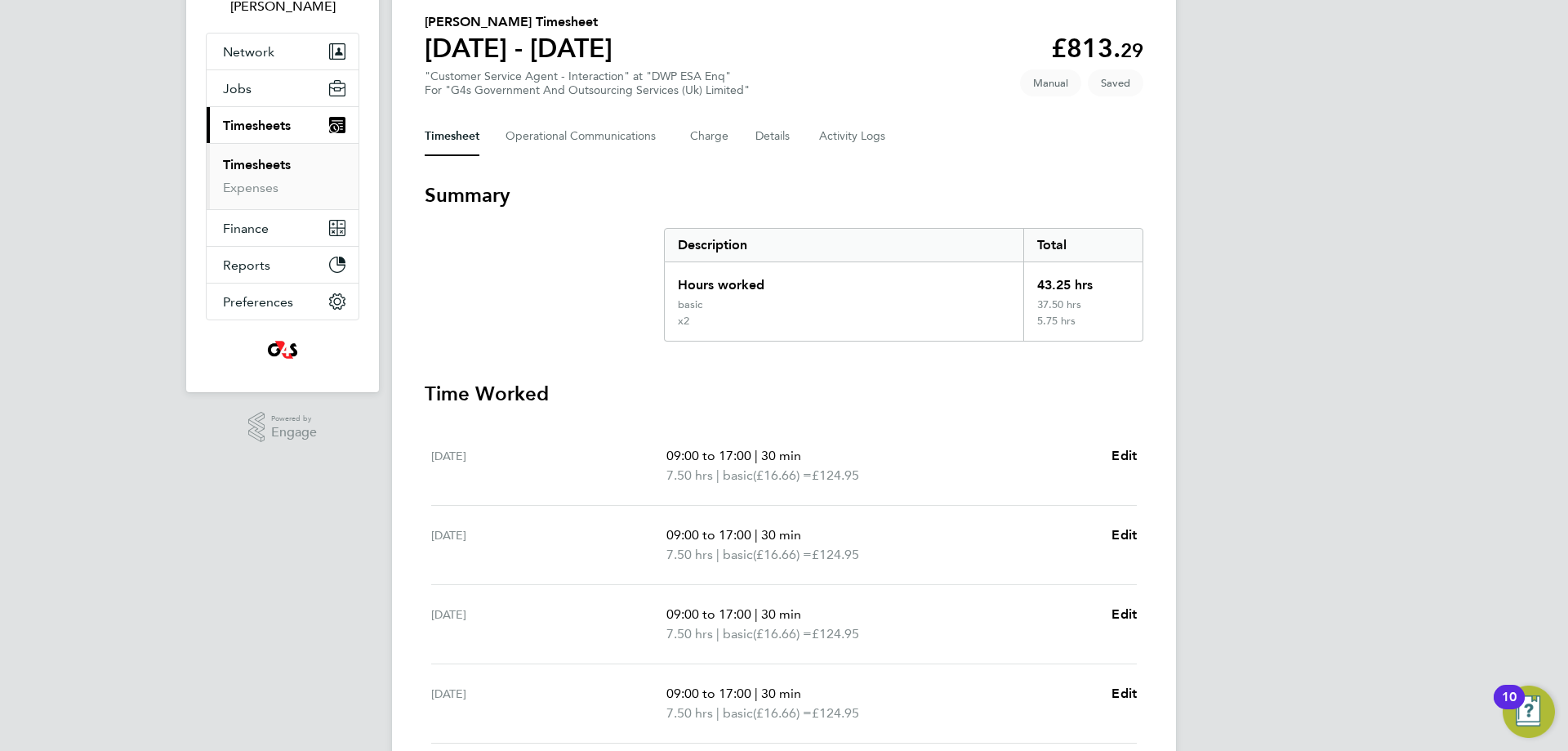
scroll to position [479, 0]
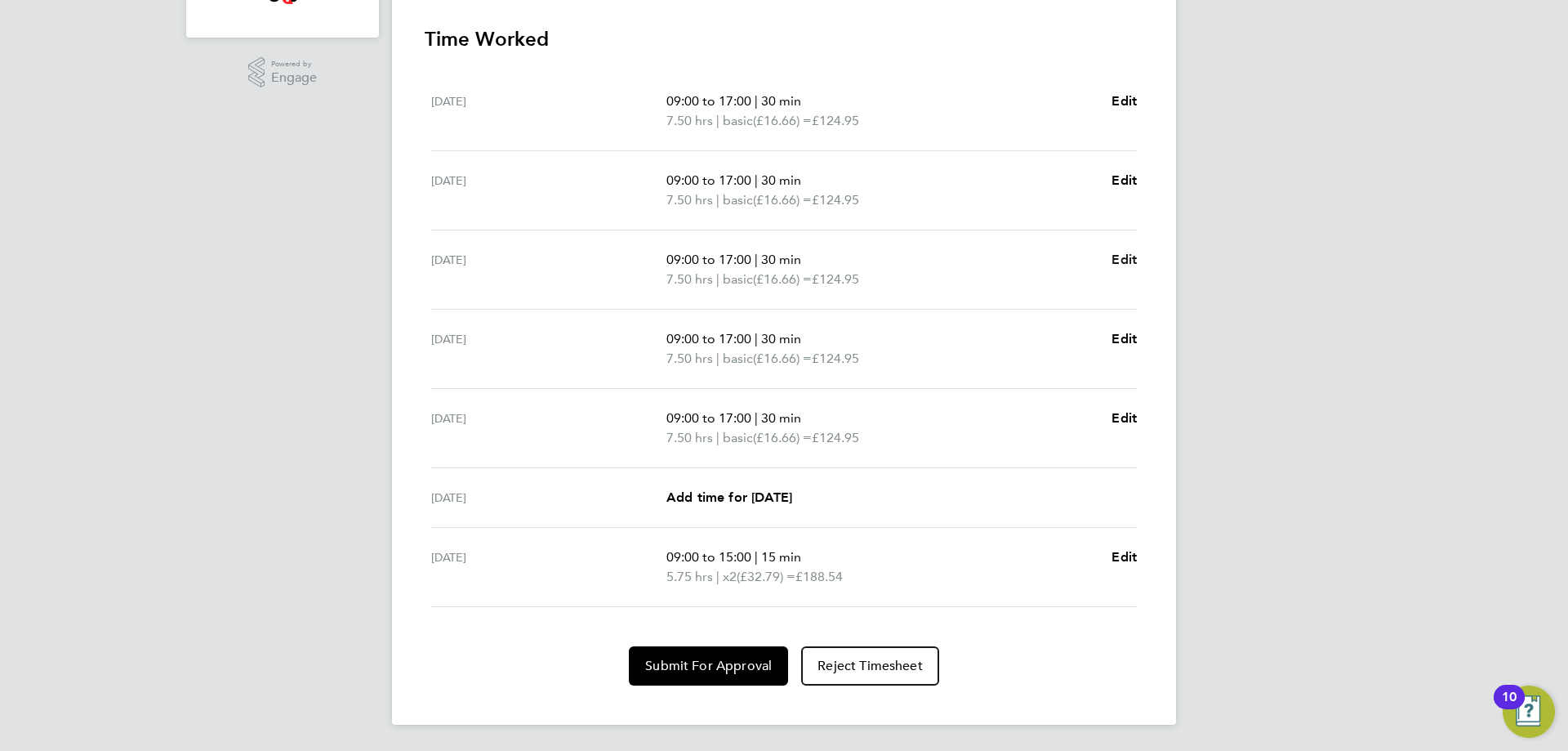
click at [1124, 263] on span "Edit" at bounding box center [1124, 259] width 25 height 15
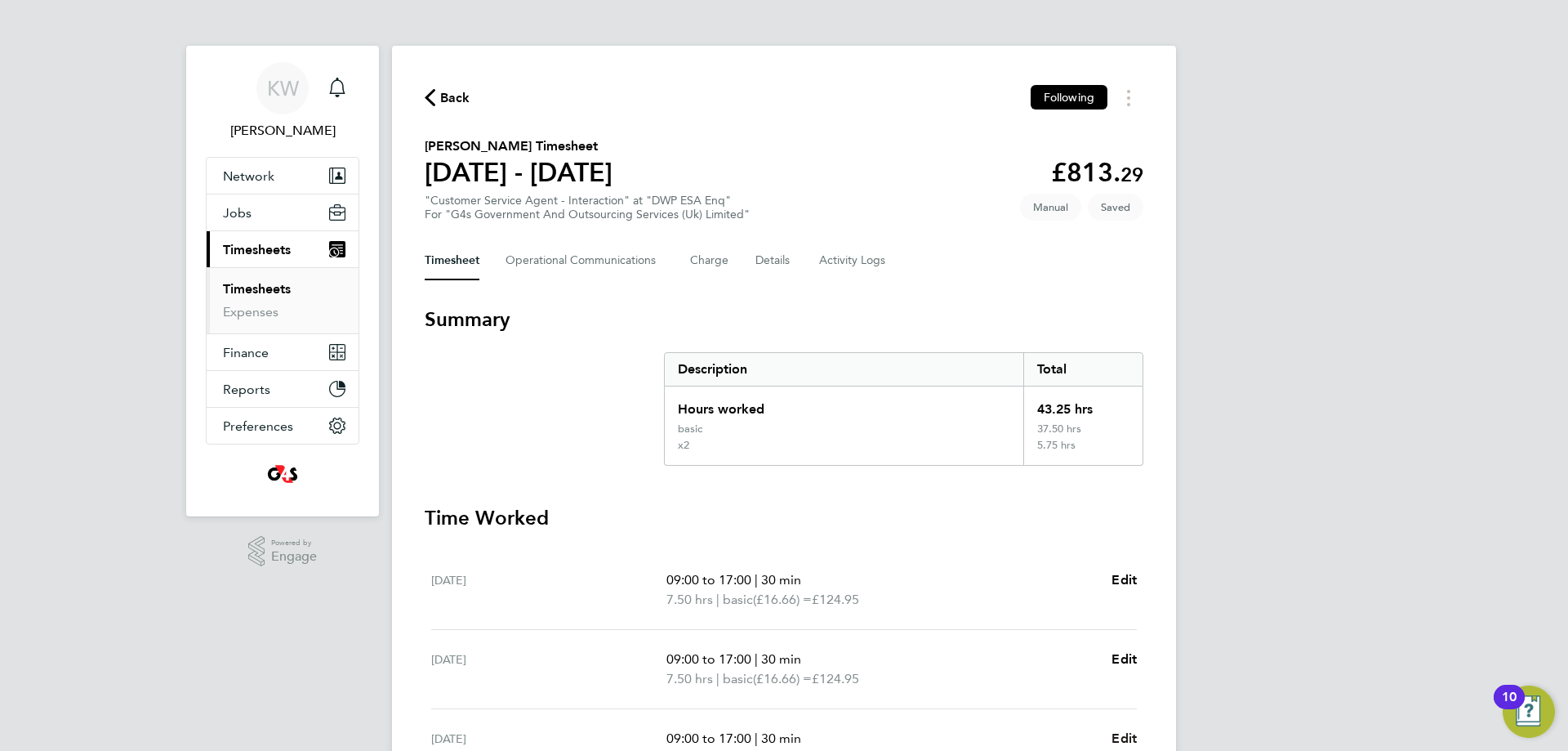
select select "30"
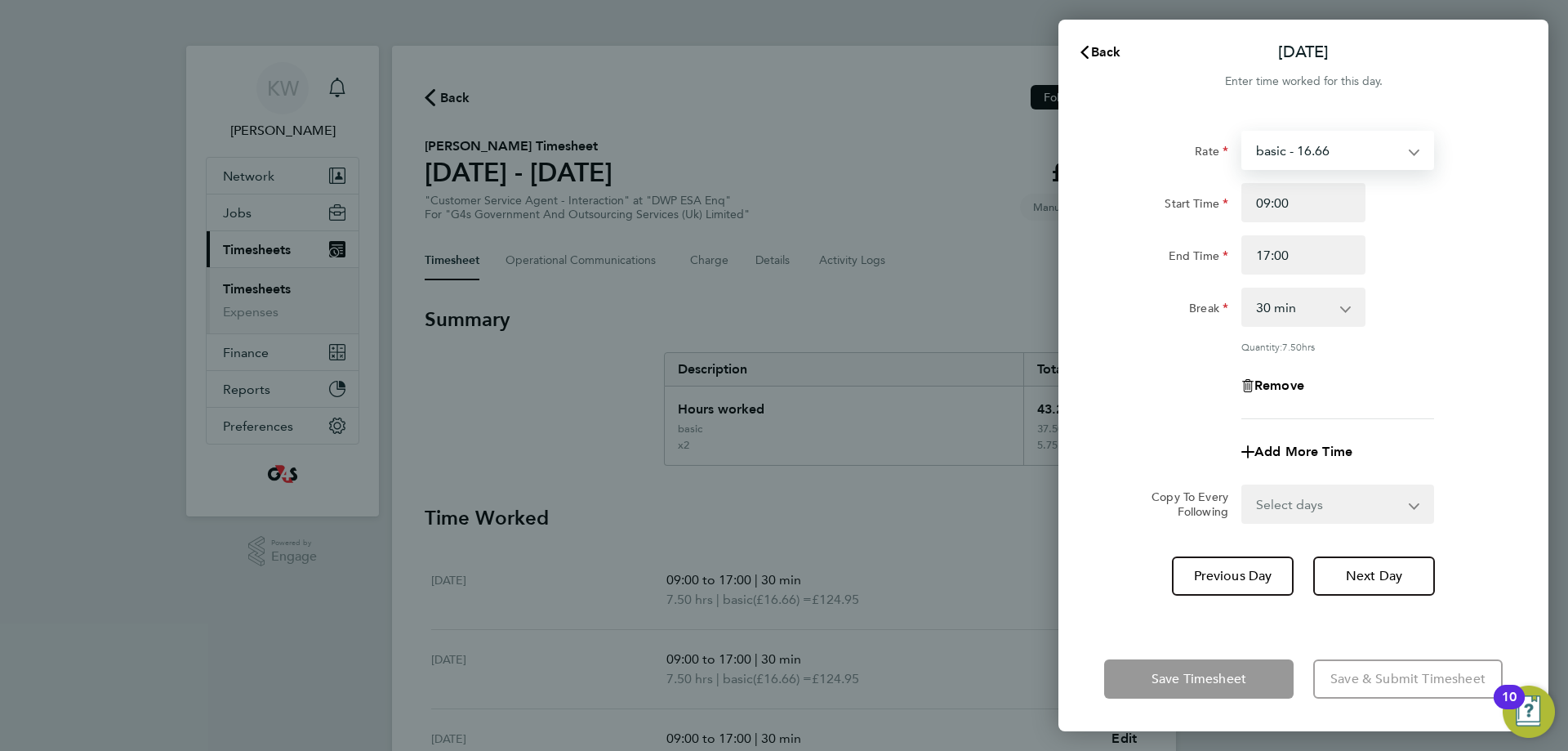
click at [1340, 153] on select "basic - 16.66 Annual Leave Bank Holiday System Issue Paid - 16.66 System Issue …" at bounding box center [1327, 149] width 169 height 36
select select "30"
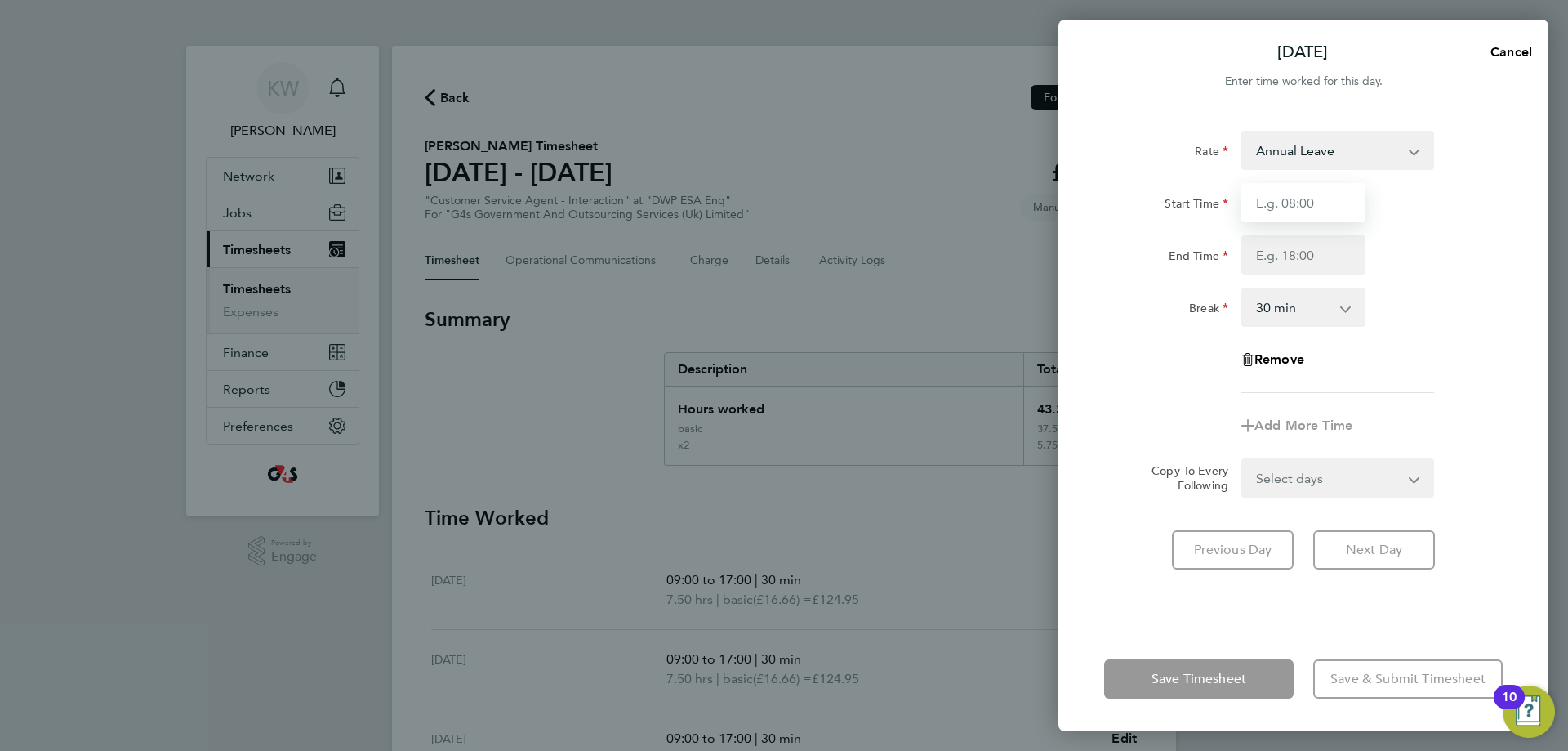
click at [1312, 218] on input "Start Time" at bounding box center [1302, 202] width 124 height 39
type input "09:00"
click at [1295, 253] on input "End Time" at bounding box center [1302, 254] width 124 height 39
type input "17:00"
click at [1491, 374] on div "Remove" at bounding box center [1303, 359] width 412 height 39
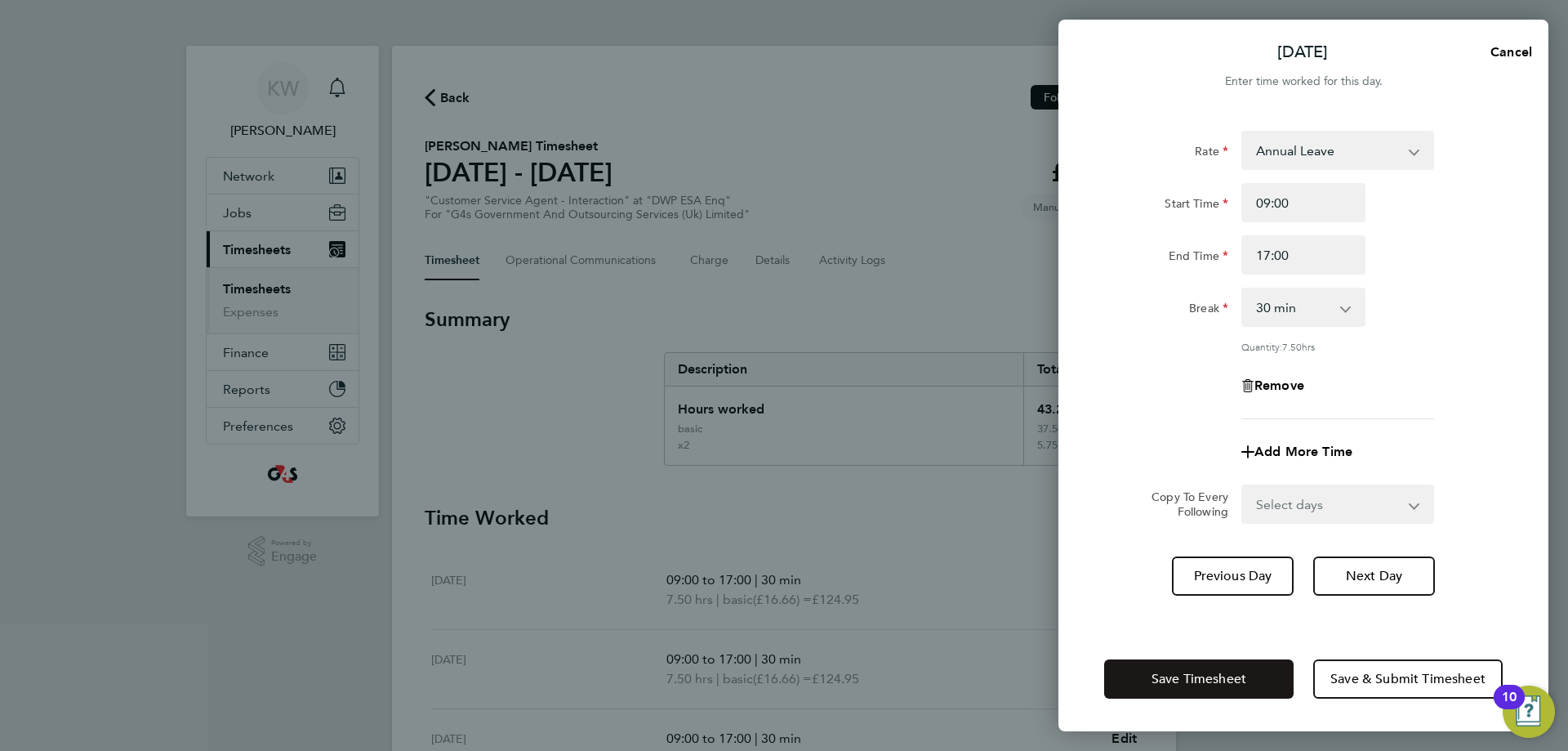
click at [1193, 680] on span "Save Timesheet" at bounding box center [1198, 678] width 94 height 16
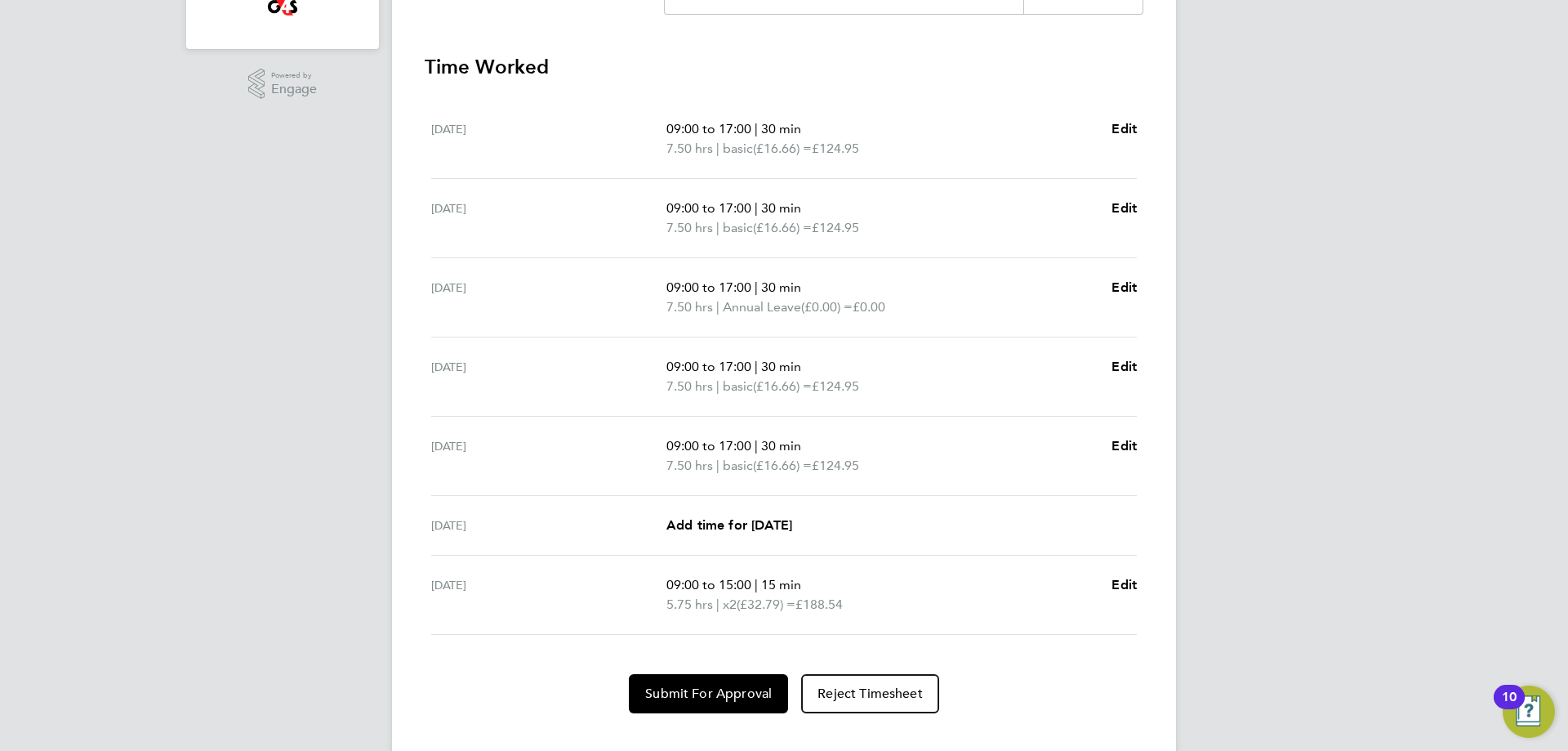
scroll to position [495, 0]
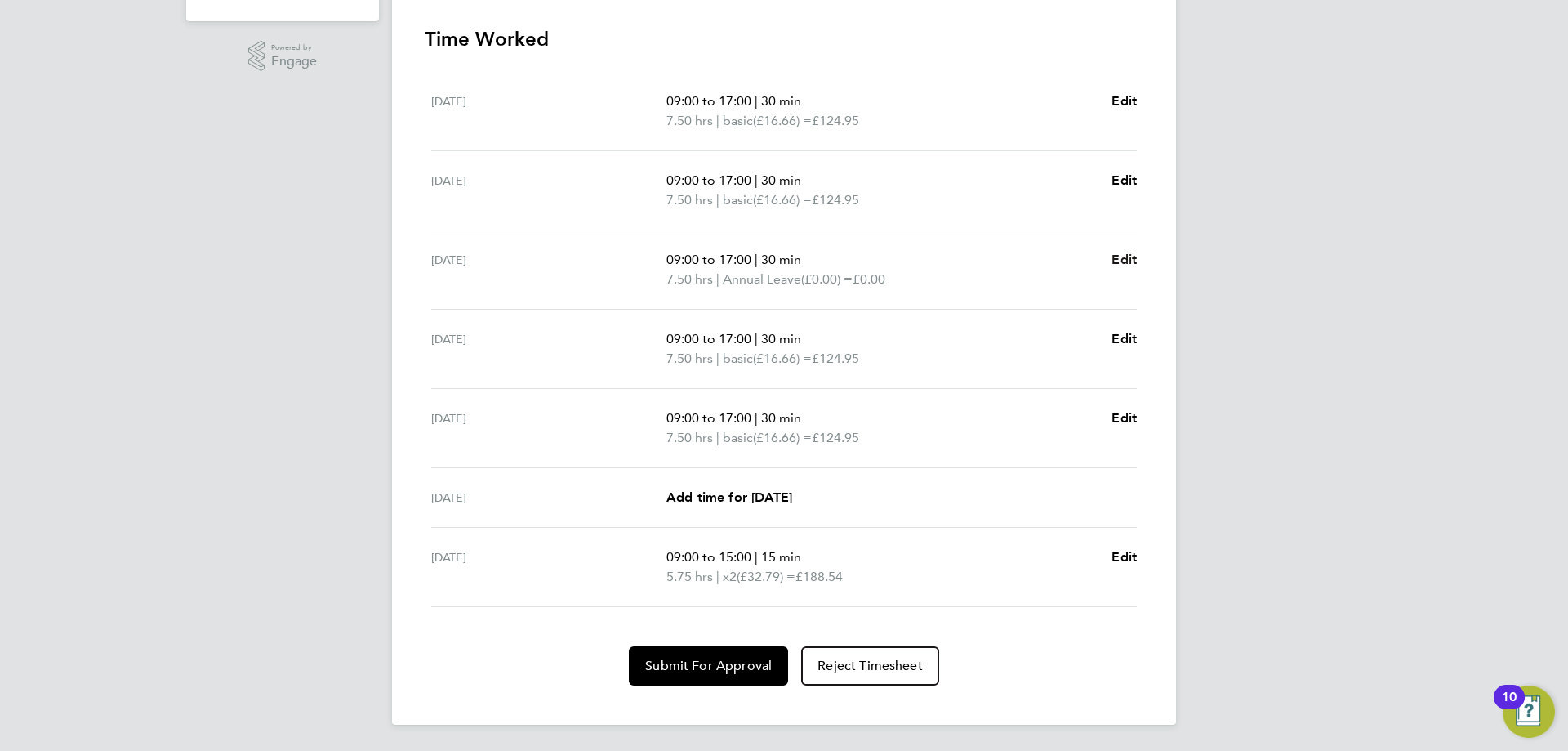
click at [1117, 260] on span "Edit" at bounding box center [1124, 259] width 25 height 15
select select "30"
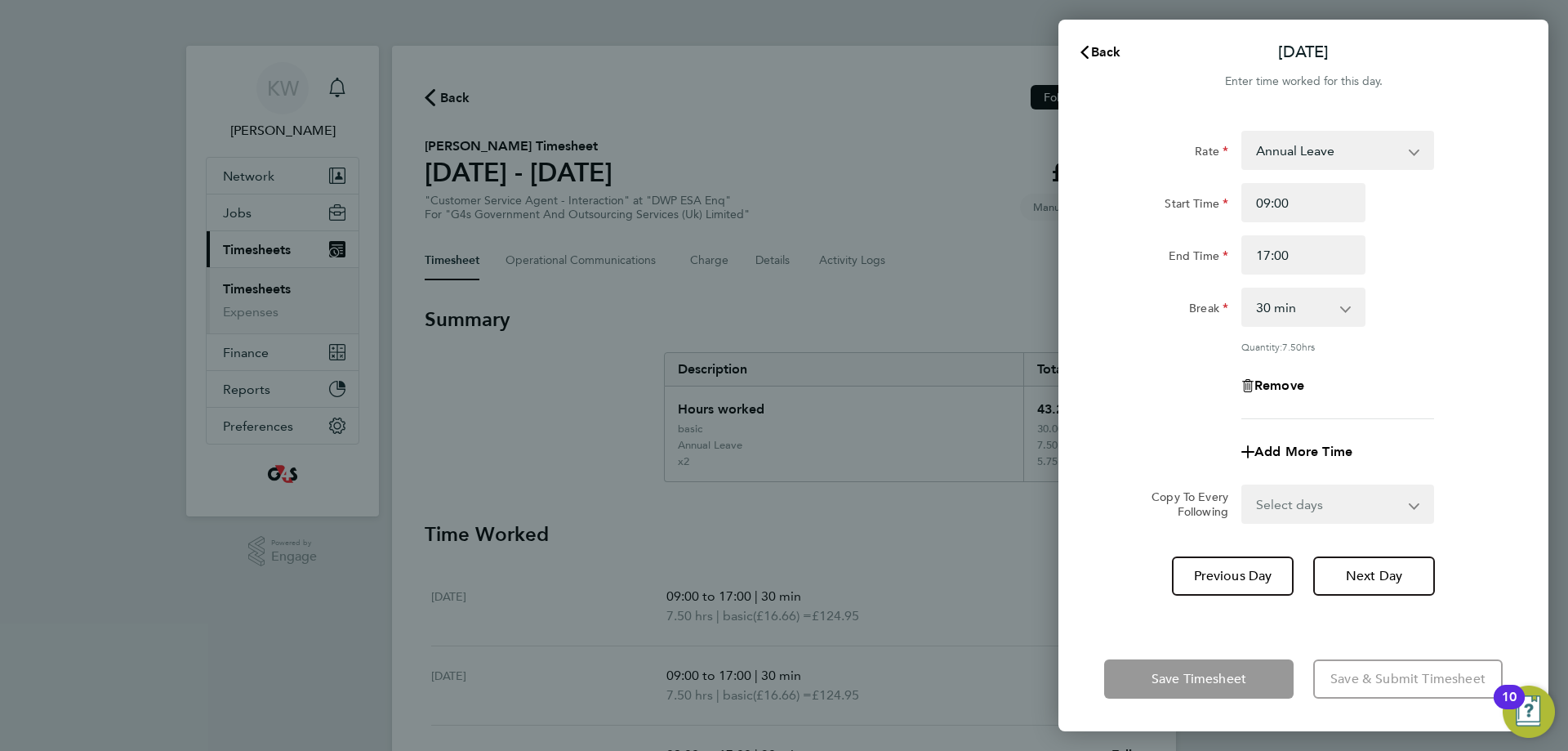
click at [1378, 146] on select "Annual Leave Bank Holiday System Issue Paid - 16.66 System Issue Not Paid x2 - …" at bounding box center [1327, 149] width 169 height 36
click at [1091, 53] on span "Back" at bounding box center [1105, 52] width 30 height 15
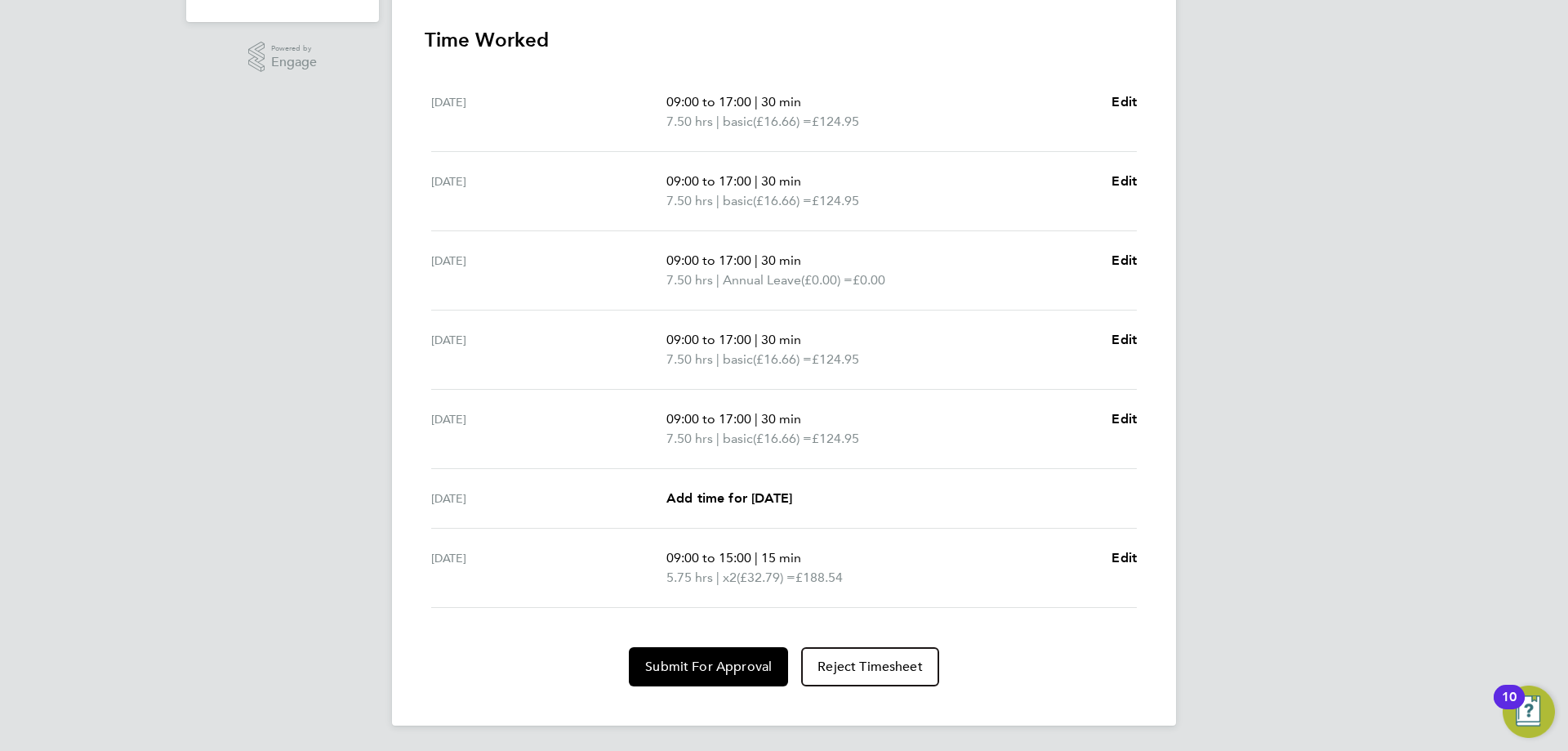
scroll to position [495, 0]
click at [664, 677] on button "Submit For Approval" at bounding box center [707, 665] width 159 height 39
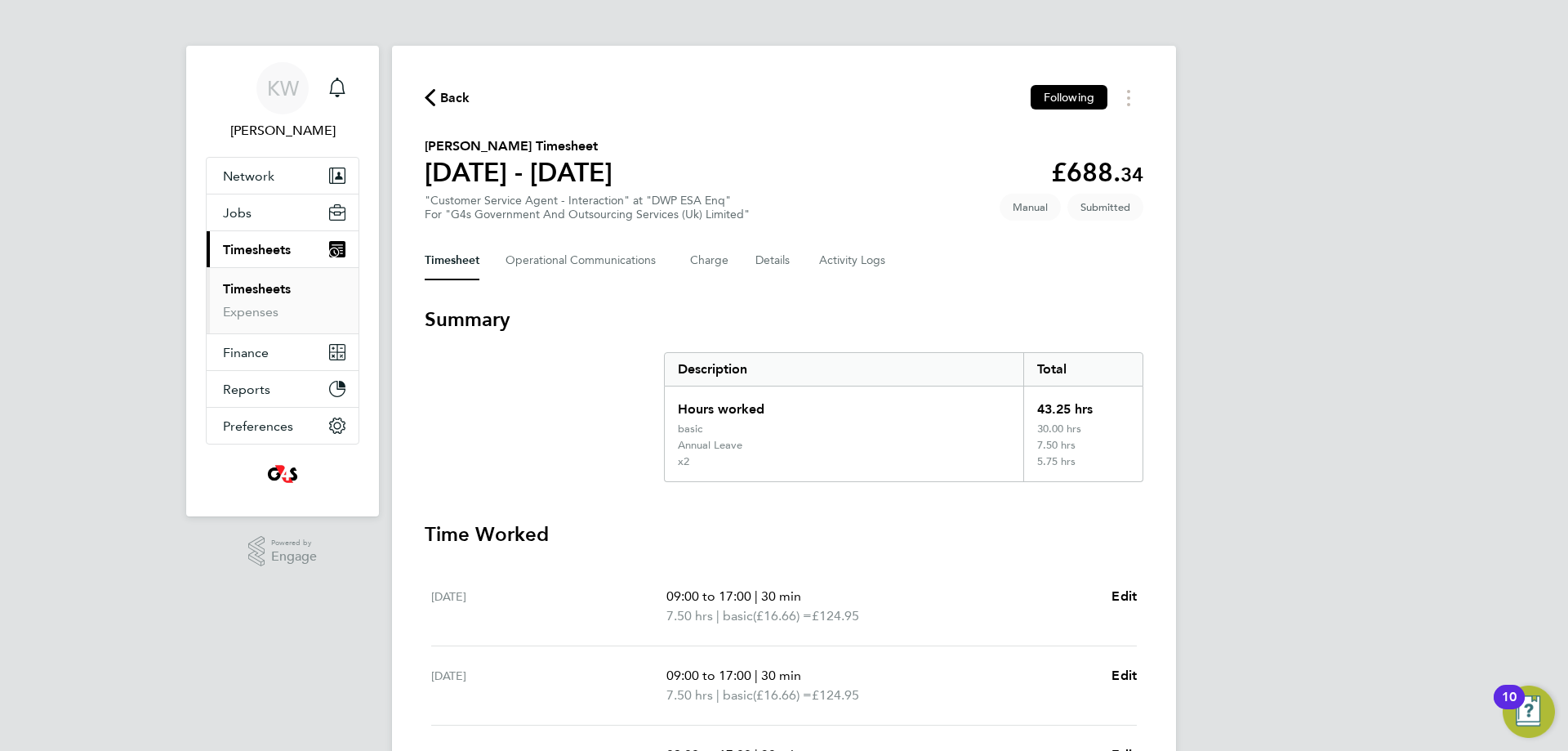
click at [269, 253] on span "Timesheets" at bounding box center [257, 249] width 67 height 15
click at [265, 293] on link "Timesheets" at bounding box center [257, 289] width 67 height 15
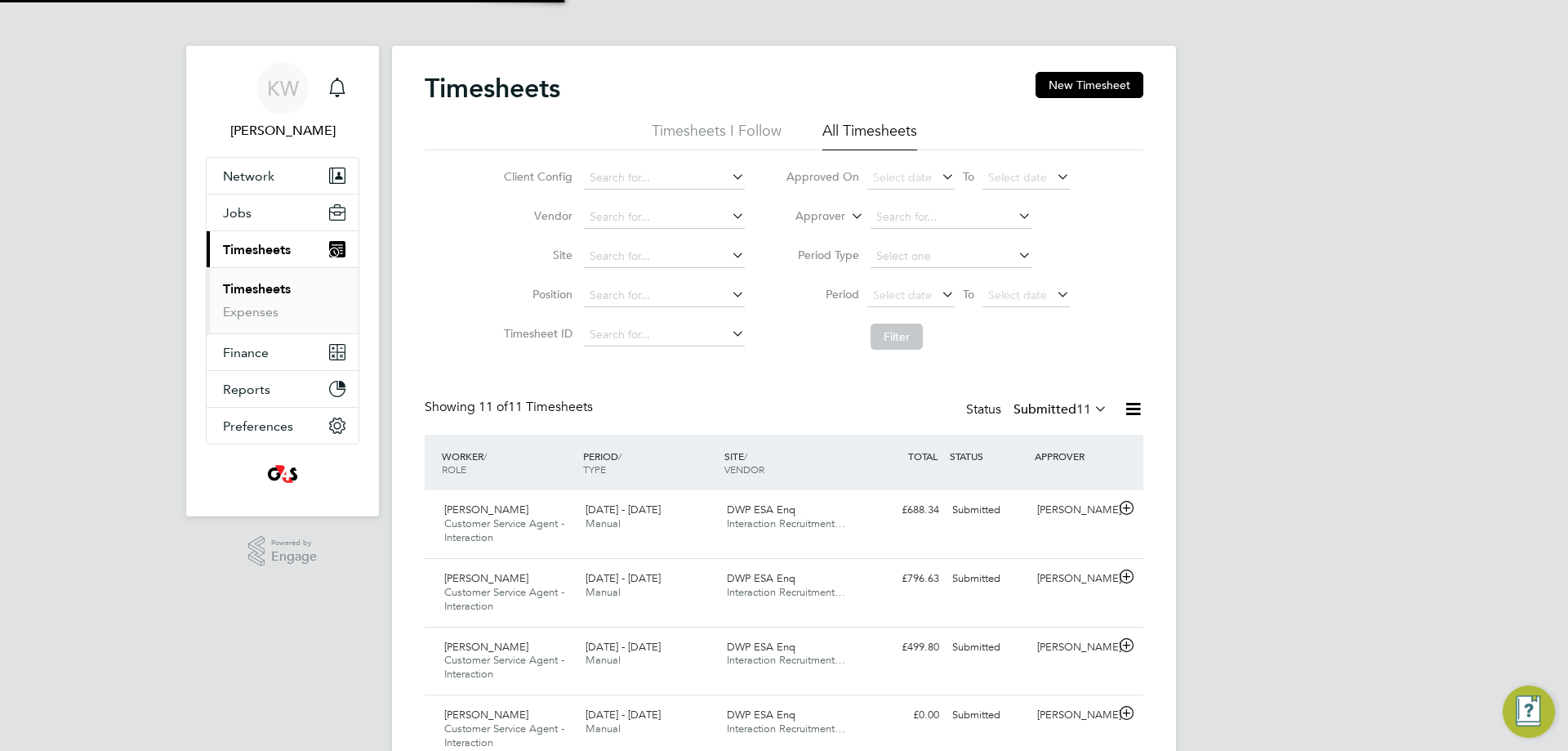
scroll to position [55, 142]
